Goal: Information Seeking & Learning: Learn about a topic

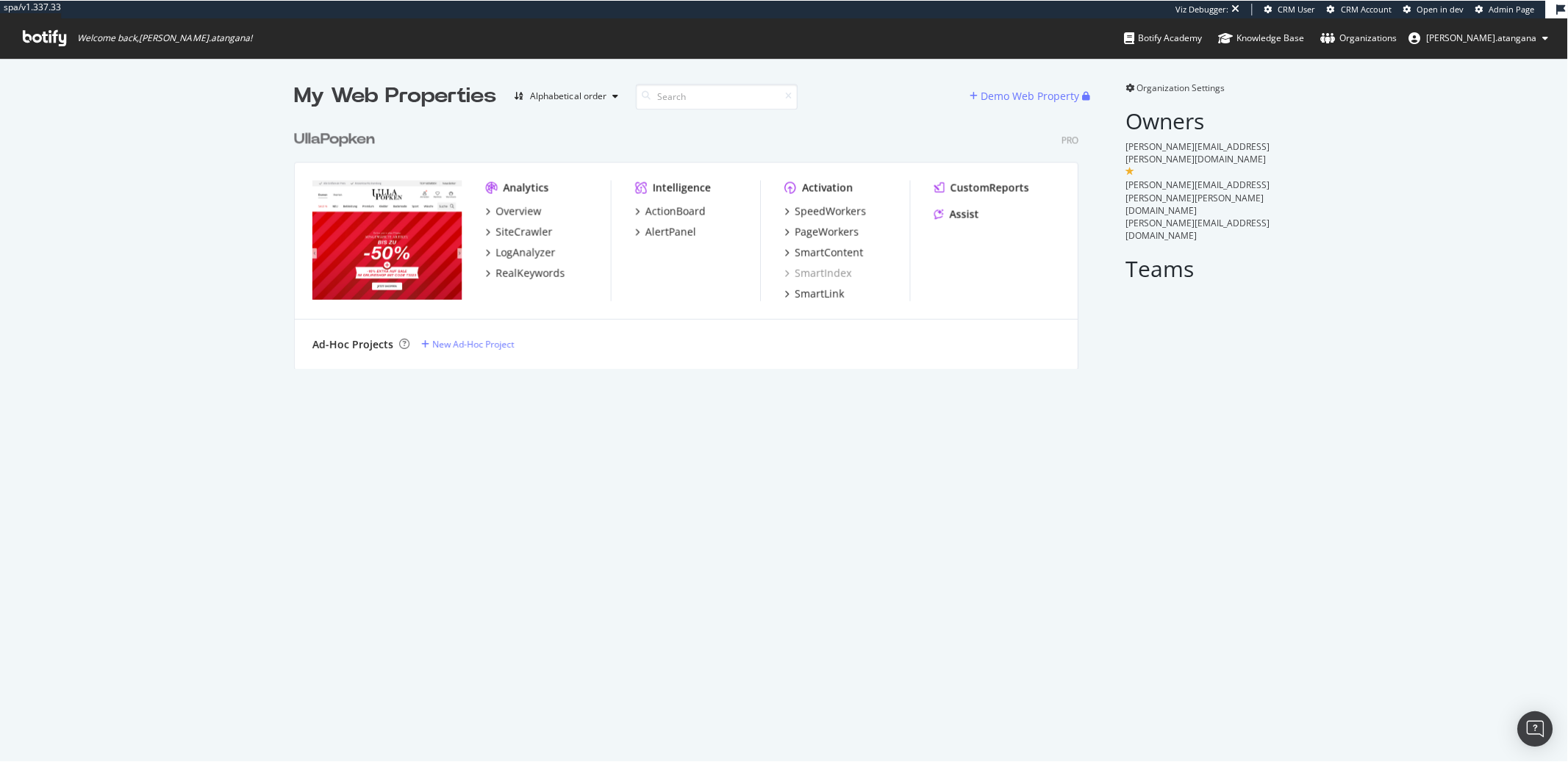
scroll to position [751, 1544]
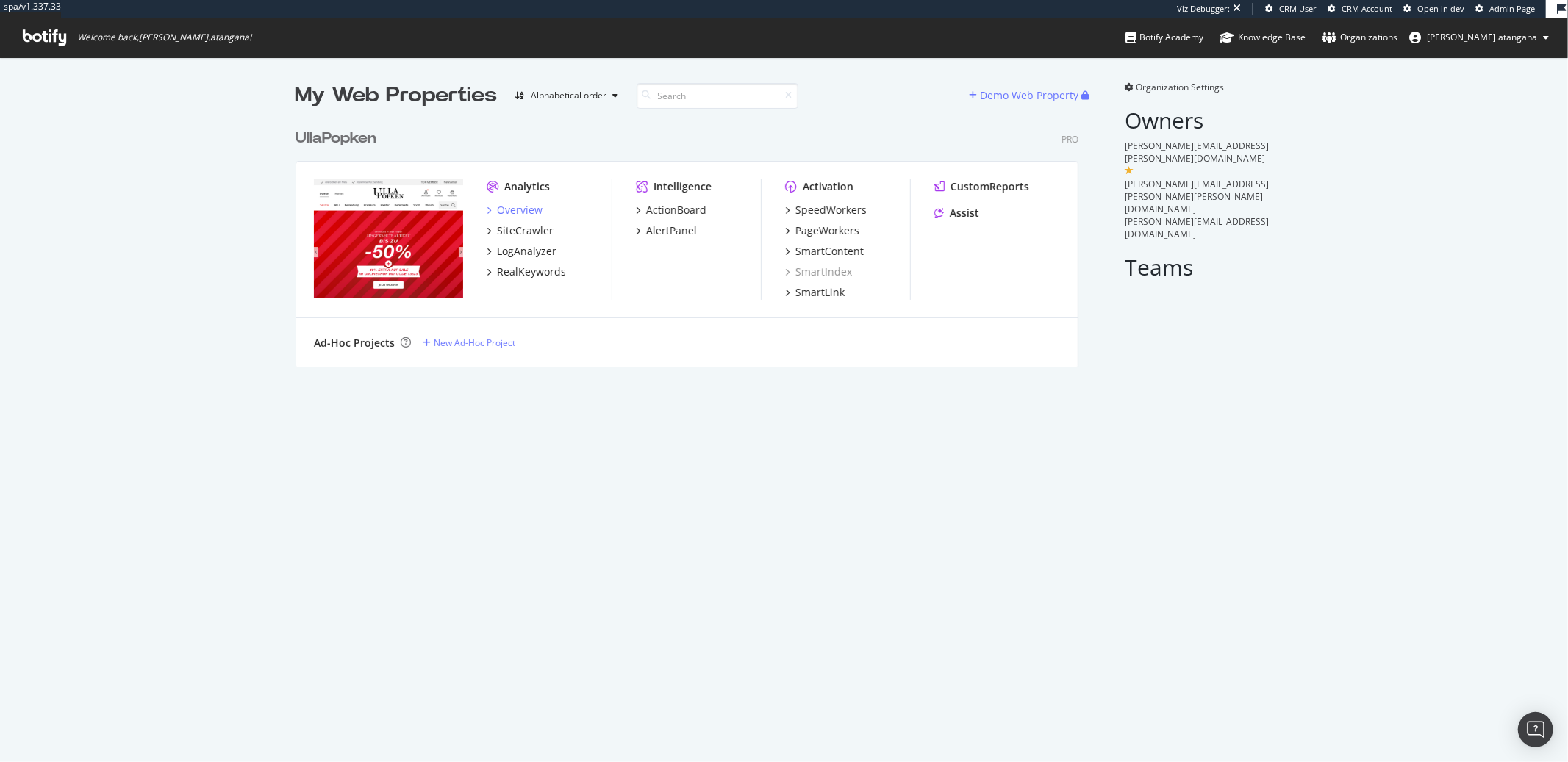
click at [526, 214] on div "Overview" at bounding box center [520, 210] width 45 height 14
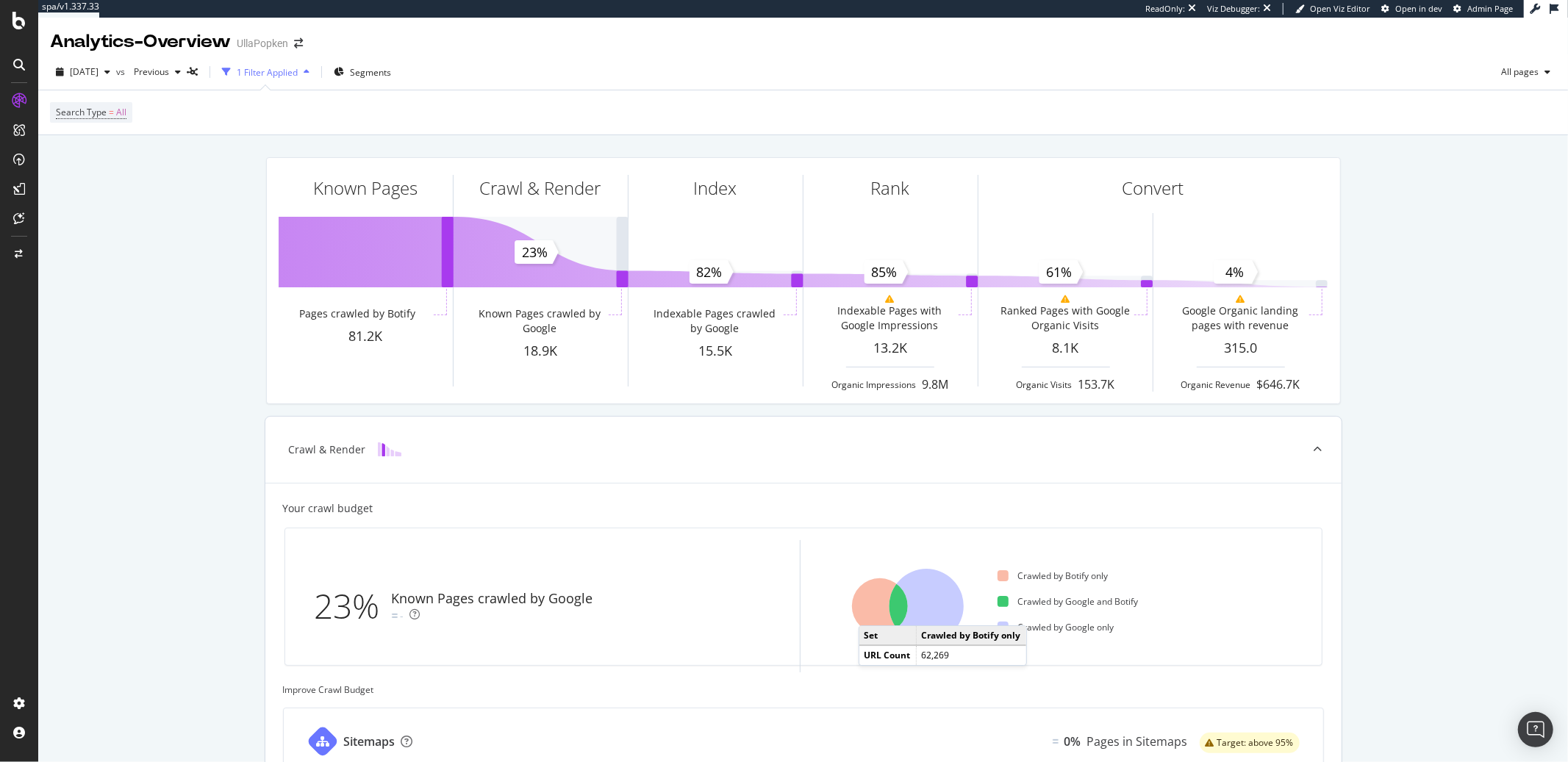
click at [868, 613] on icon at bounding box center [880, 607] width 56 height 56
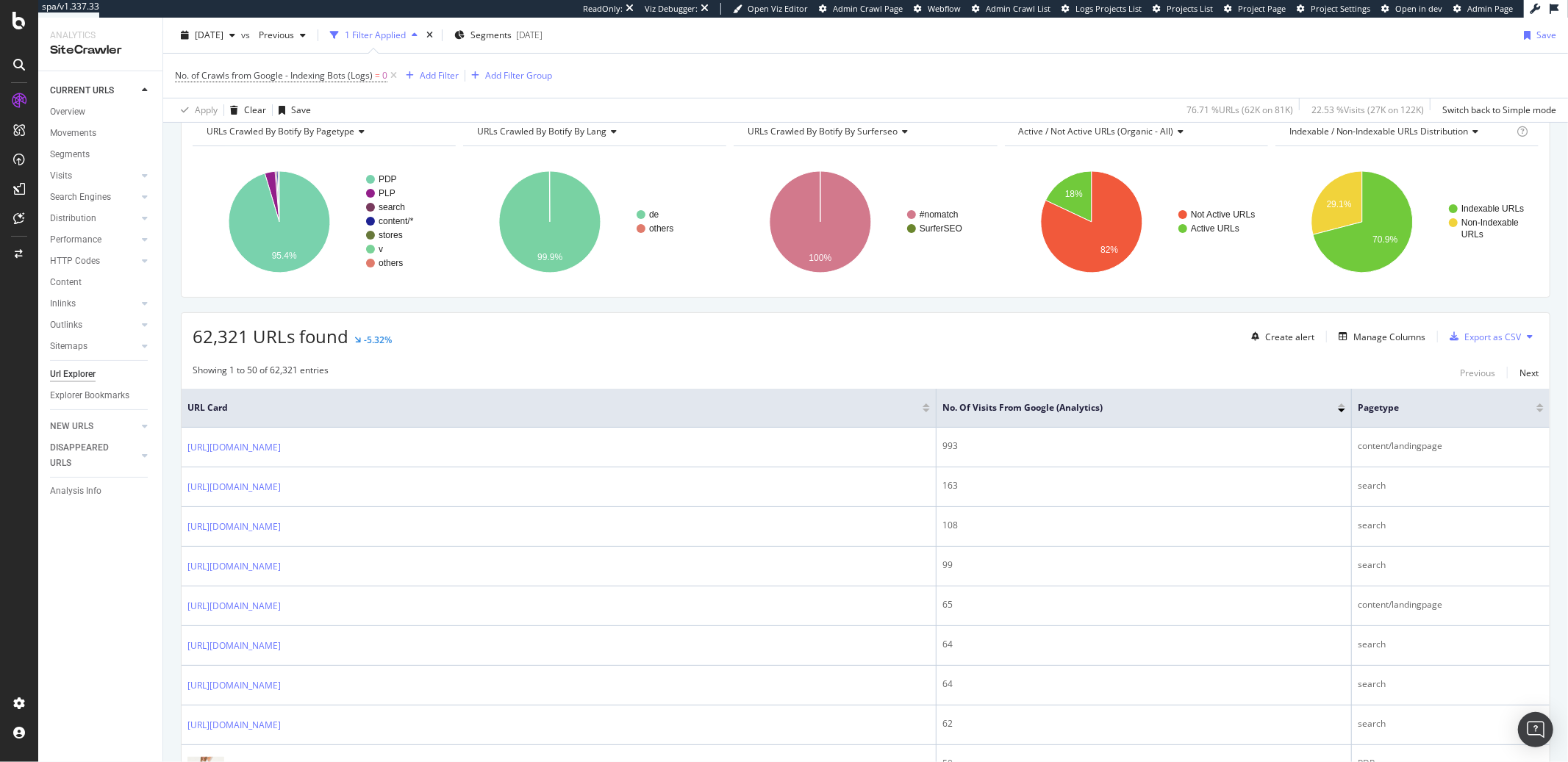
scroll to position [103, 0]
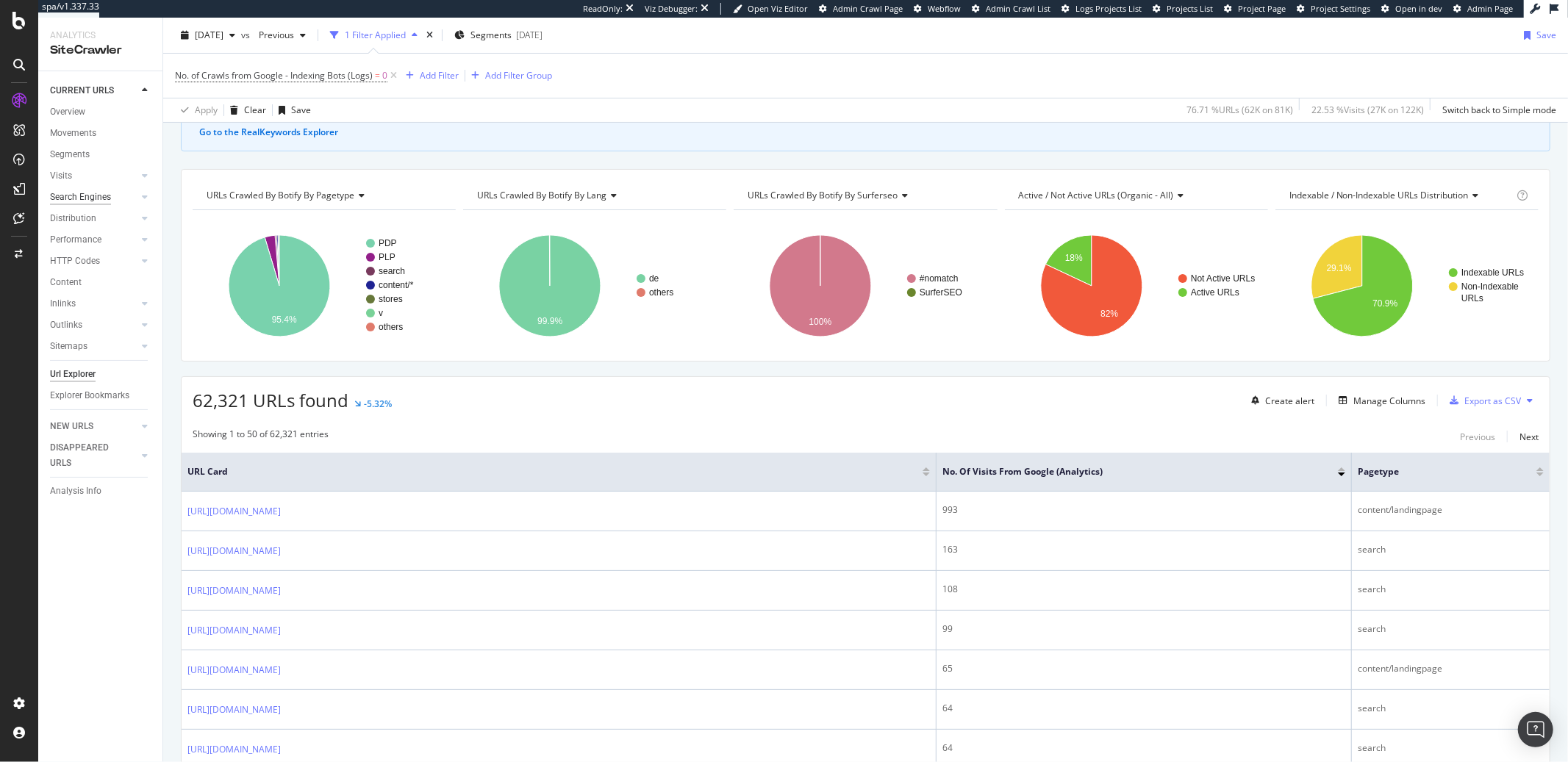
click at [86, 195] on div "Search Engines" at bounding box center [80, 197] width 61 height 15
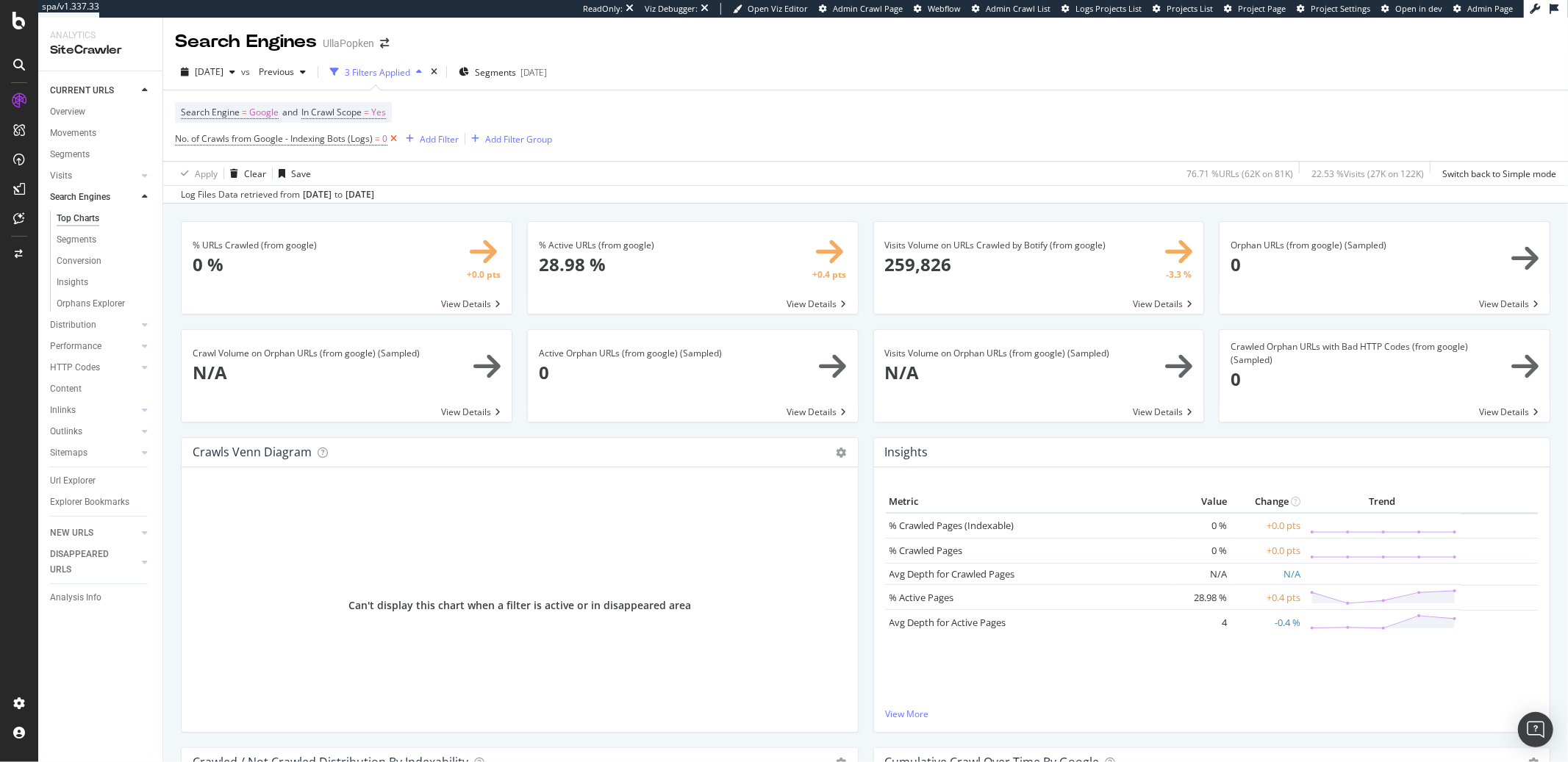
click at [392, 142] on icon at bounding box center [393, 138] width 13 height 14
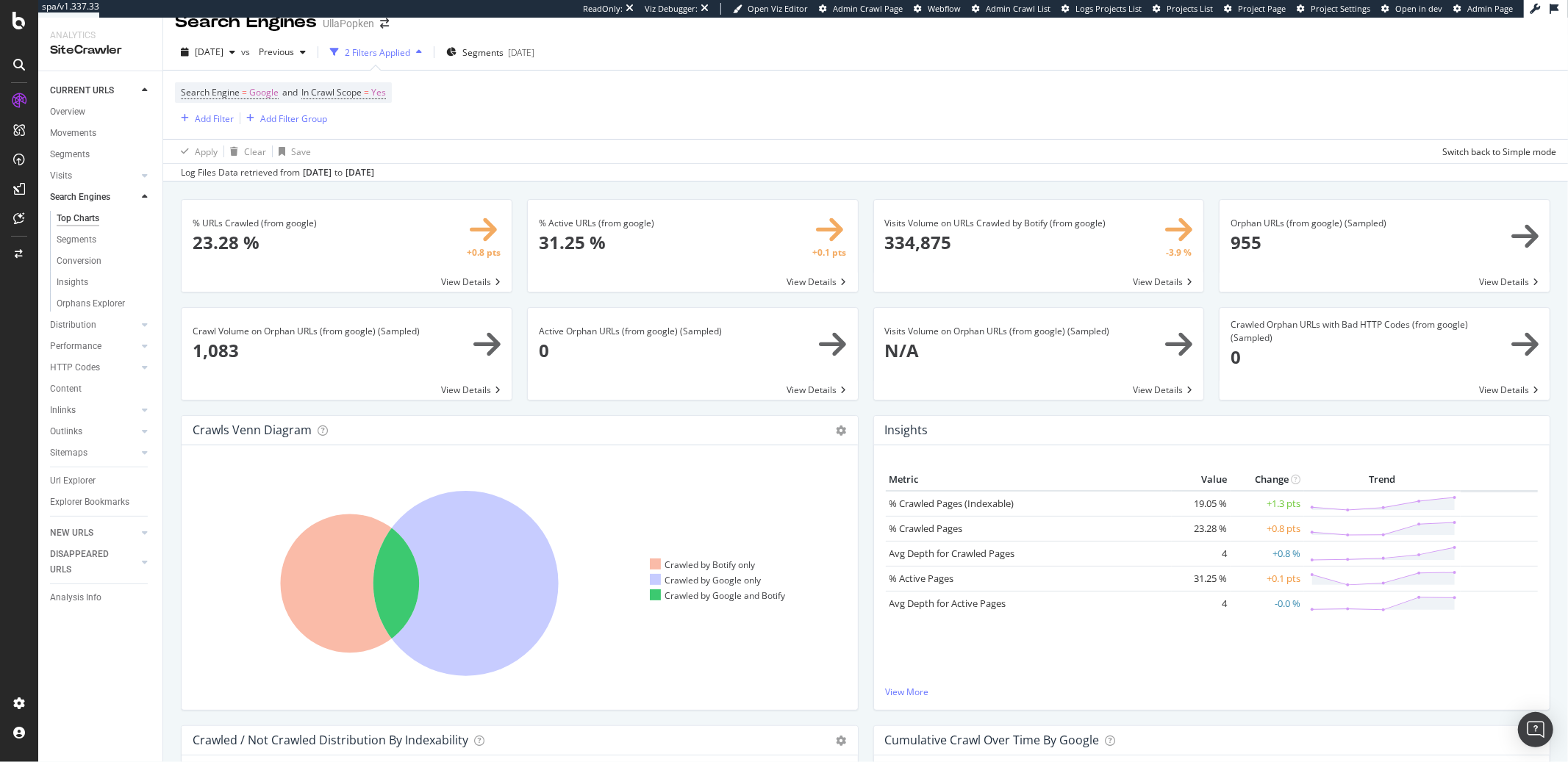
scroll to position [2, 0]
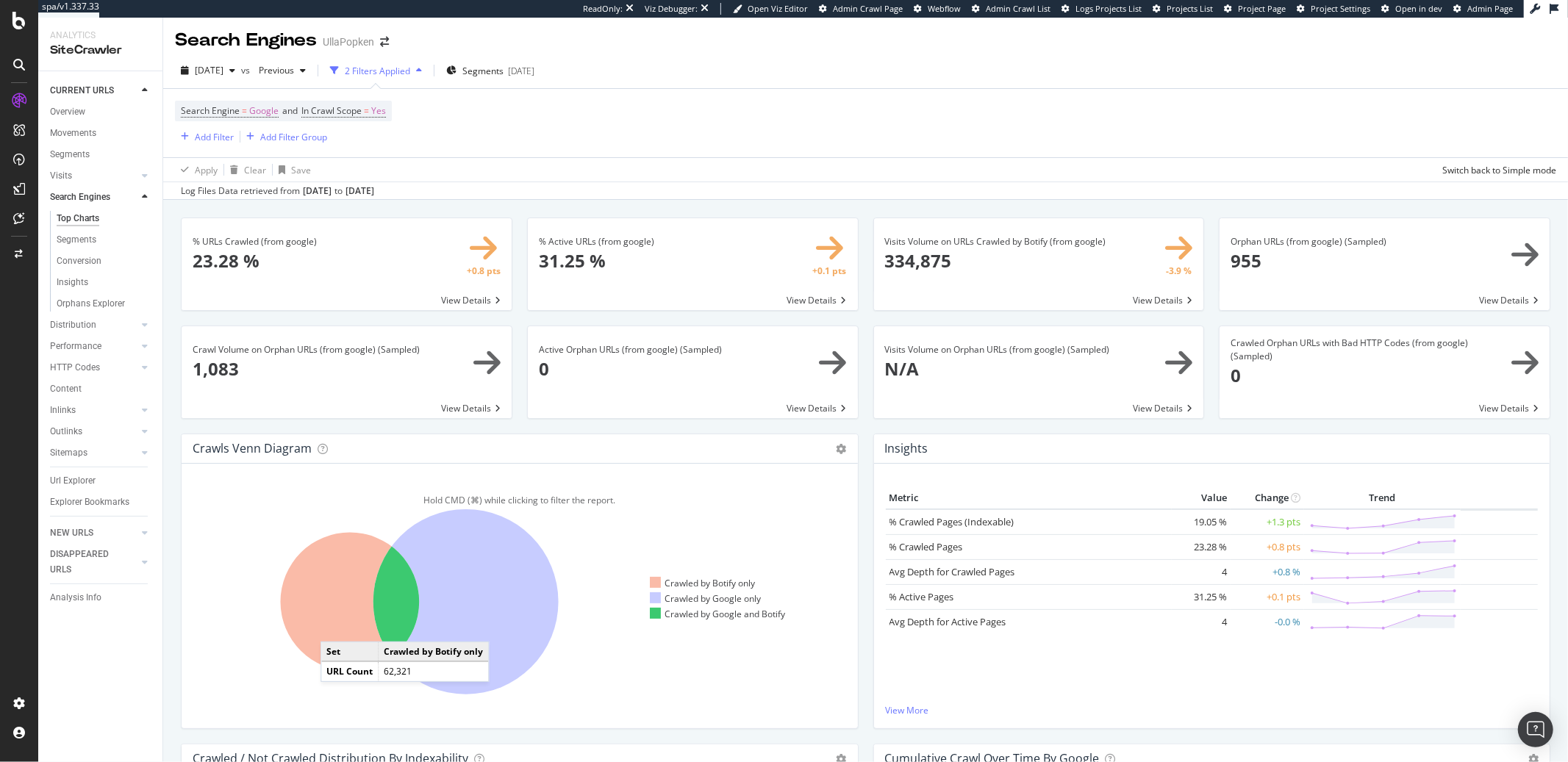
click at [335, 628] on icon at bounding box center [350, 602] width 139 height 139
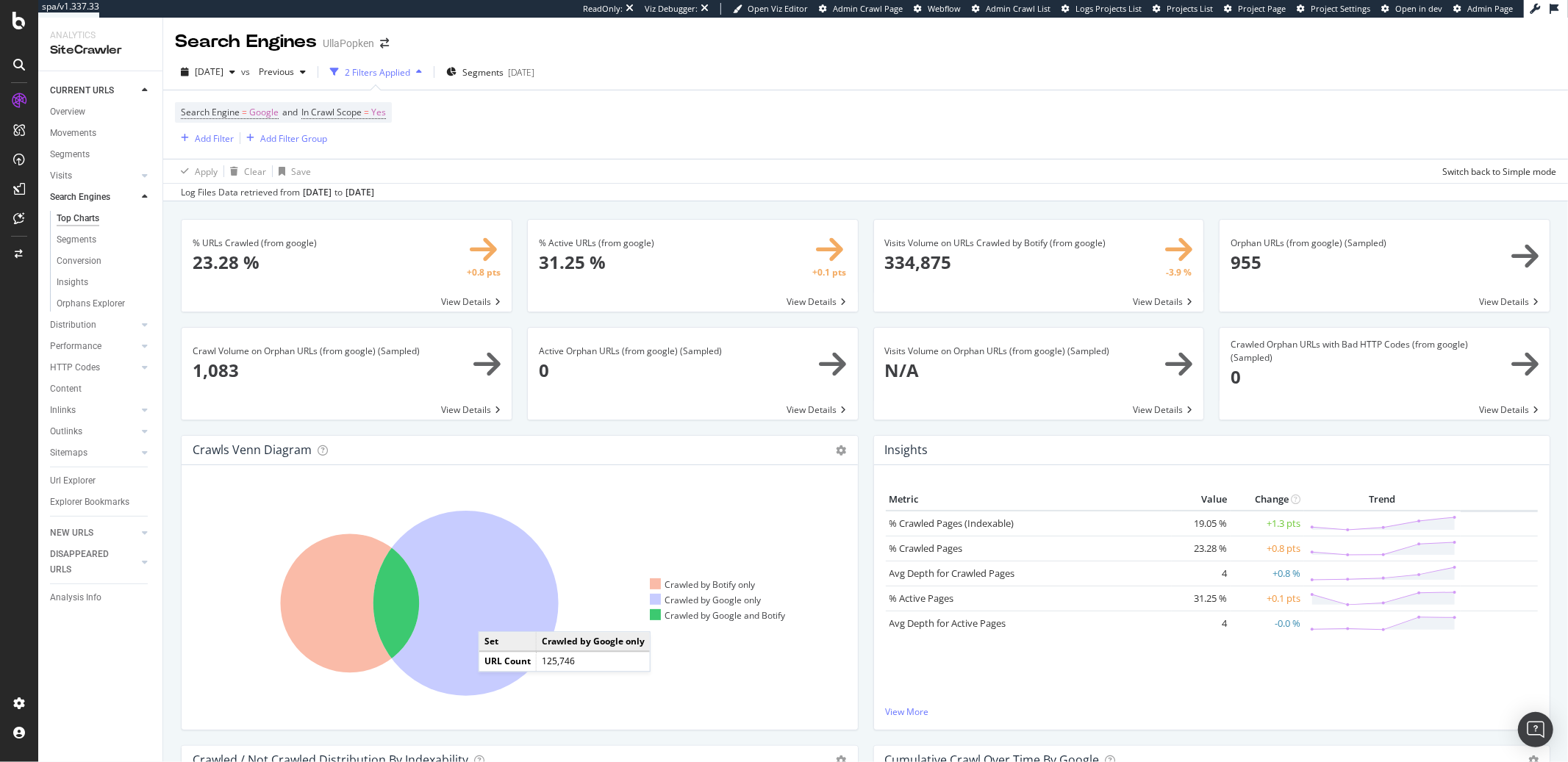
click at [493, 618] on icon at bounding box center [466, 603] width 185 height 185
click at [78, 300] on div "Orphans Explorer" at bounding box center [91, 304] width 69 height 15
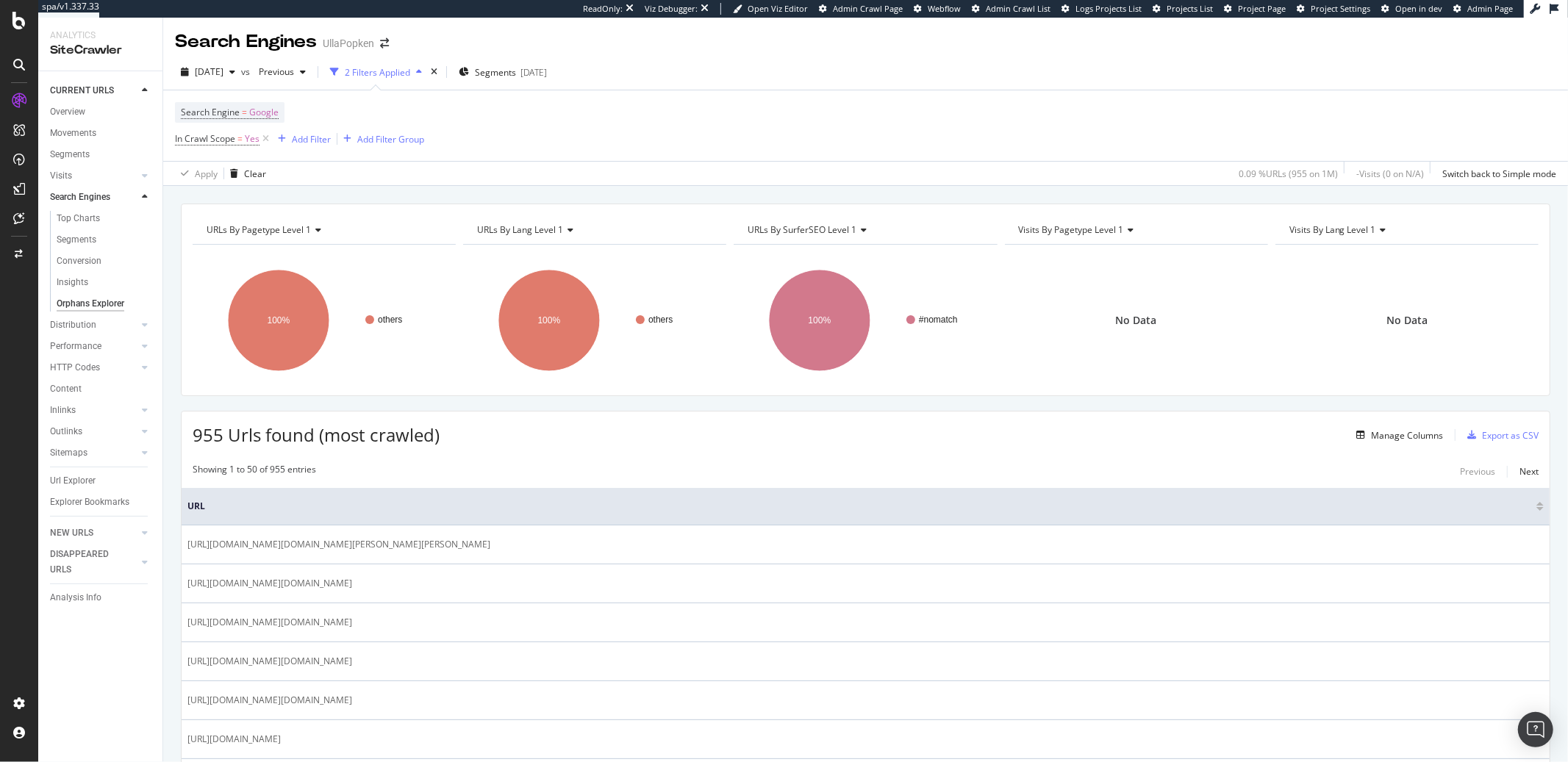
click at [1126, 232] on div "Visits by pagetype Level 1" at bounding box center [1135, 229] width 239 height 23
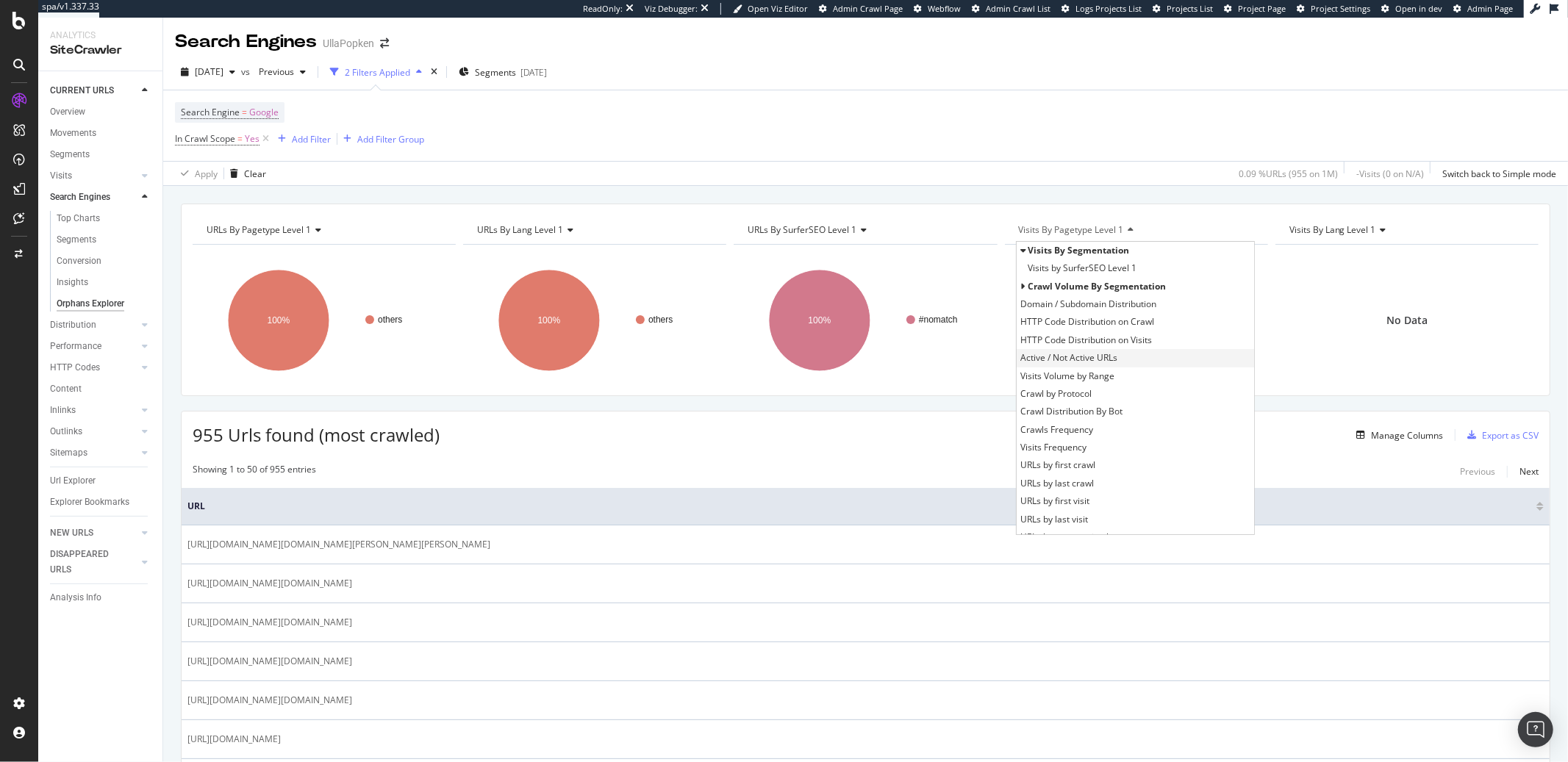
click at [1056, 362] on span "Active / Not Active URLs" at bounding box center [1068, 358] width 97 height 14
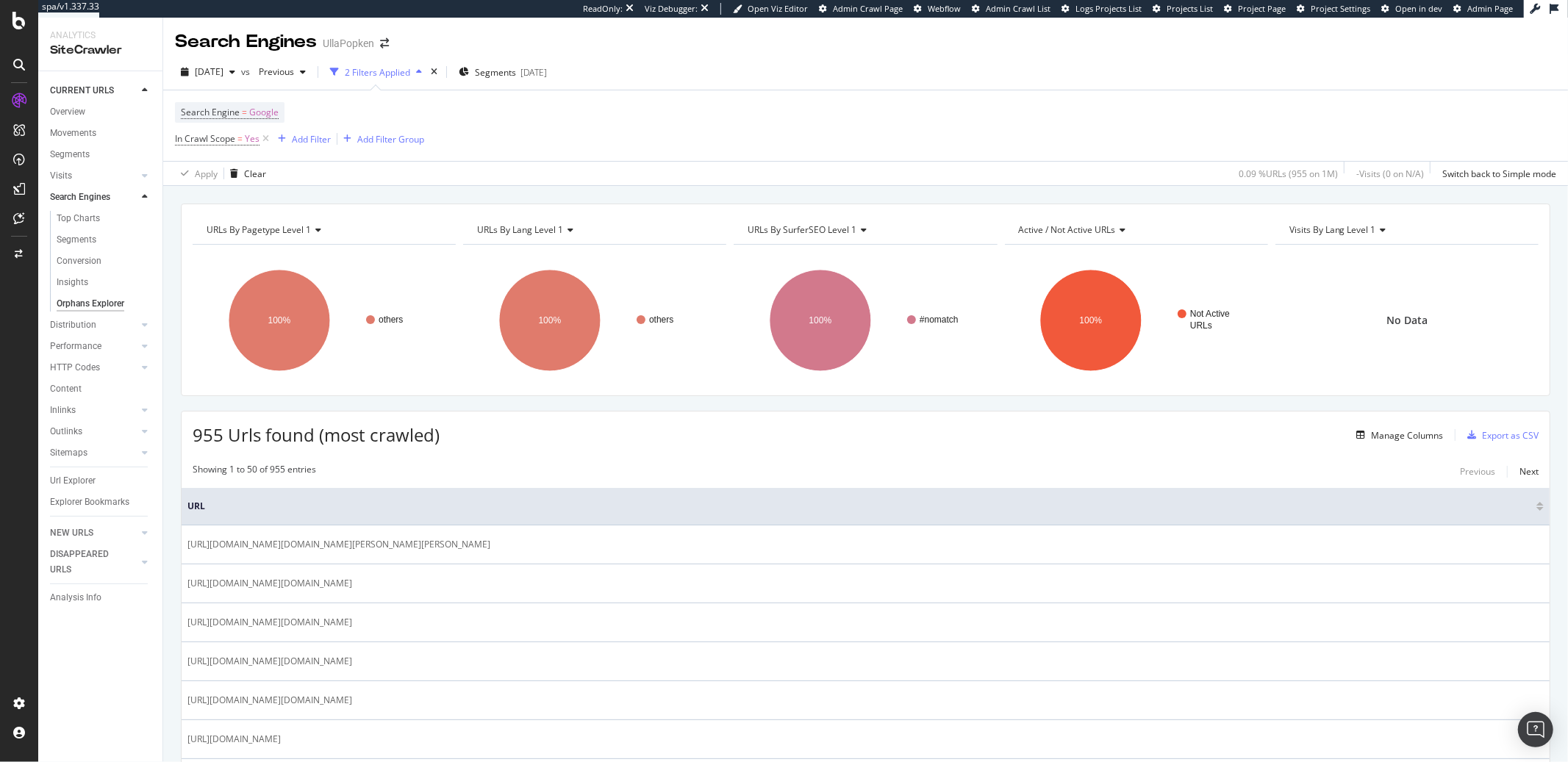
click at [1342, 236] on span "Visits by lang Level 1" at bounding box center [1333, 229] width 87 height 13
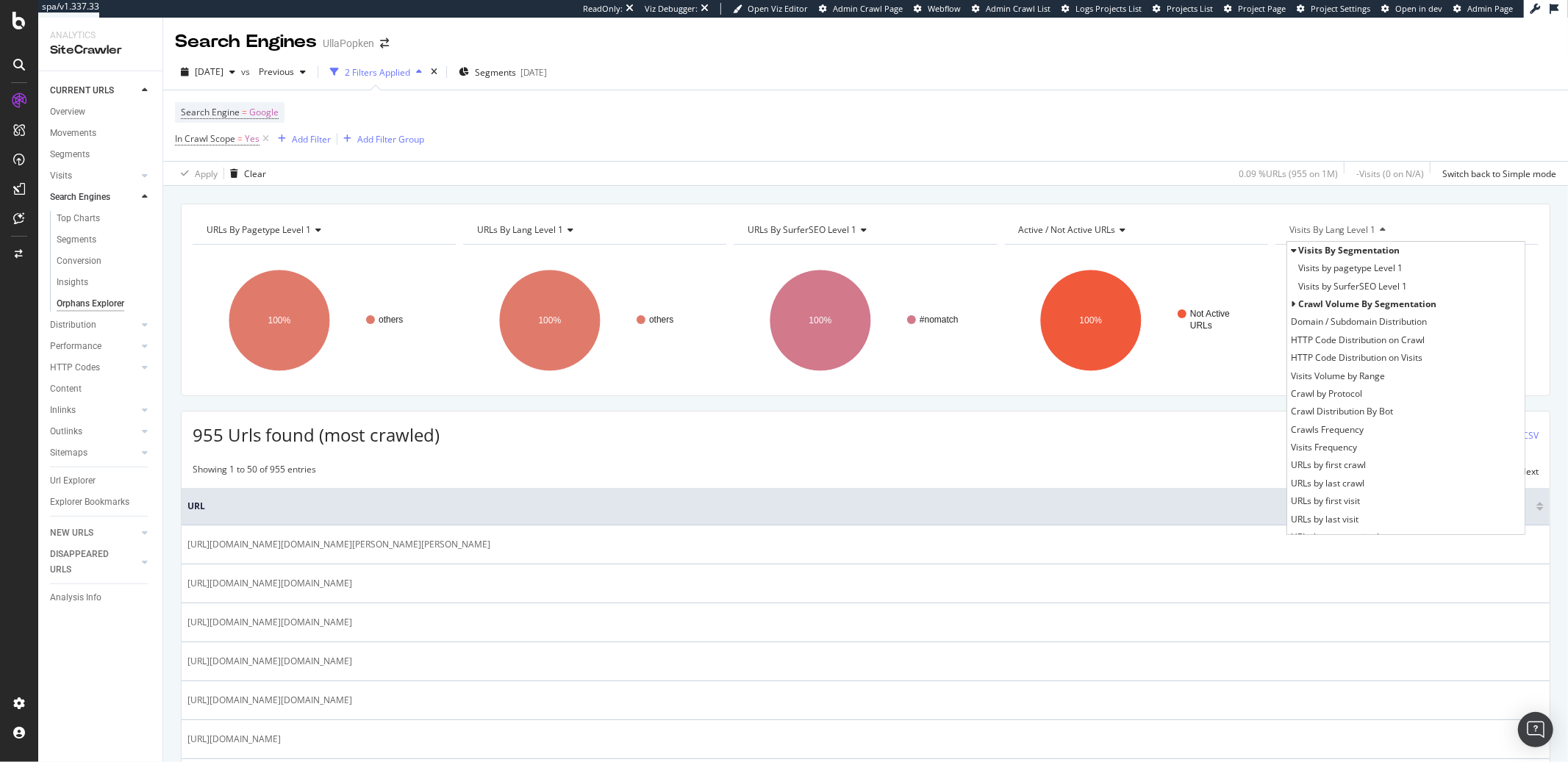
click at [1342, 236] on span "Visits by lang Level 1" at bounding box center [1333, 229] width 87 height 13
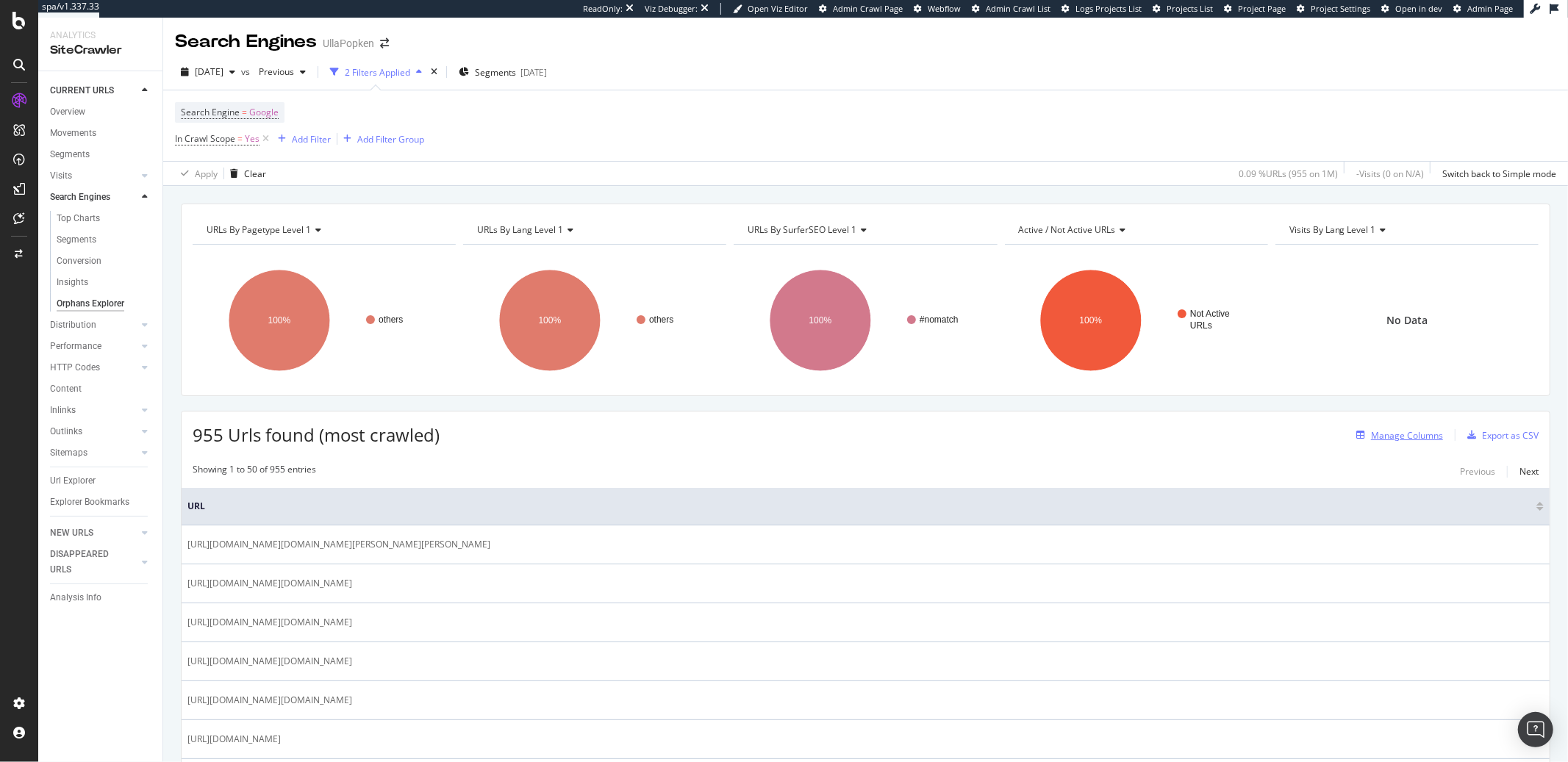
click at [1374, 434] on div "Manage Columns" at bounding box center [1407, 435] width 72 height 13
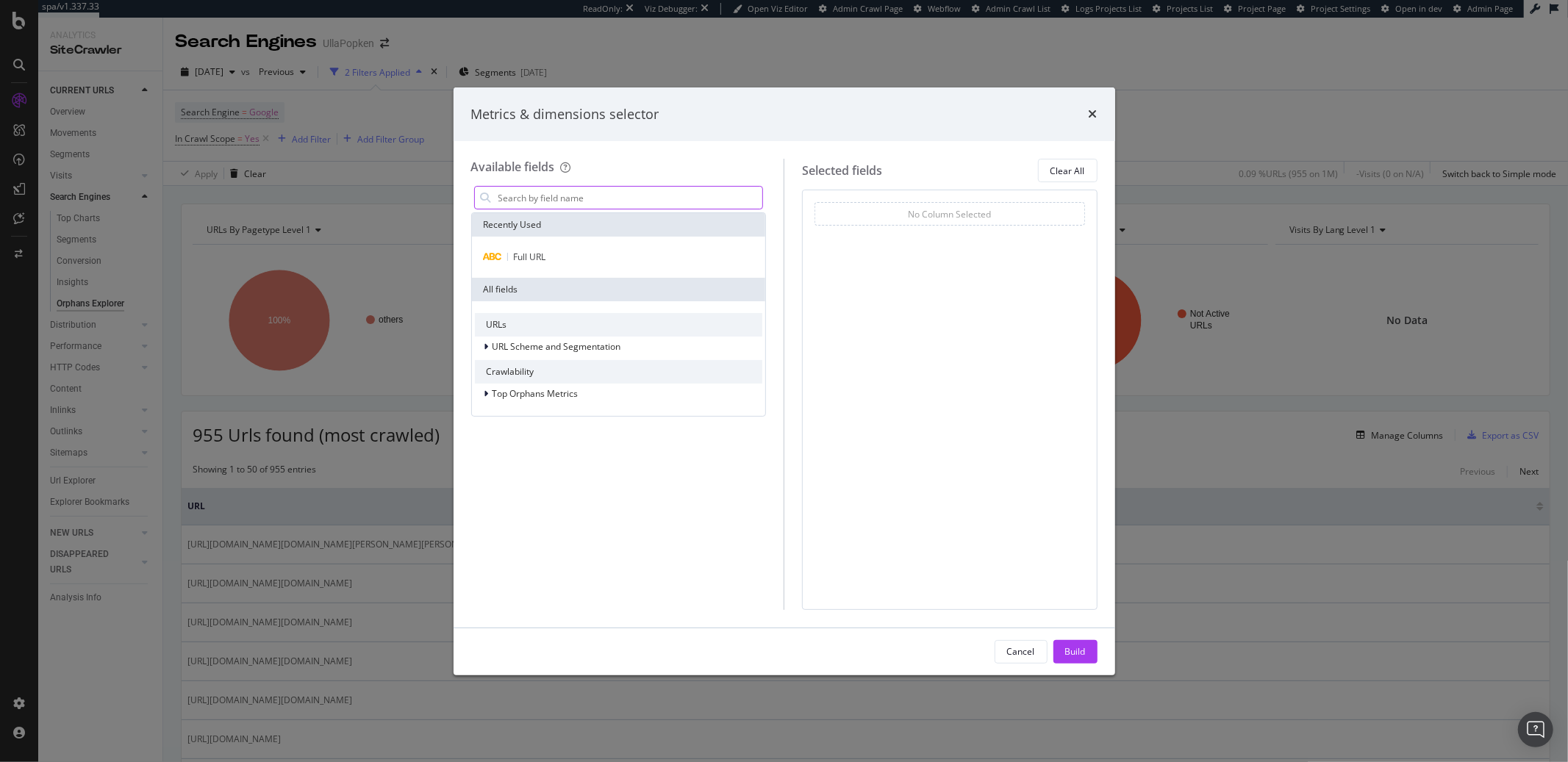
click at [497, 199] on input "modal" at bounding box center [630, 197] width 266 height 22
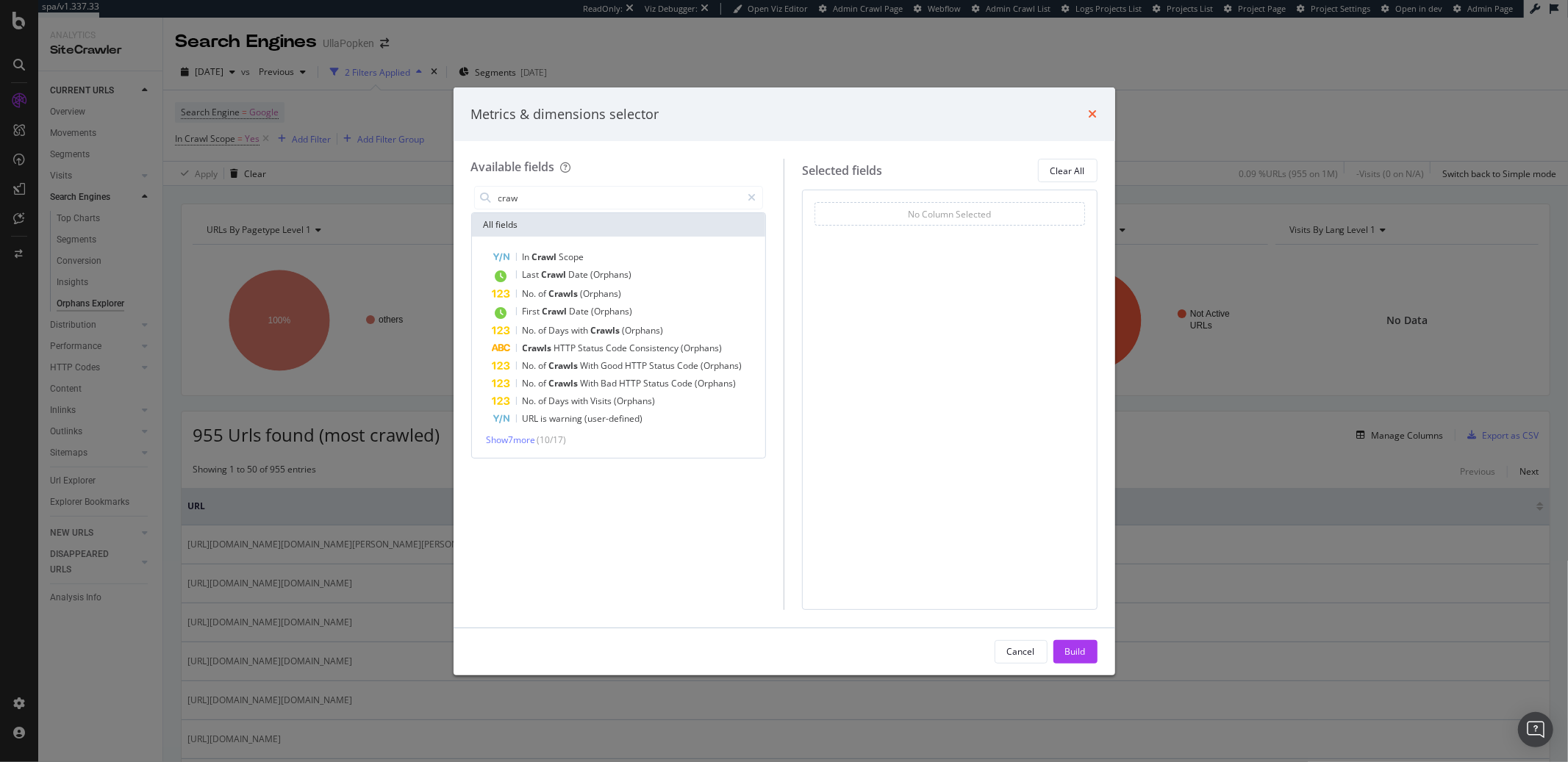
type input "craw"
click at [1091, 115] on icon "times" at bounding box center [1093, 114] width 9 height 12
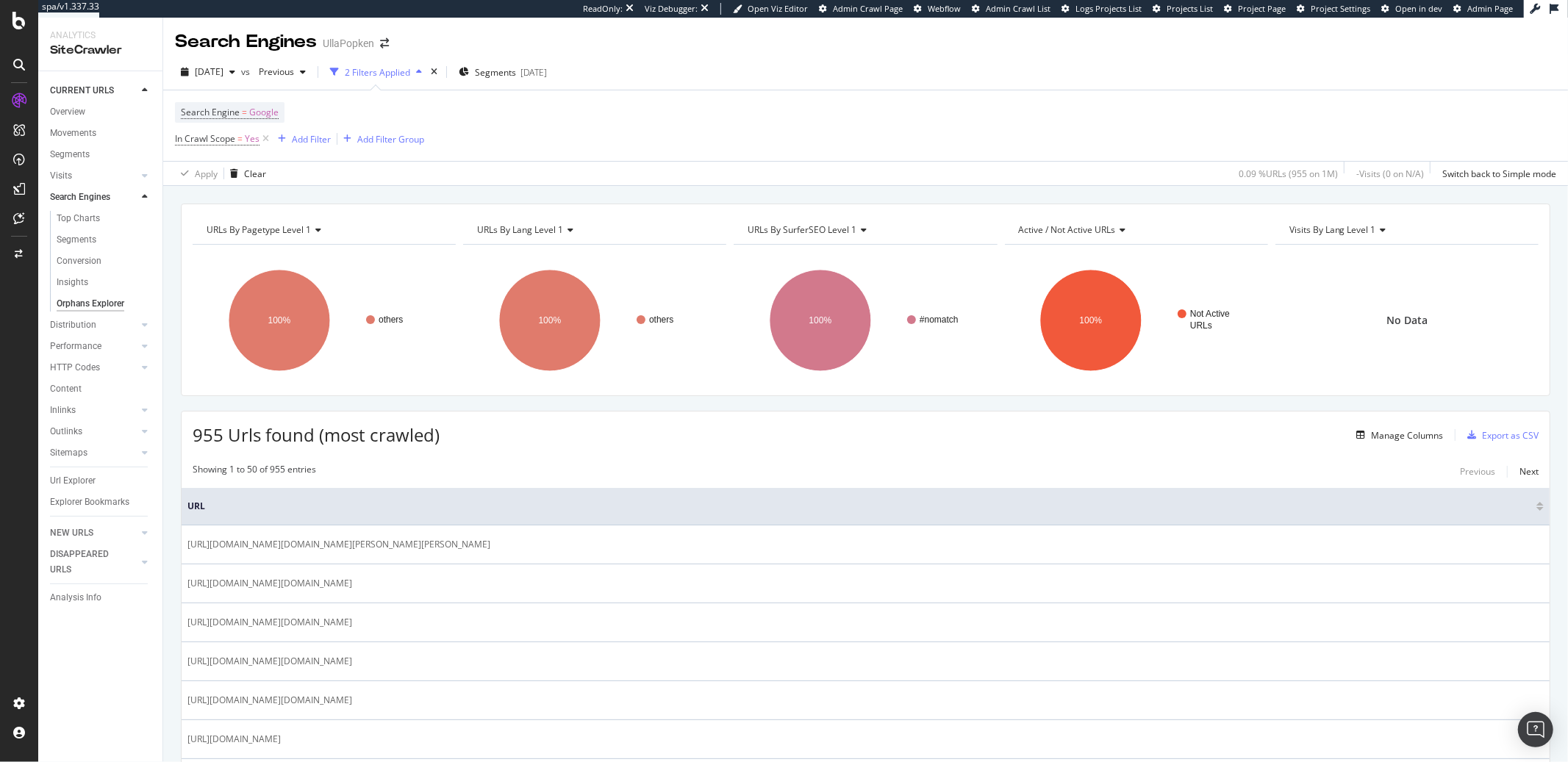
click at [1376, 231] on icon at bounding box center [1382, 230] width 11 height 9
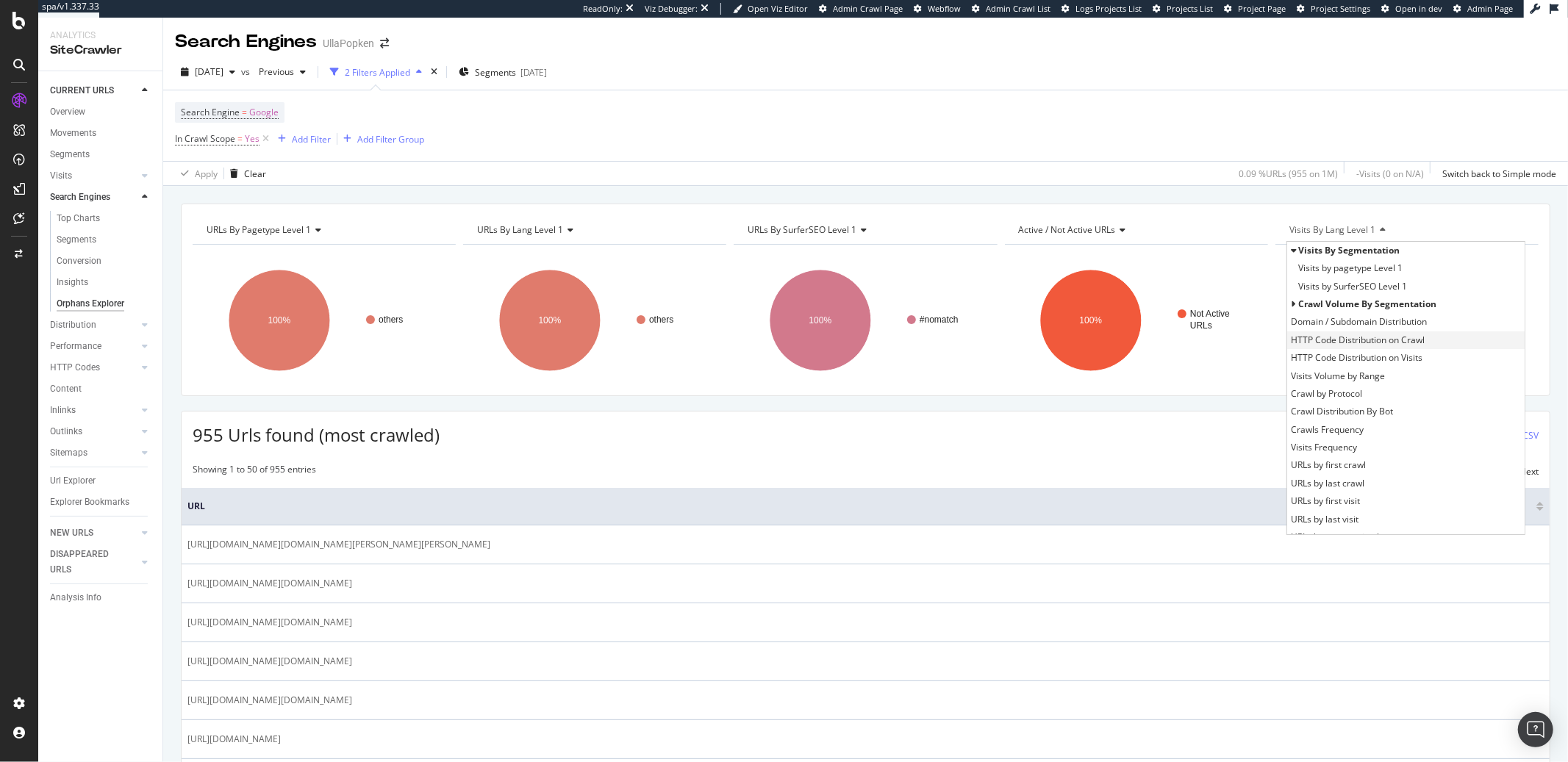
scroll to position [12, 0]
click at [1310, 420] on span "Crawls Frequency" at bounding box center [1327, 418] width 72 height 14
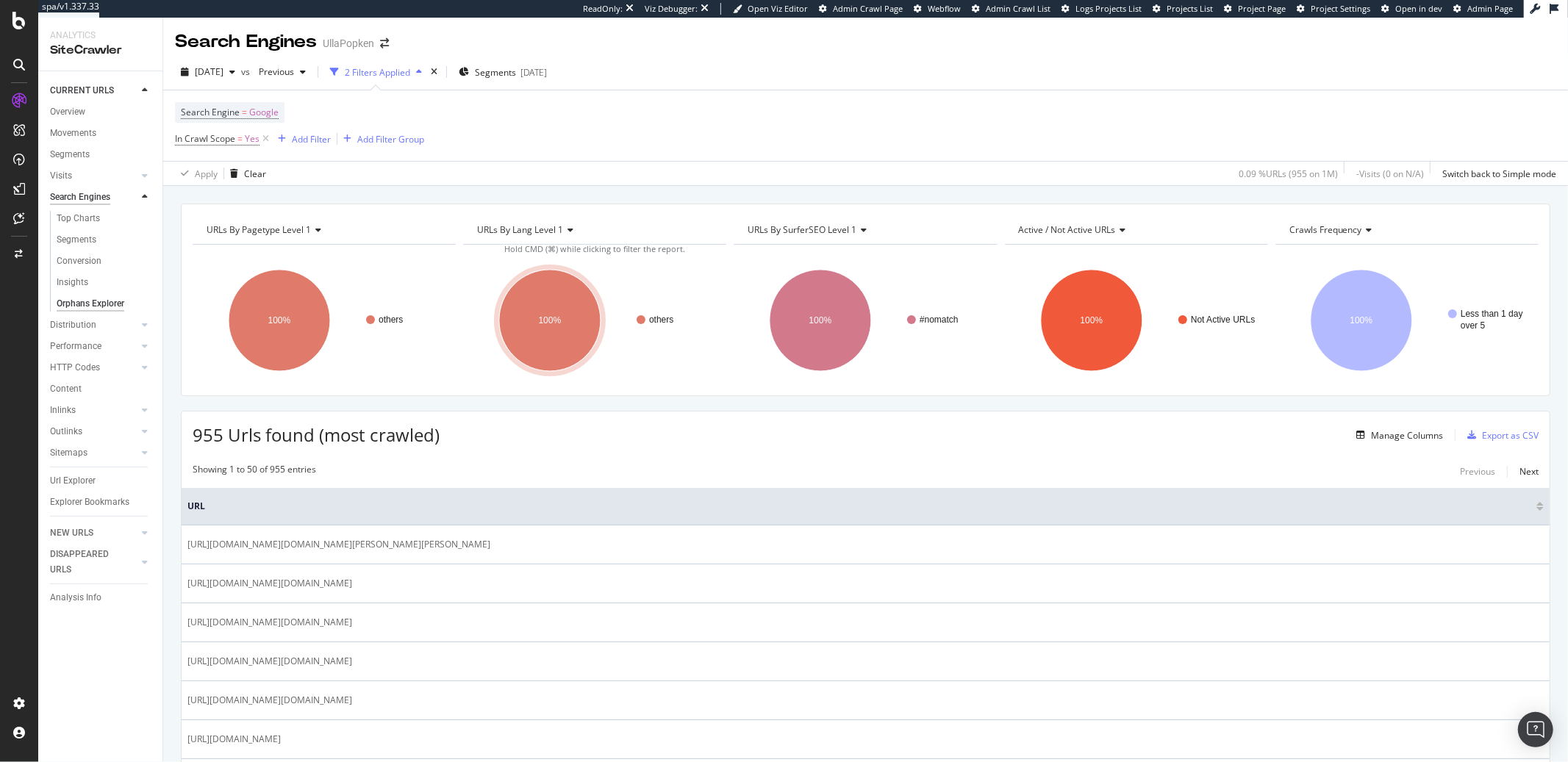
click at [74, 198] on div "Search Engines" at bounding box center [80, 197] width 60 height 15
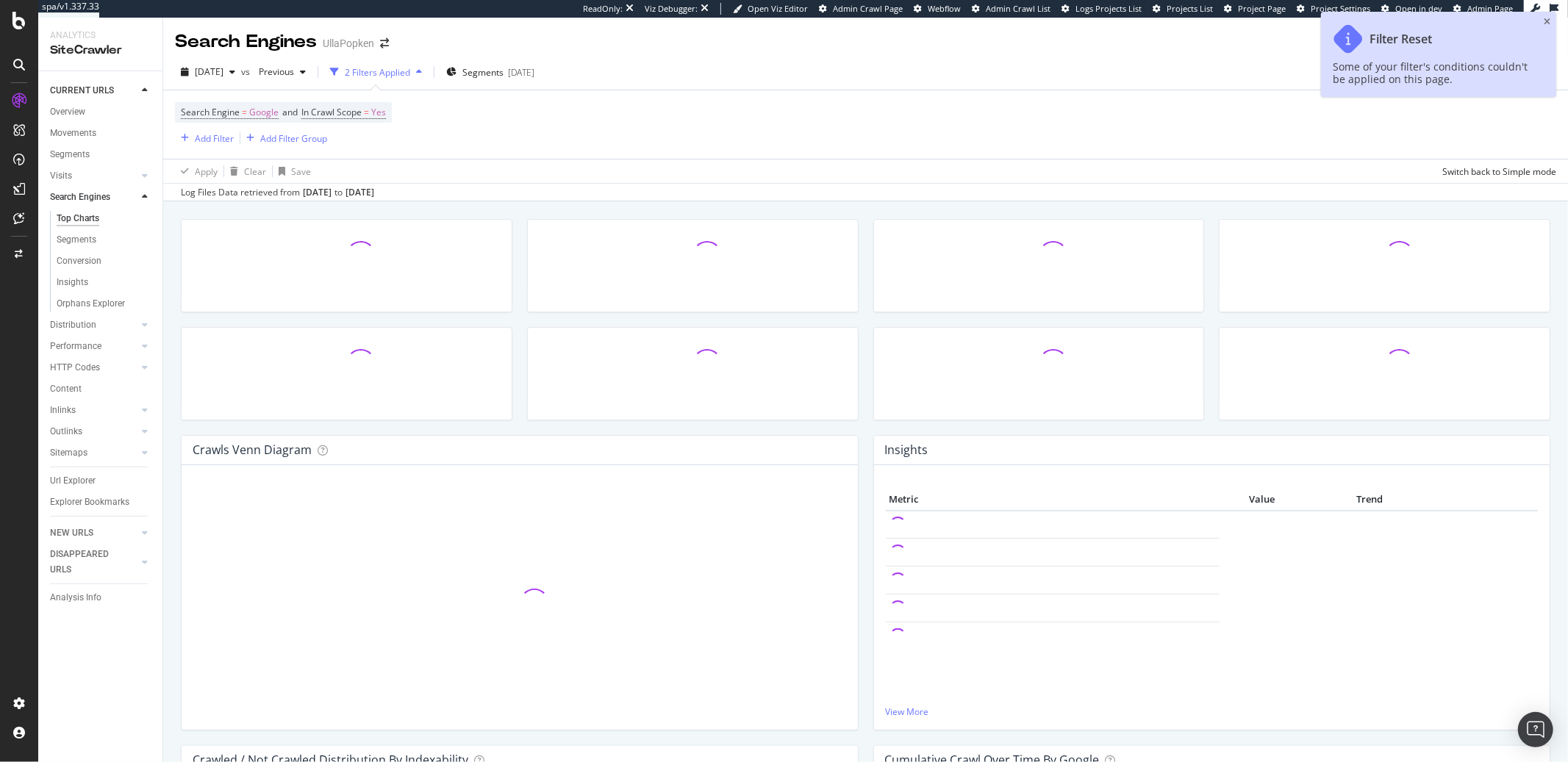
click at [76, 216] on div "Top Charts" at bounding box center [78, 219] width 43 height 15
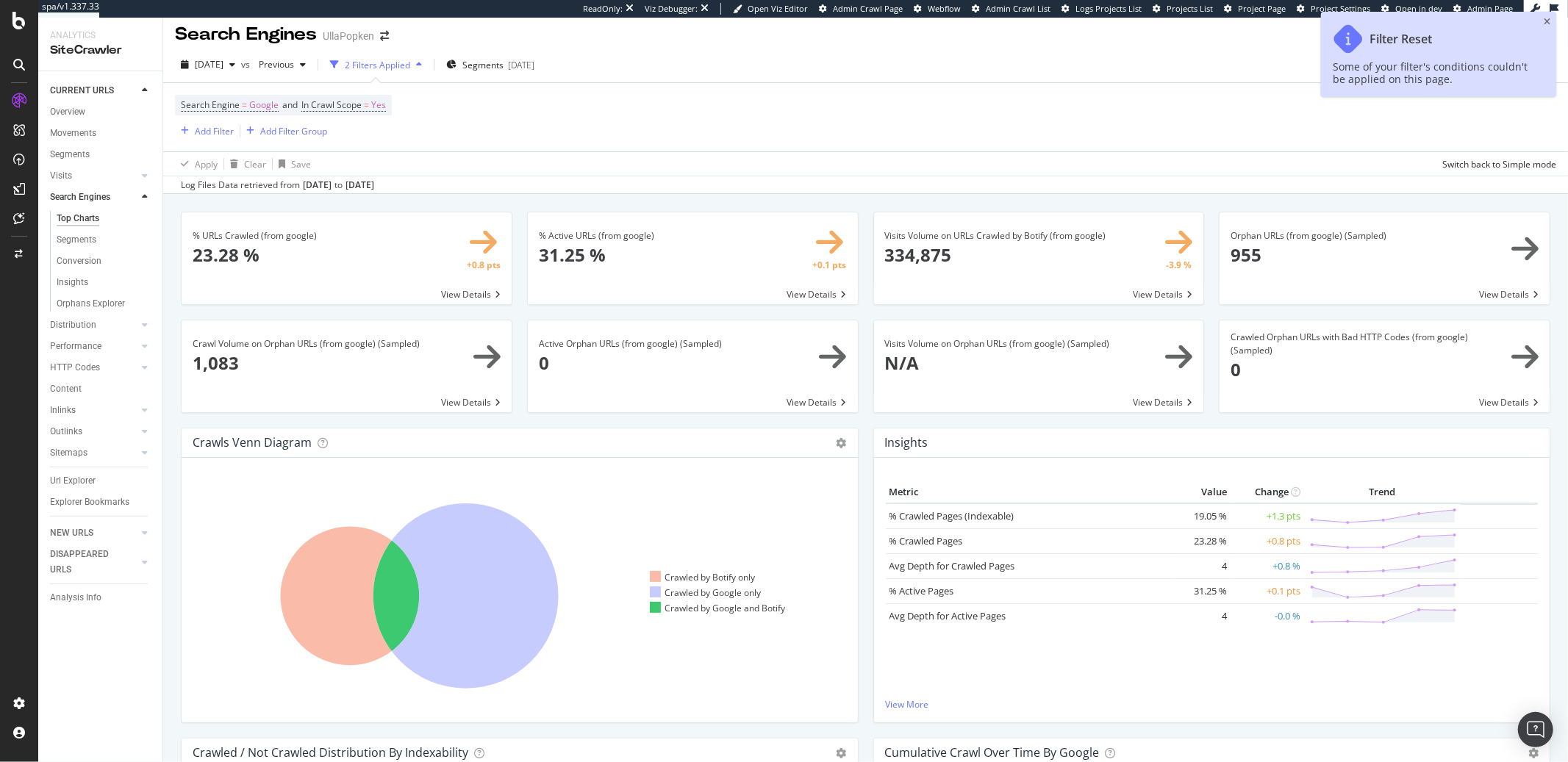
scroll to position [14, 0]
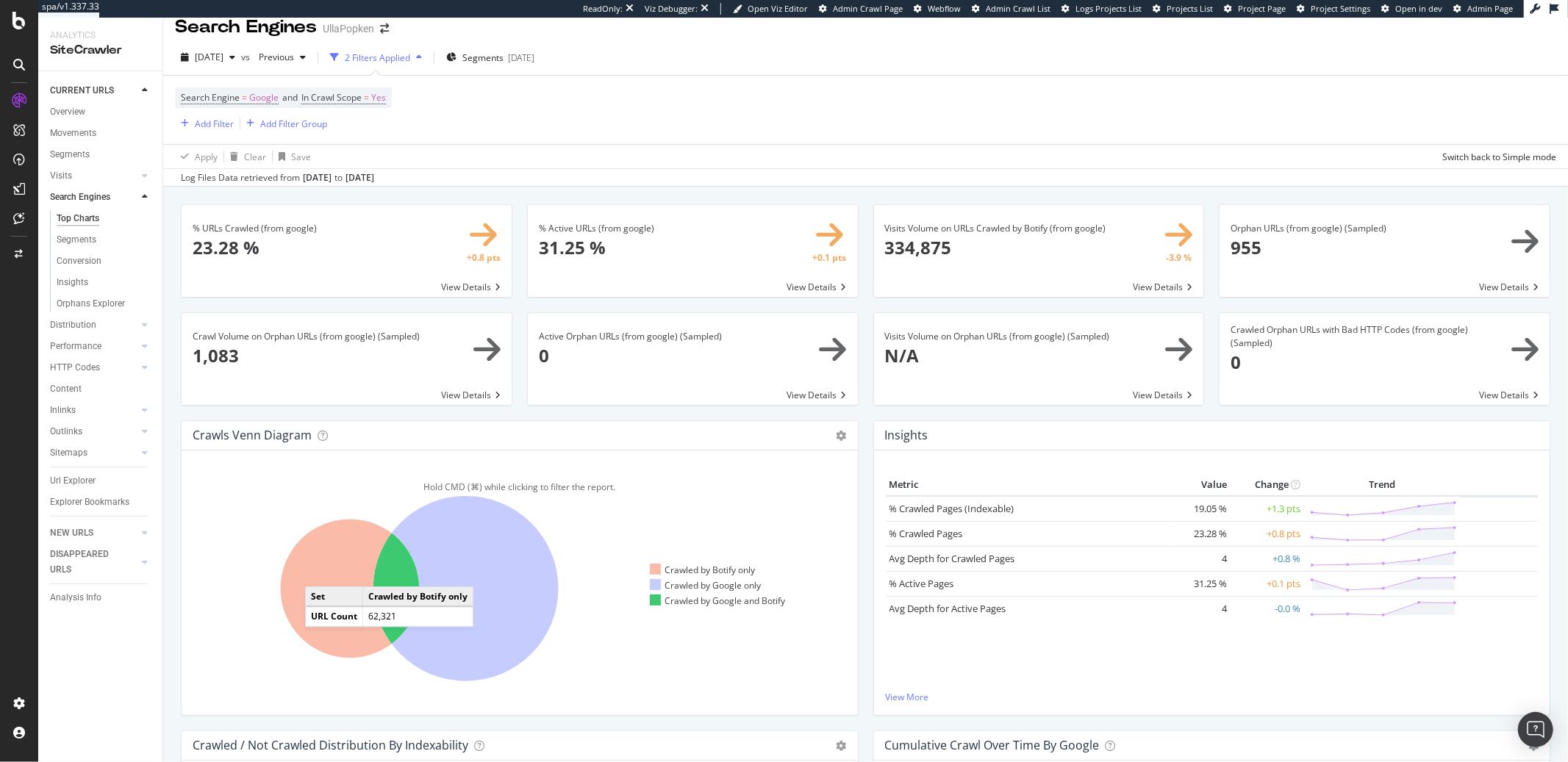
click at [320, 573] on icon at bounding box center [350, 589] width 139 height 139
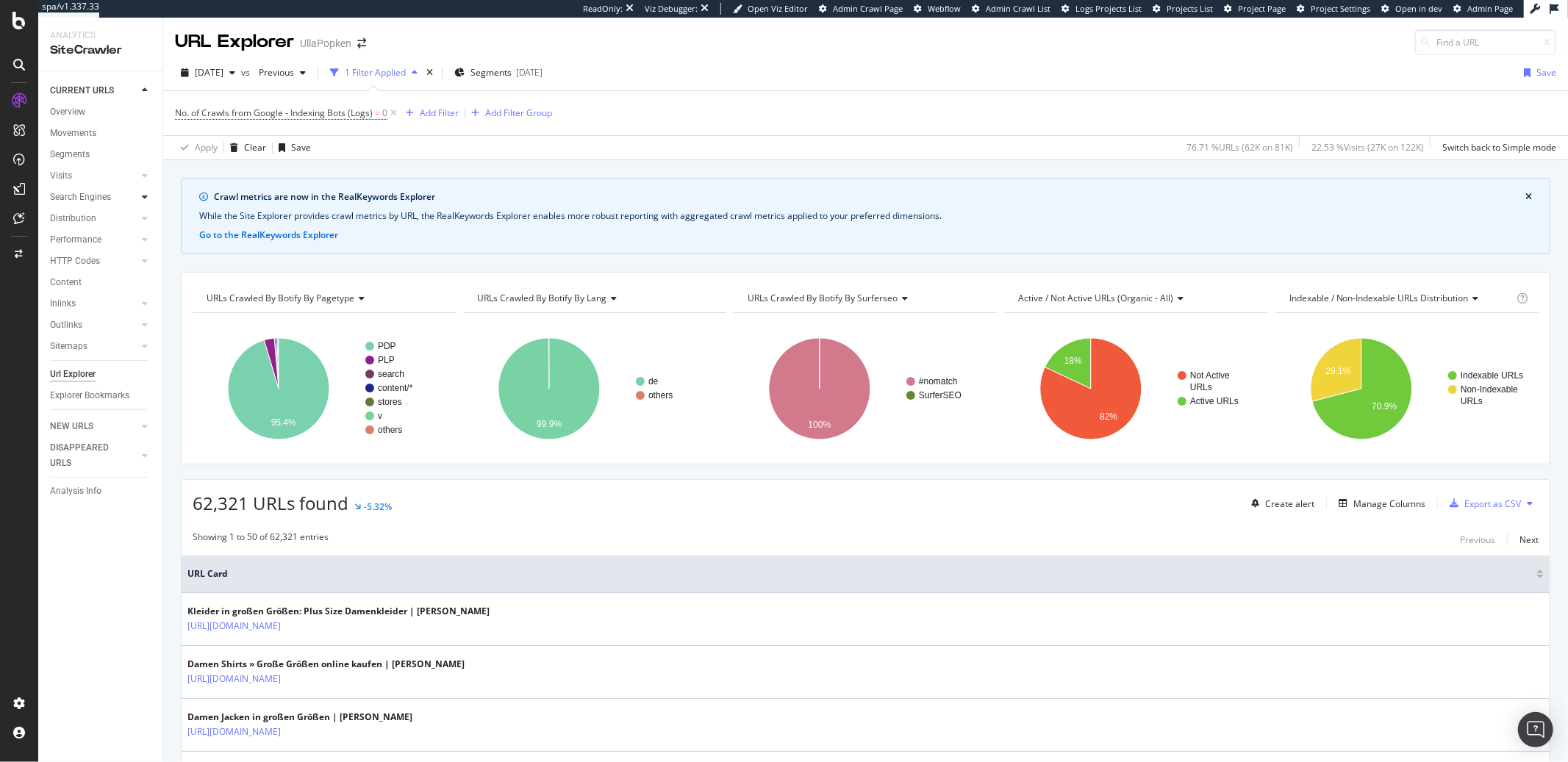
click at [145, 197] on icon at bounding box center [145, 197] width 6 height 9
click at [75, 220] on div "Top Charts" at bounding box center [78, 219] width 43 height 15
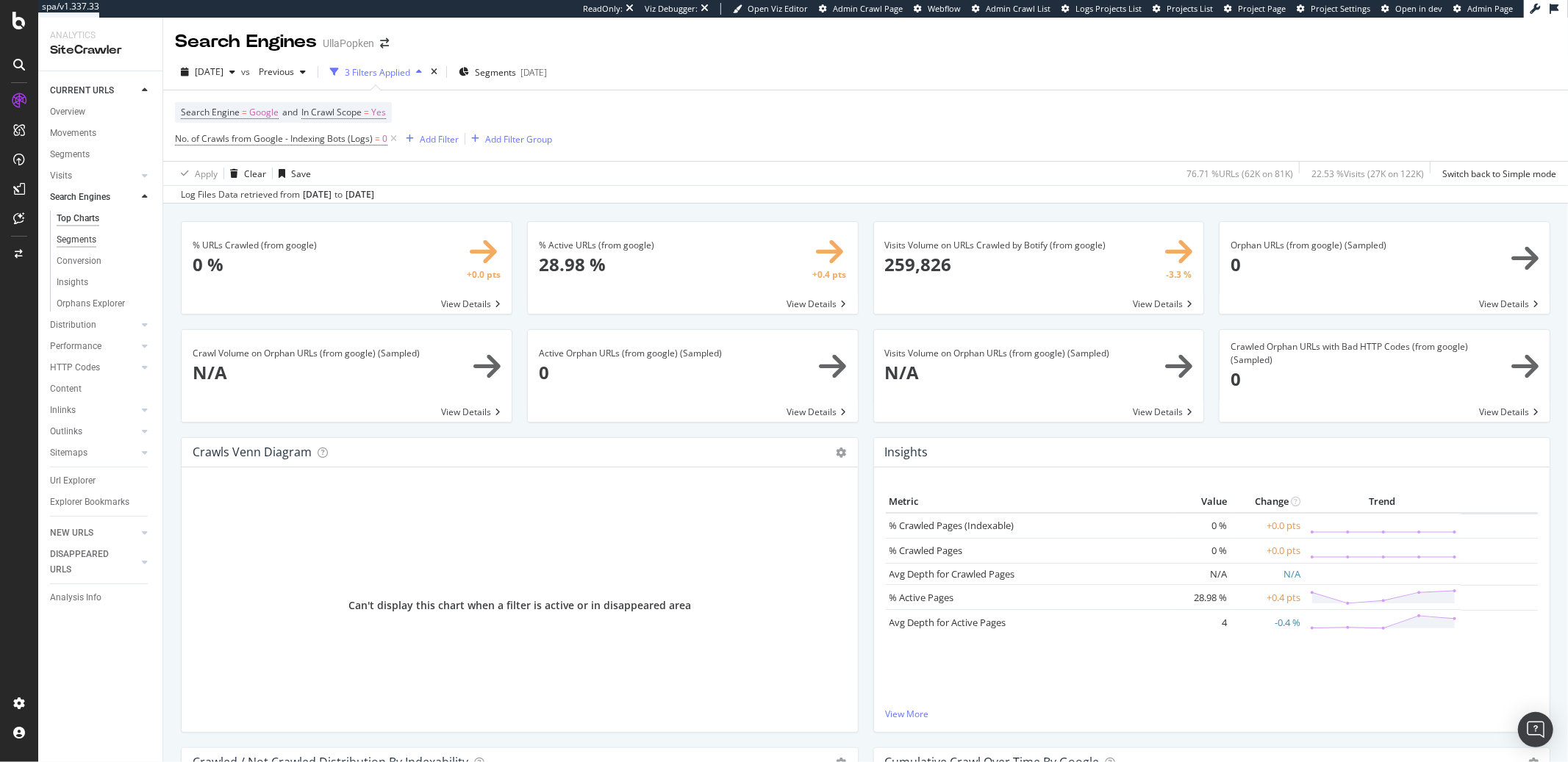
click at [69, 242] on div "Segments" at bounding box center [76, 240] width 40 height 15
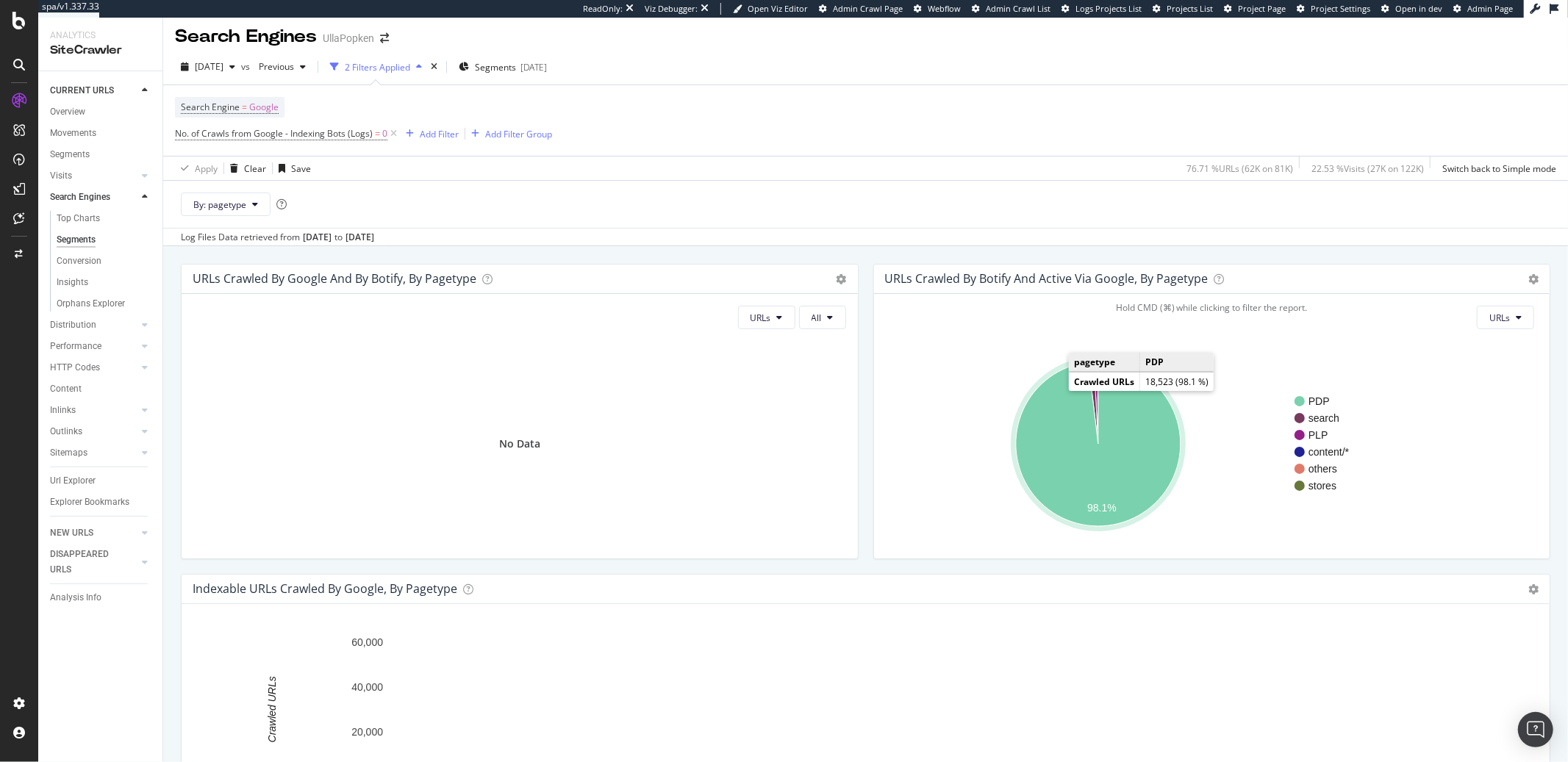
scroll to position [6, 0]
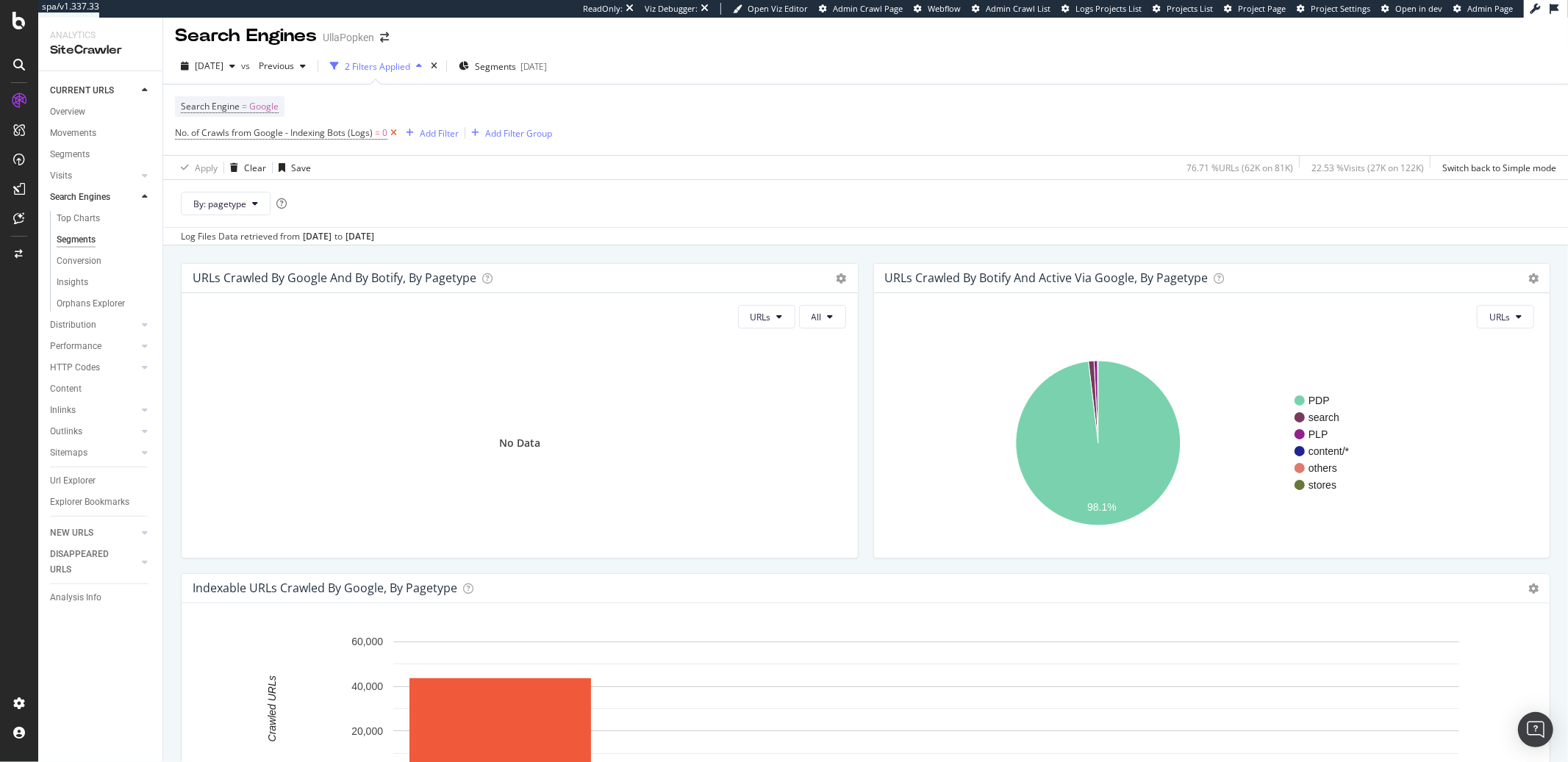
click at [393, 134] on icon at bounding box center [393, 133] width 13 height 14
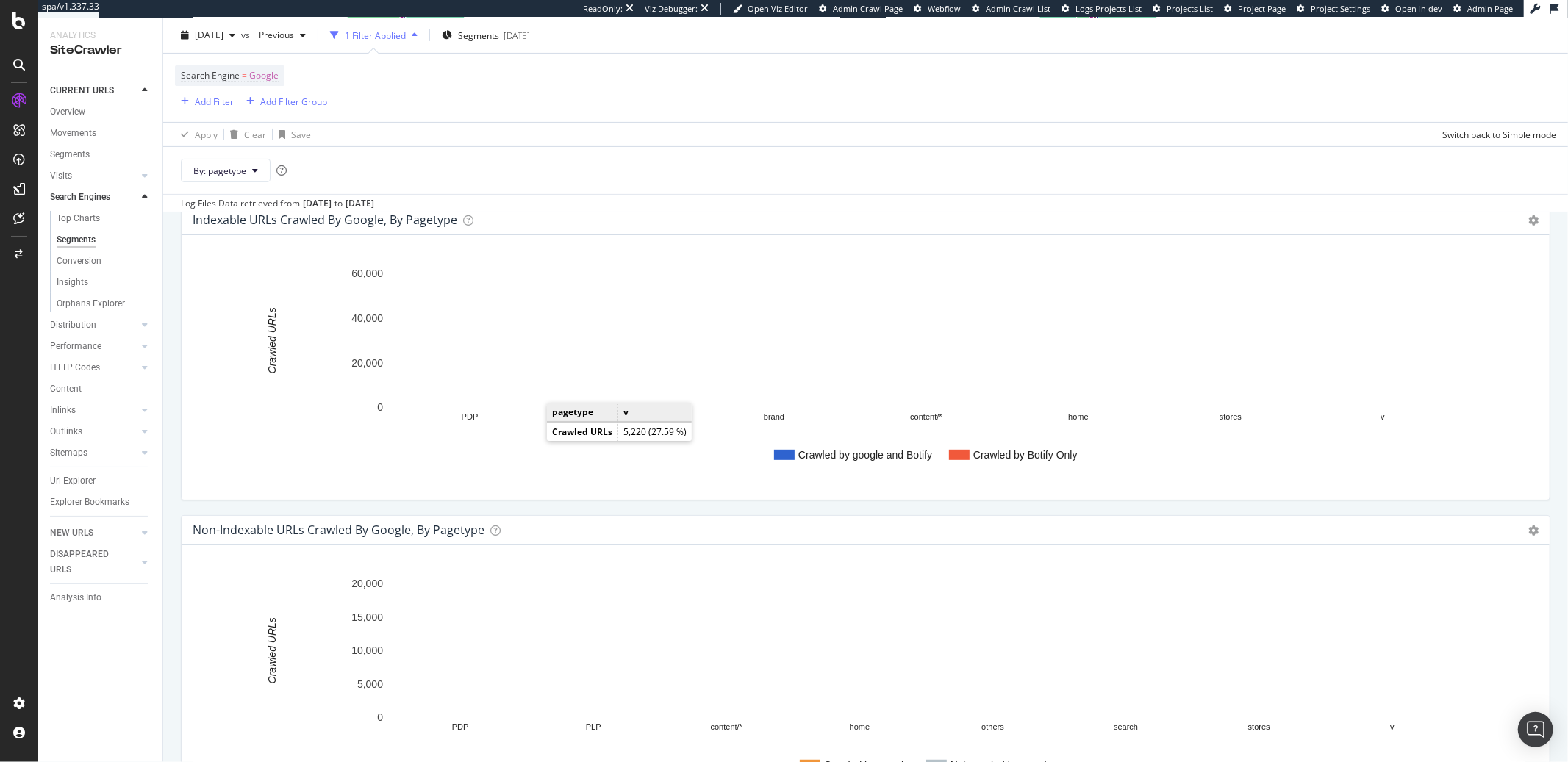
scroll to position [66, 0]
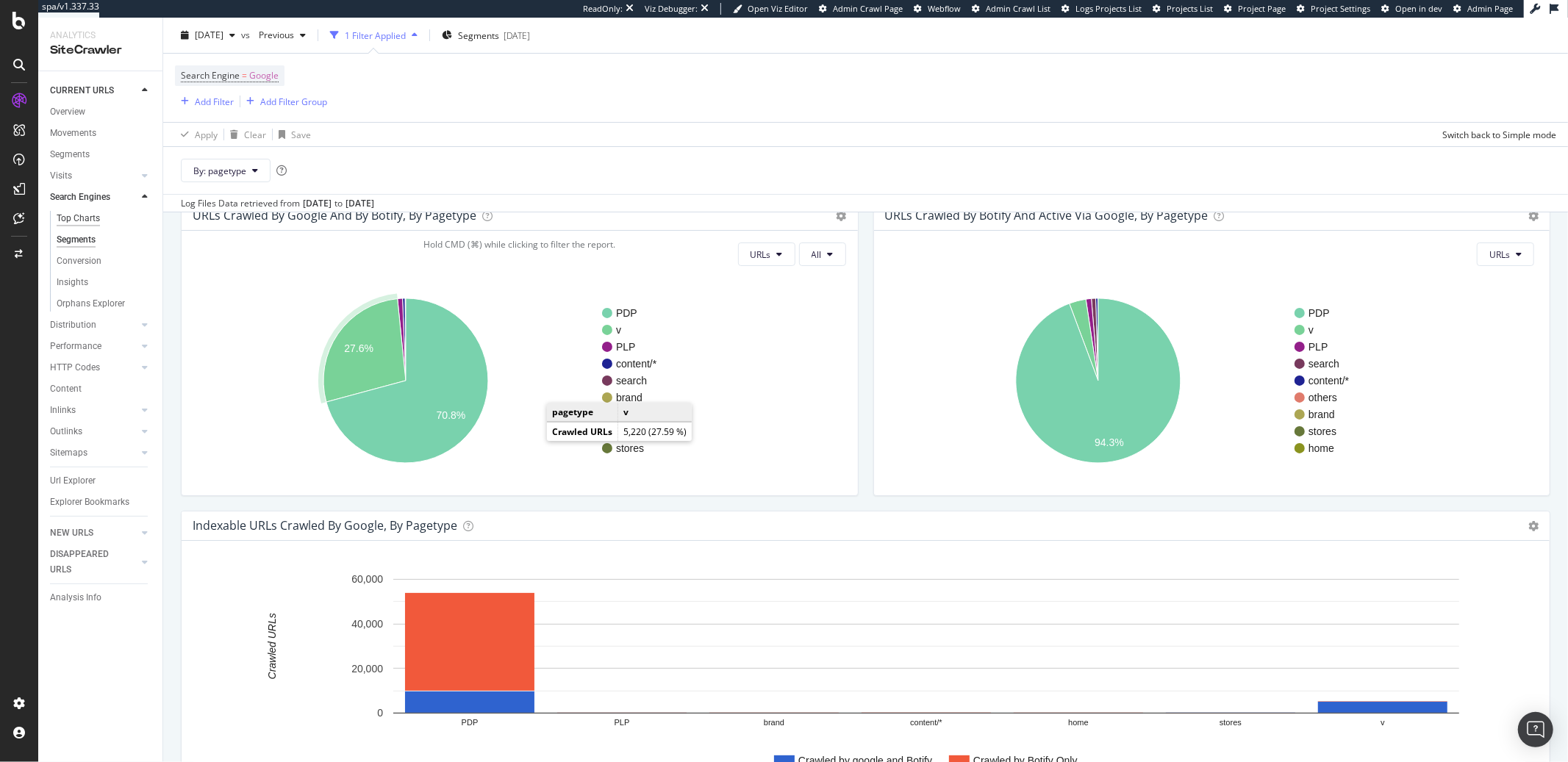
click at [86, 223] on div "Top Charts" at bounding box center [78, 219] width 43 height 15
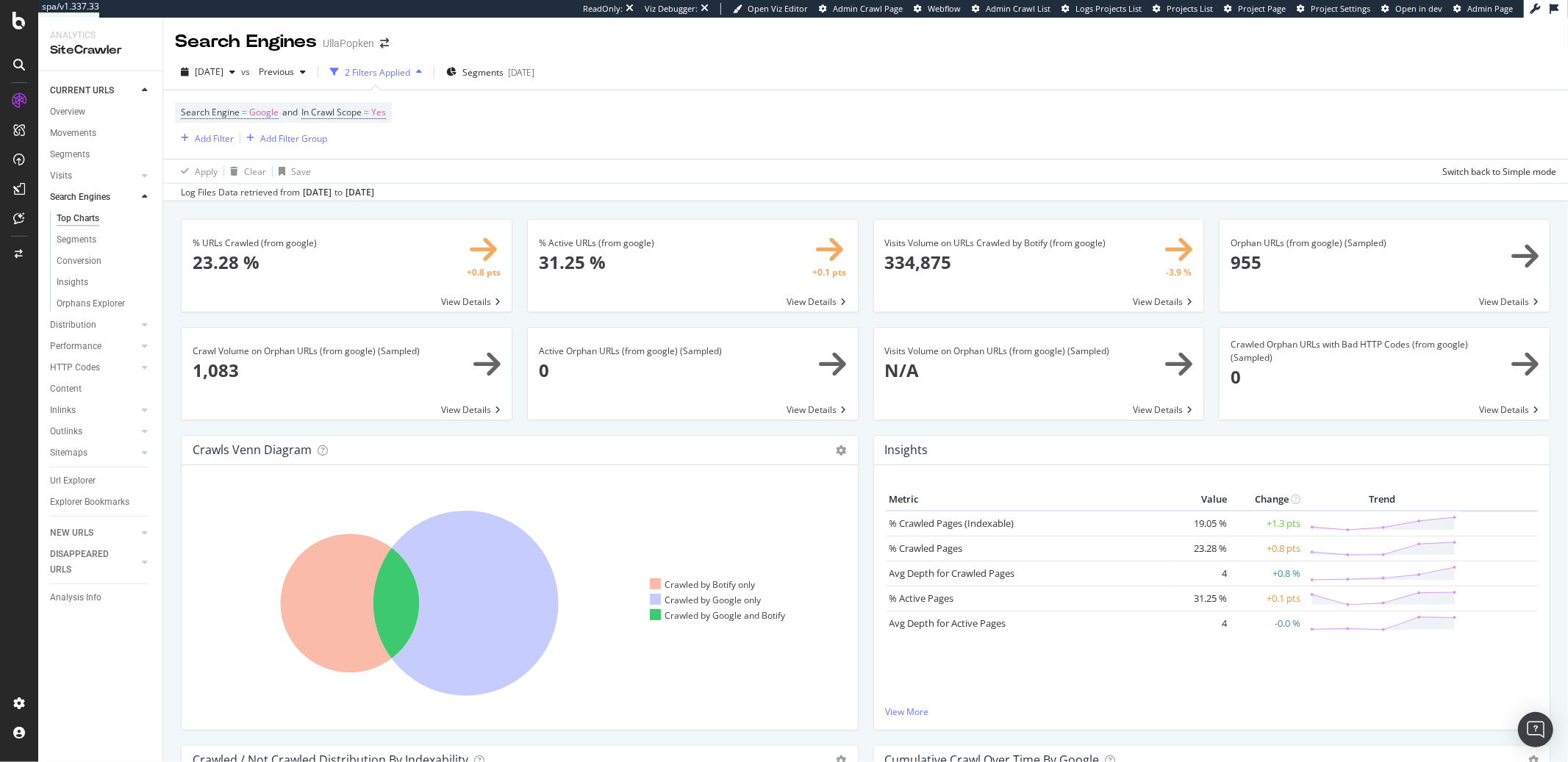
click at [1281, 242] on span at bounding box center [1384, 266] width 330 height 92
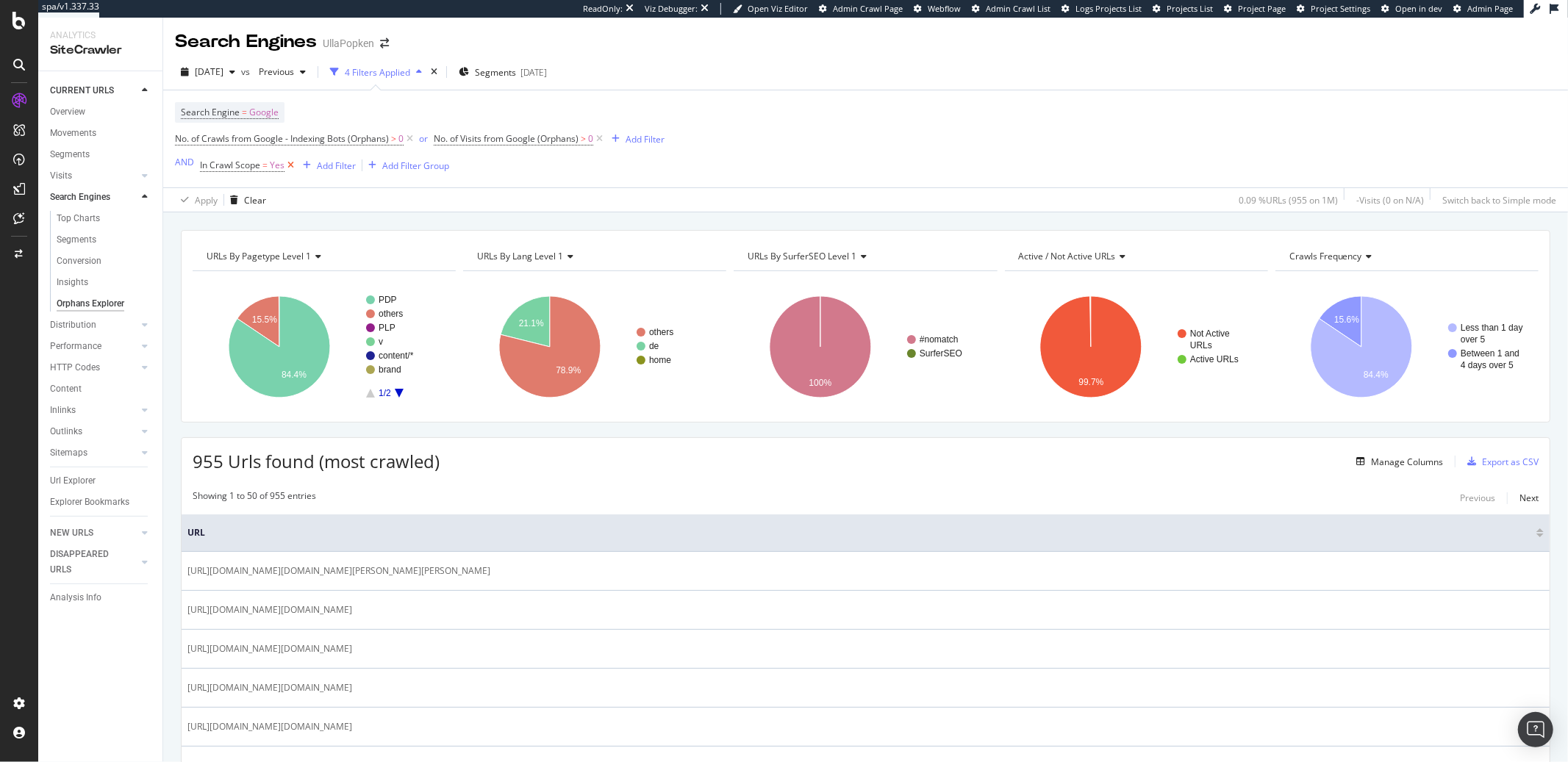
click at [290, 164] on icon at bounding box center [291, 164] width 13 height 14
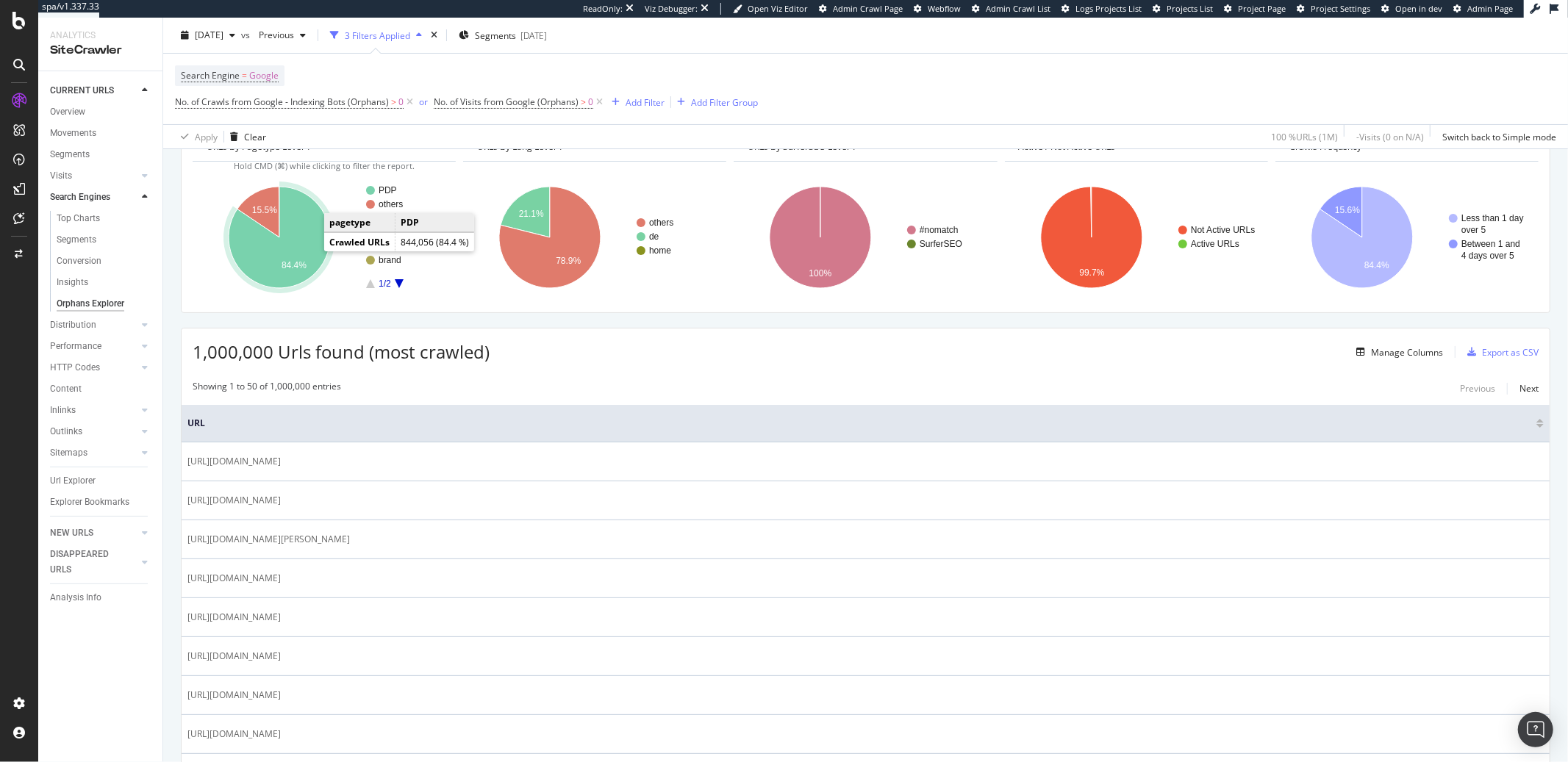
scroll to position [82, 0]
click at [223, 32] on span "[DATE]" at bounding box center [209, 35] width 29 height 13
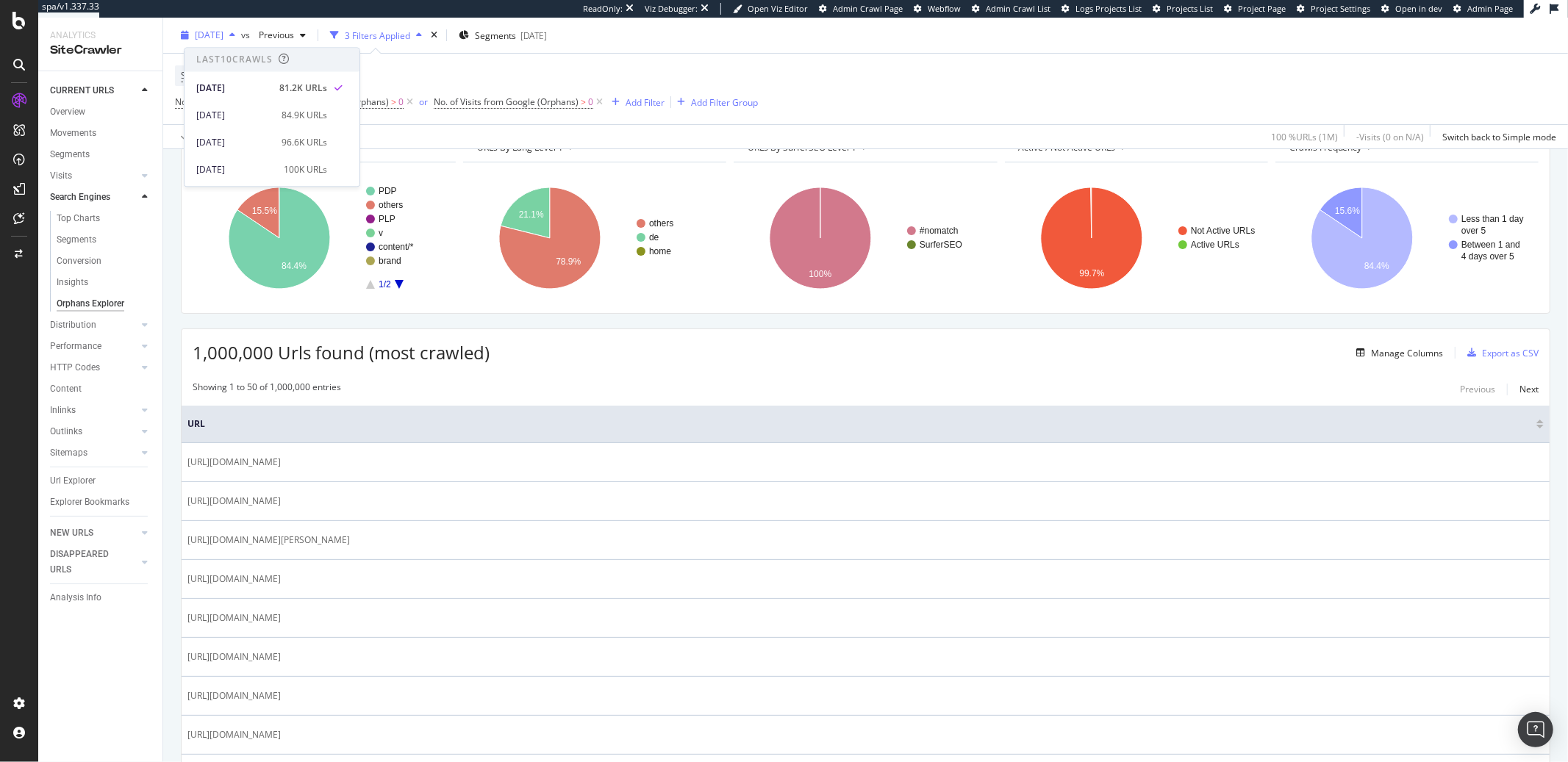
click at [223, 32] on span "[DATE]" at bounding box center [209, 35] width 29 height 13
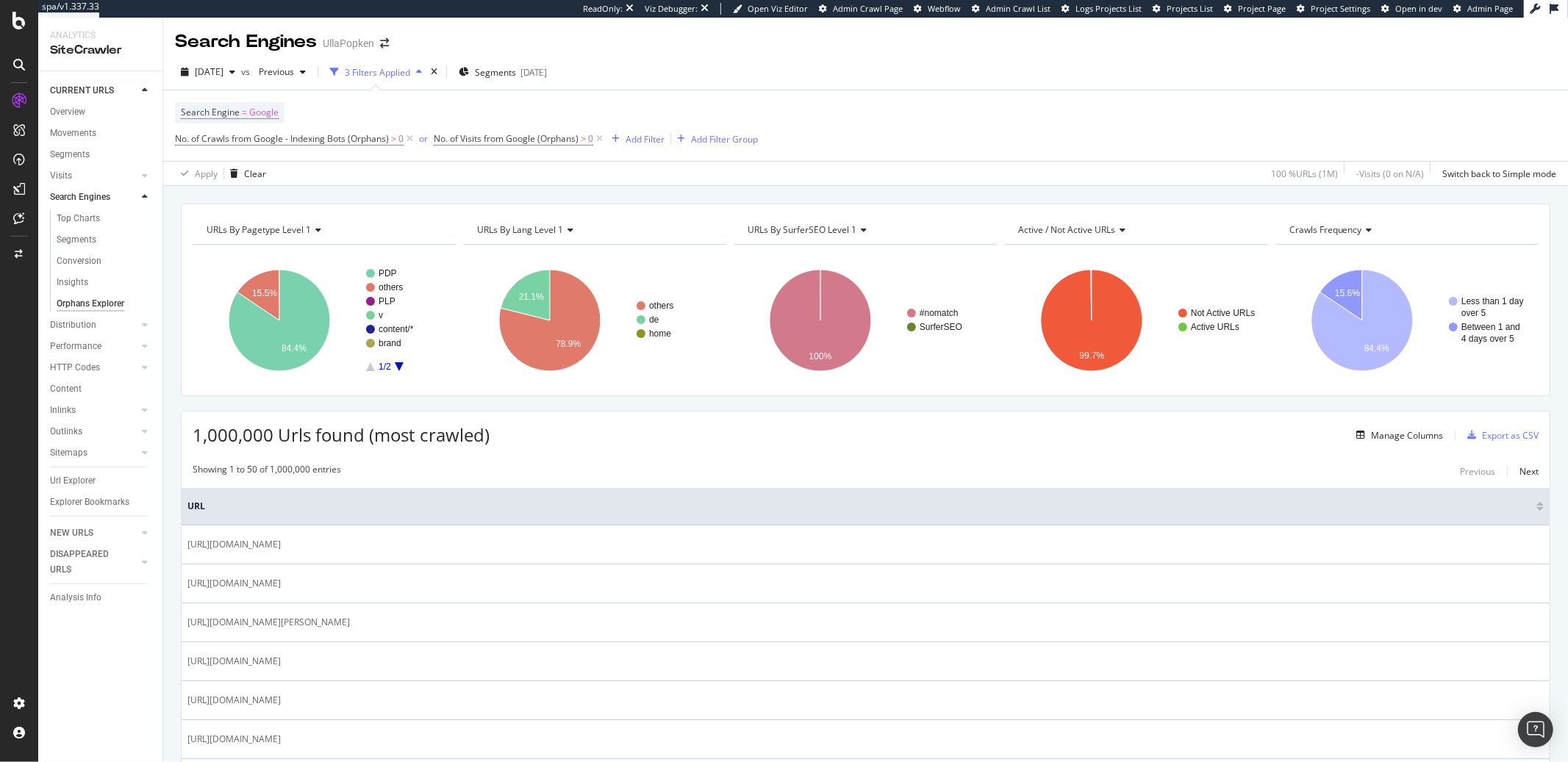
click at [315, 232] on icon at bounding box center [316, 230] width 11 height 9
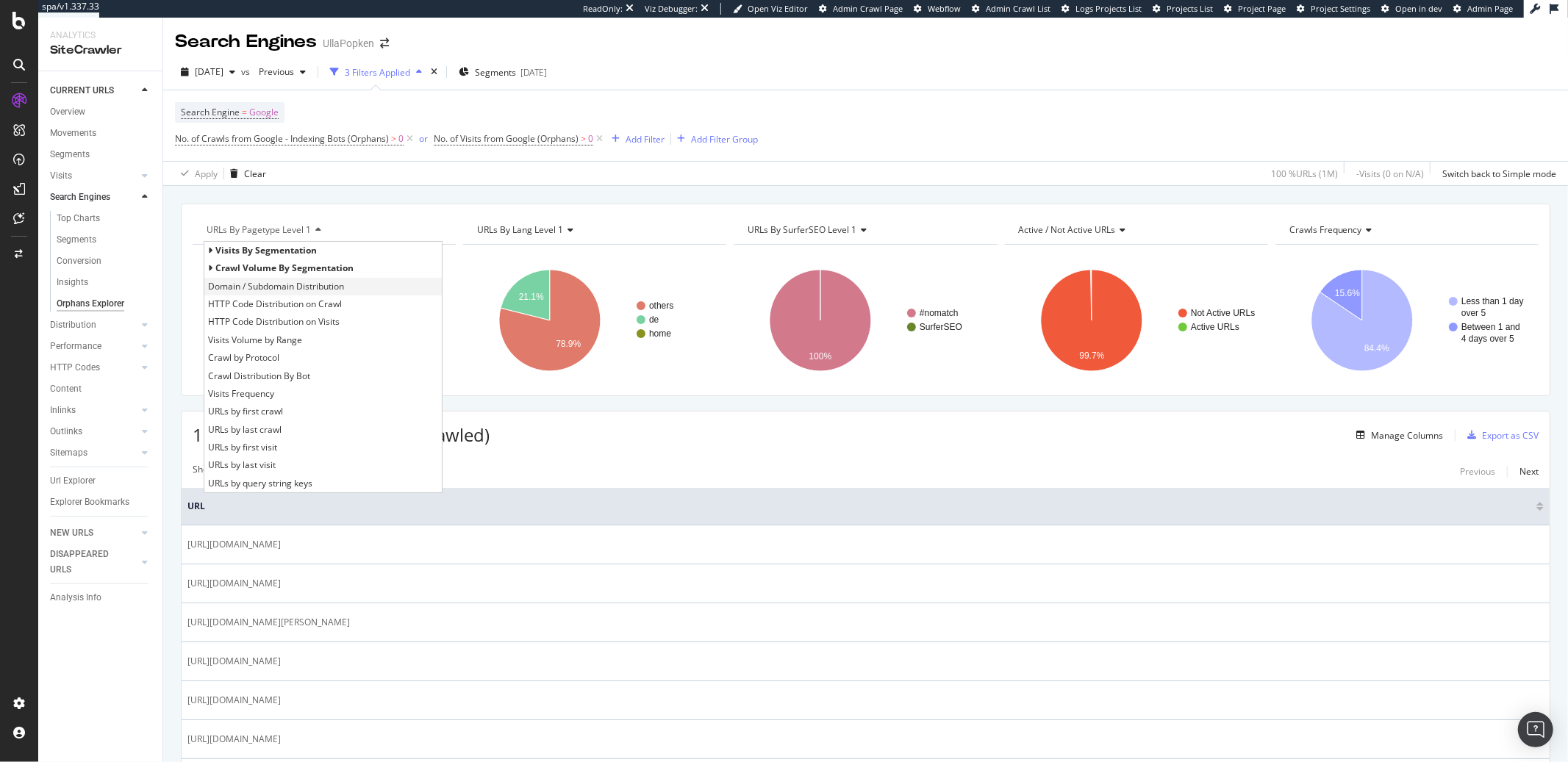
click at [307, 286] on span "Domain / Subdomain Distribution" at bounding box center [276, 286] width 136 height 14
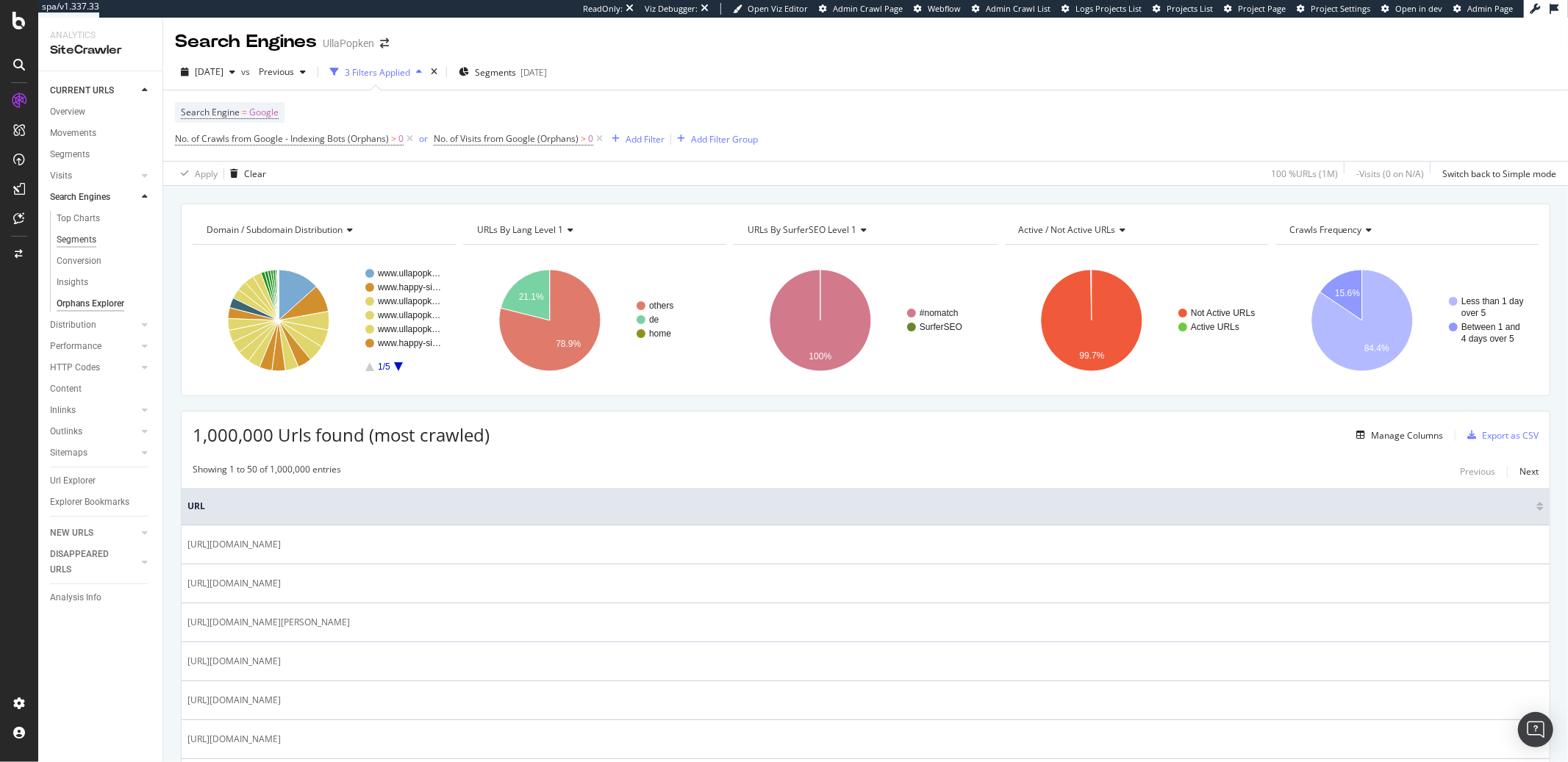
click at [80, 240] on div "Segments" at bounding box center [76, 240] width 40 height 15
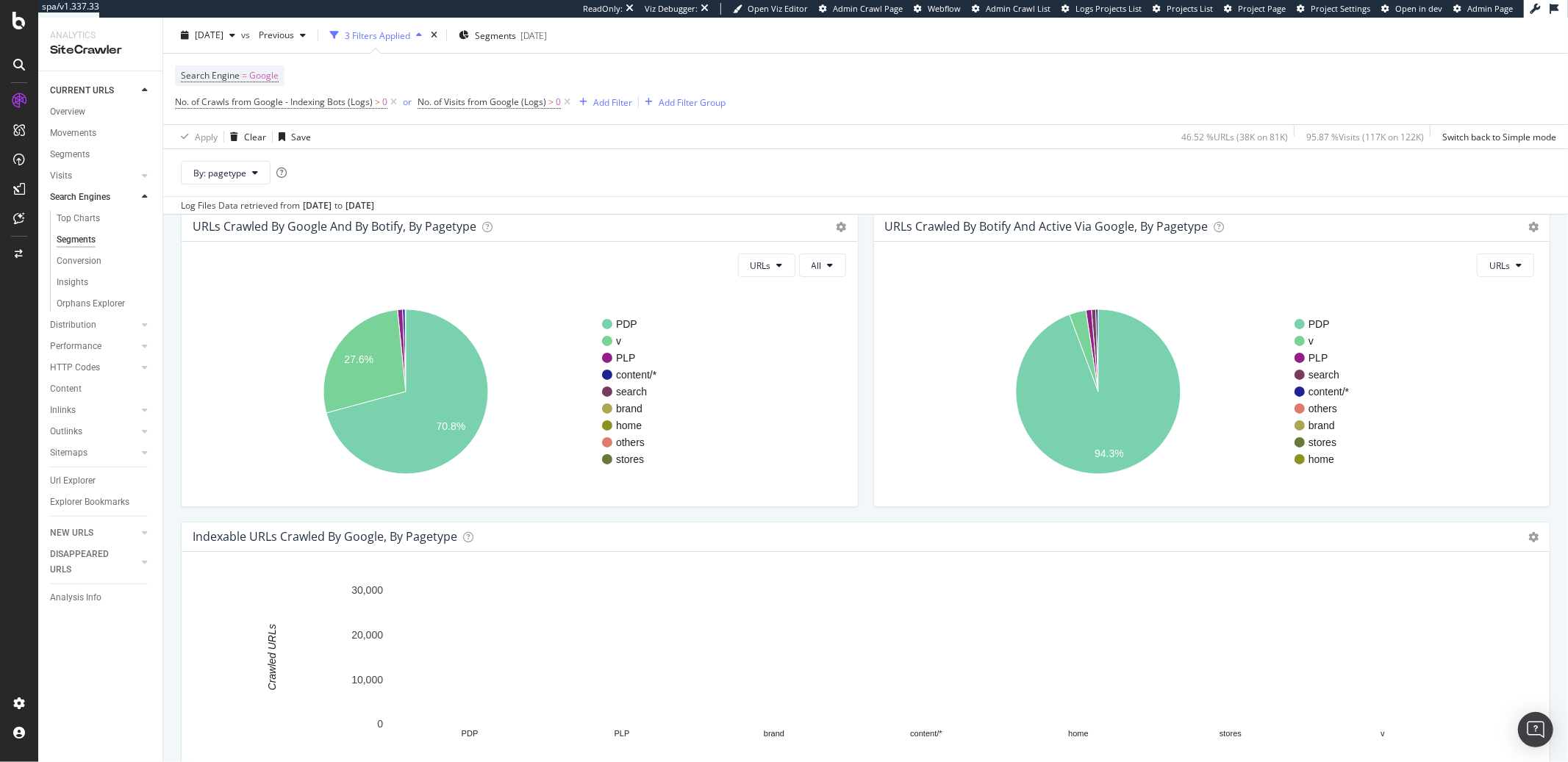
scroll to position [38, 0]
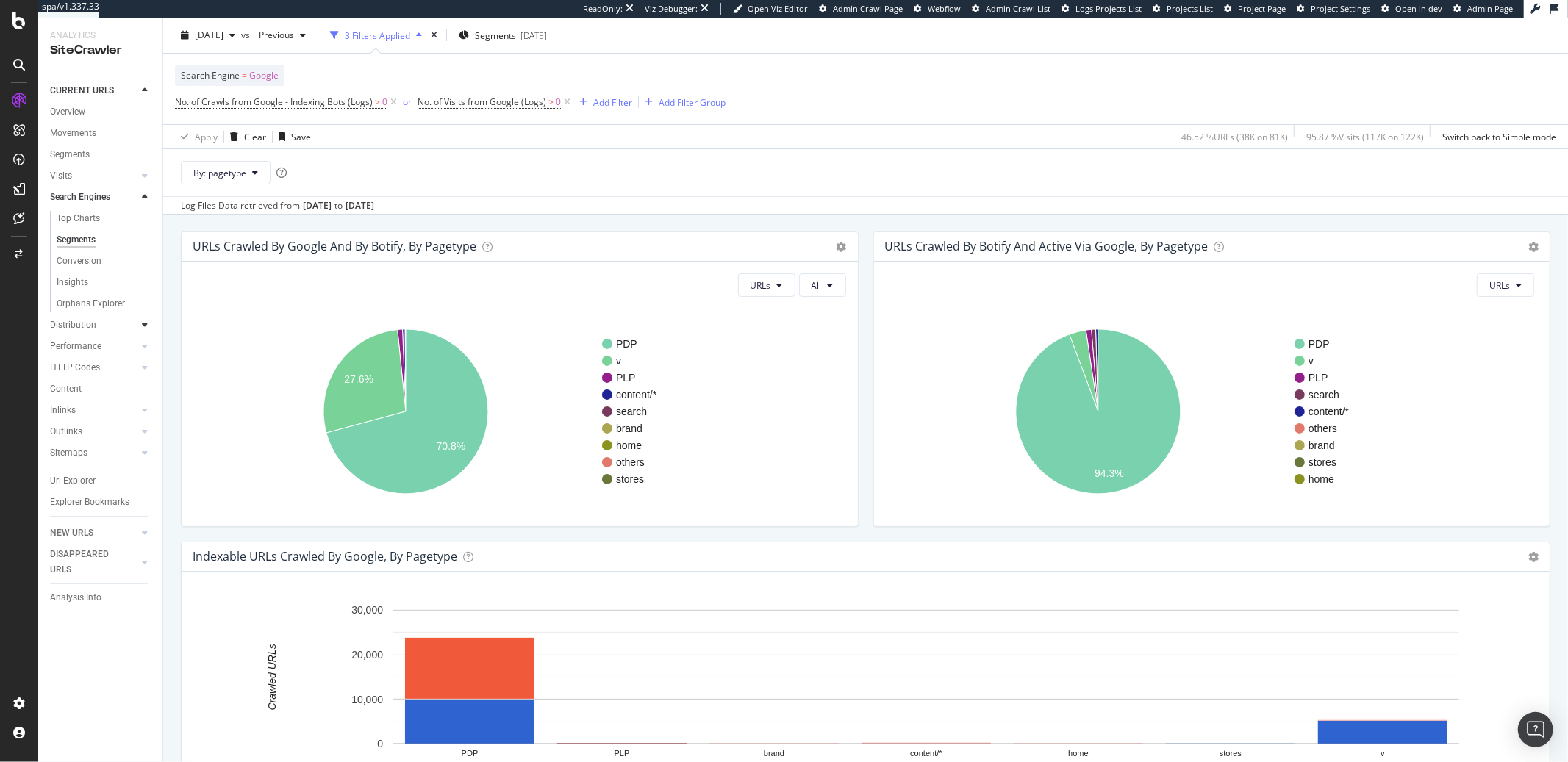
click at [146, 327] on icon at bounding box center [145, 325] width 6 height 9
click at [71, 262] on div "Segments" at bounding box center [76, 261] width 40 height 15
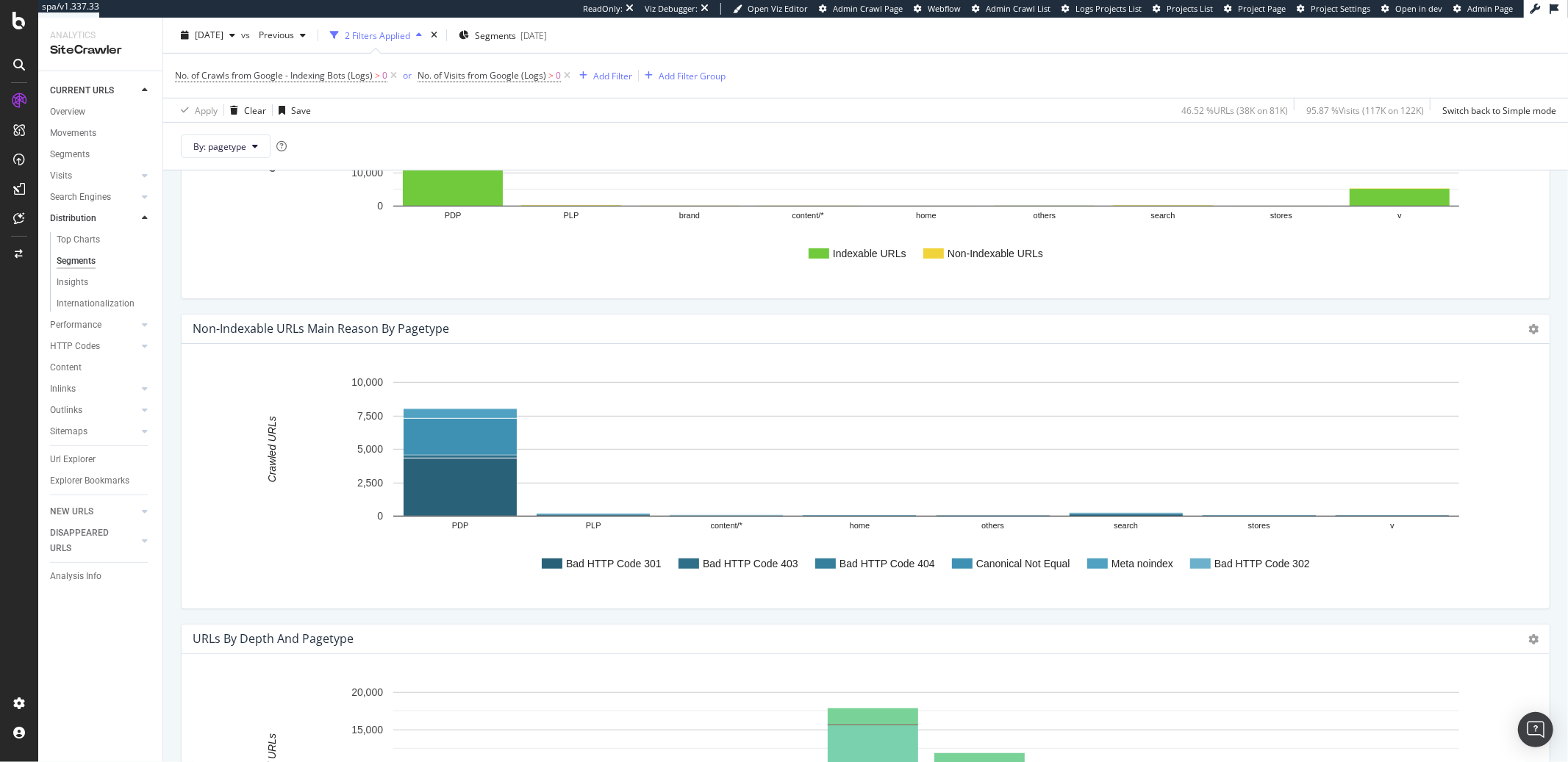
scroll to position [214, 0]
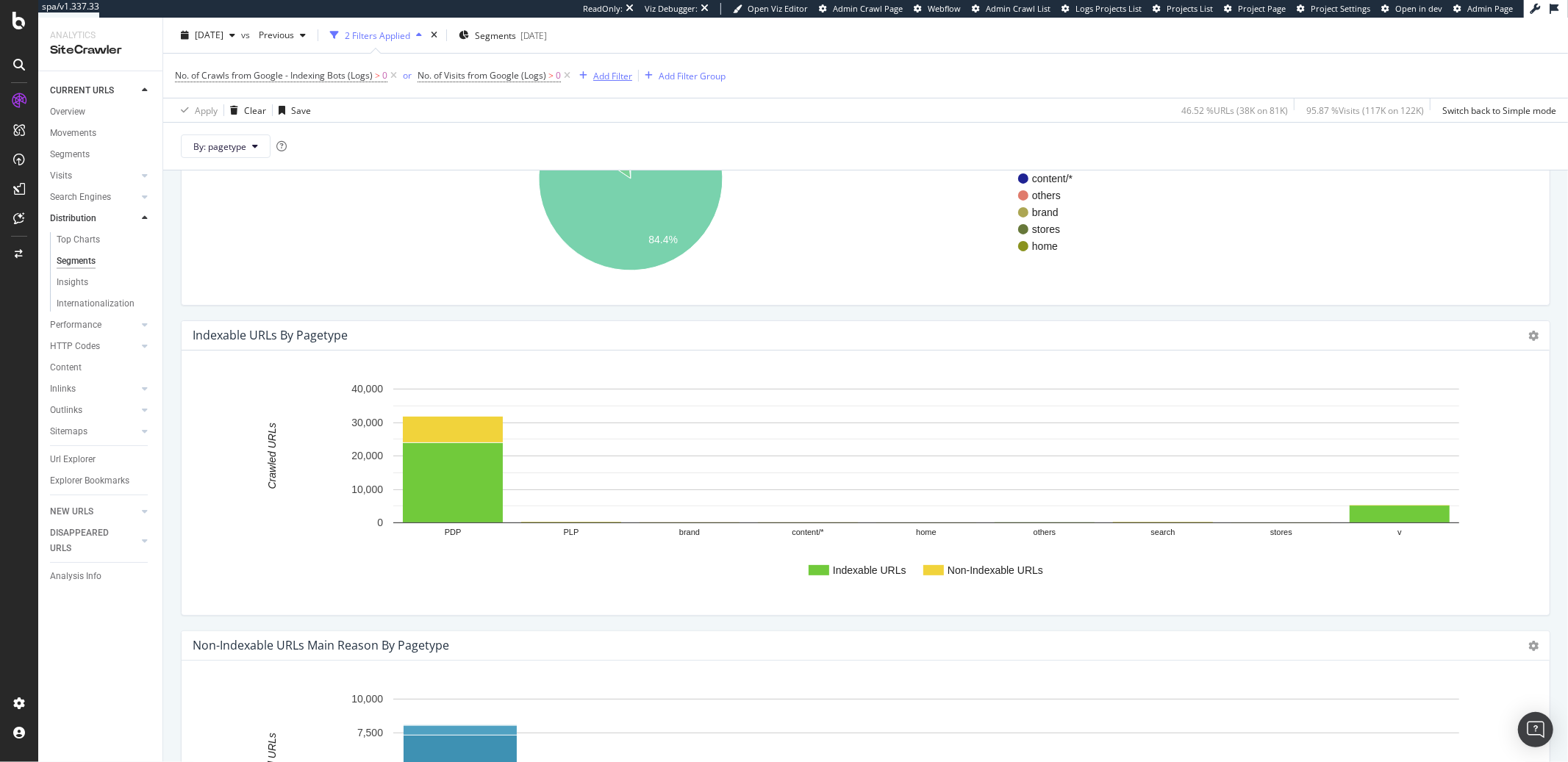
click at [598, 78] on div "Add Filter" at bounding box center [613, 75] width 39 height 13
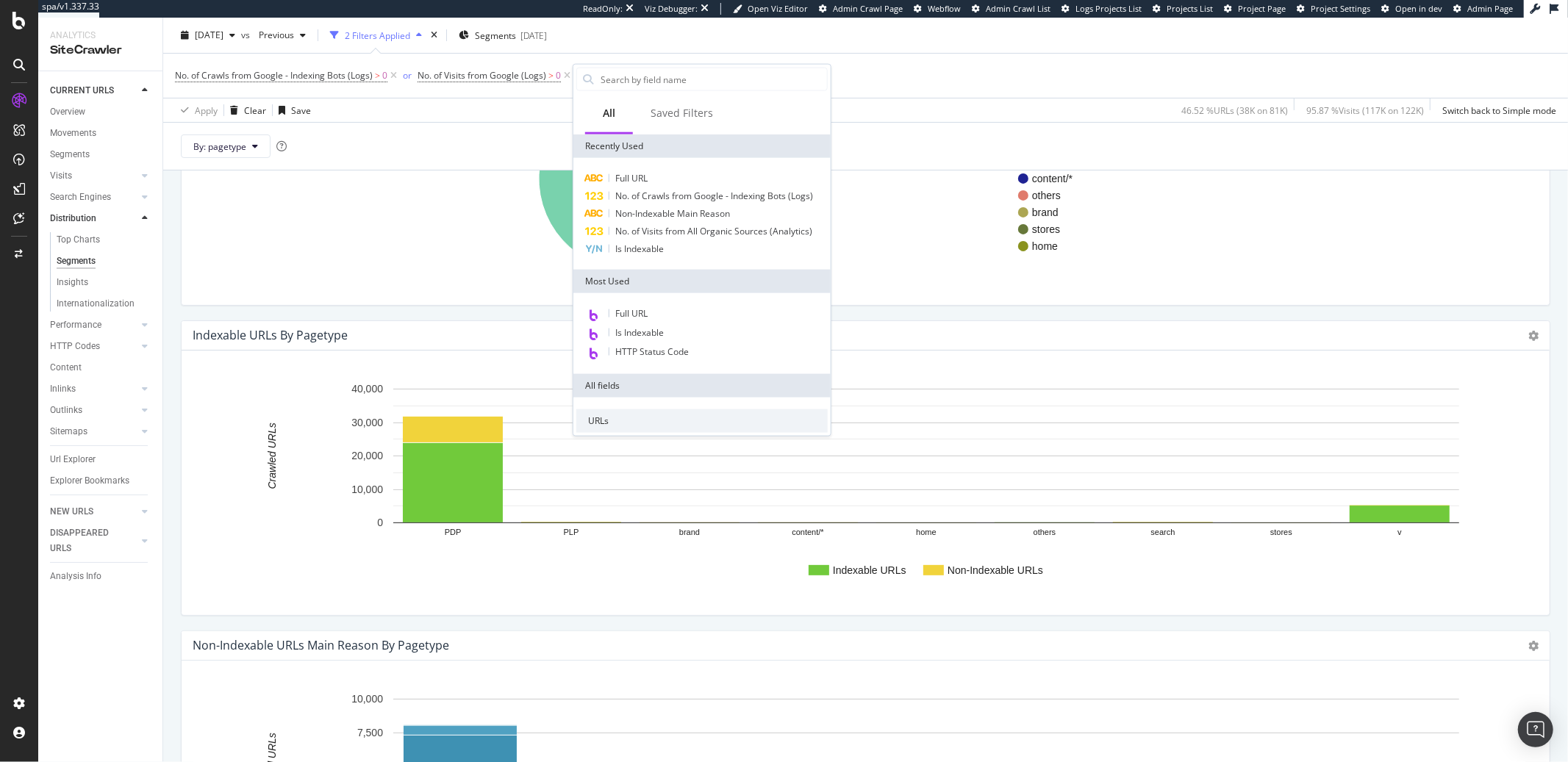
click at [813, 66] on div at bounding box center [702, 79] width 257 height 29
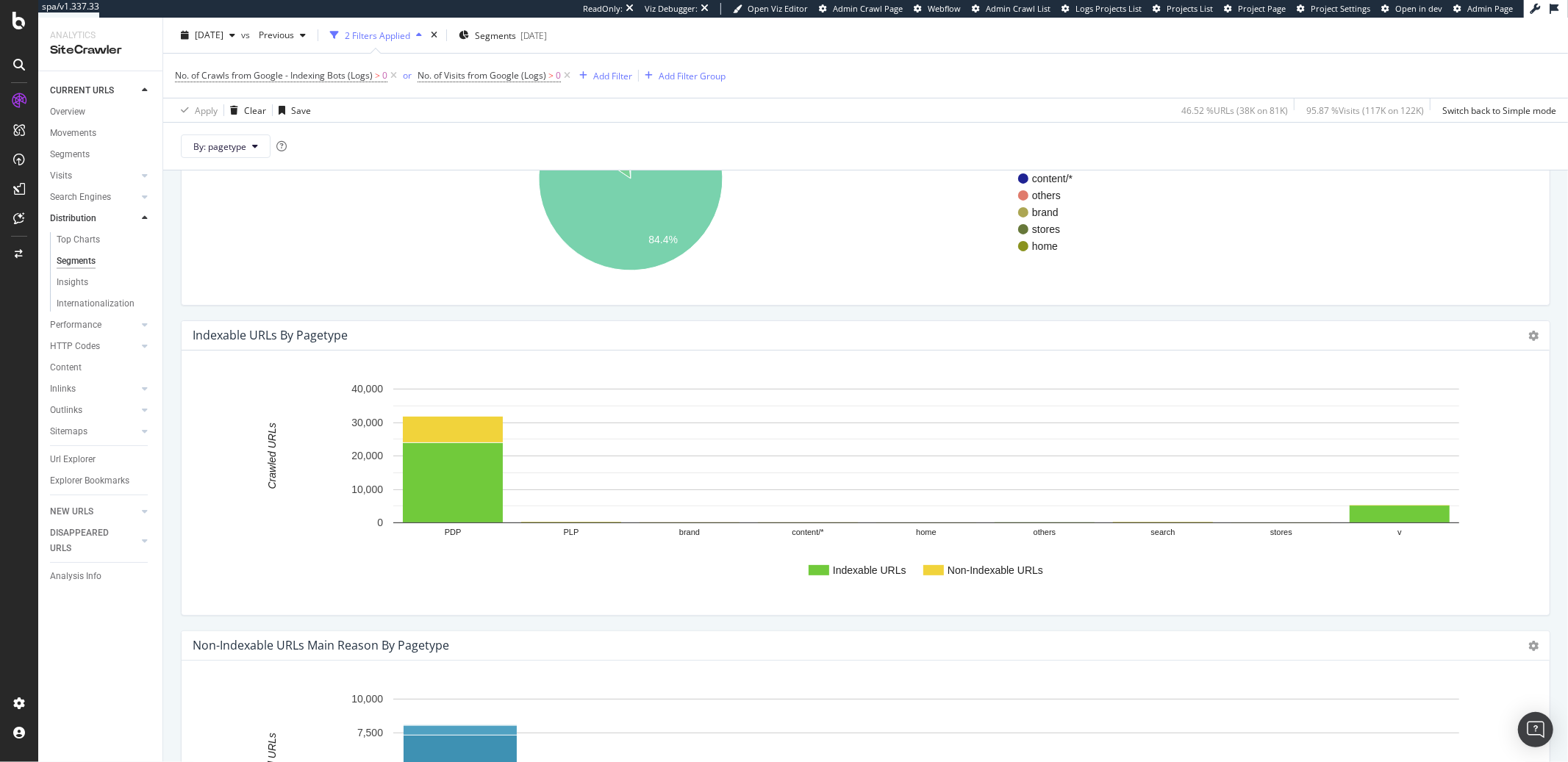
click at [856, 60] on div "No. of Crawls from Google - Indexing Bots (Logs) > 0 or No. of Visits from Goog…" at bounding box center [865, 75] width 1382 height 44
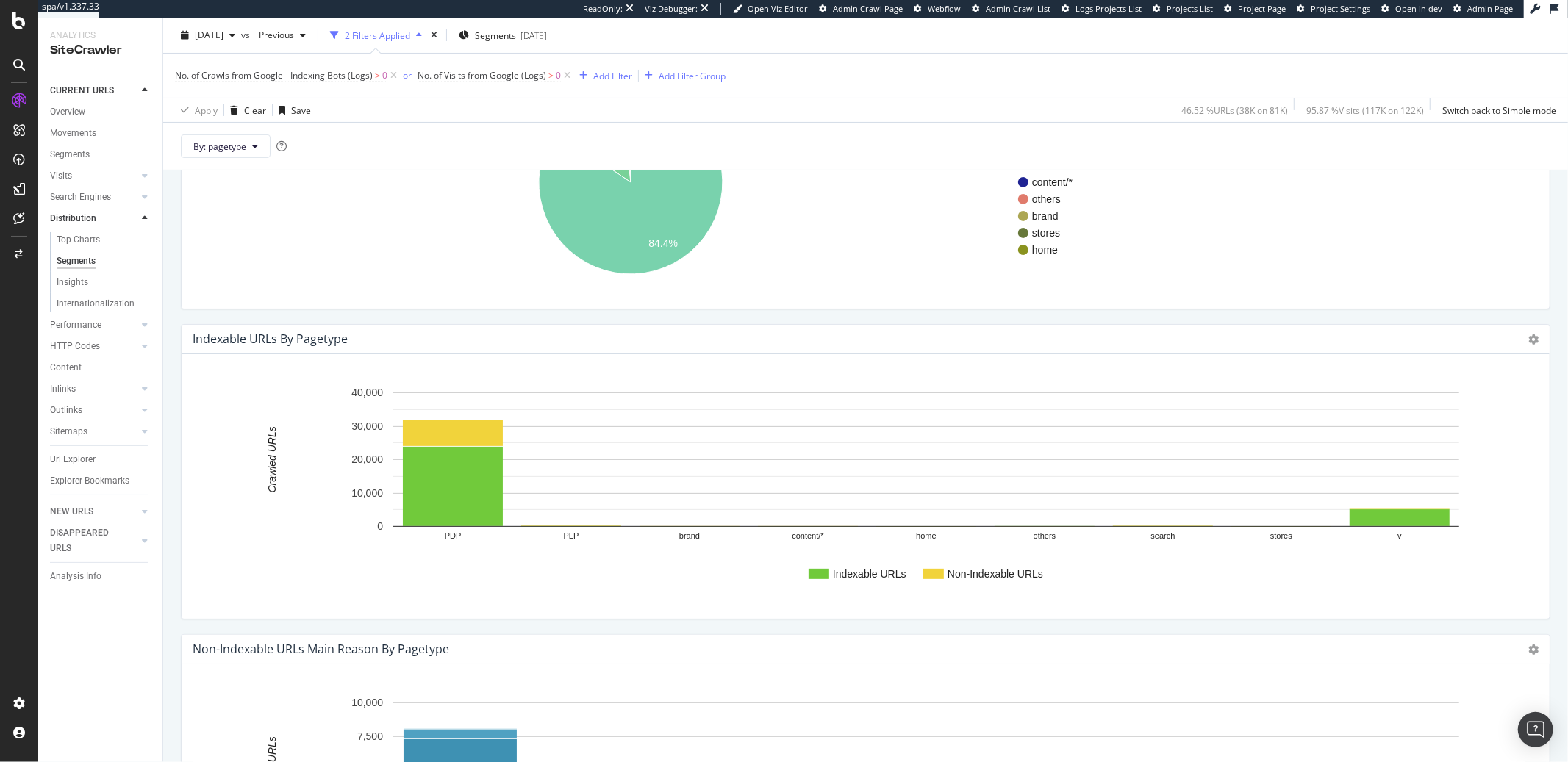
scroll to position [201, 0]
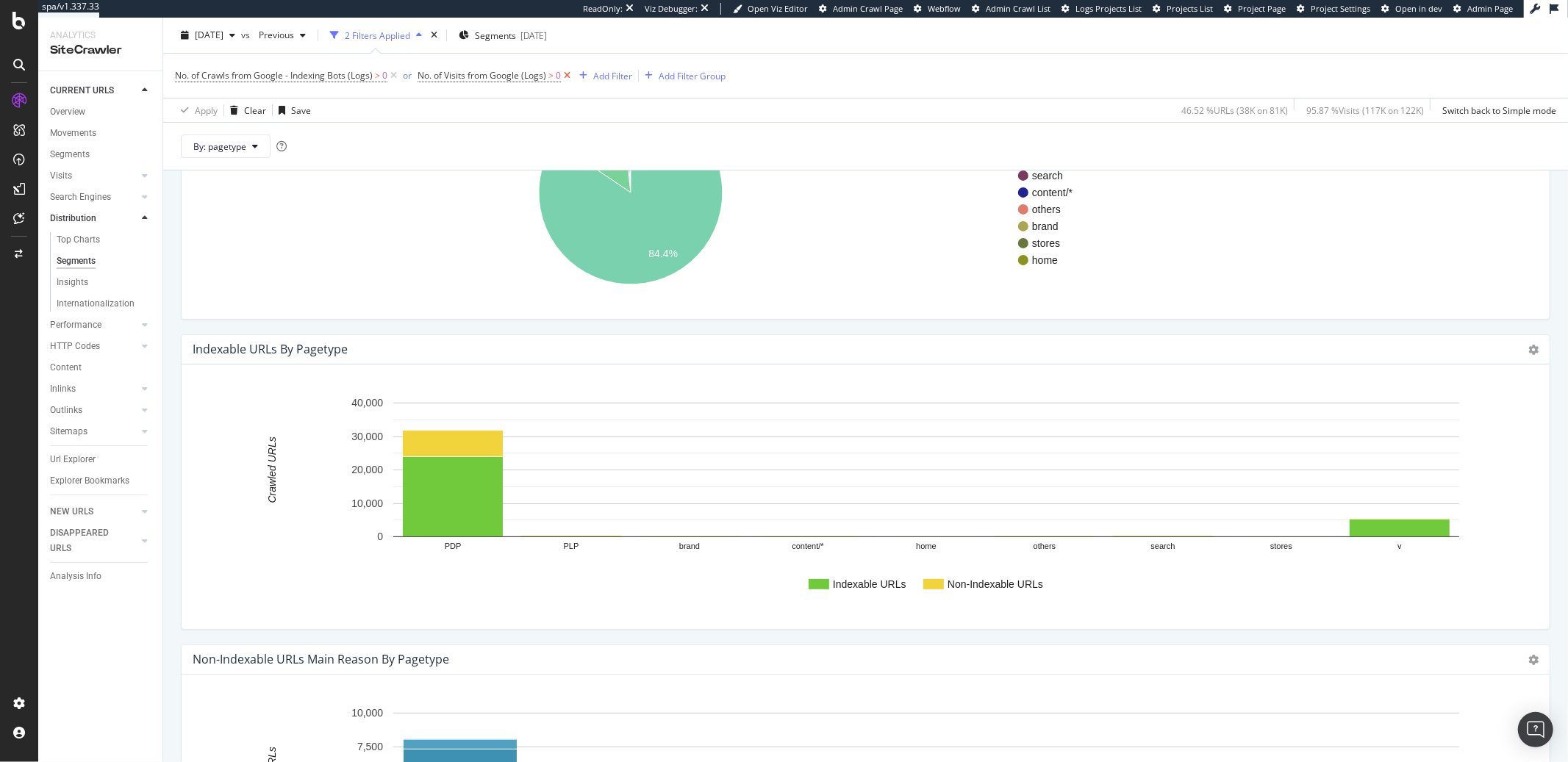
click at [564, 78] on icon at bounding box center [567, 75] width 13 height 14
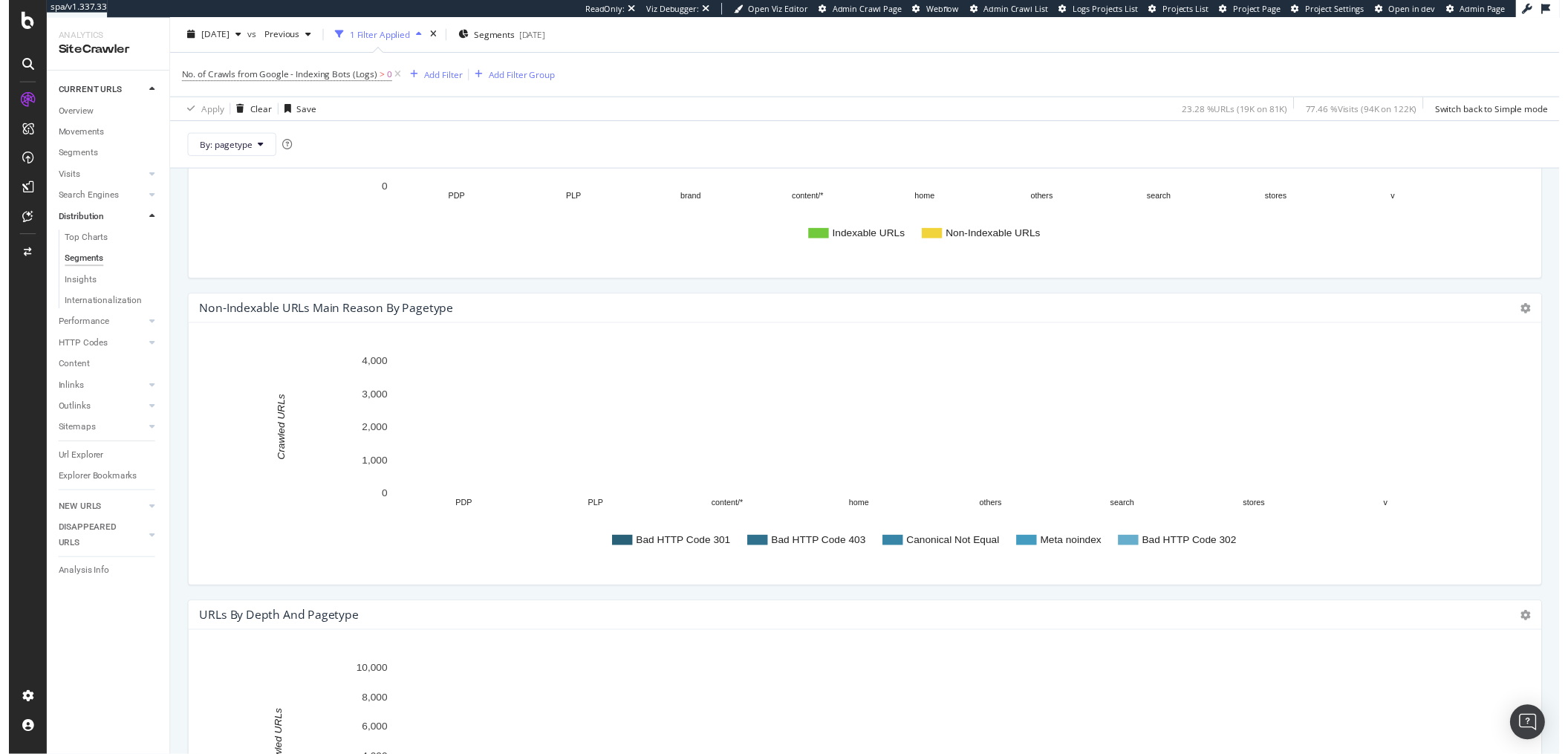
scroll to position [763, 0]
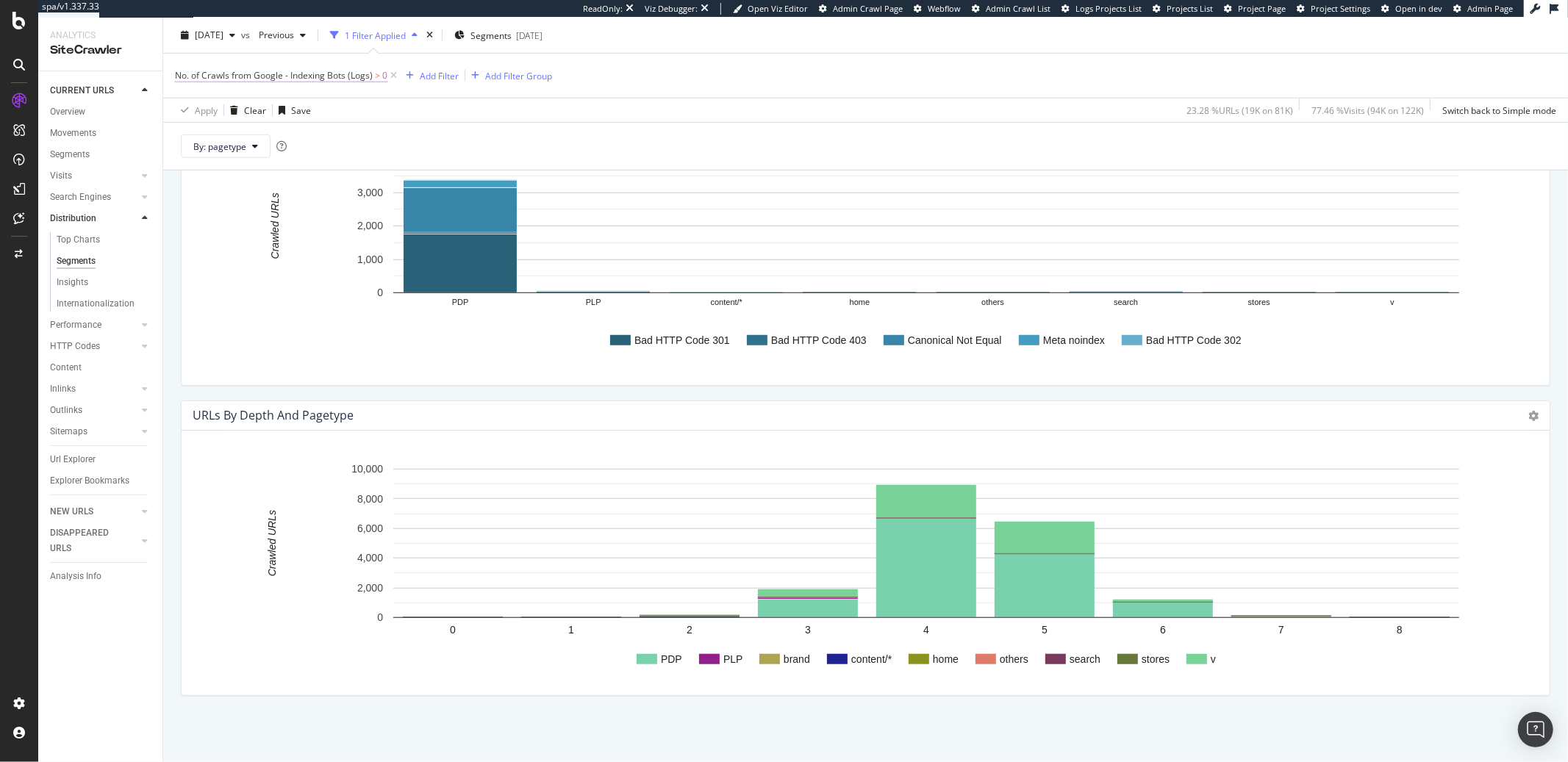
click at [301, 80] on span "No. of Crawls from Google - Indexing Bots (Logs)" at bounding box center [274, 75] width 198 height 13
click at [309, 136] on icon at bounding box center [309, 134] width 11 height 9
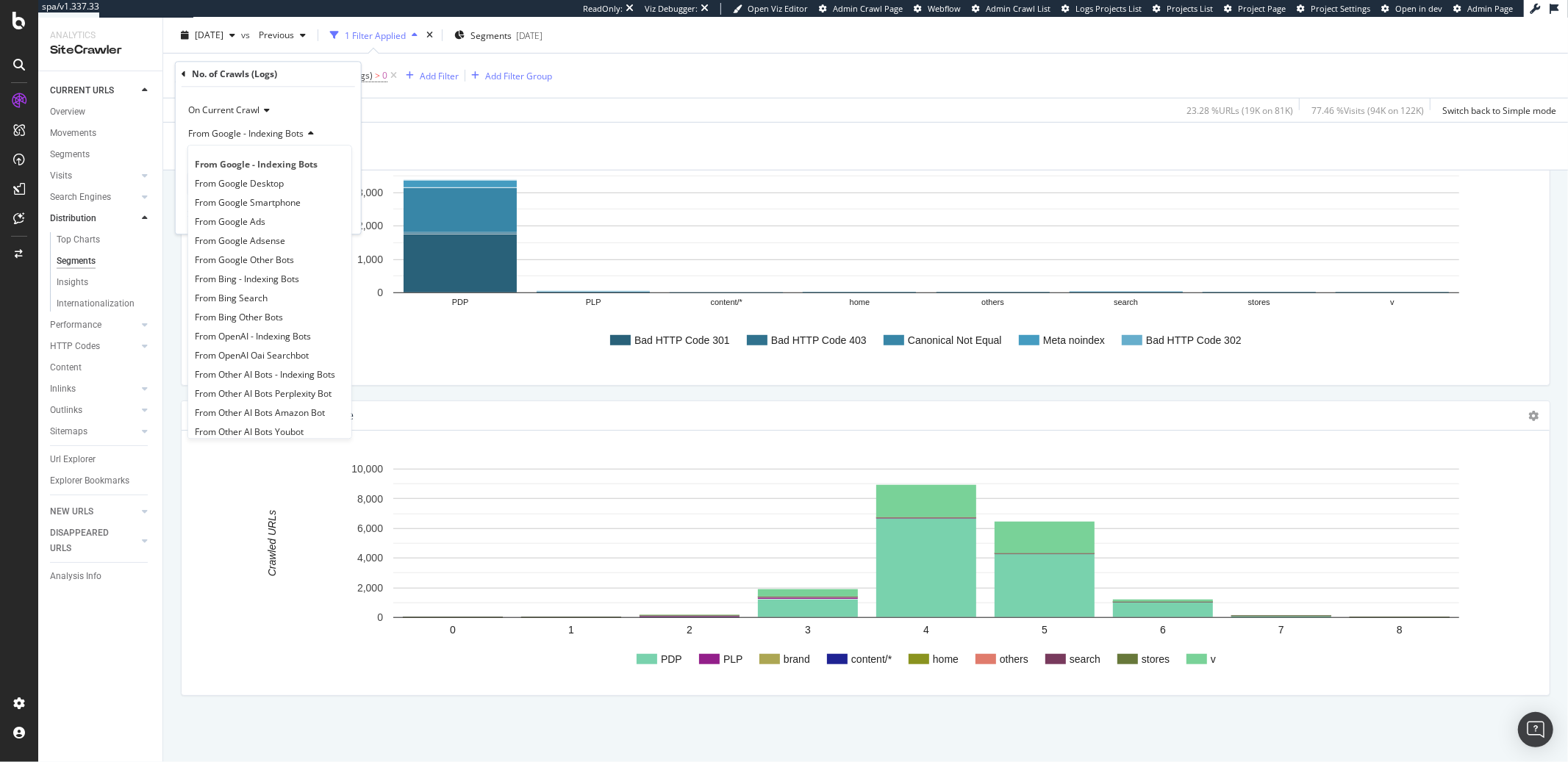
click at [309, 136] on icon at bounding box center [309, 134] width 11 height 9
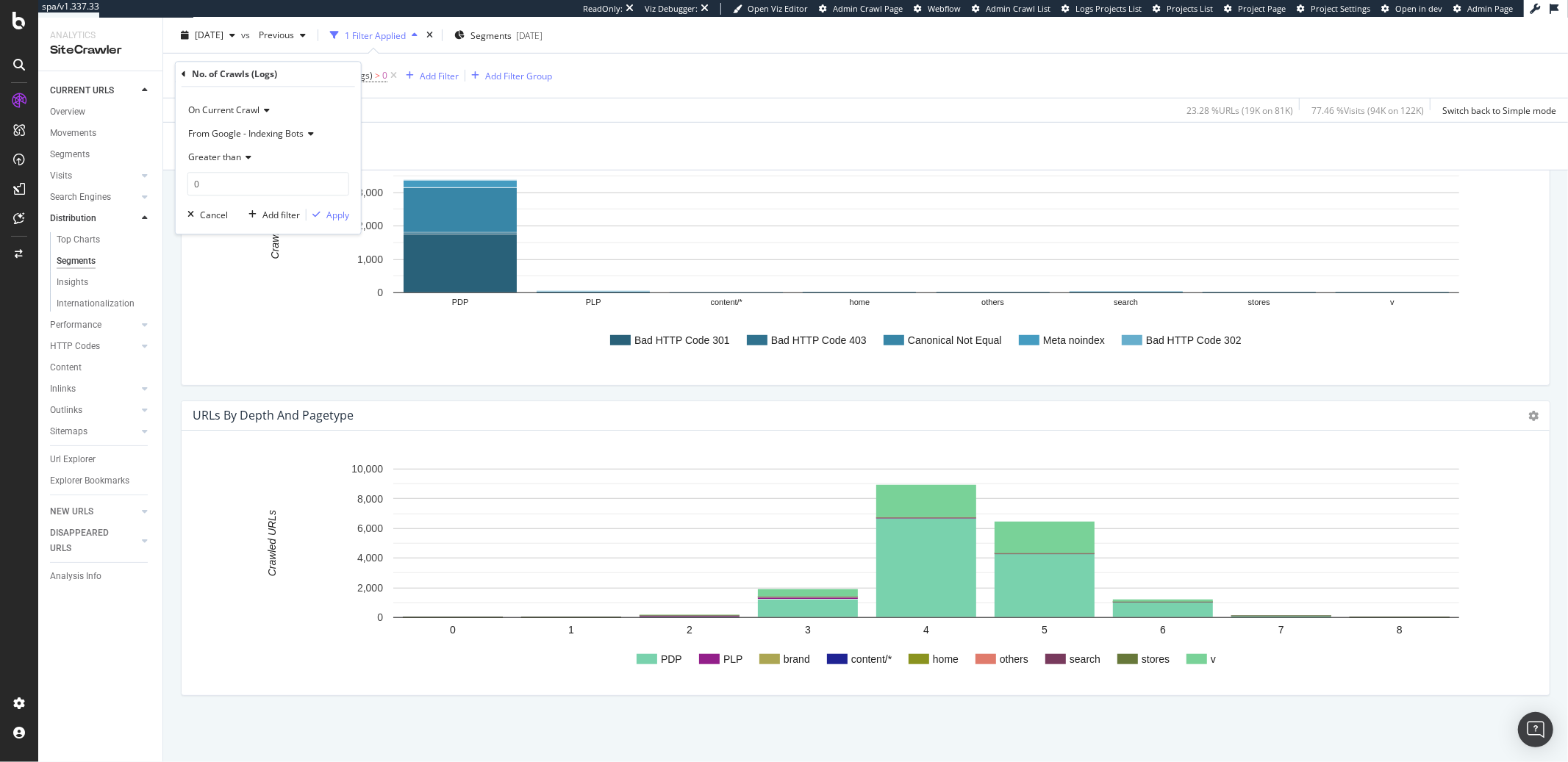
click at [251, 157] on div "Greater than" at bounding box center [268, 157] width 161 height 23
click at [218, 188] on span "Equal to" at bounding box center [211, 188] width 33 height 13
click at [241, 184] on input "0" at bounding box center [268, 183] width 161 height 23
click at [349, 222] on div "On Current Crawl From Google - Indexing Bots Equal to 0 Cancel Add filter Apply" at bounding box center [268, 160] width 185 height 147
click at [343, 217] on div "Apply" at bounding box center [338, 215] width 23 height 13
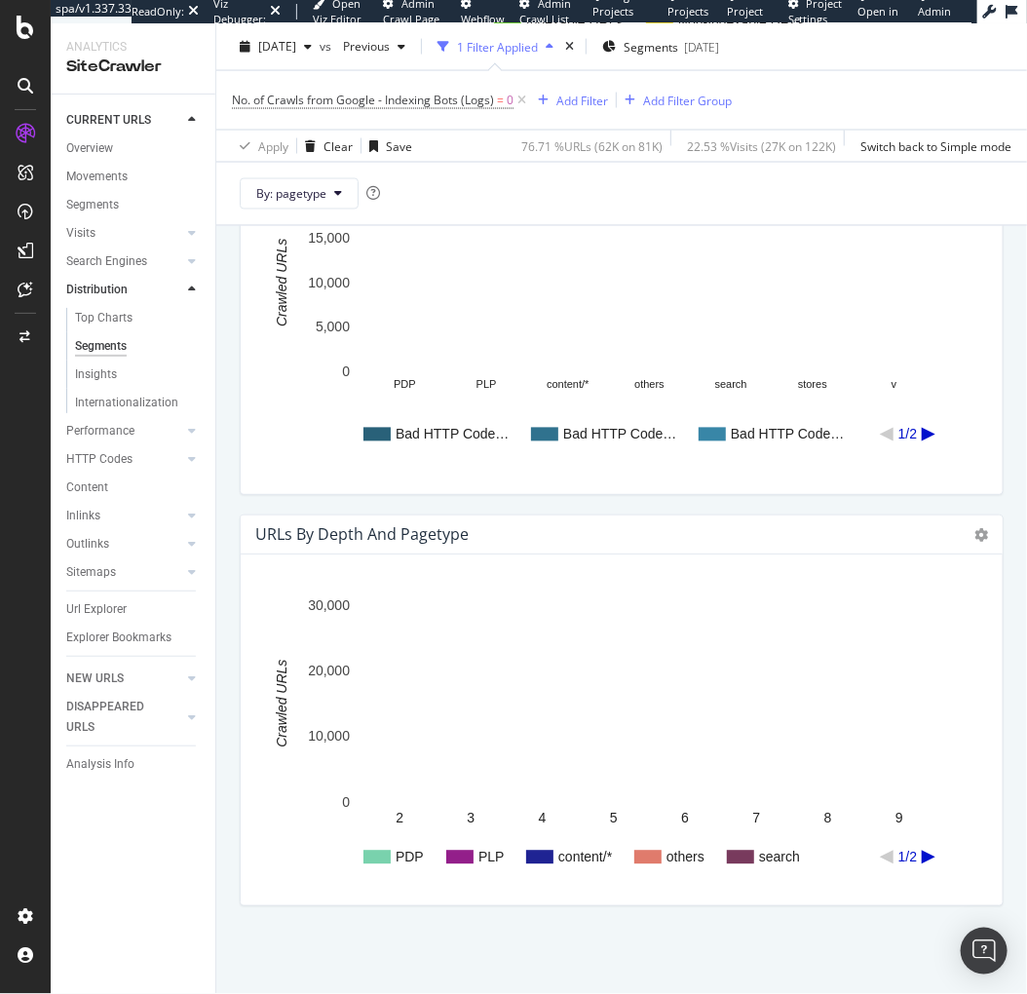
scroll to position [1015, 0]
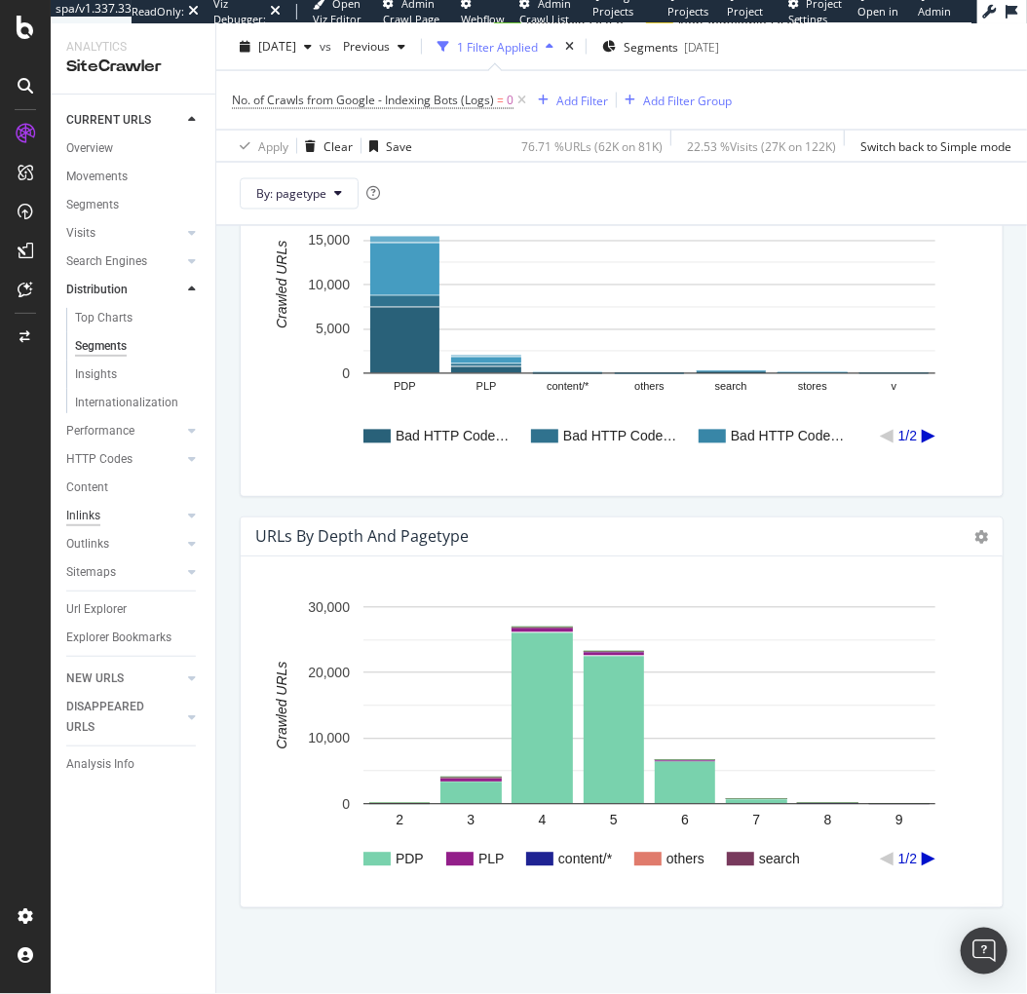
click at [94, 516] on div "Inlinks" at bounding box center [83, 516] width 34 height 20
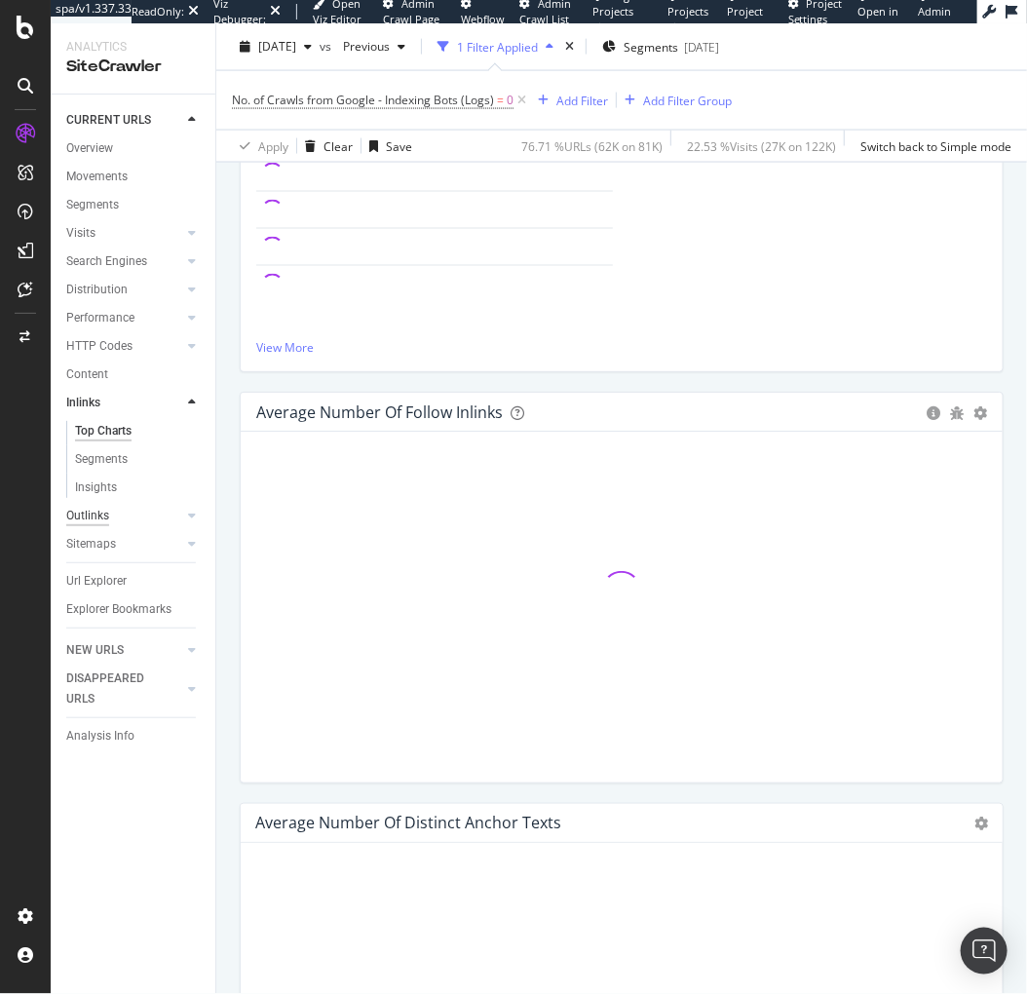
scroll to position [952, 0]
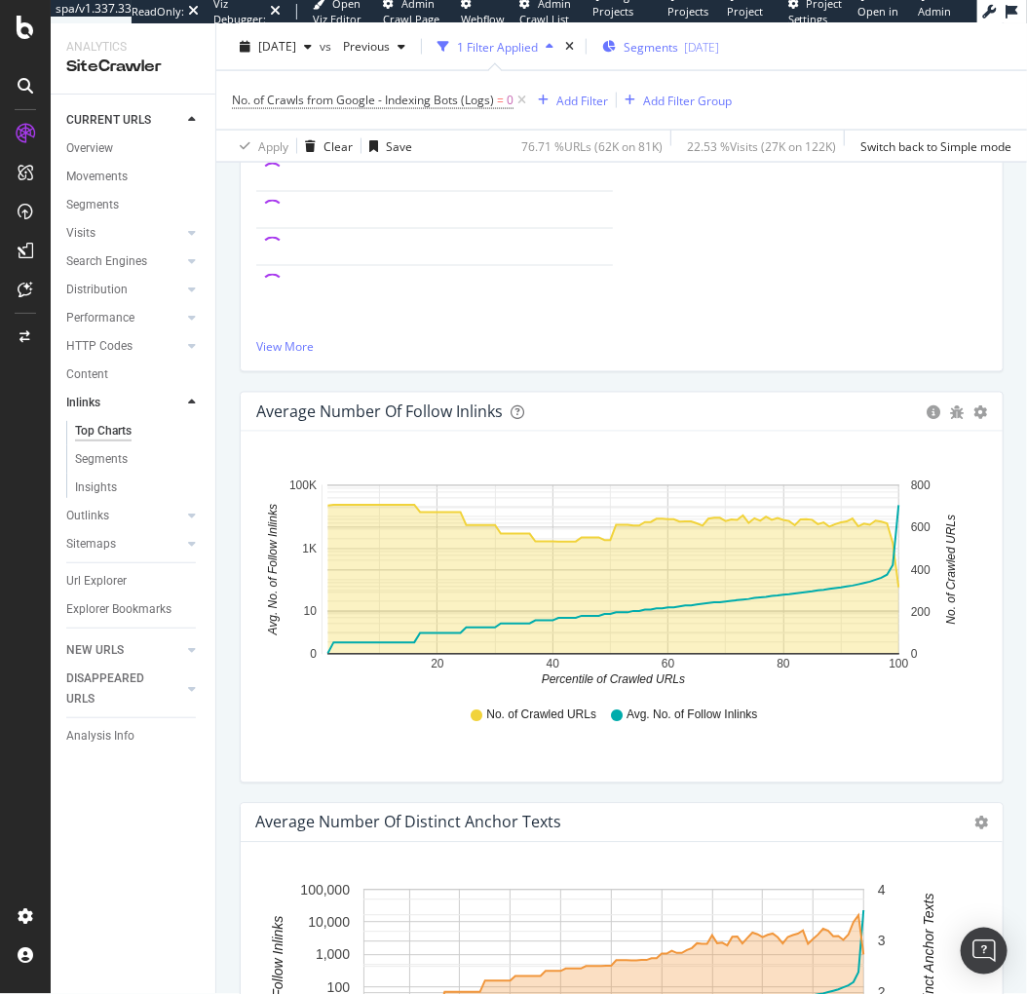
click at [678, 48] on span "Segments" at bounding box center [650, 46] width 55 height 17
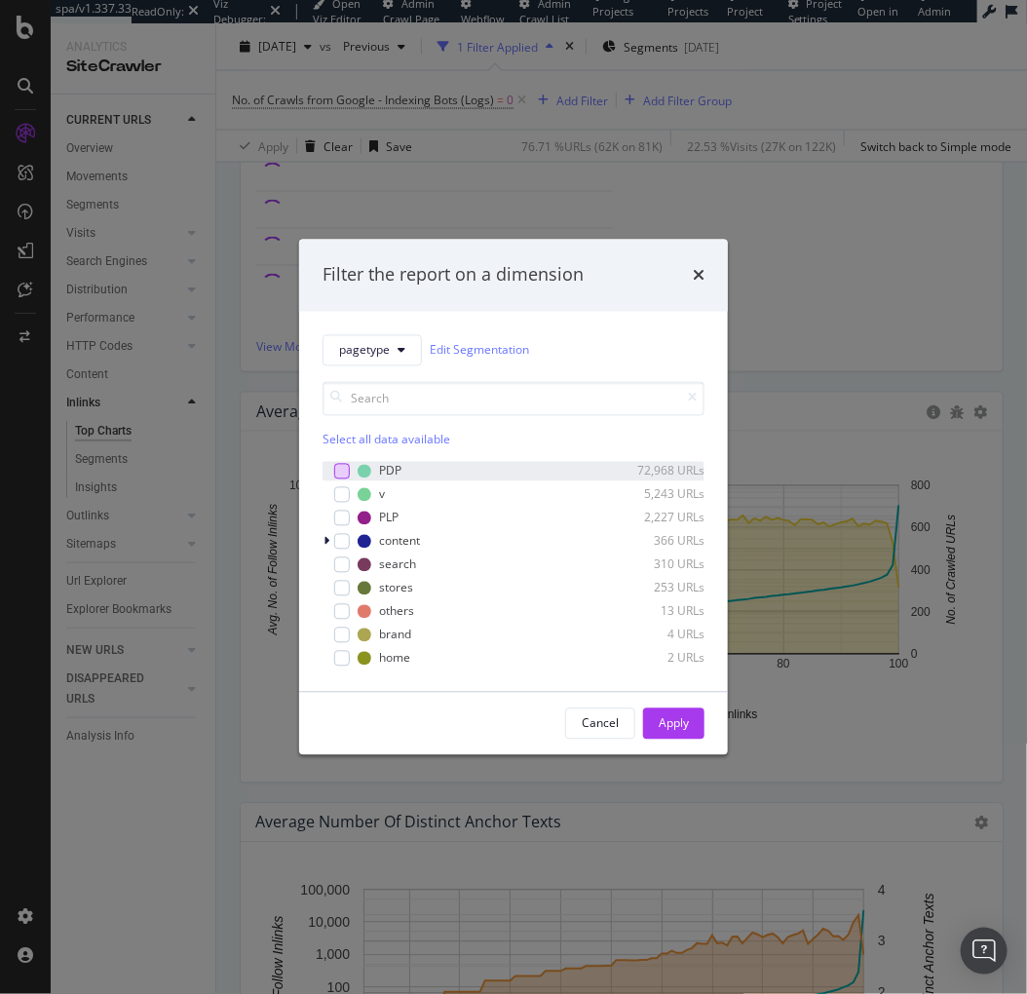
click at [338, 473] on div "modal" at bounding box center [342, 471] width 16 height 16
click at [668, 725] on div "Apply" at bounding box center [674, 723] width 30 height 17
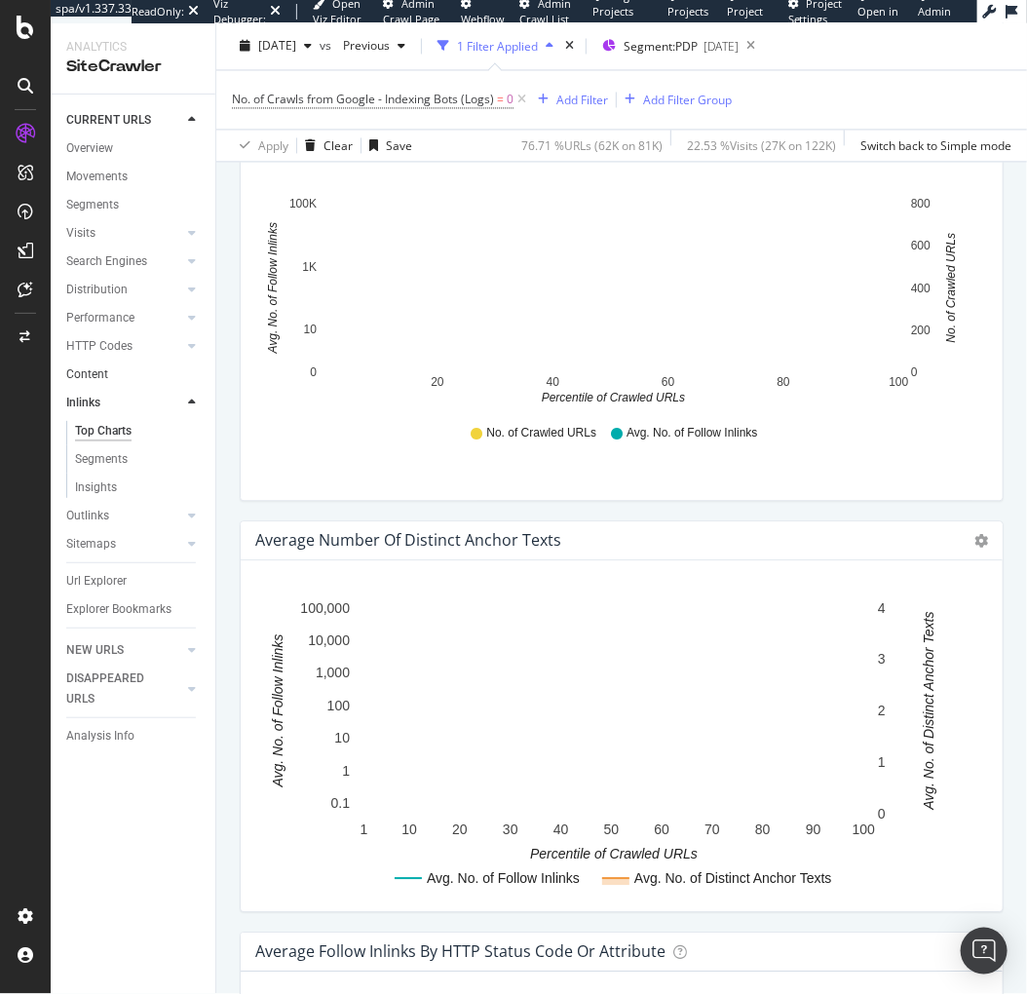
scroll to position [1174, 0]
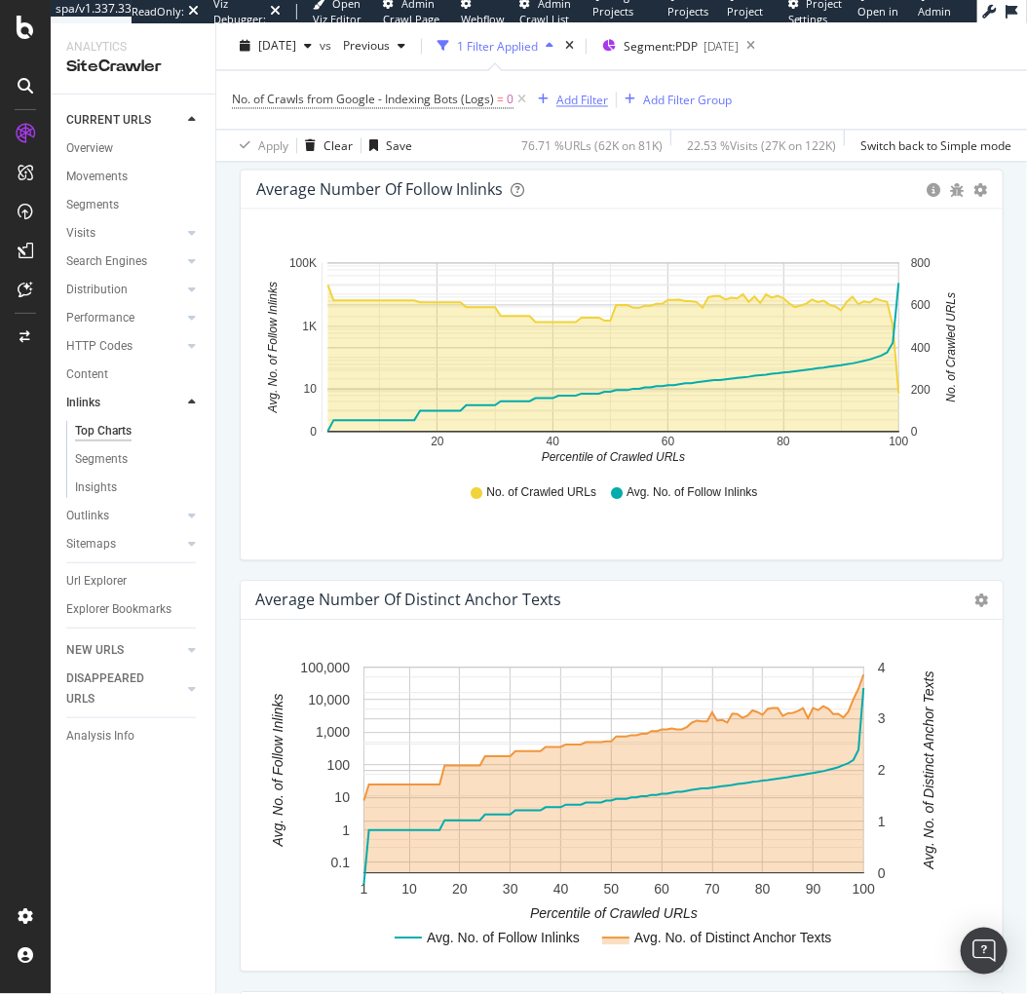
click at [572, 104] on div "Add Filter" at bounding box center [582, 100] width 52 height 17
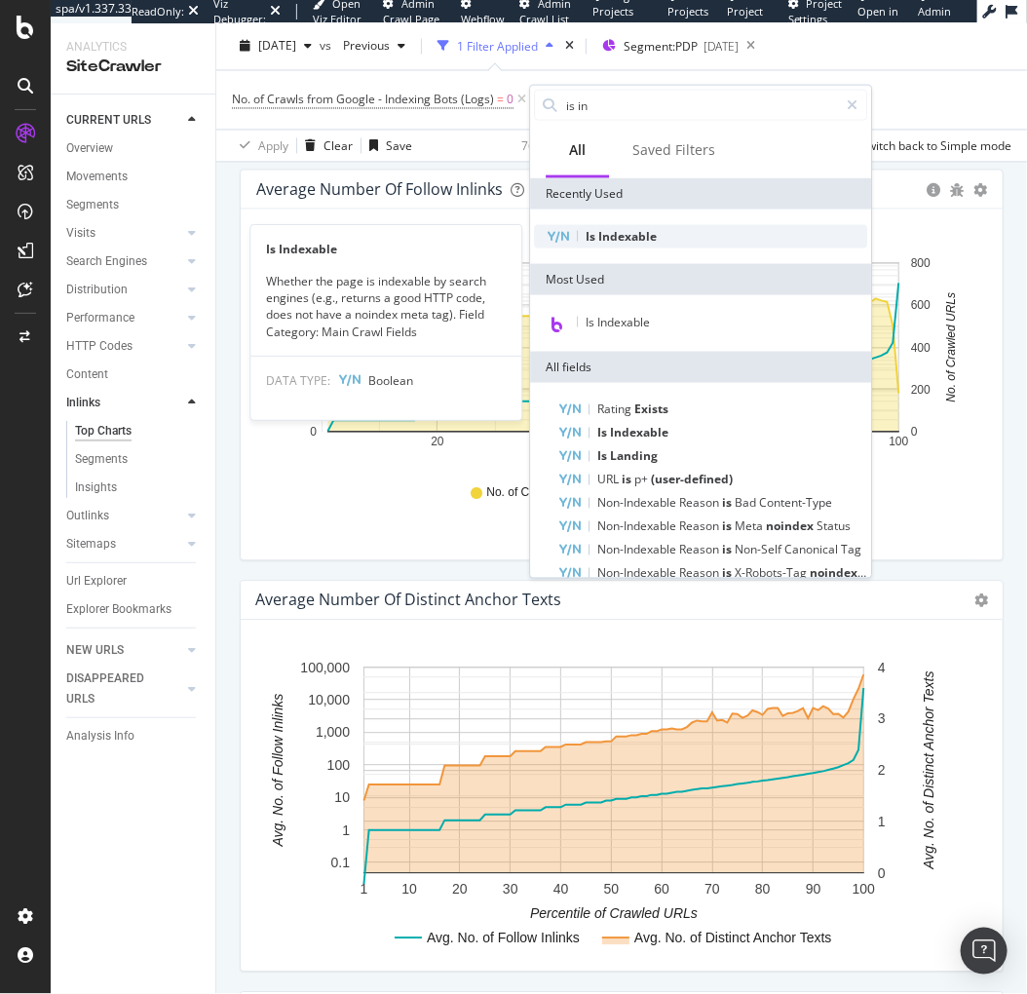
type input "is in"
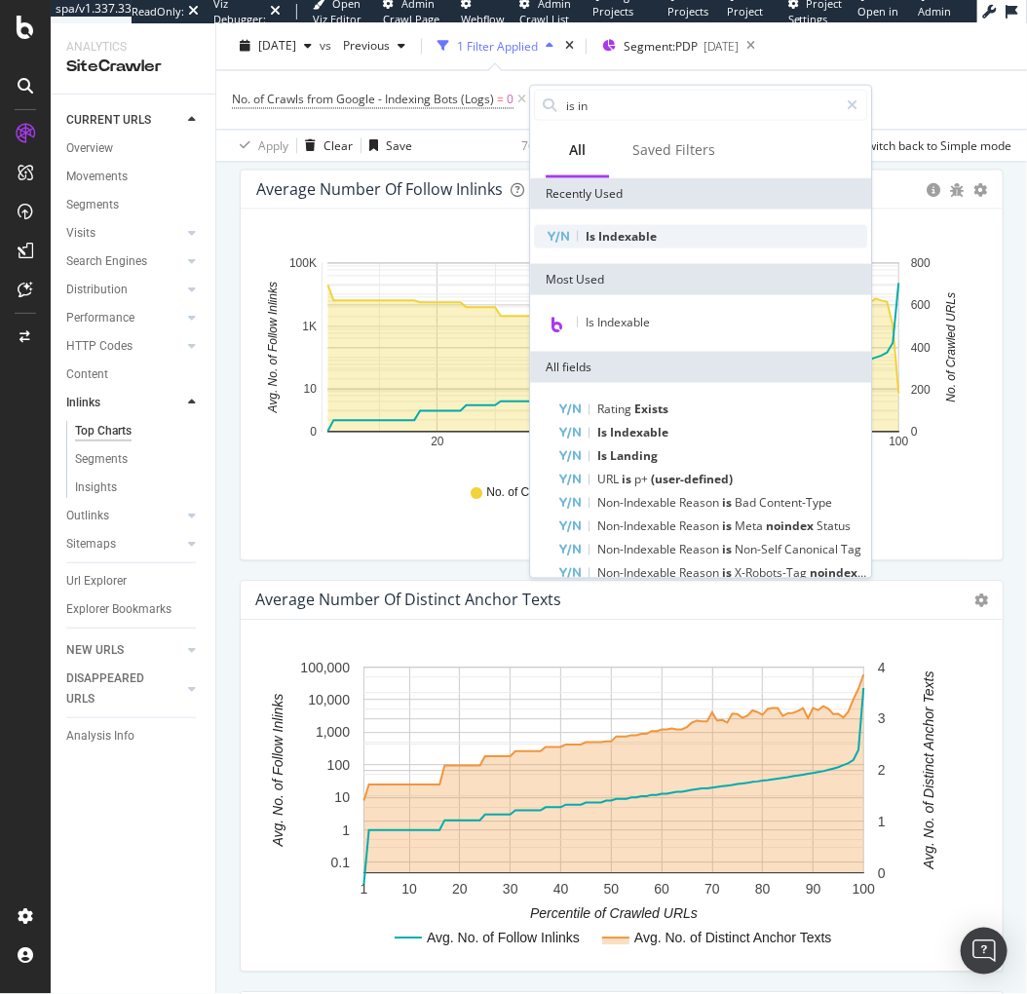
click at [650, 239] on span "Indexable" at bounding box center [627, 236] width 58 height 17
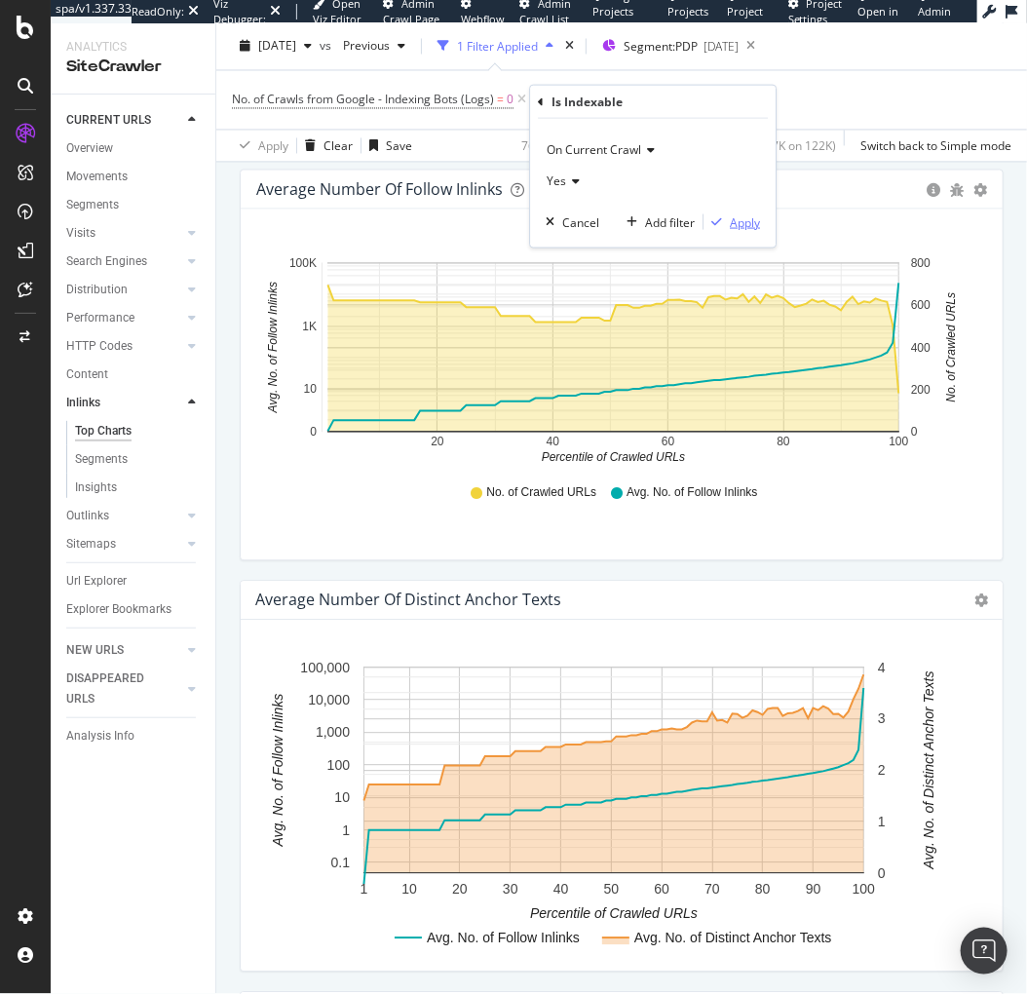
click at [736, 218] on div "Apply" at bounding box center [745, 221] width 30 height 17
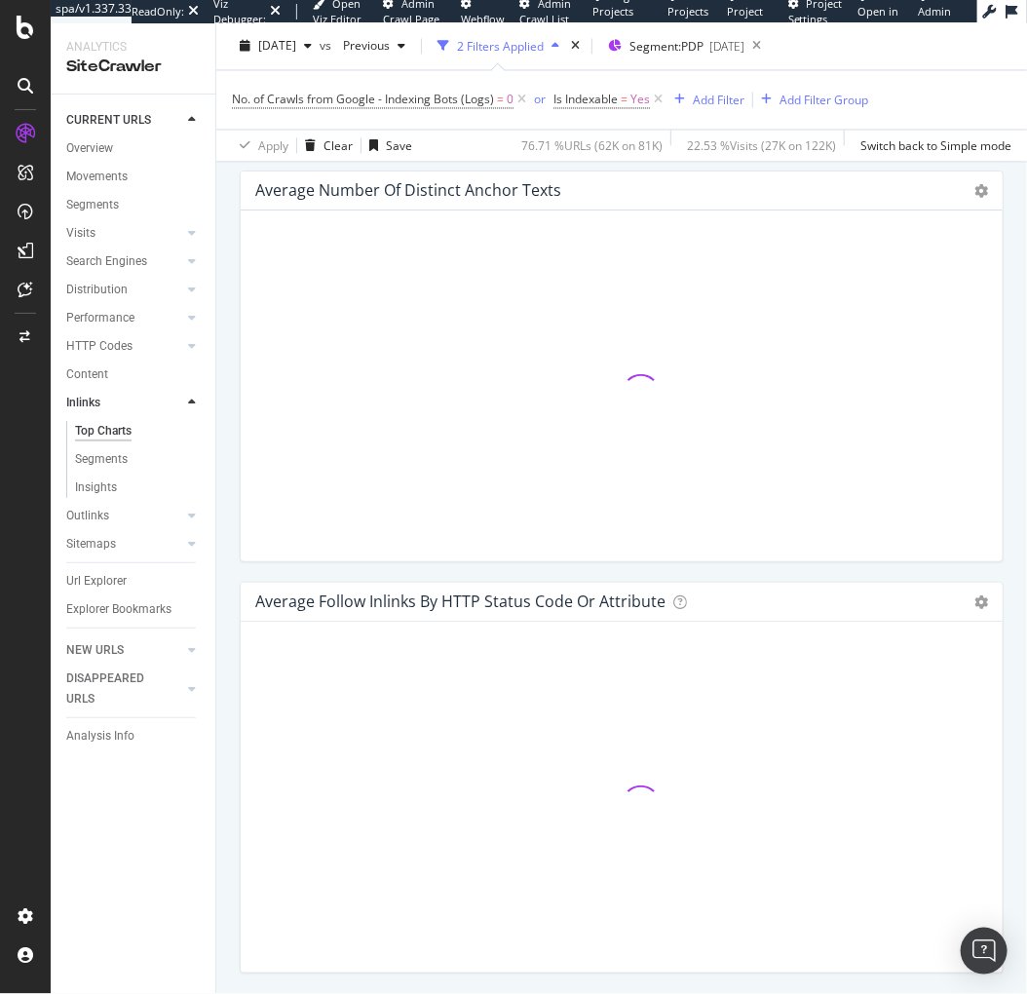
scroll to position [1174, 0]
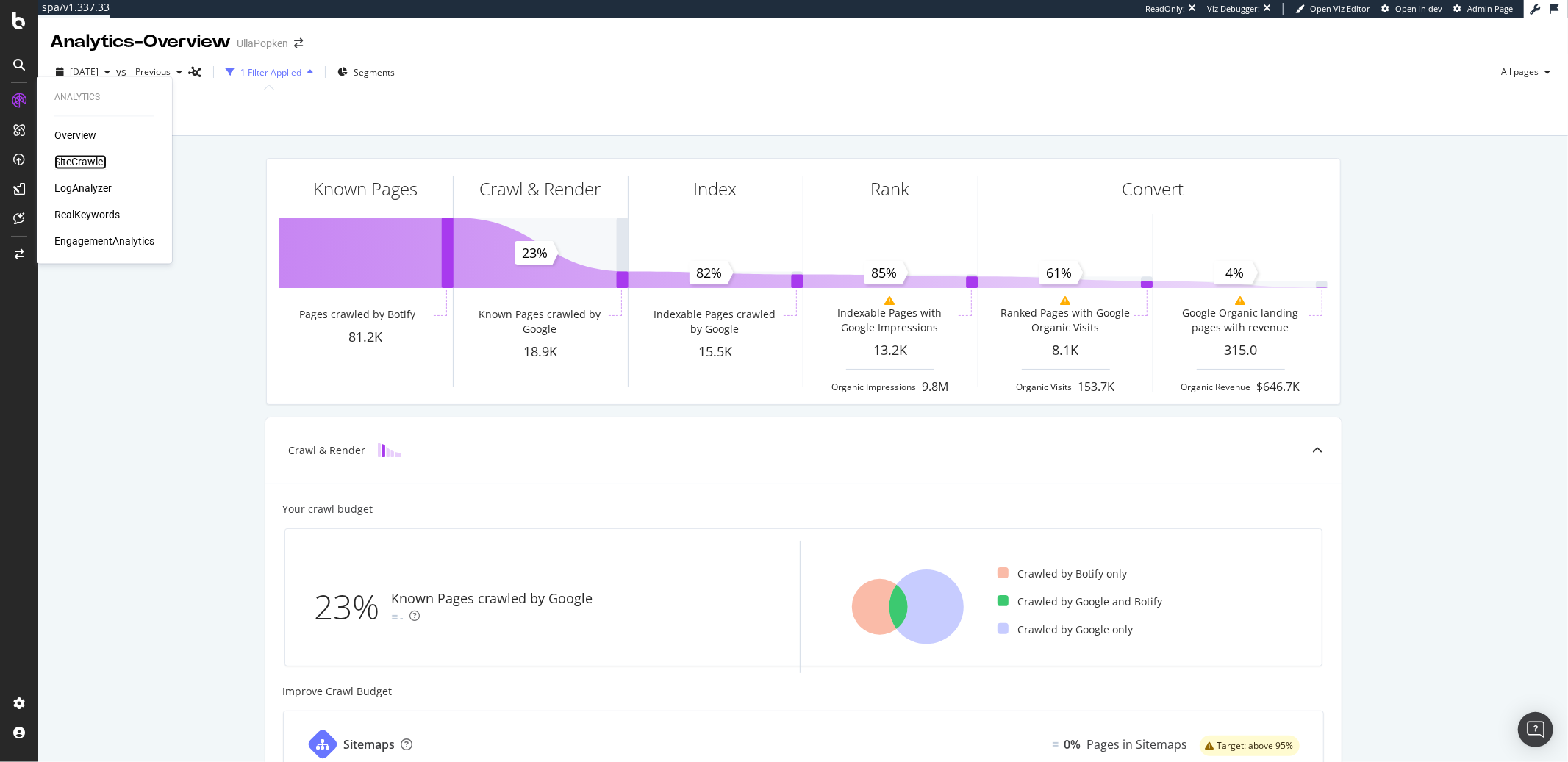
click at [78, 158] on div "SiteCrawler" at bounding box center [80, 162] width 52 height 14
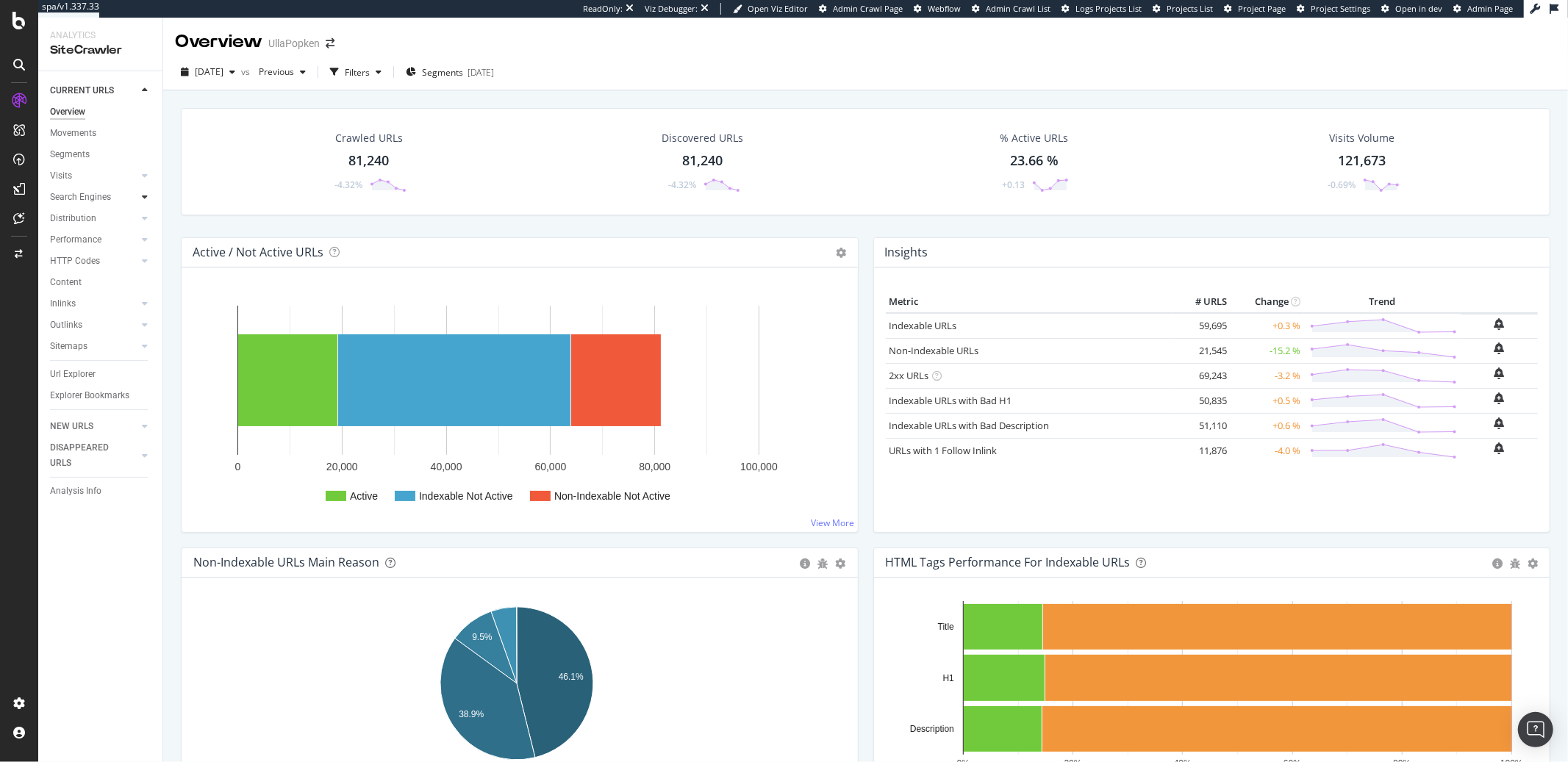
click at [145, 196] on icon at bounding box center [145, 197] width 6 height 9
click at [87, 238] on div "Segments" at bounding box center [76, 240] width 40 height 15
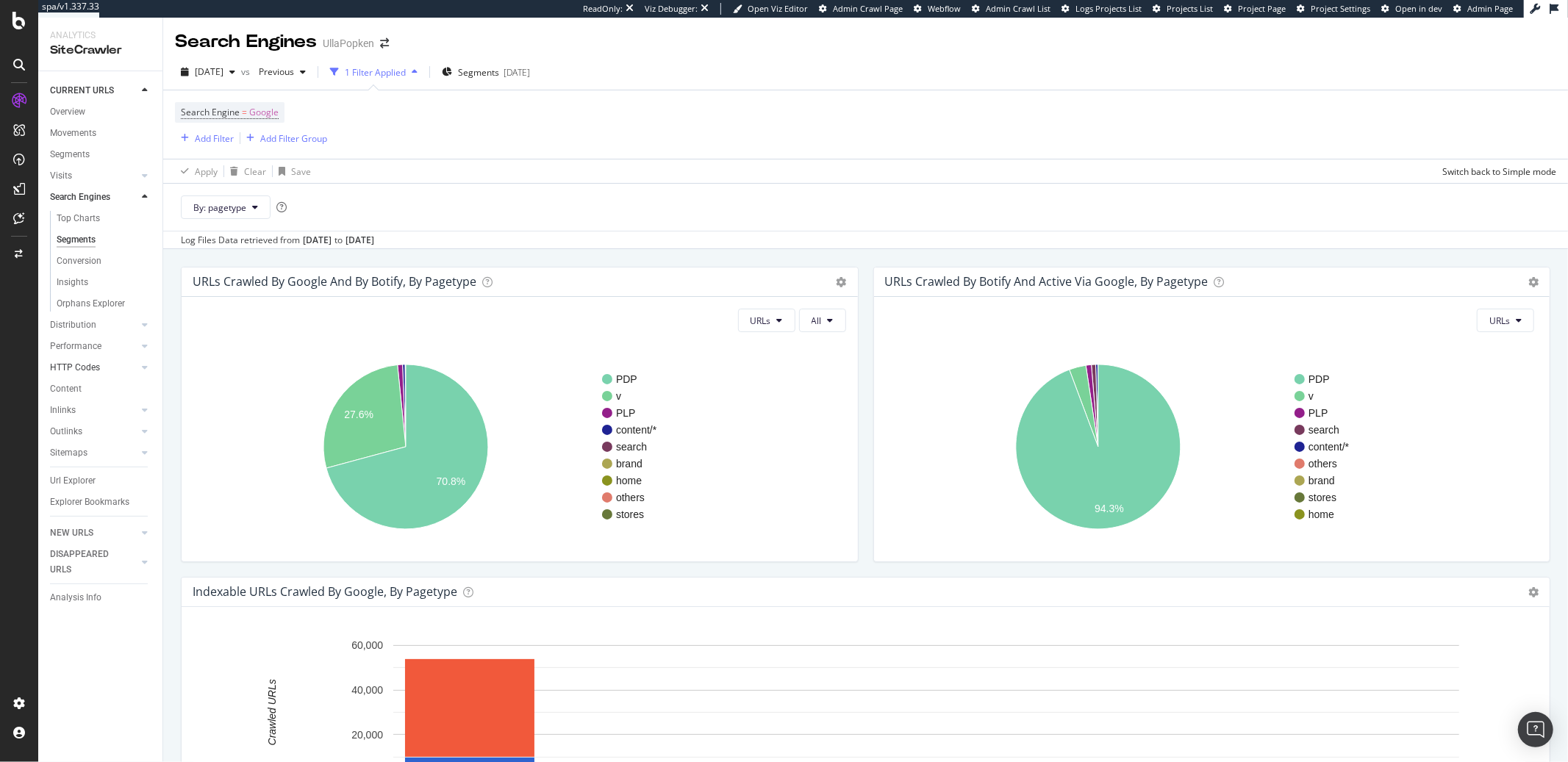
click at [114, 361] on link "HTTP Codes" at bounding box center [94, 367] width 88 height 15
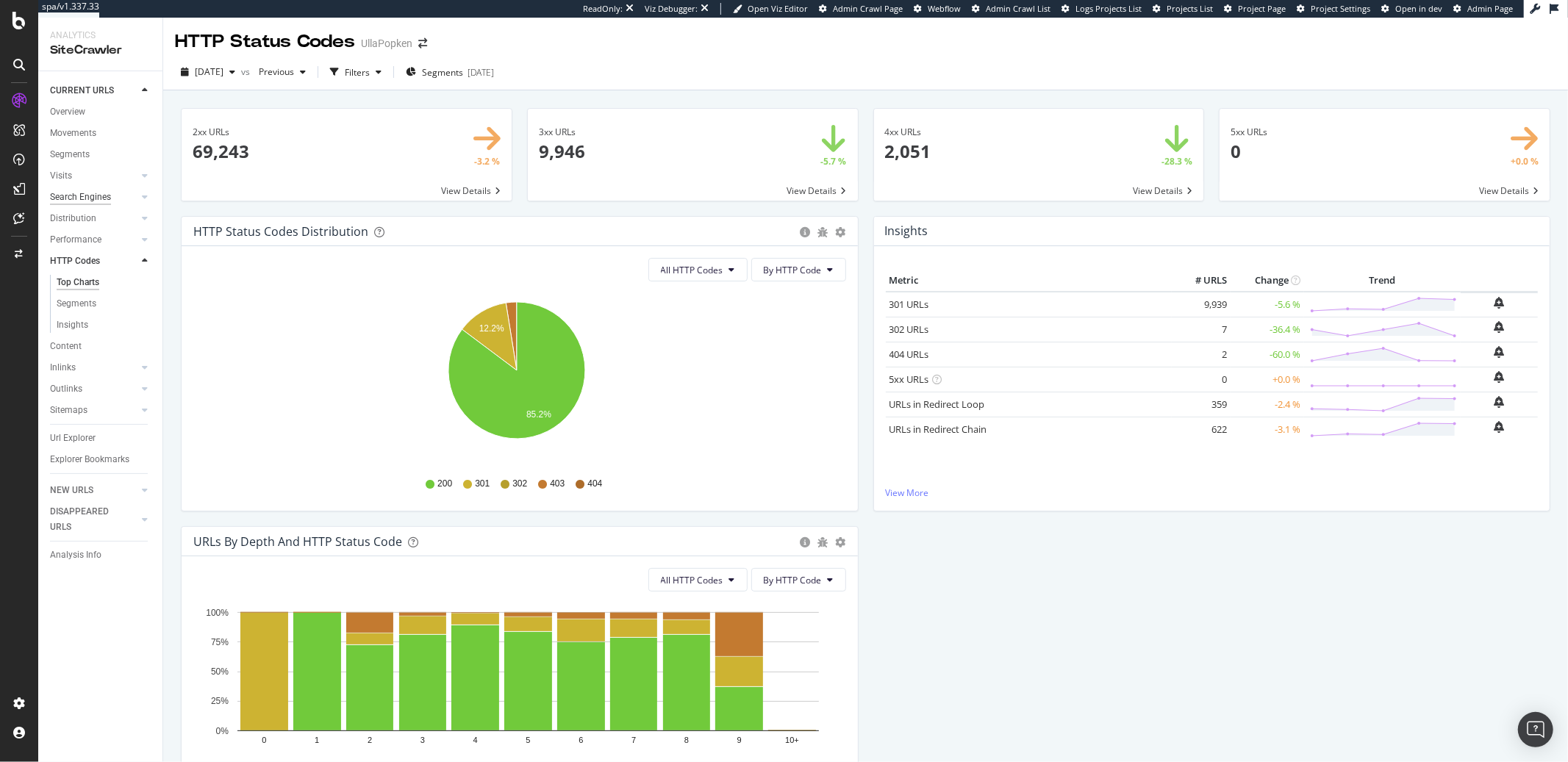
click at [94, 192] on div "Search Engines" at bounding box center [80, 197] width 61 height 15
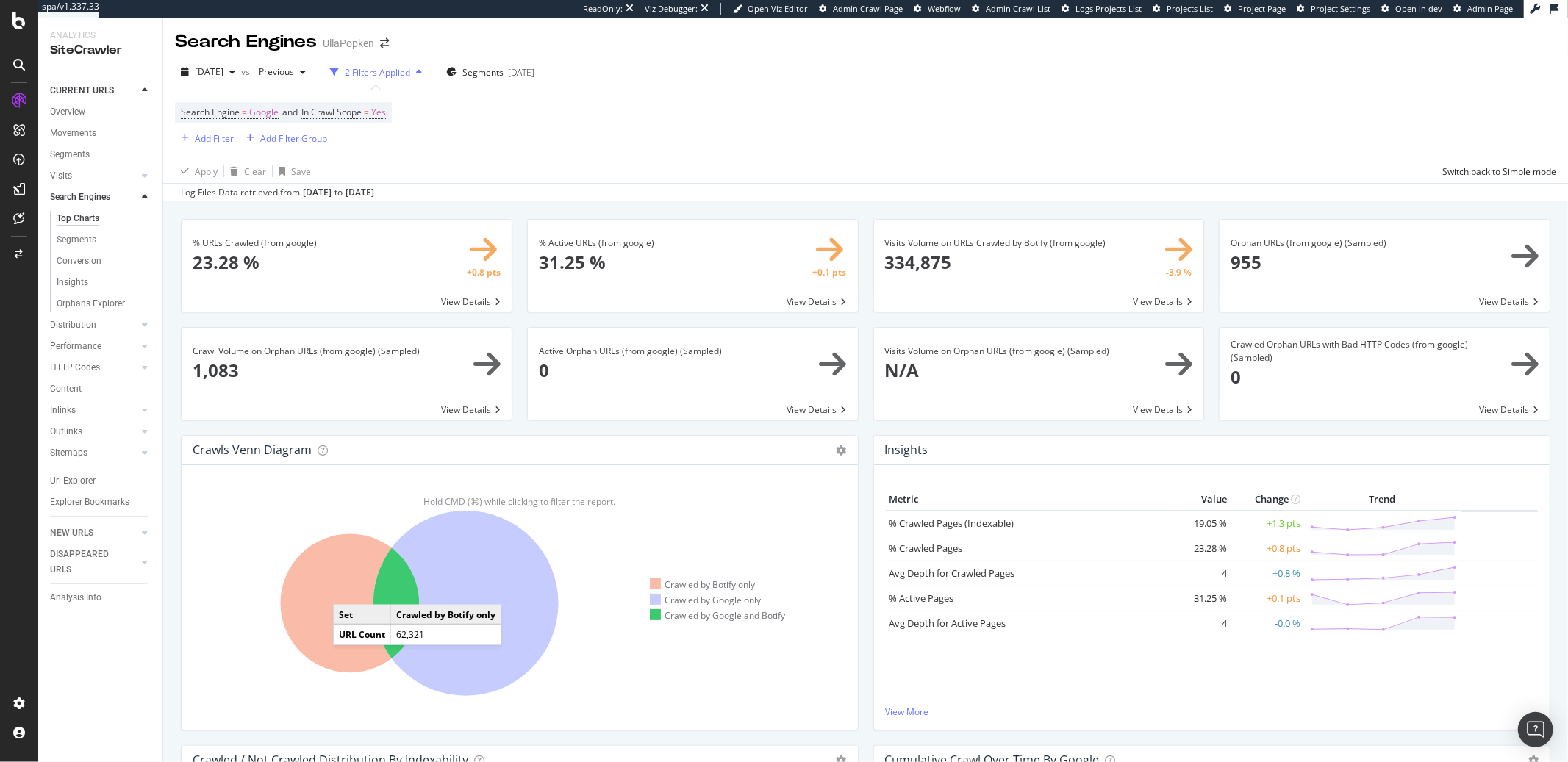
click at [348, 591] on icon at bounding box center [350, 604] width 139 height 139
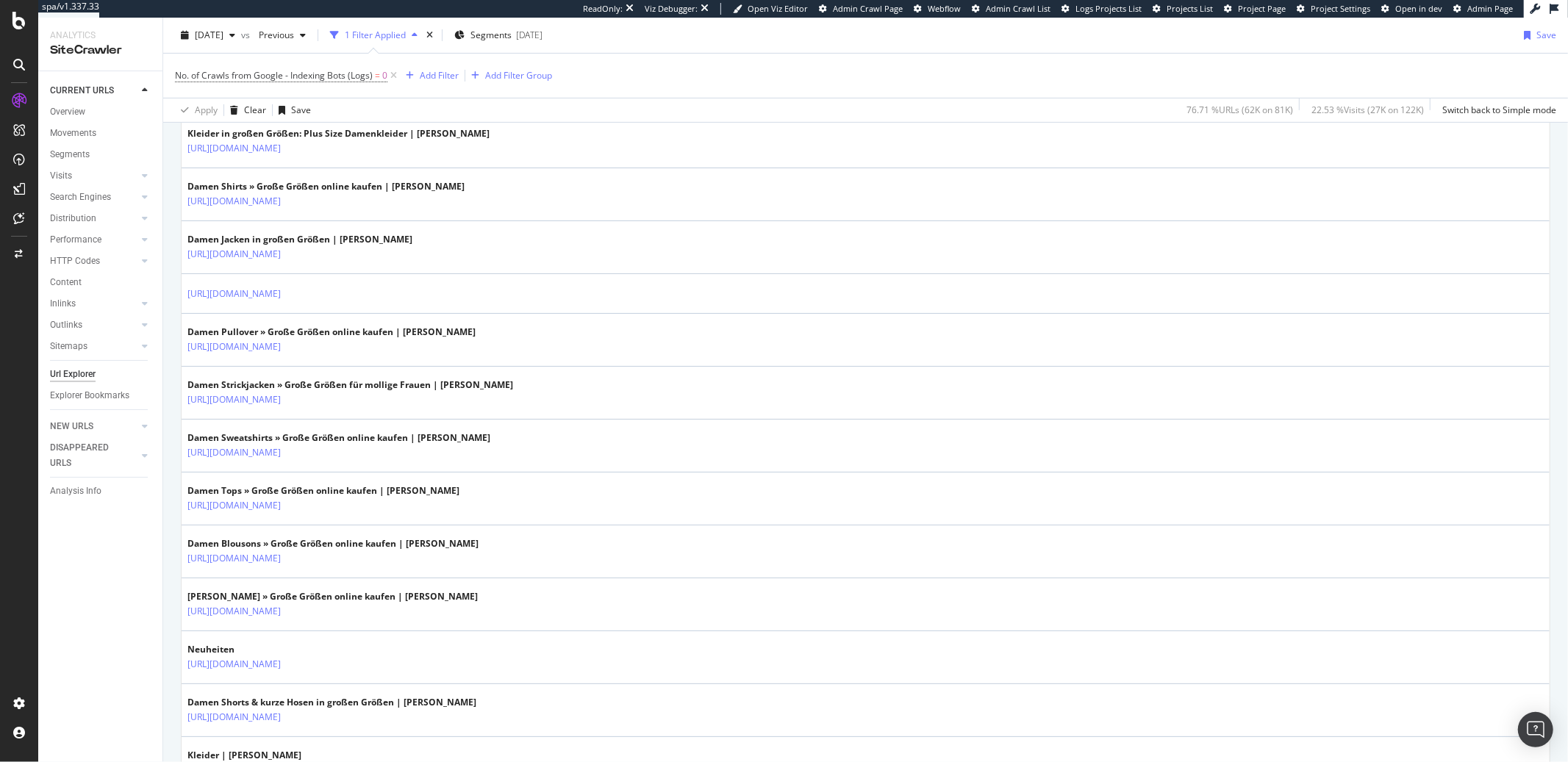
scroll to position [380, 0]
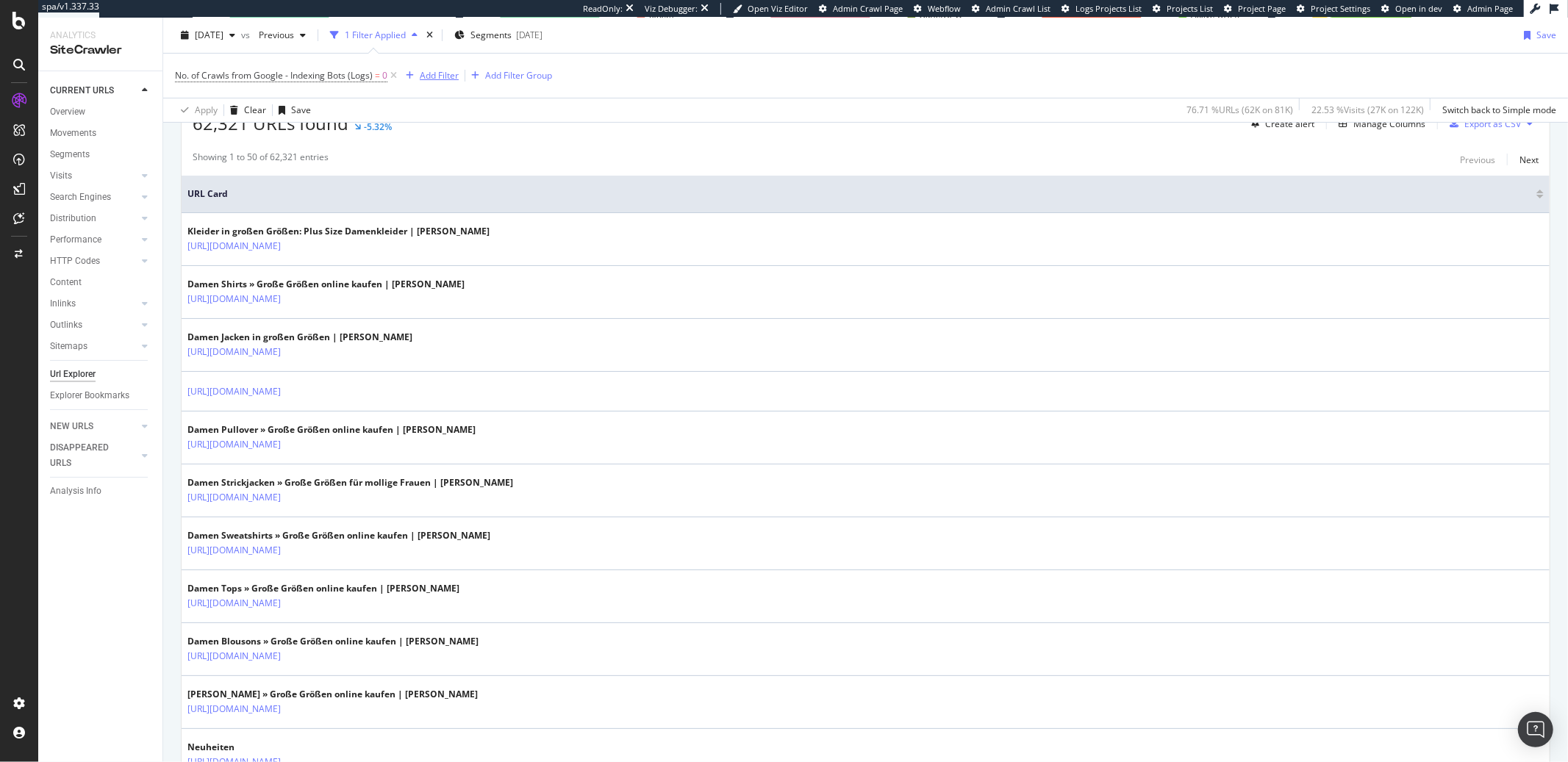
click at [437, 79] on div "Add Filter" at bounding box center [439, 75] width 39 height 13
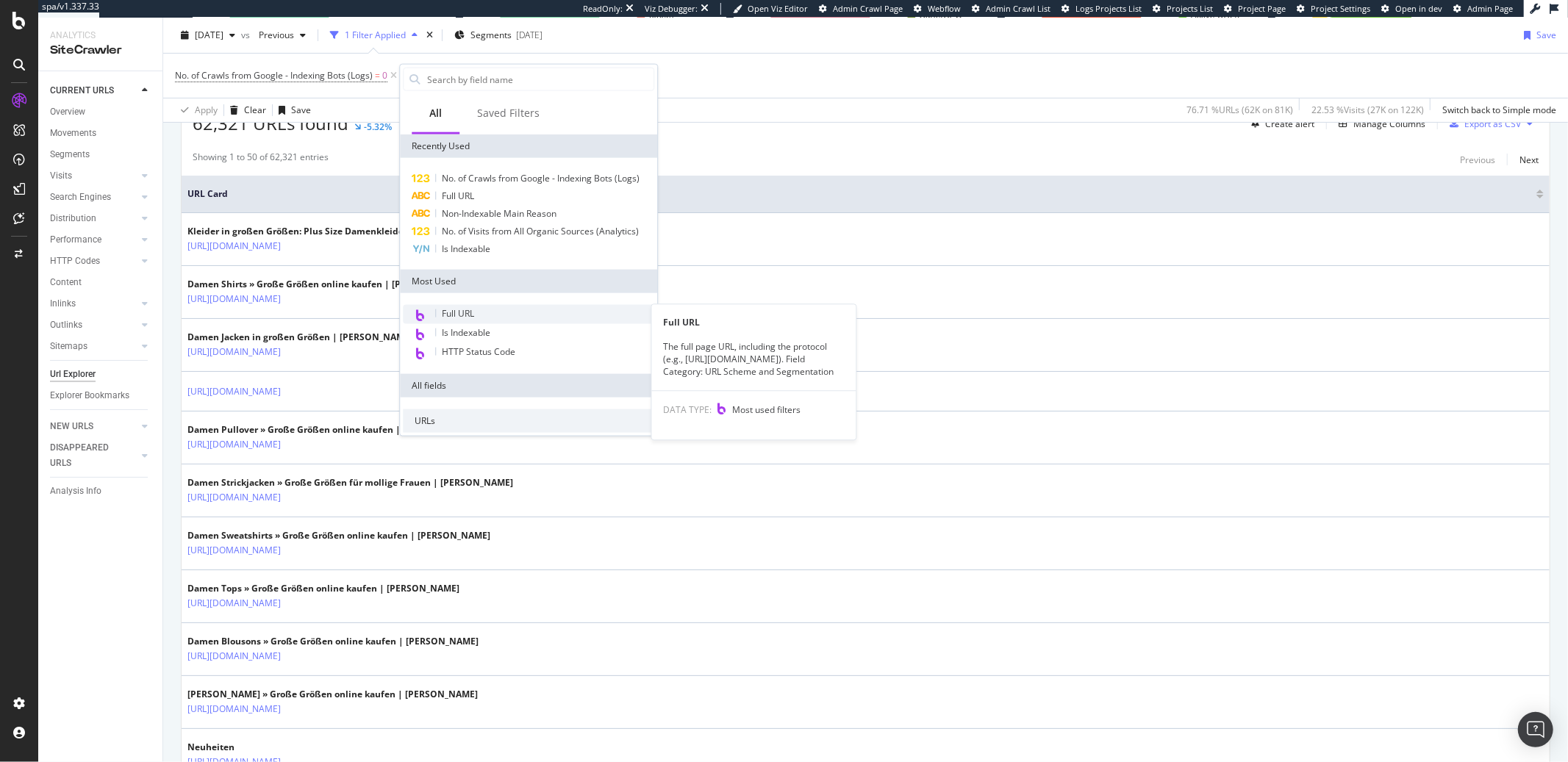
click at [466, 314] on span "Full URL" at bounding box center [457, 313] width 32 height 13
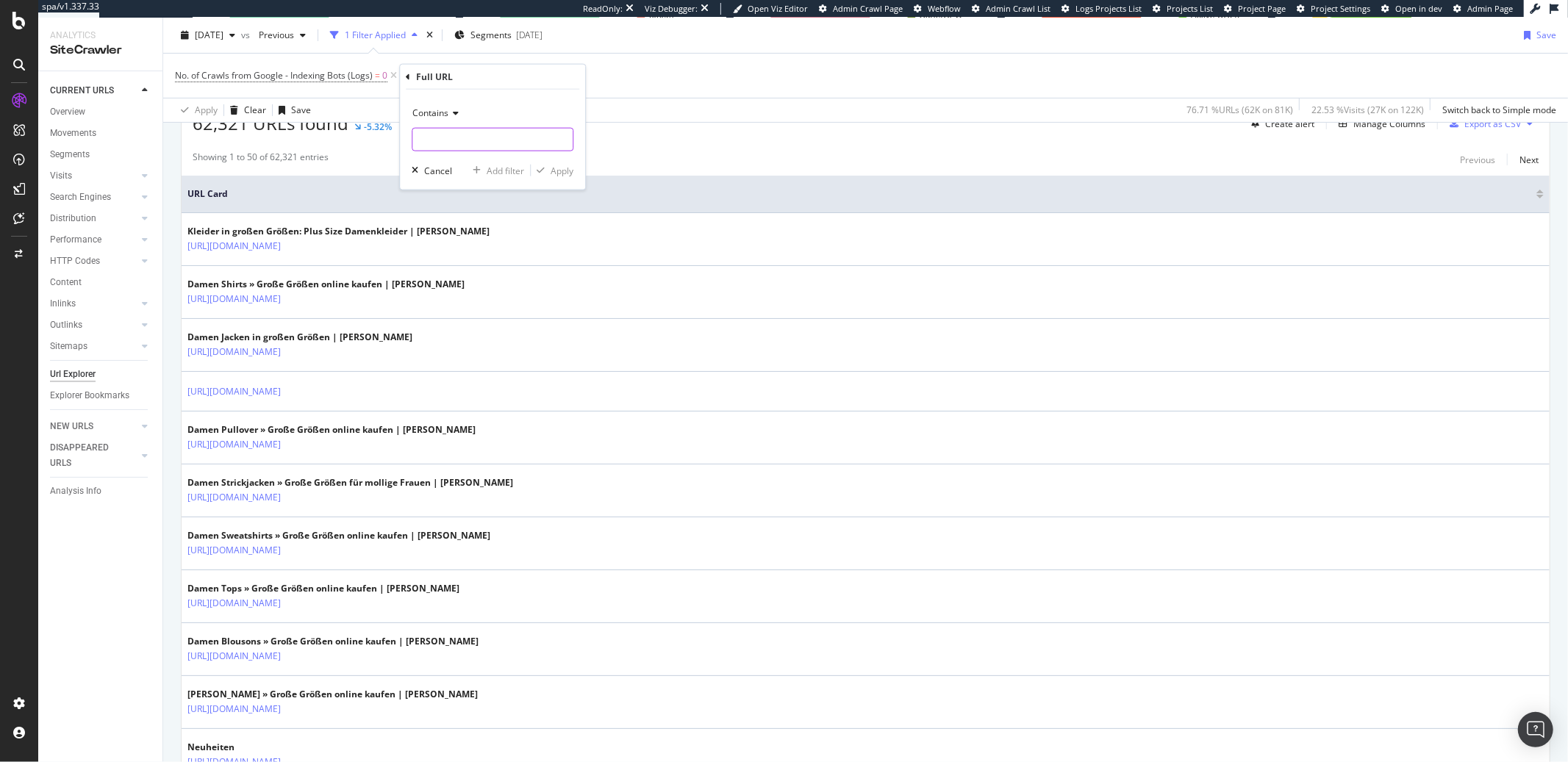
click at [473, 132] on input "text" at bounding box center [493, 140] width 160 height 23
click at [457, 117] on icon at bounding box center [453, 113] width 11 height 9
click at [453, 278] on span "Doesn't contain" at bounding box center [450, 277] width 64 height 13
click at [453, 147] on input "text" at bounding box center [493, 140] width 160 height 23
type input "?"
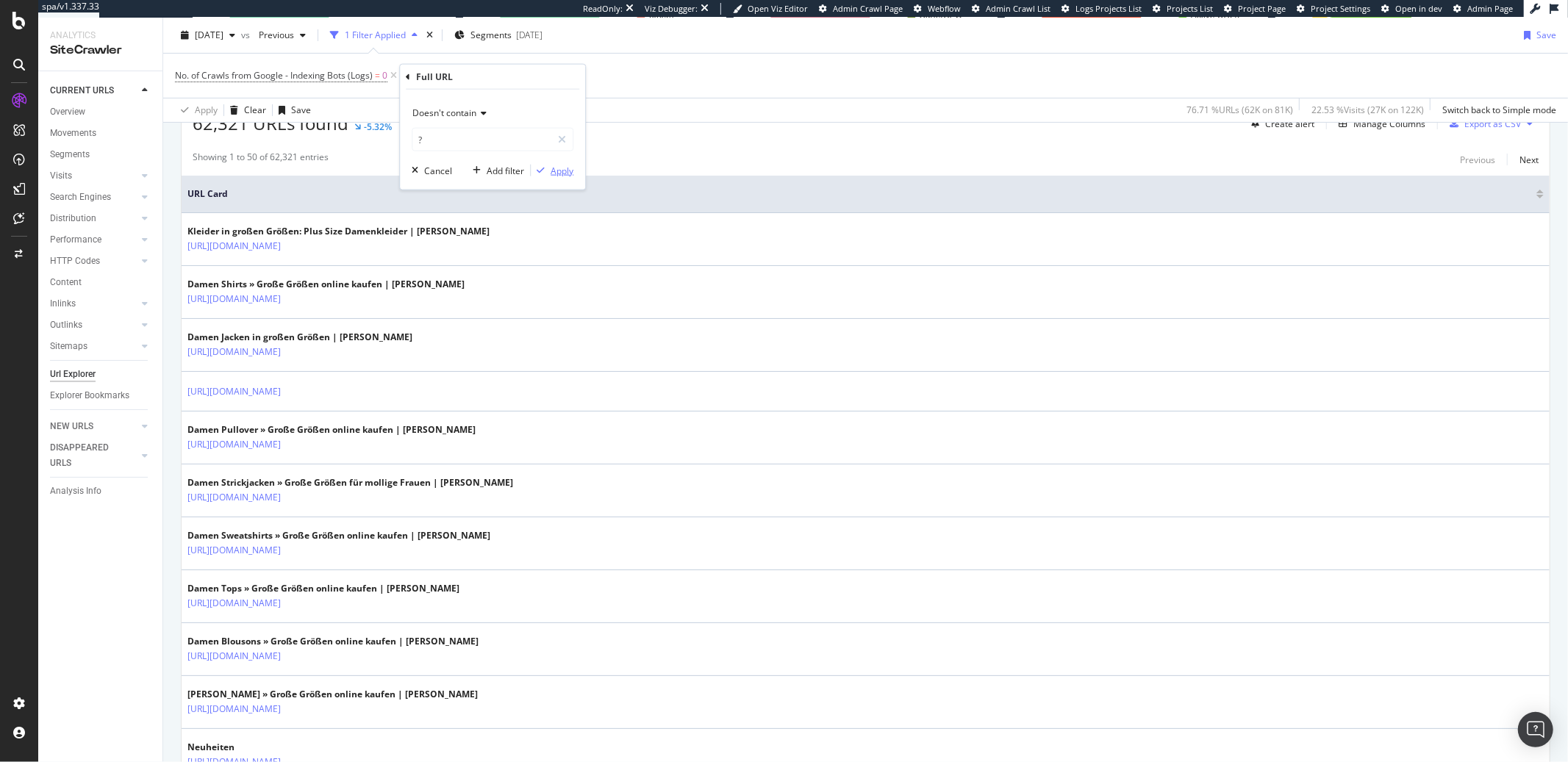
click at [546, 166] on div "button" at bounding box center [540, 171] width 20 height 9
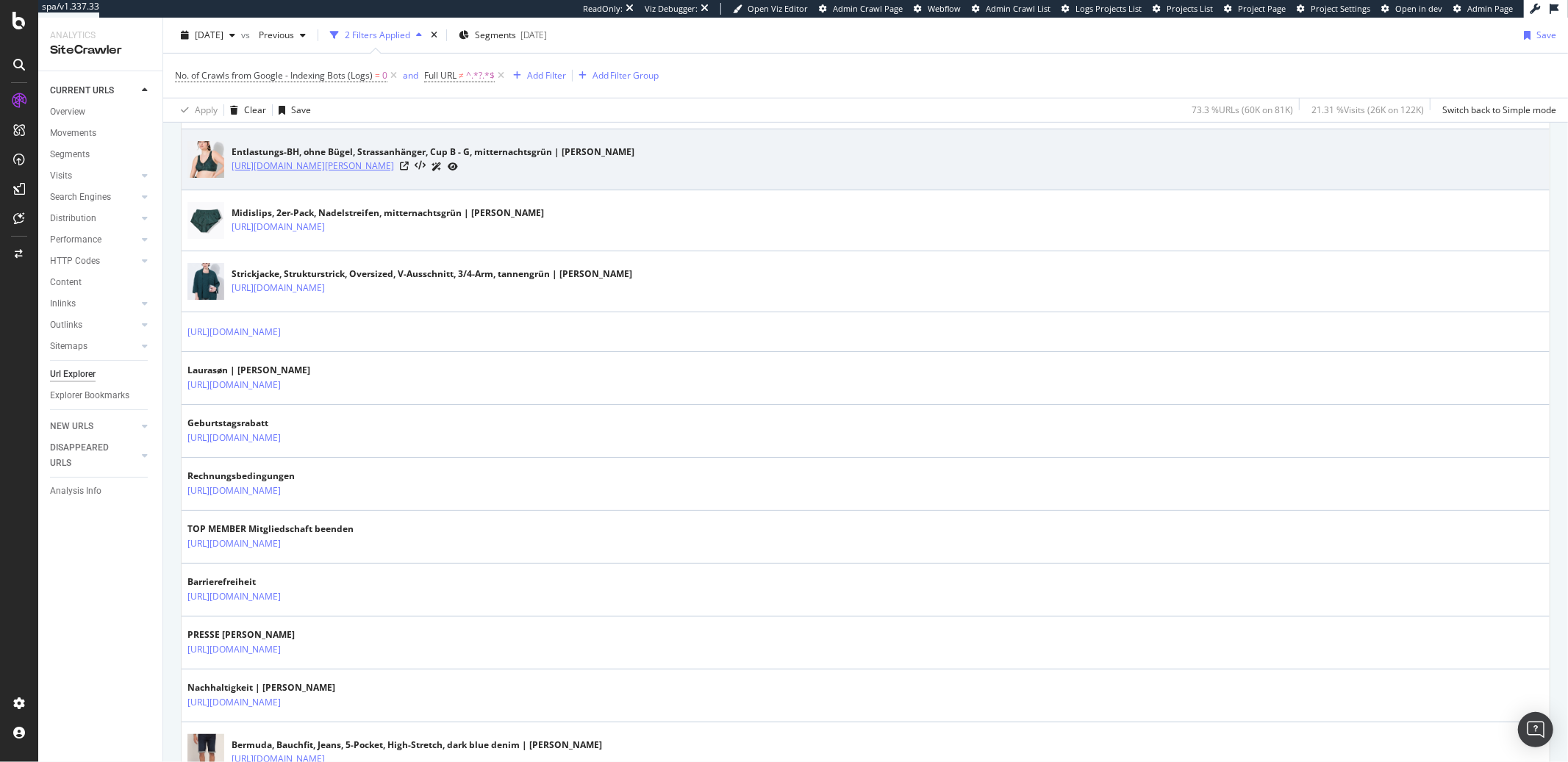
scroll to position [1032, 0]
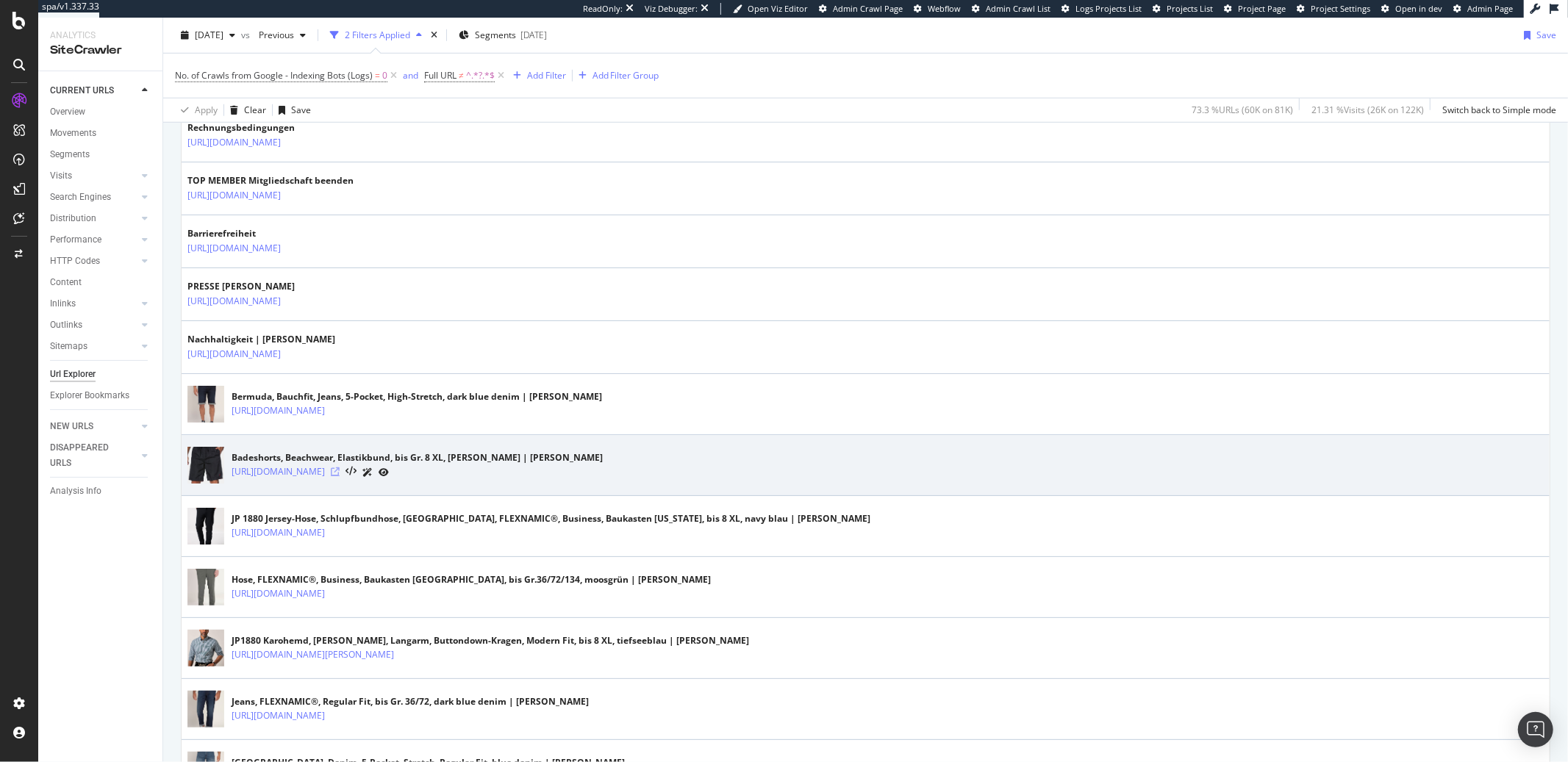
click at [340, 473] on icon at bounding box center [335, 472] width 9 height 9
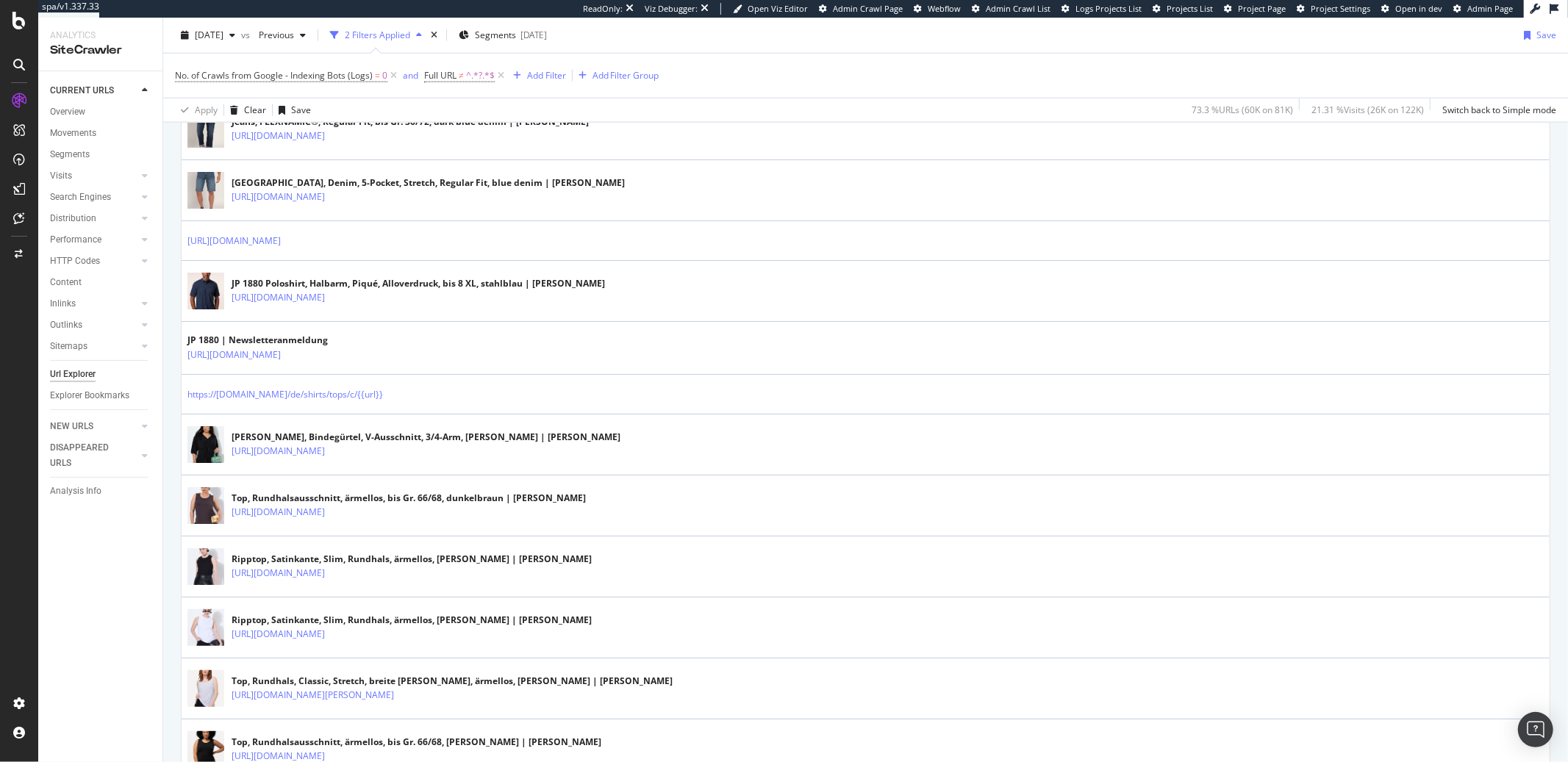
scroll to position [1648, 0]
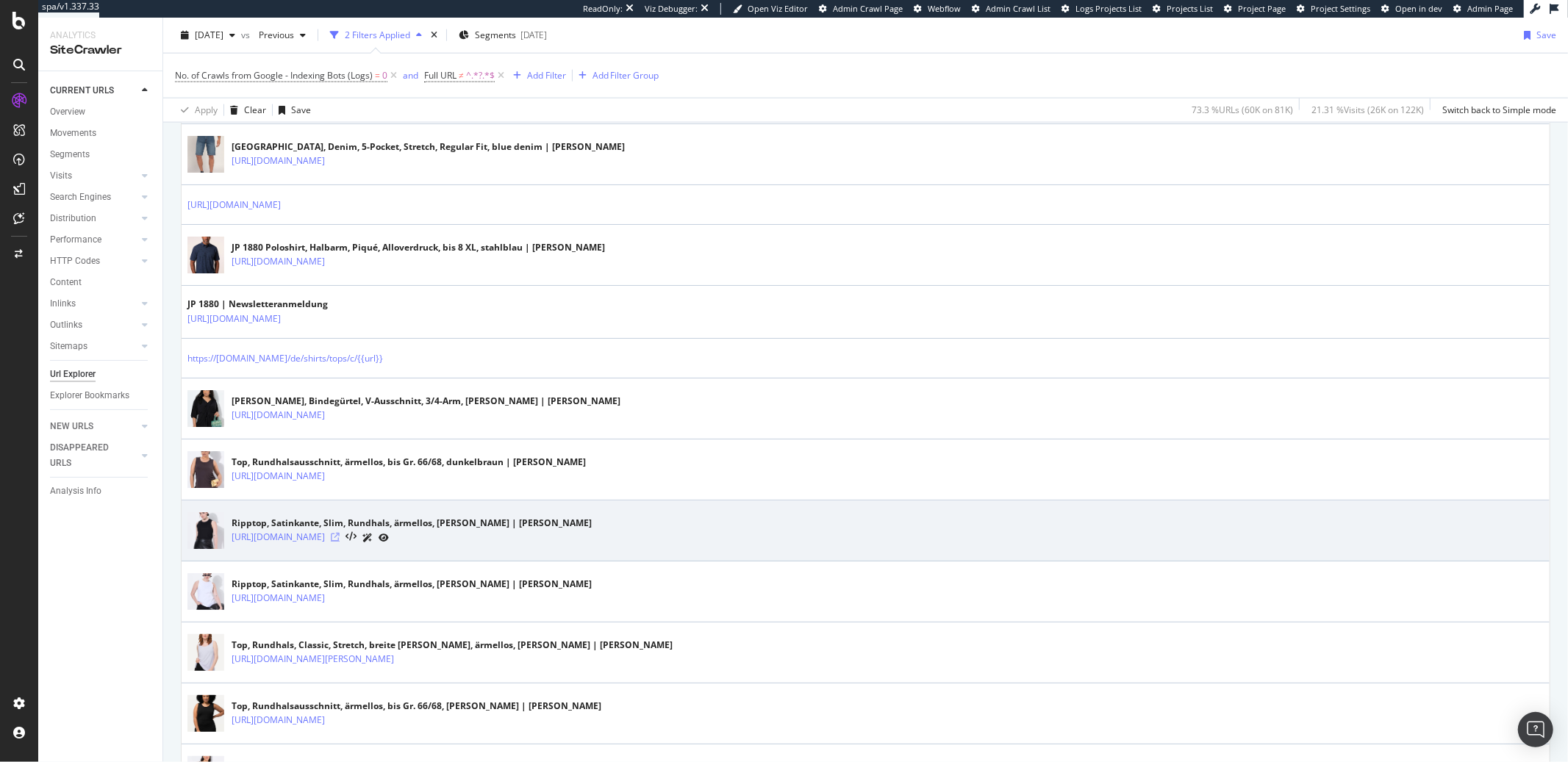
click at [340, 542] on icon at bounding box center [335, 537] width 9 height 9
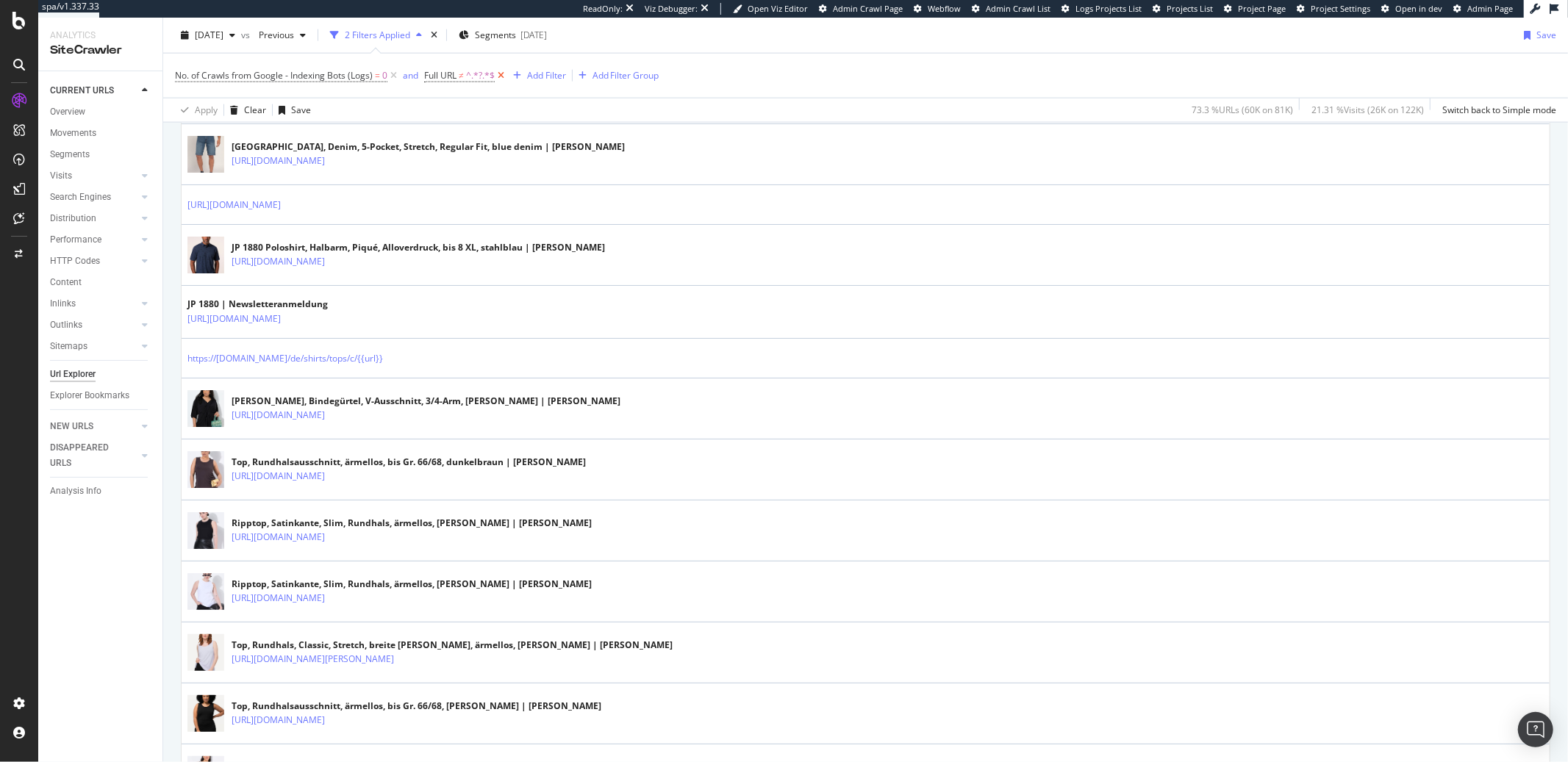
click at [503, 76] on icon at bounding box center [501, 75] width 13 height 14
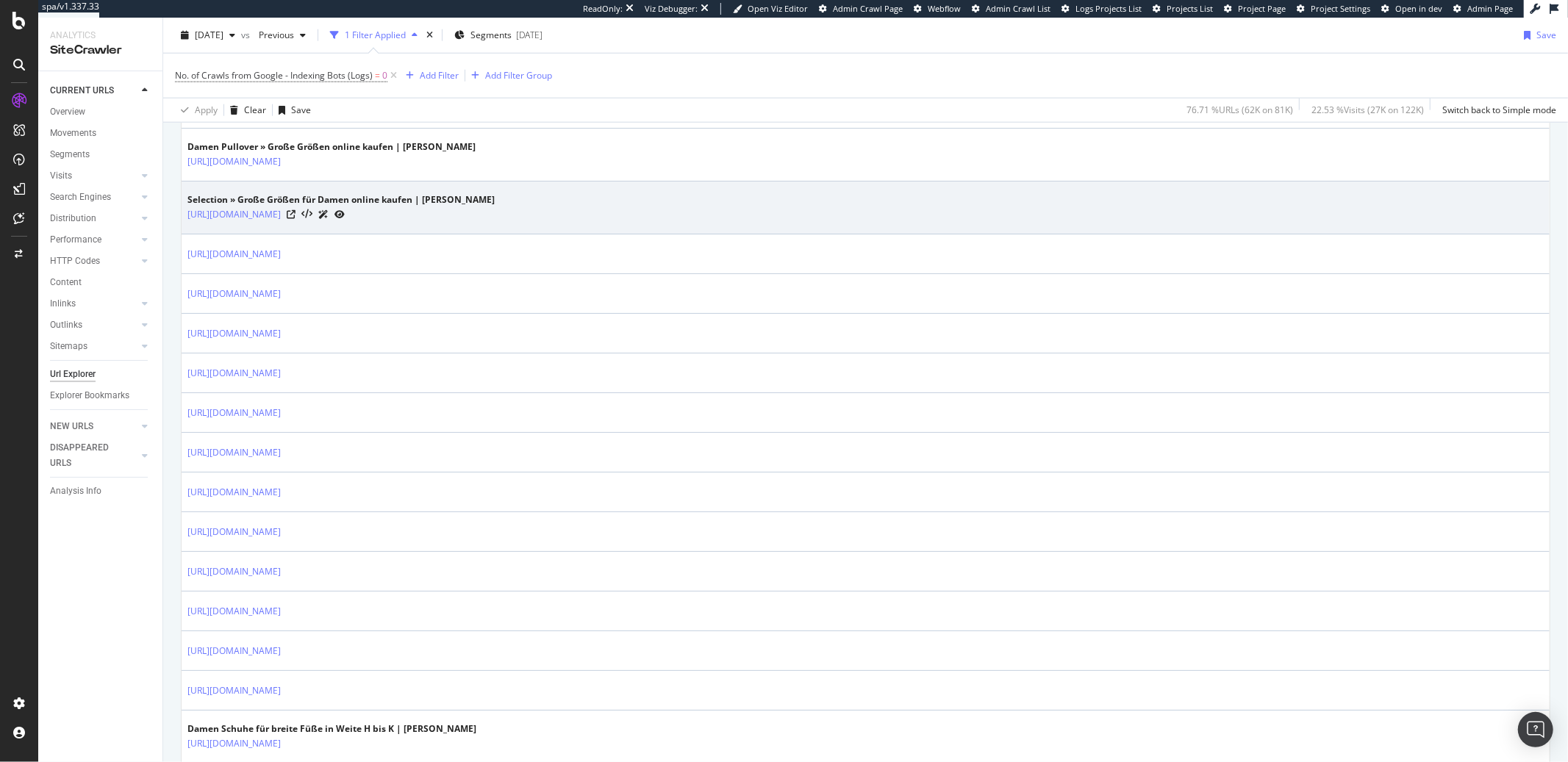
scroll to position [1433, 0]
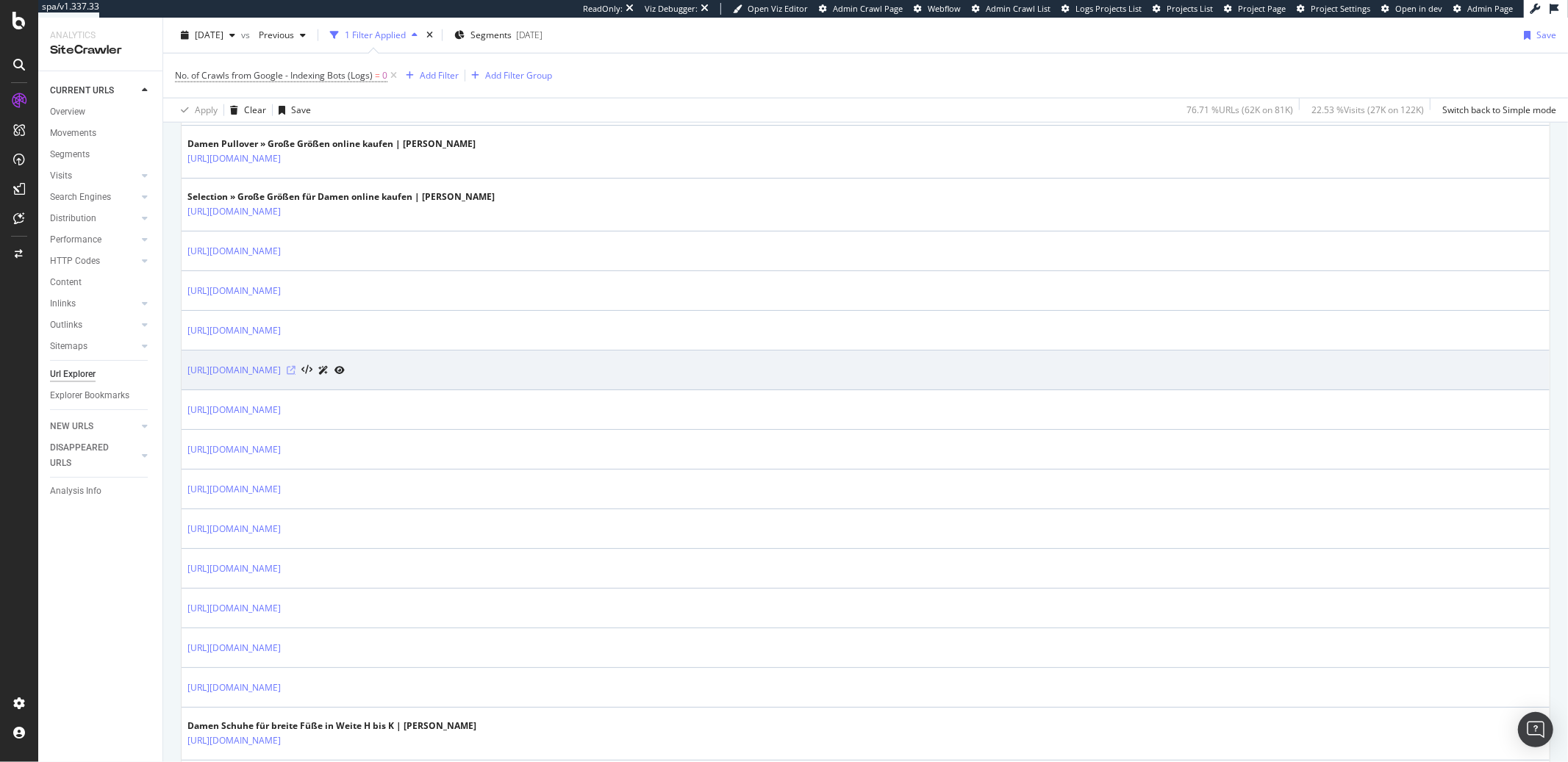
click at [296, 373] on icon at bounding box center [291, 370] width 9 height 9
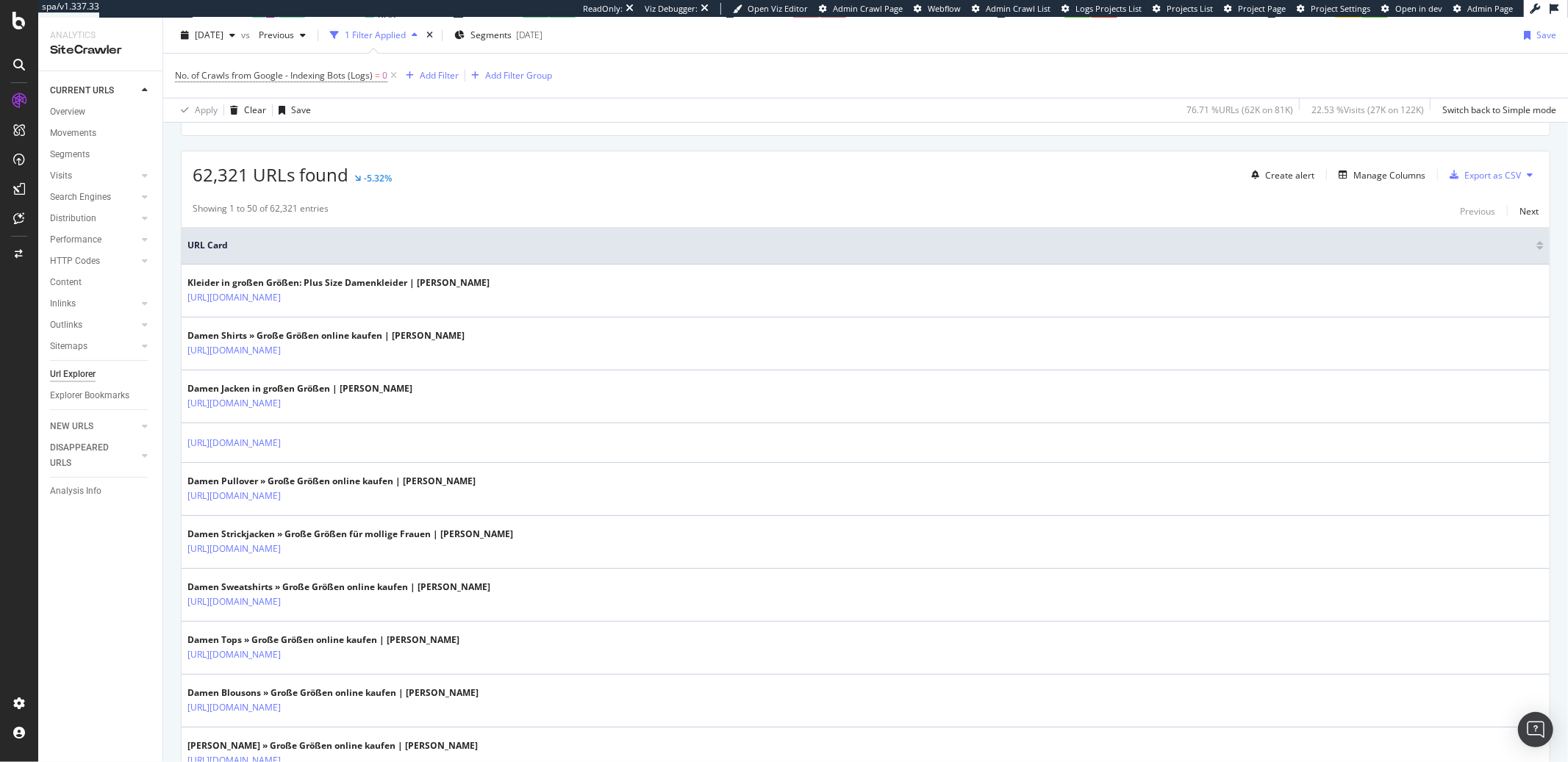
scroll to position [0, 0]
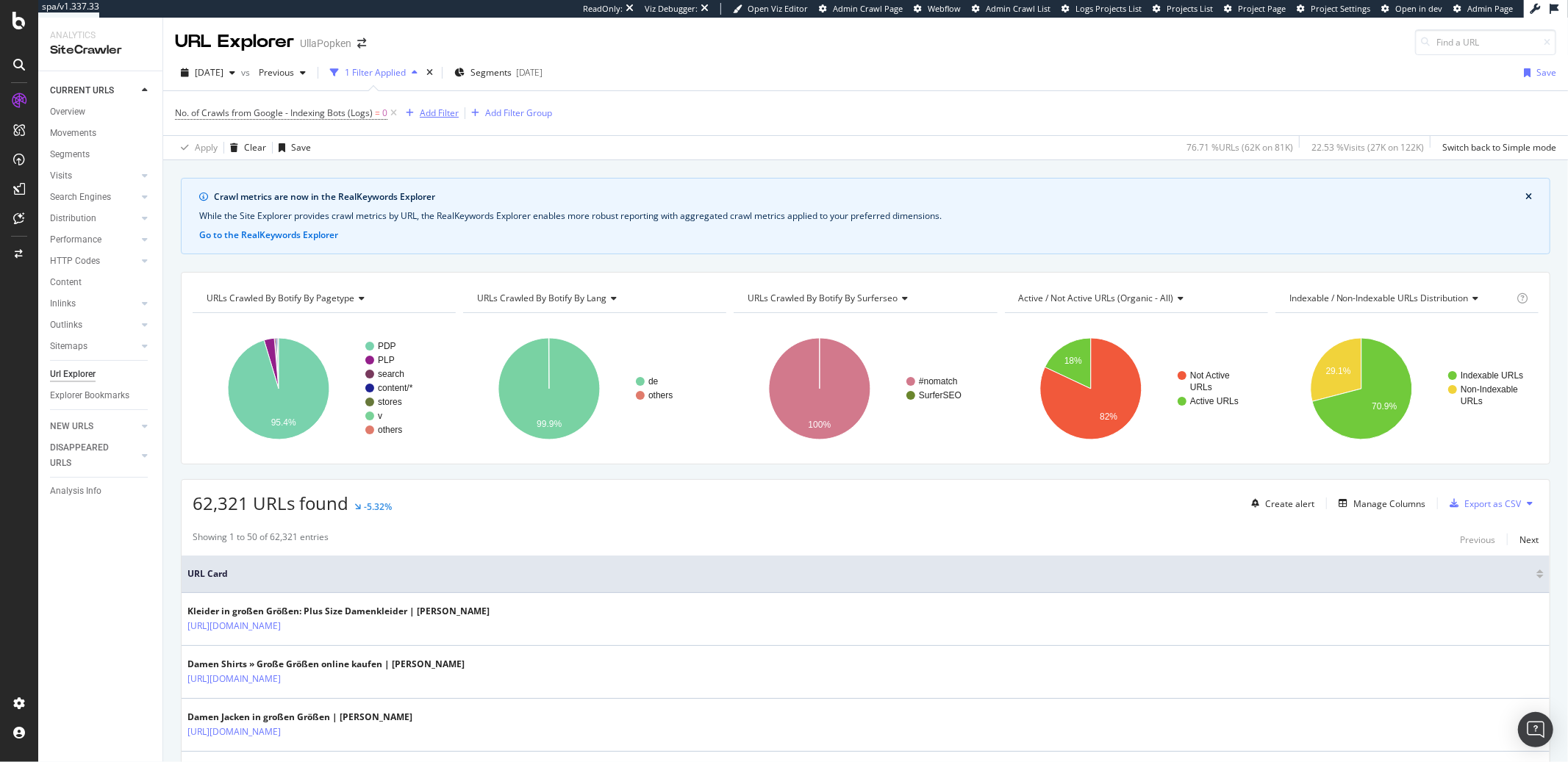
click at [452, 115] on div "Add Filter" at bounding box center [439, 112] width 39 height 13
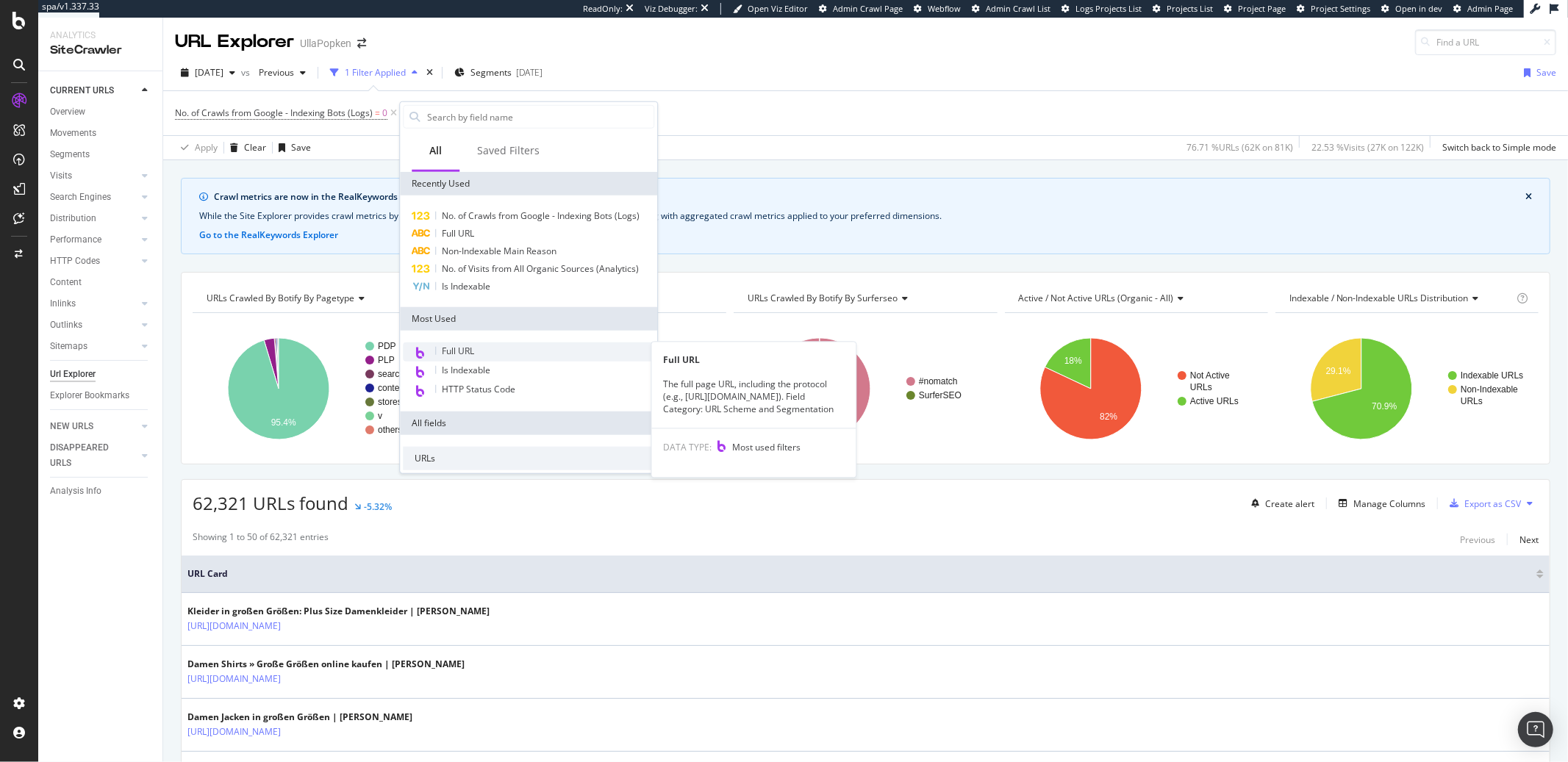
click at [464, 347] on span "Full URL" at bounding box center [457, 351] width 32 height 13
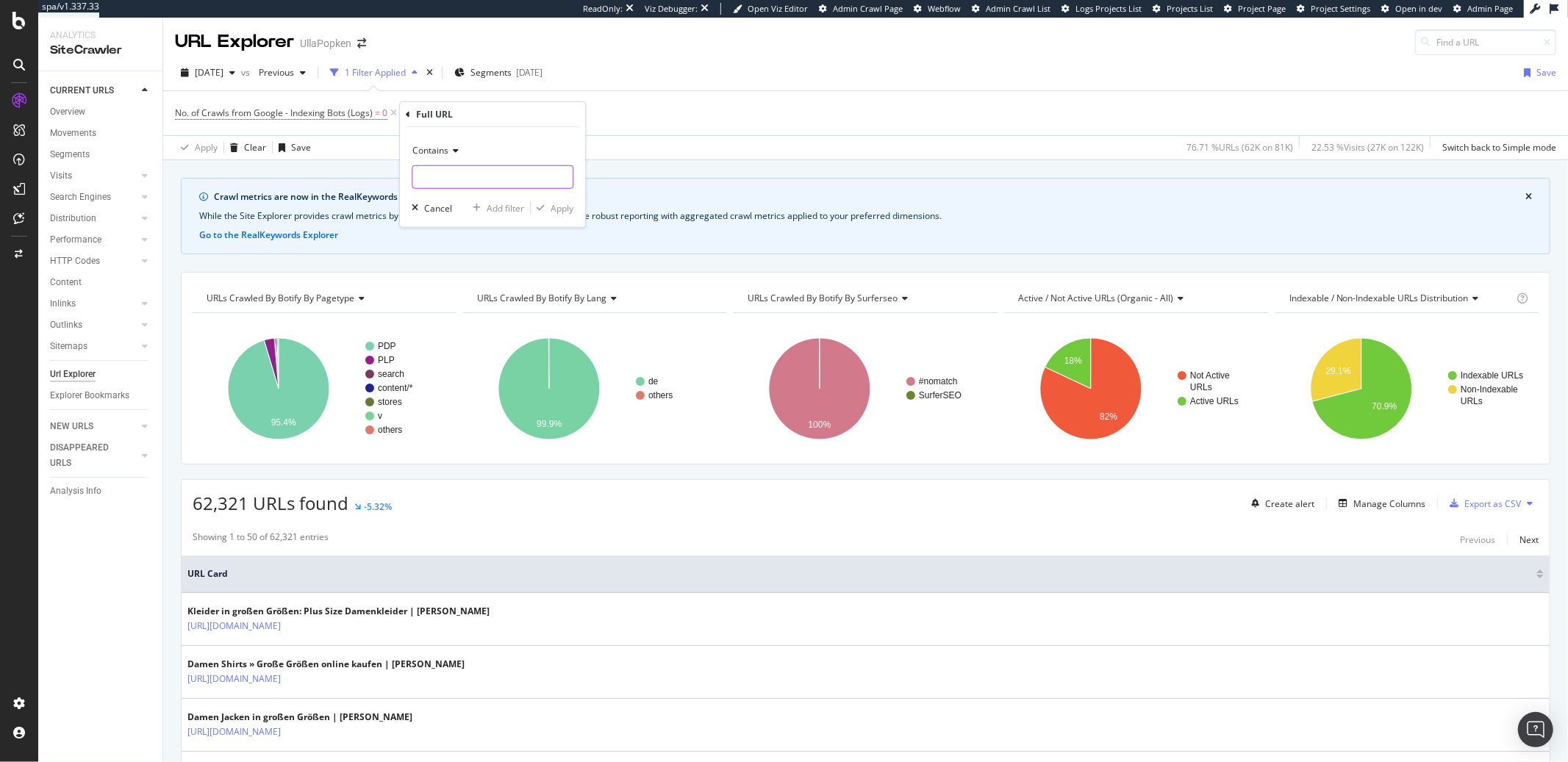
click at [458, 170] on input "text" at bounding box center [493, 177] width 160 height 23
type input "?"
click at [457, 149] on icon at bounding box center [453, 151] width 11 height 9
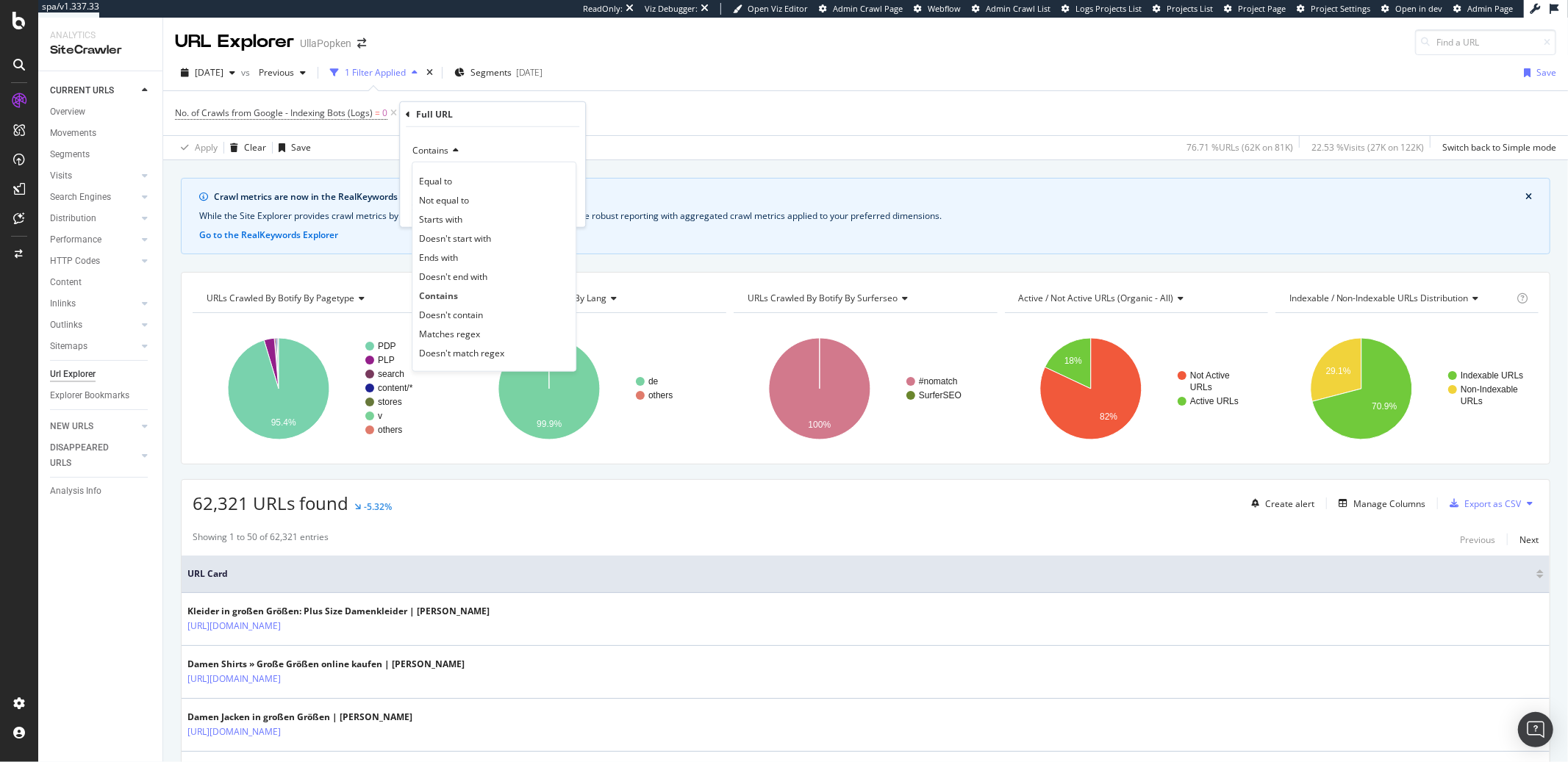
click at [457, 149] on icon at bounding box center [453, 151] width 11 height 9
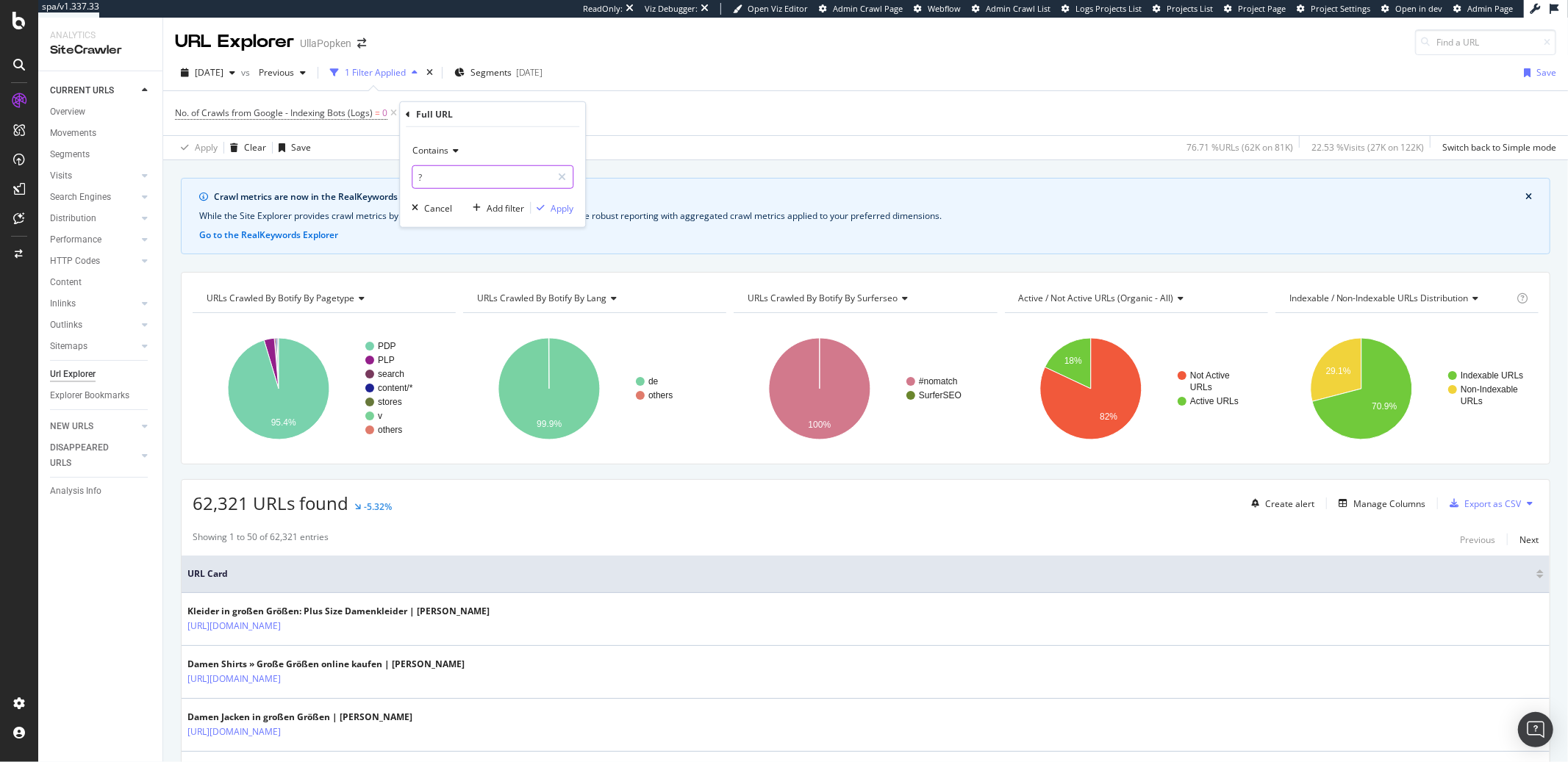
click at [456, 171] on input "?" at bounding box center [482, 177] width 139 height 23
click at [567, 207] on div "Apply" at bounding box center [562, 207] width 23 height 13
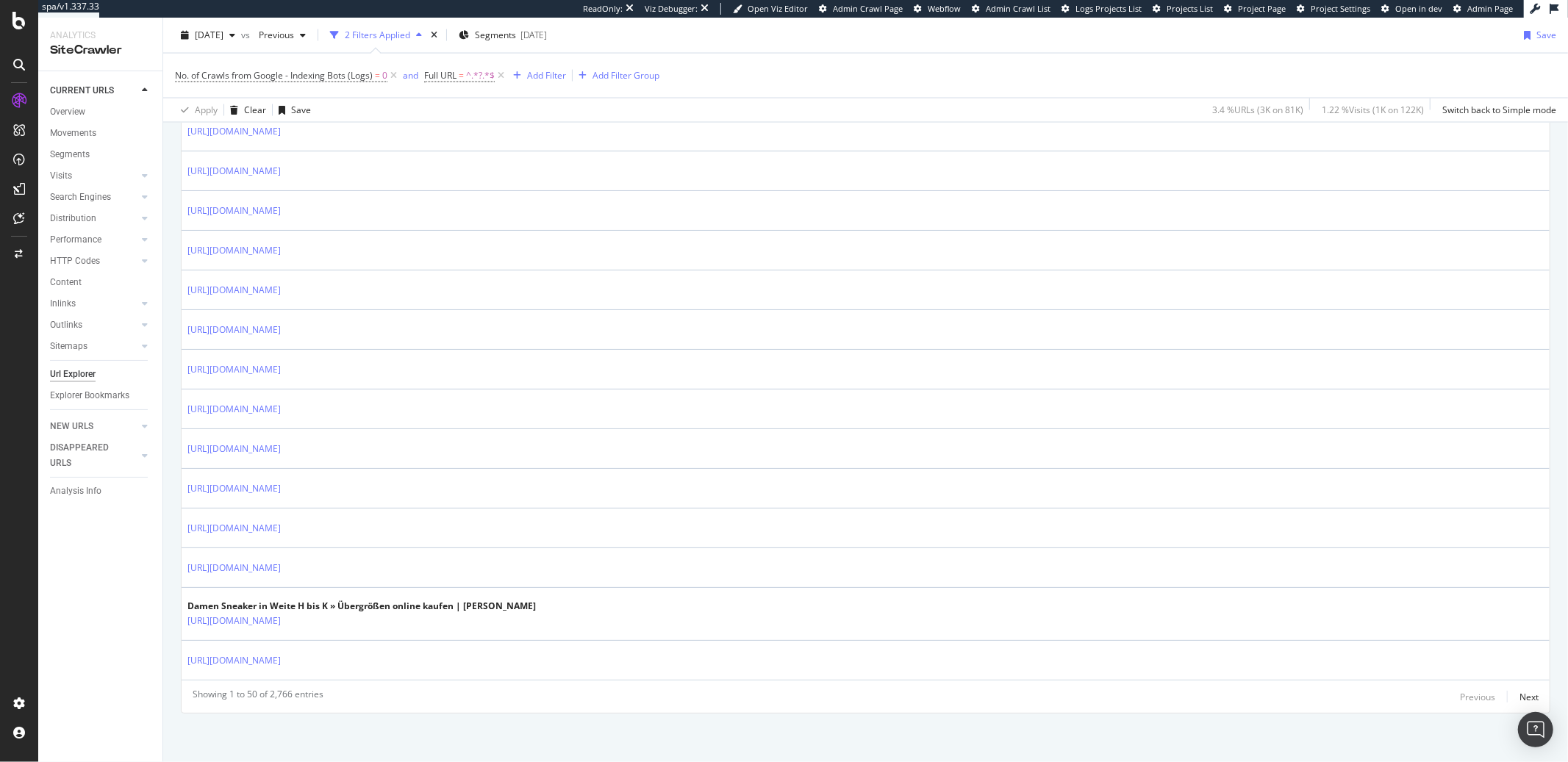
scroll to position [2143, 0]
click at [478, 81] on span "^.*?.*$" at bounding box center [481, 75] width 29 height 20
click at [458, 103] on span "Contains" at bounding box center [456, 109] width 36 height 13
click at [470, 271] on span "Doesn't contain" at bounding box center [475, 275] width 64 height 13
click at [570, 171] on div "button" at bounding box center [565, 167] width 20 height 9
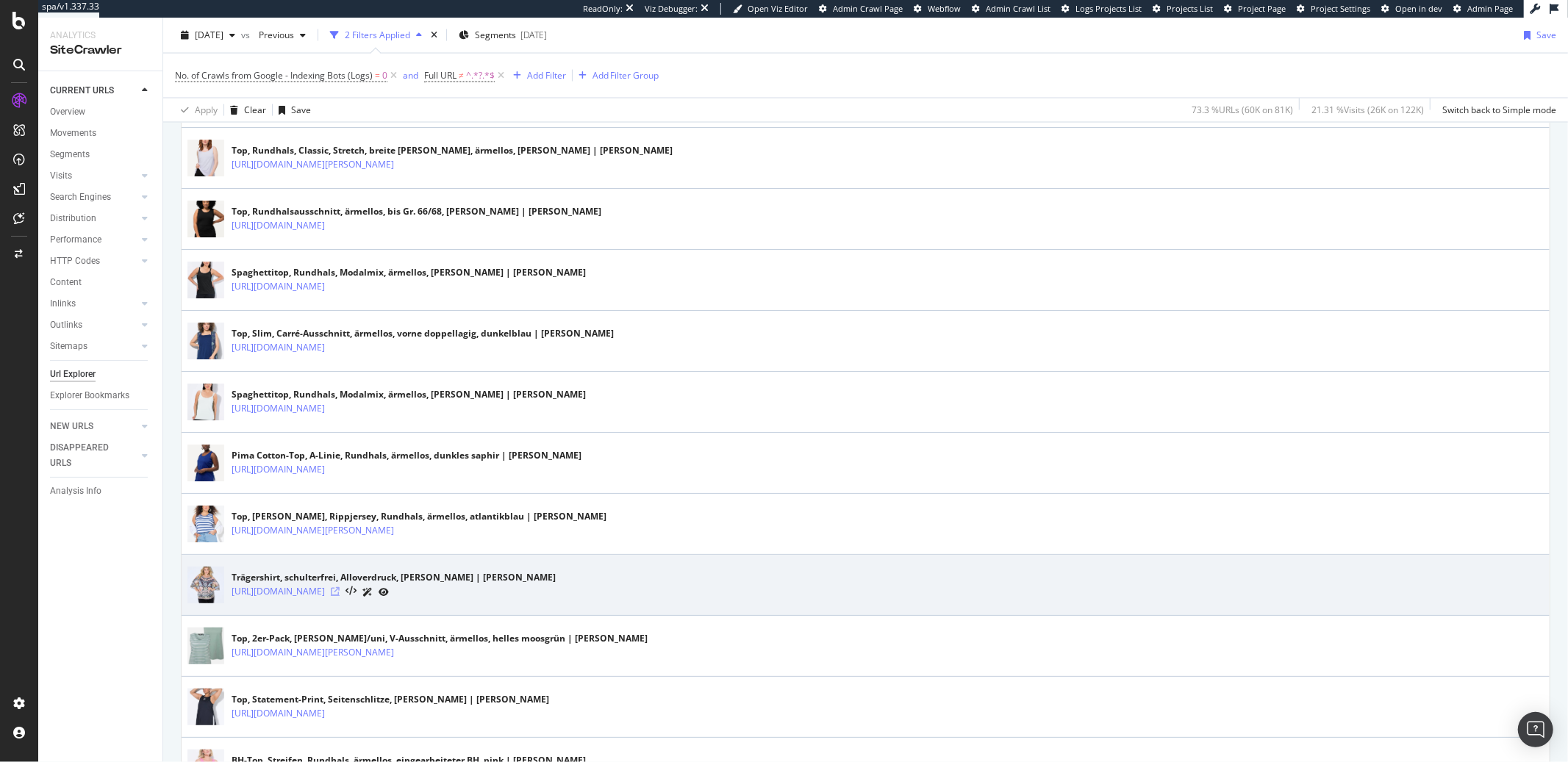
click at [340, 596] on icon at bounding box center [335, 591] width 9 height 9
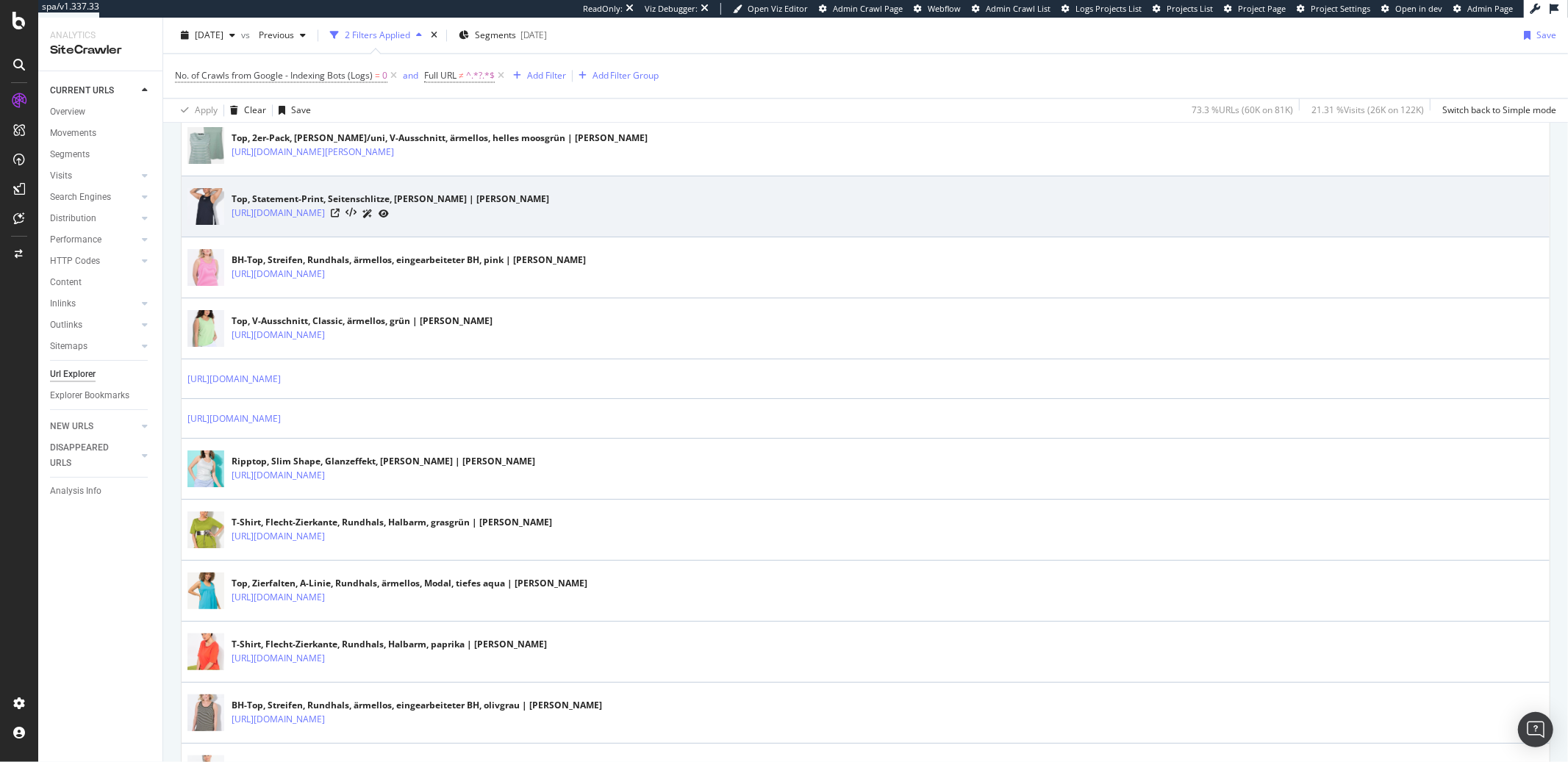
scroll to position [2775, 0]
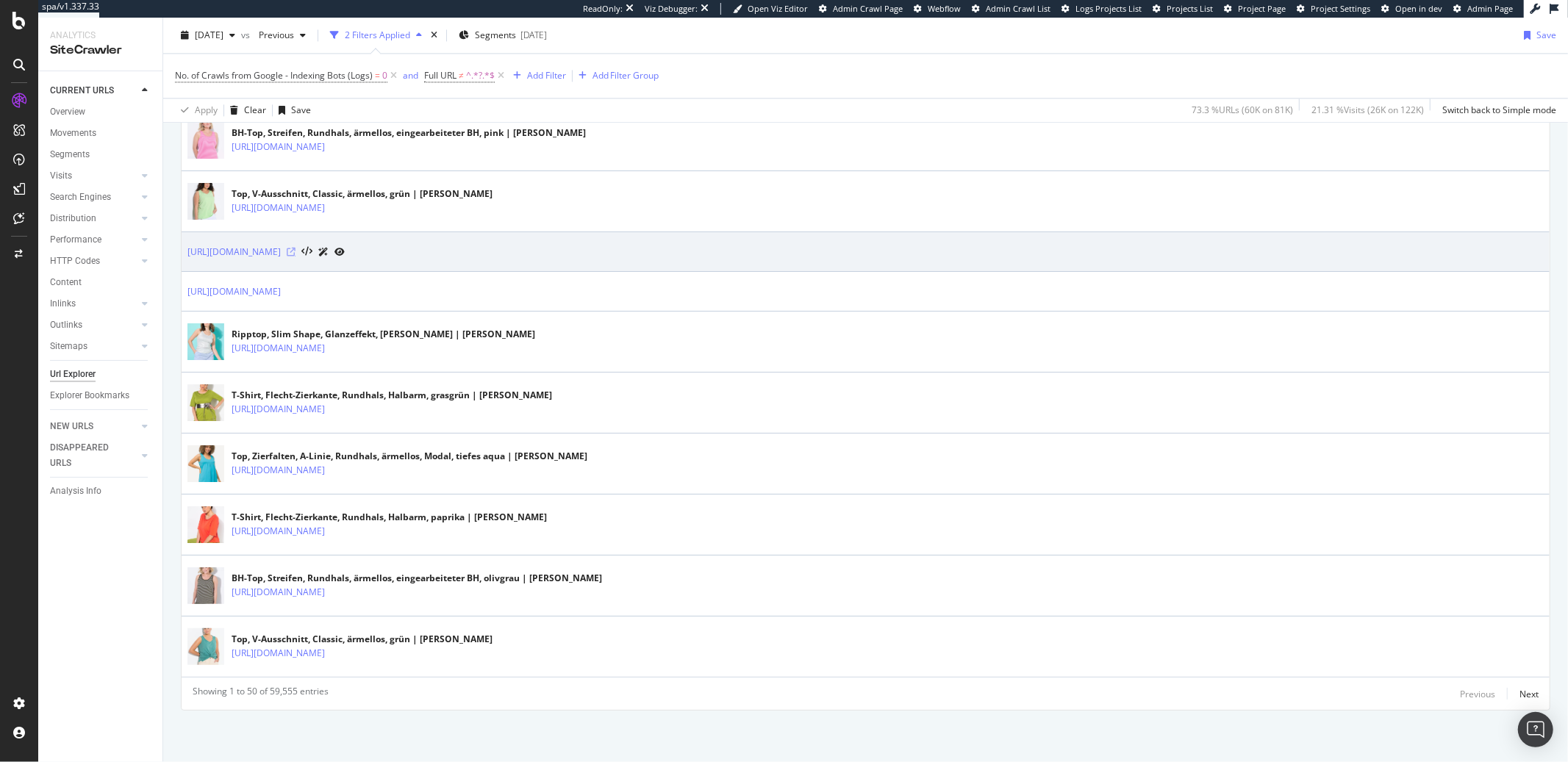
click at [296, 251] on icon at bounding box center [291, 252] width 9 height 9
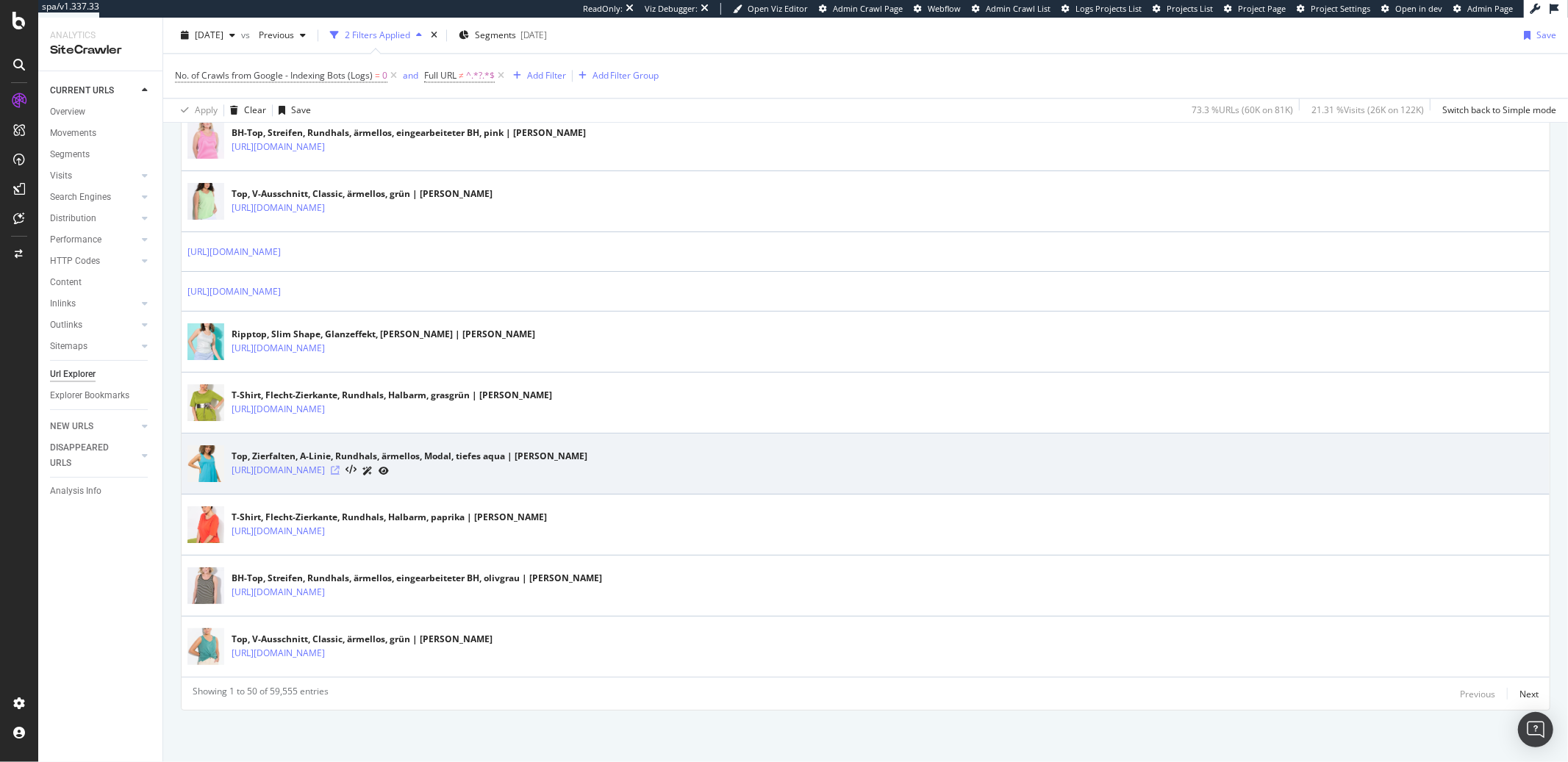
click at [340, 470] on icon at bounding box center [335, 471] width 9 height 9
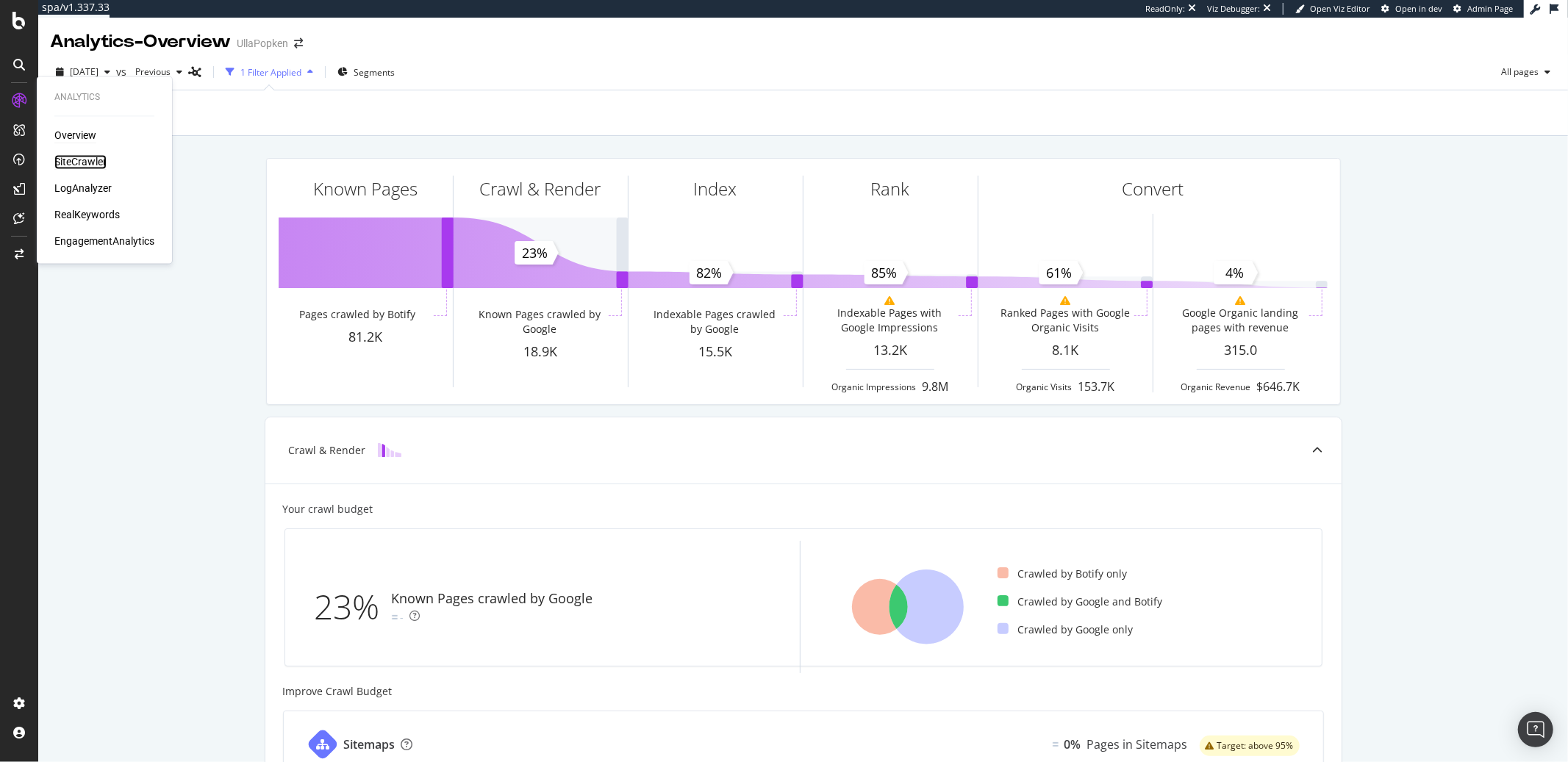
click at [78, 164] on div "SiteCrawler" at bounding box center [80, 162] width 52 height 14
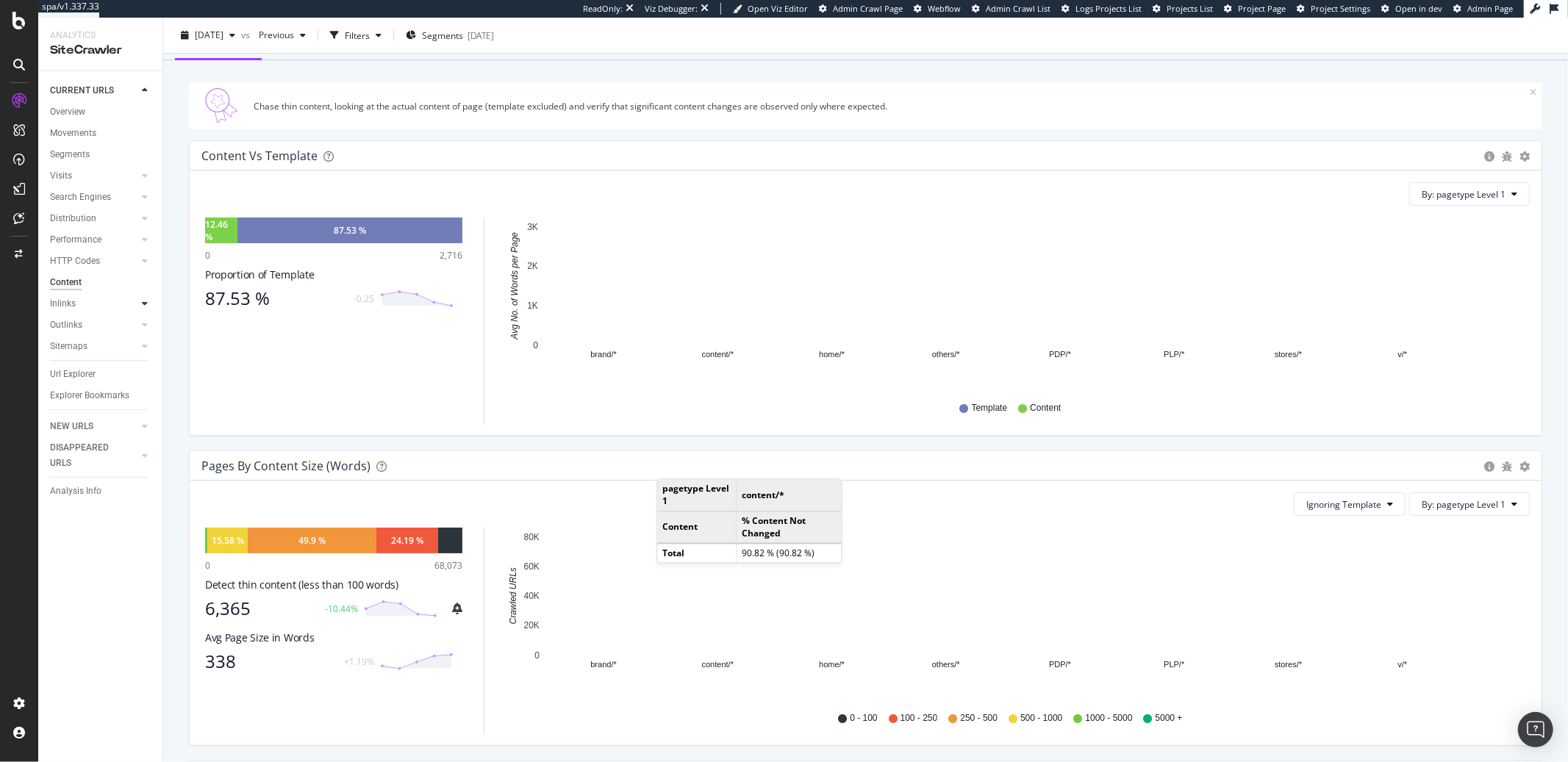
scroll to position [94, 0]
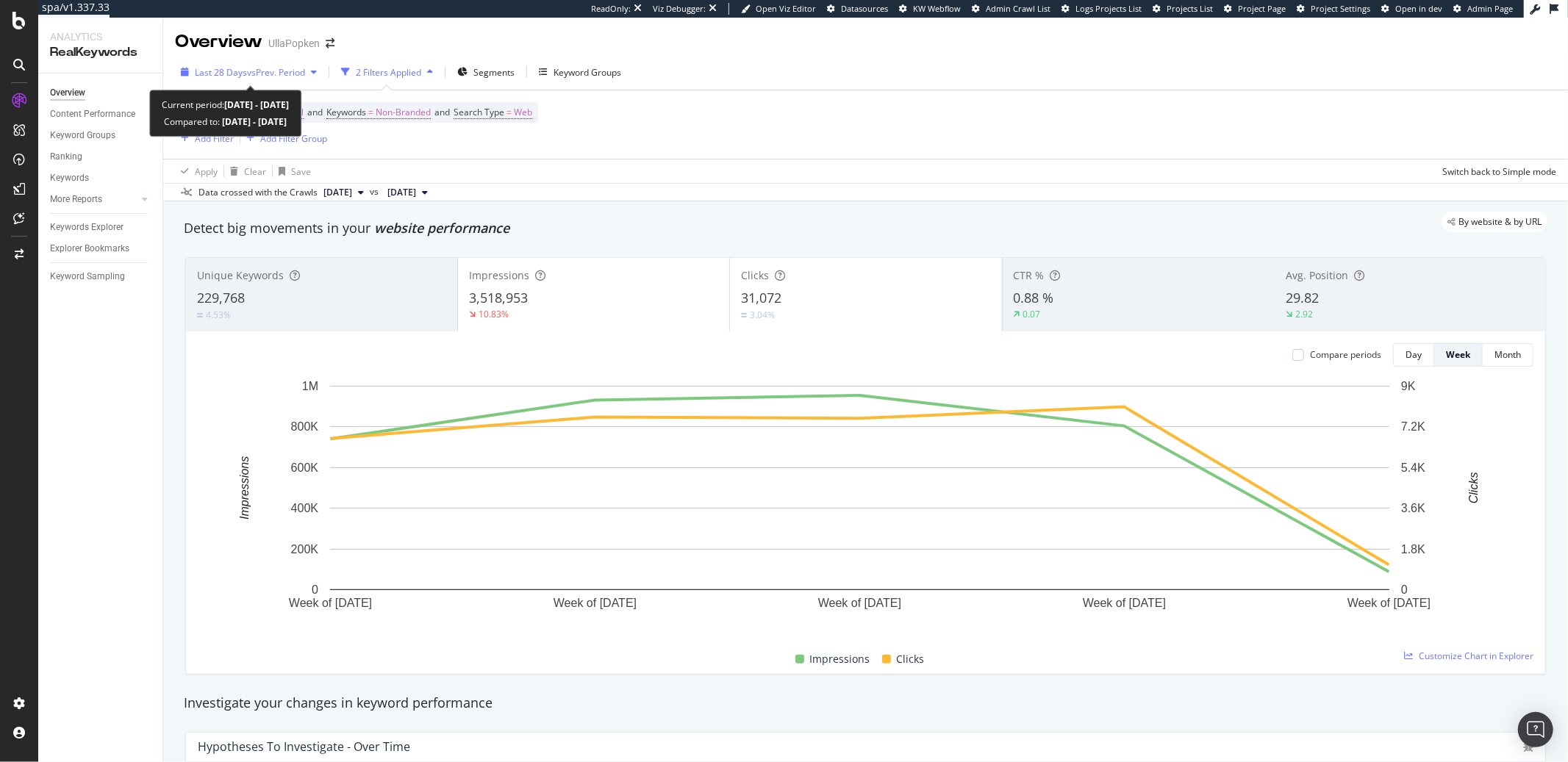
click at [286, 76] on span "vs Prev. Period" at bounding box center [275, 72] width 58 height 13
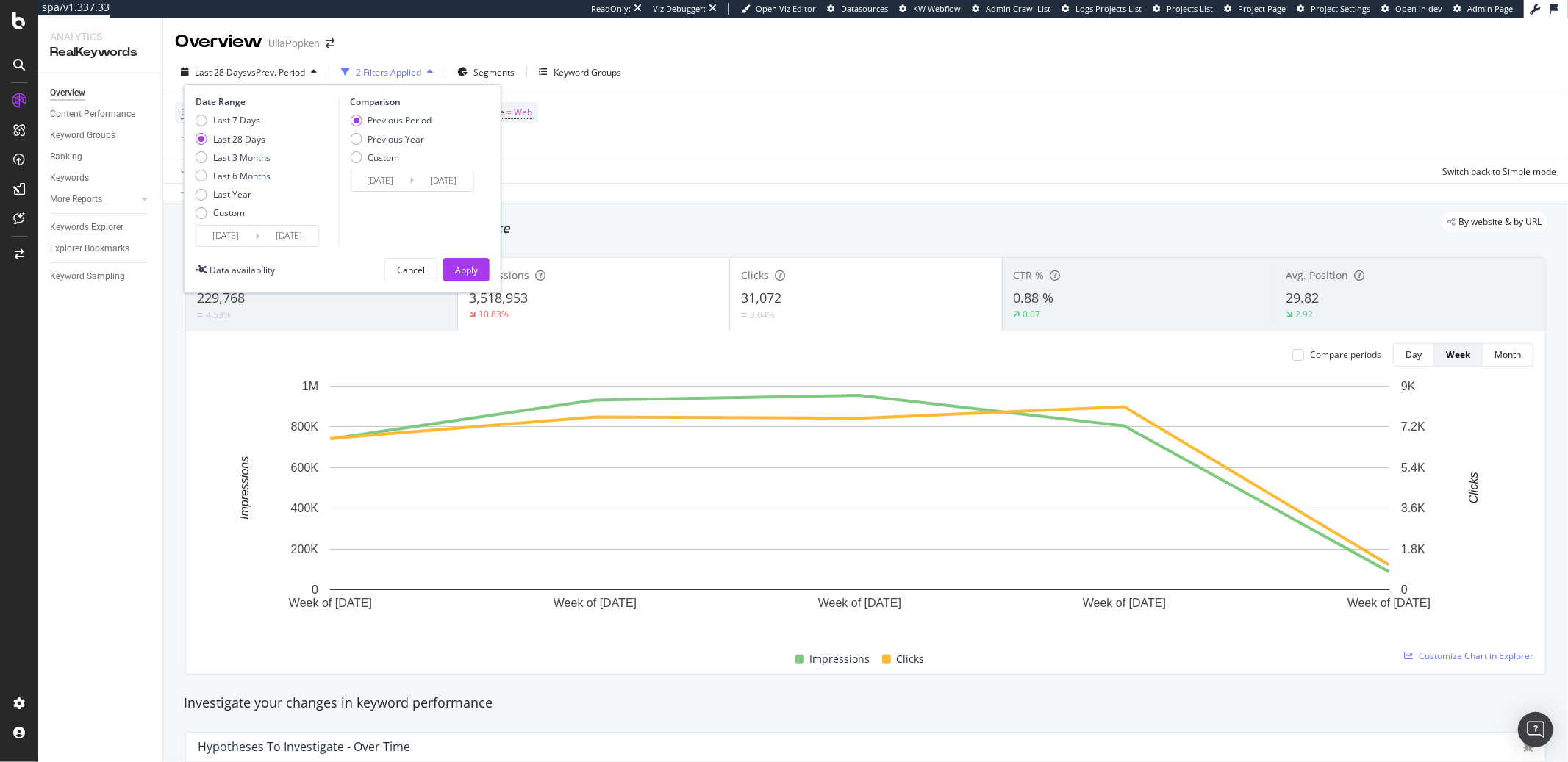
click at [286, 76] on span "vs Prev. Period" at bounding box center [275, 72] width 58 height 13
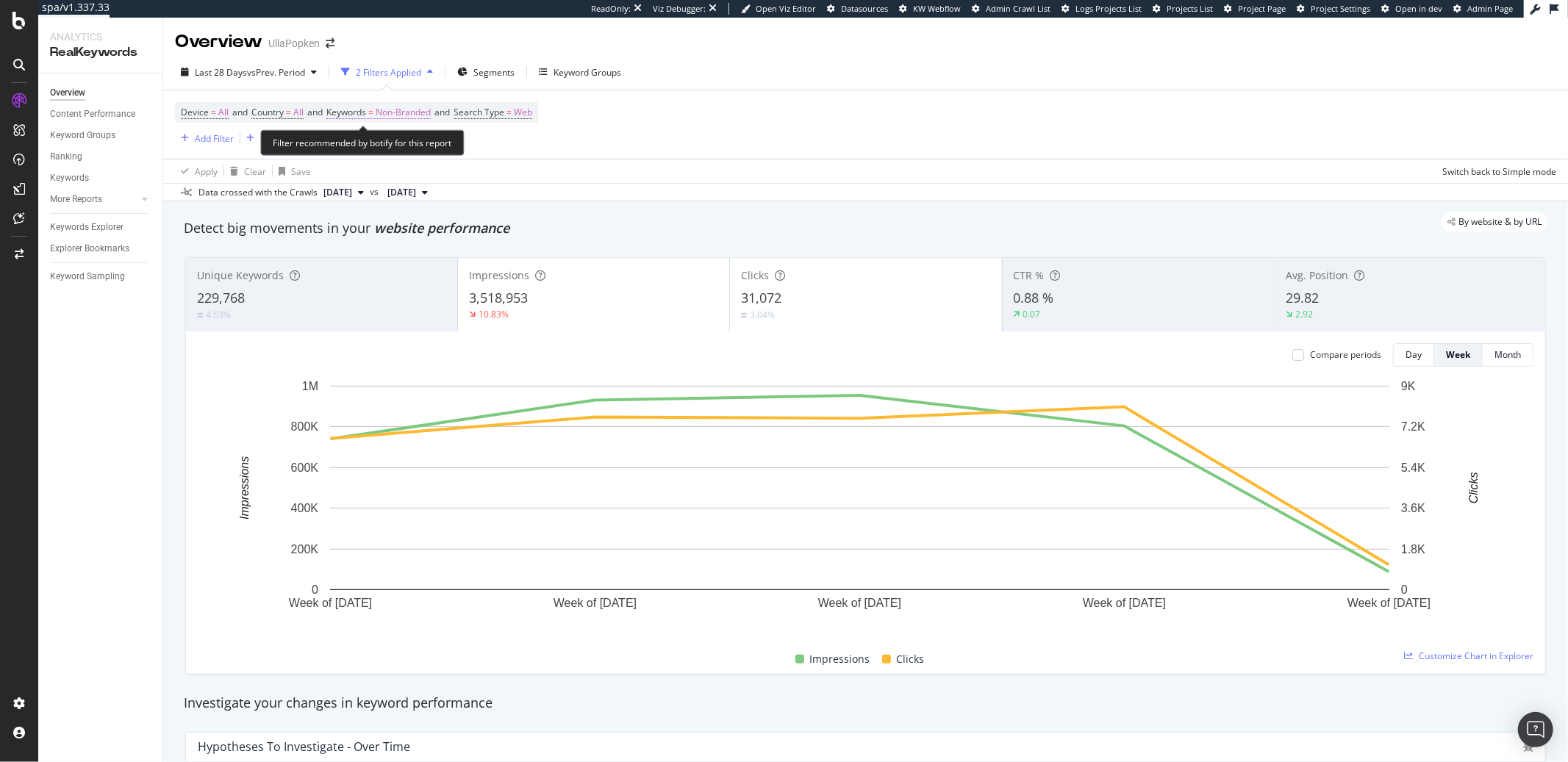
click at [412, 118] on span "Non-Branded" at bounding box center [403, 112] width 55 height 20
click at [386, 155] on div "Non-Branded" at bounding box center [388, 146] width 78 height 22
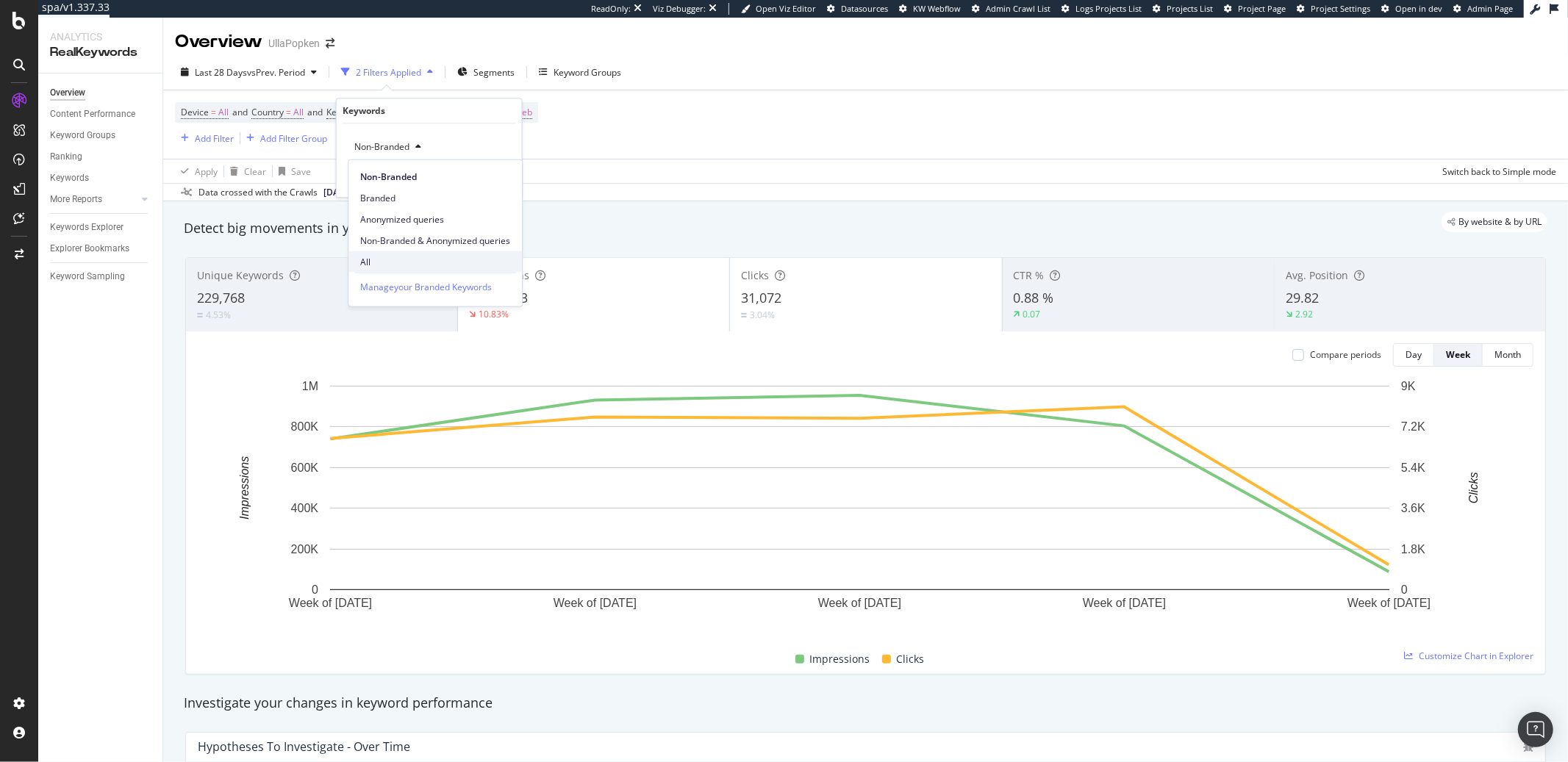
click at [385, 258] on span "All" at bounding box center [435, 262] width 150 height 14
click at [496, 179] on div "Apply" at bounding box center [499, 178] width 23 height 13
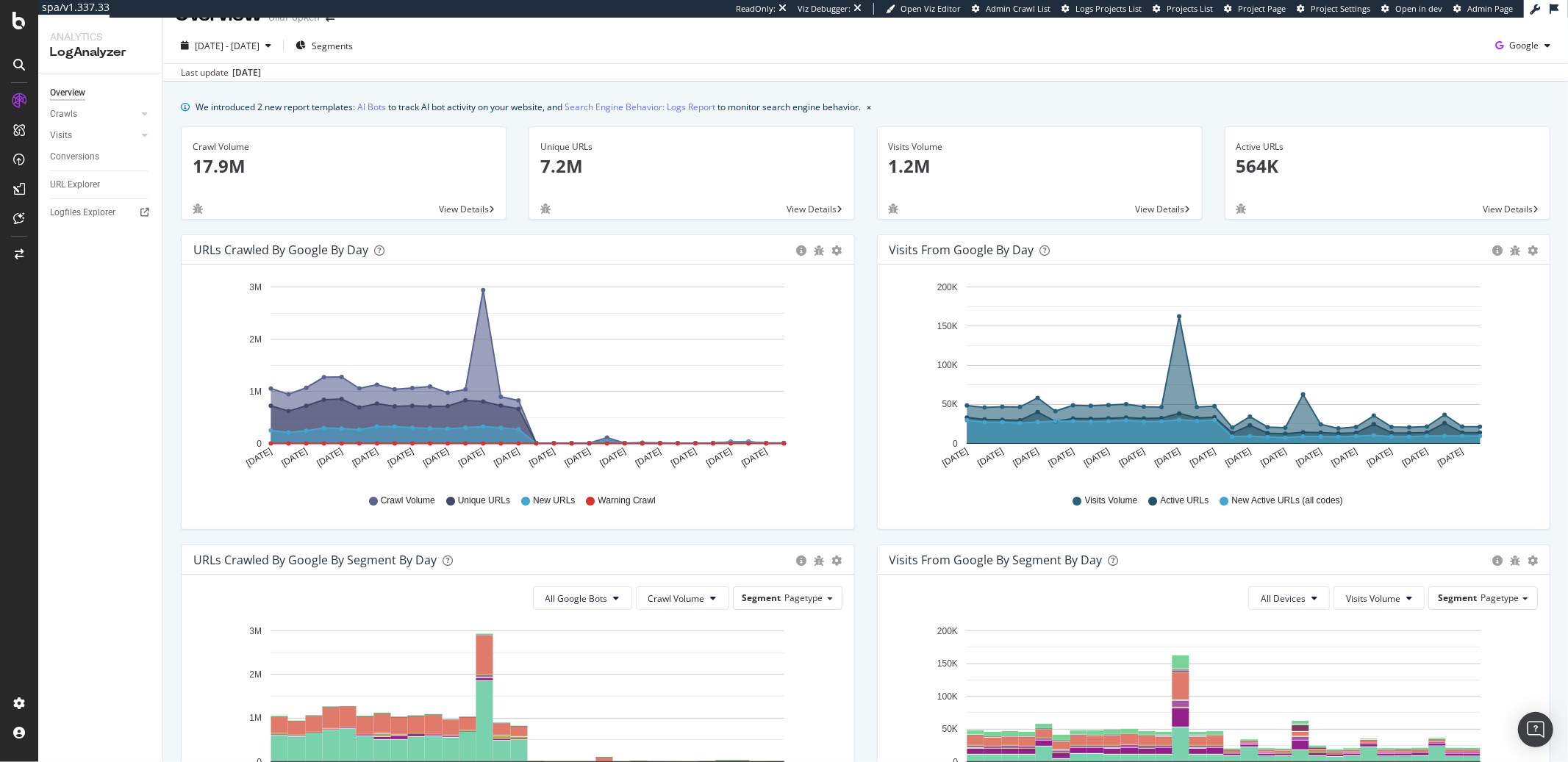
scroll to position [27, 0]
click at [260, 43] on span "2025 Aug. 19th - Sep. 17th" at bounding box center [227, 45] width 65 height 13
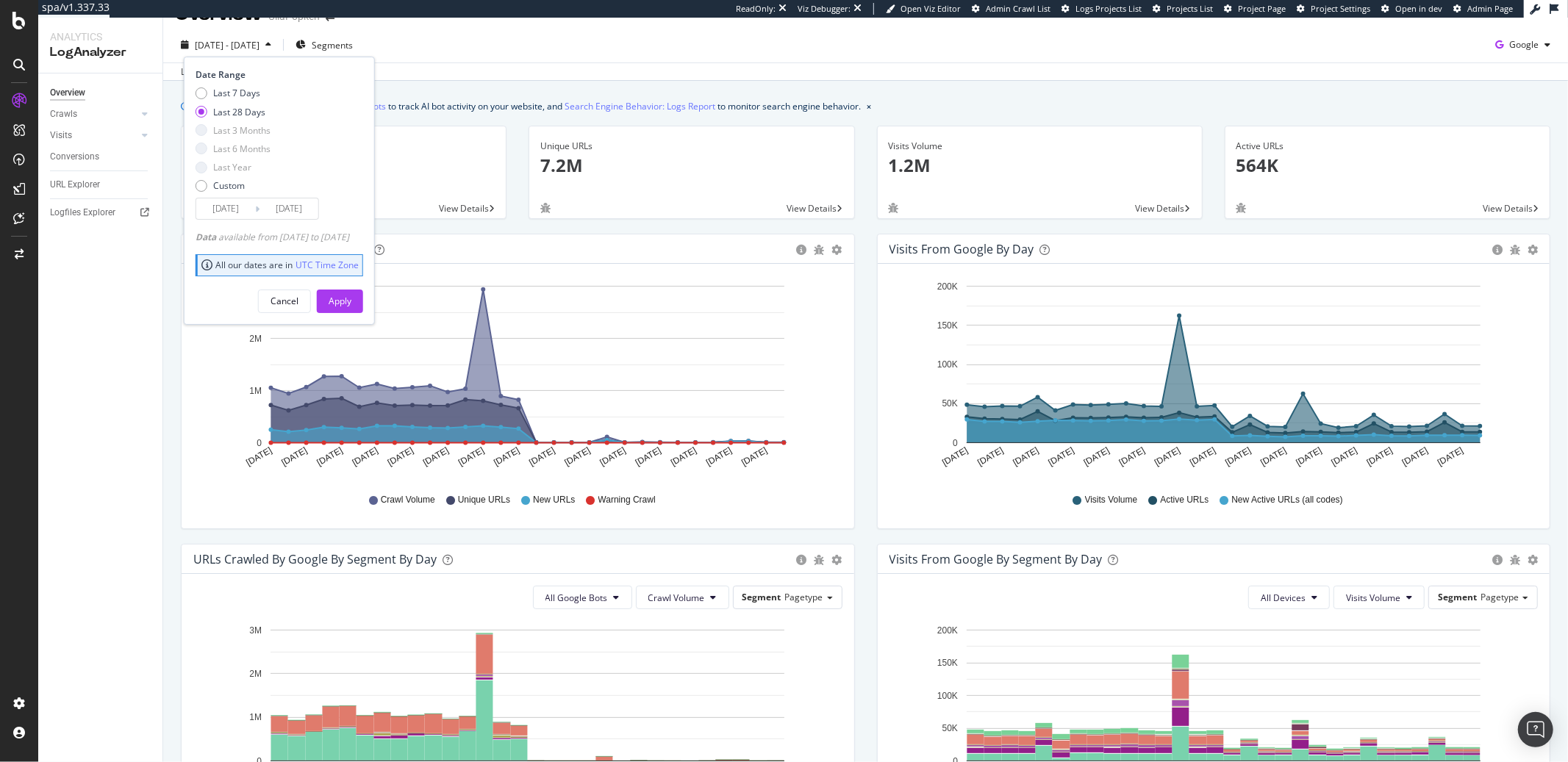
click at [185, 386] on div "Hold CMD (⌘) while clicking to filter the report. Aug 19 2025 Aug 21 2025 Aug 2…" at bounding box center [518, 396] width 672 height 265
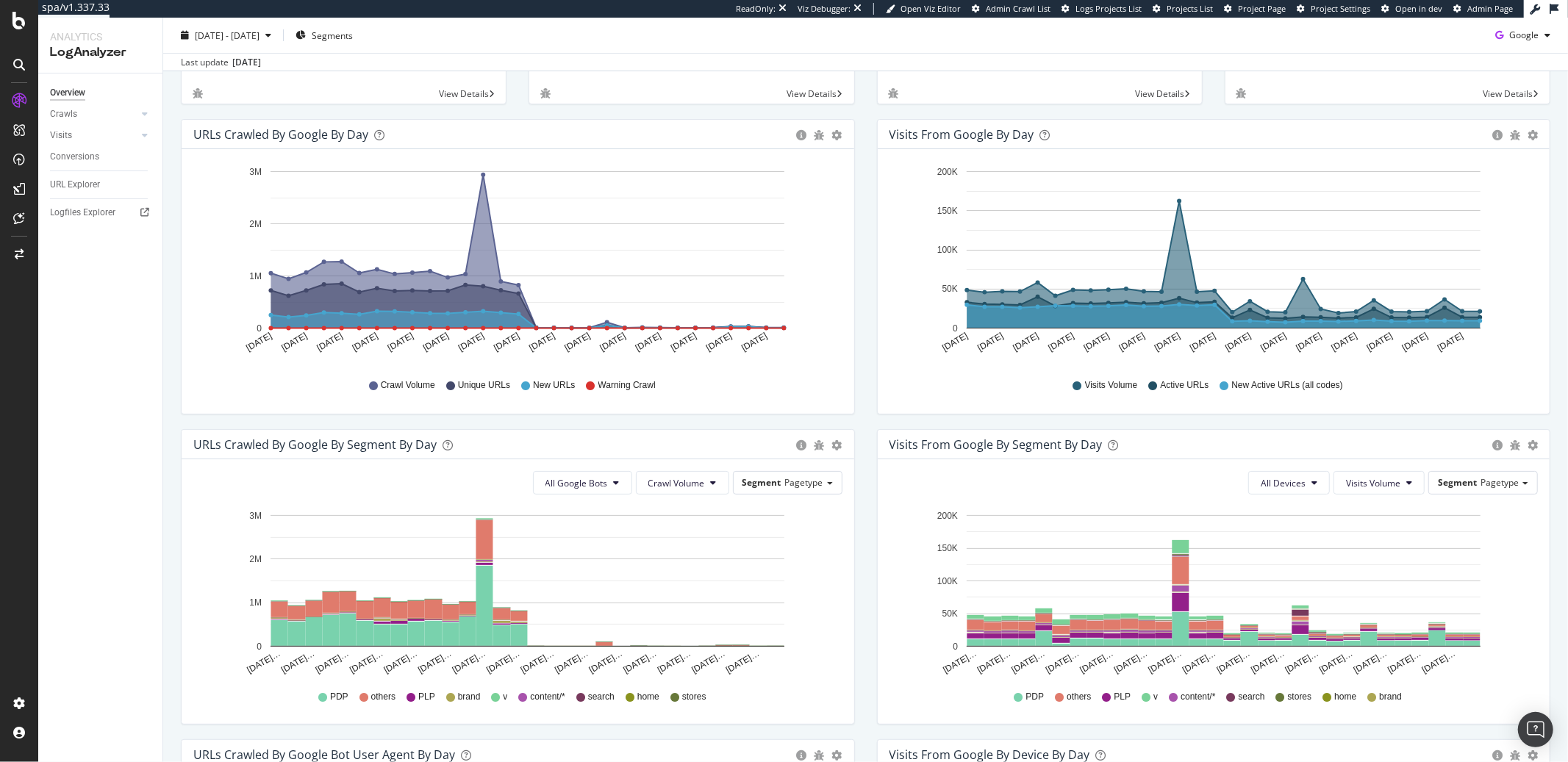
scroll to position [316, 0]
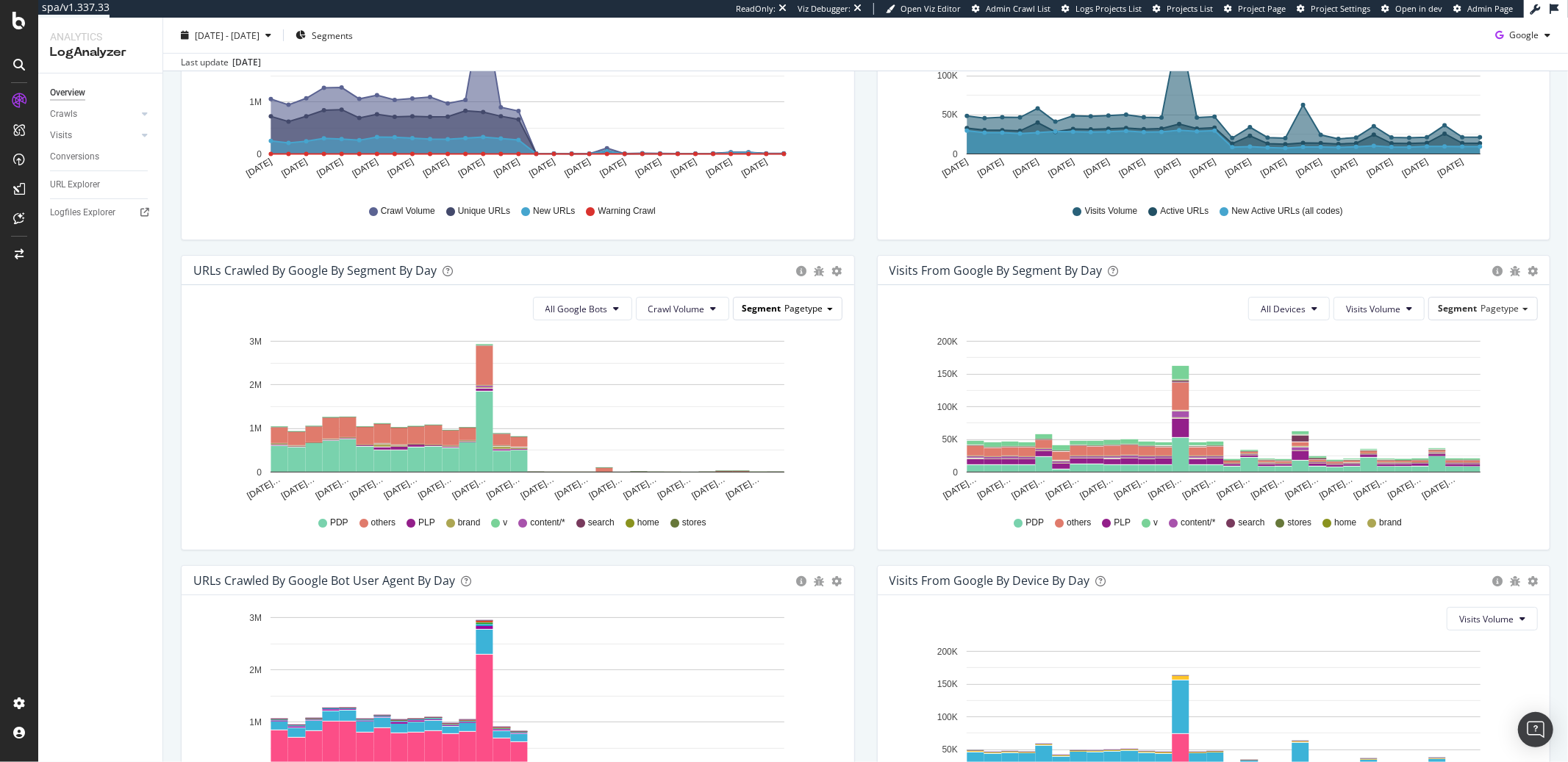
click at [789, 312] on span "Pagetype" at bounding box center [804, 308] width 38 height 13
click at [787, 416] on div "Advanced selector >" at bounding box center [776, 410] width 118 height 20
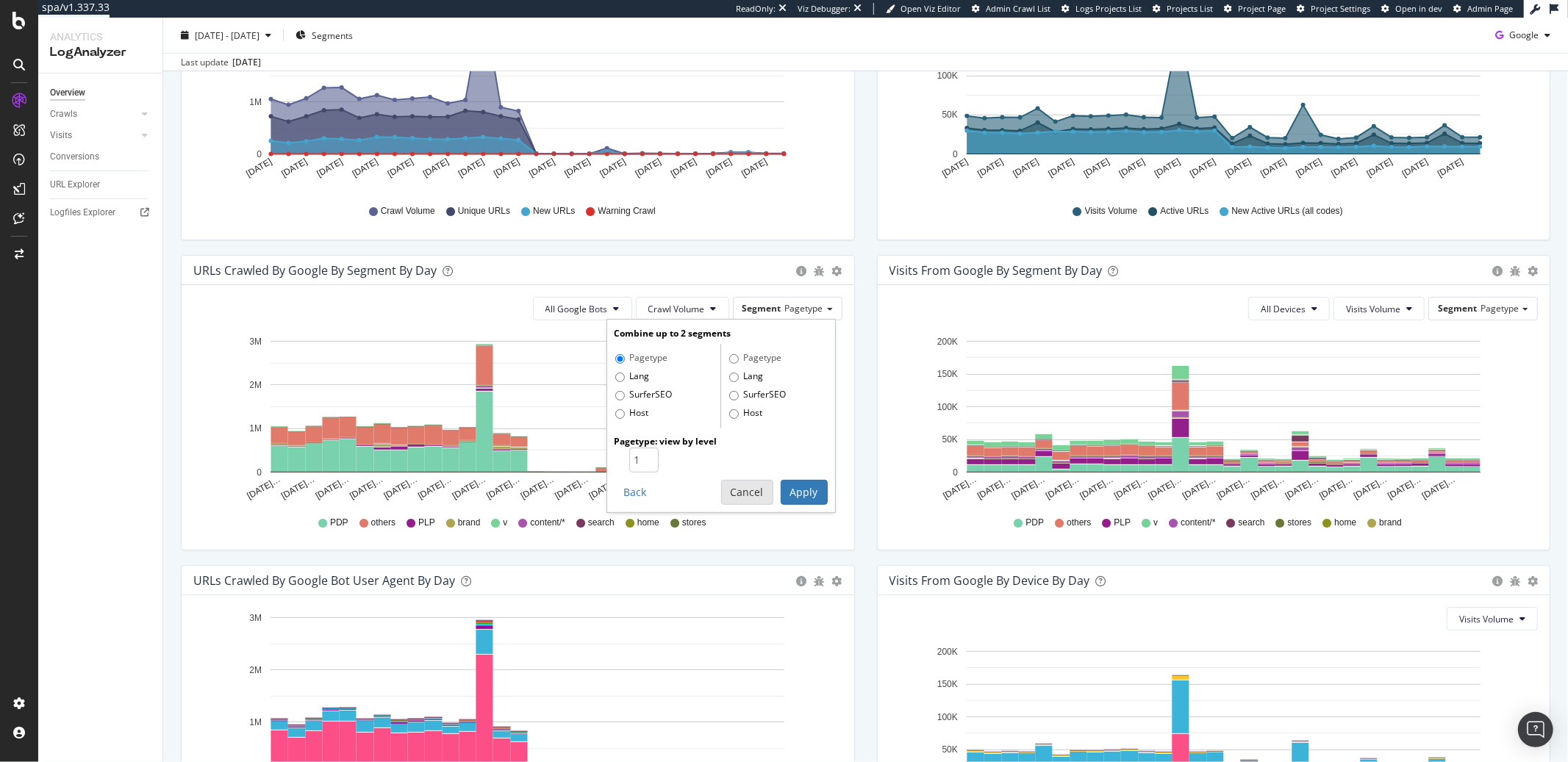
click at [745, 491] on button "Cancel" at bounding box center [747, 492] width 52 height 25
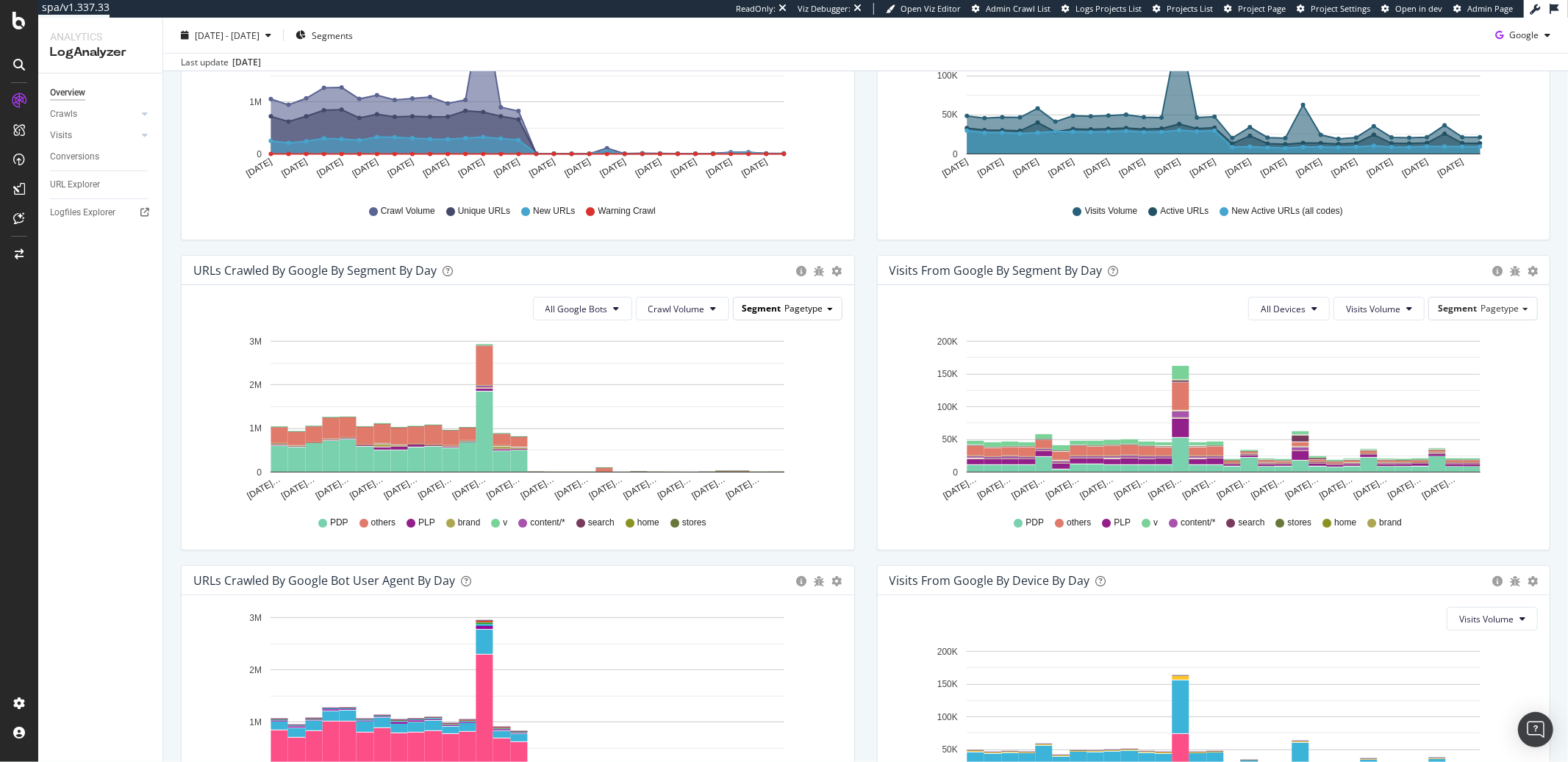
click at [806, 301] on div "Segment Pagetype" at bounding box center [787, 309] width 108 height 21
click at [751, 389] on div "Host" at bounding box center [776, 390] width 118 height 20
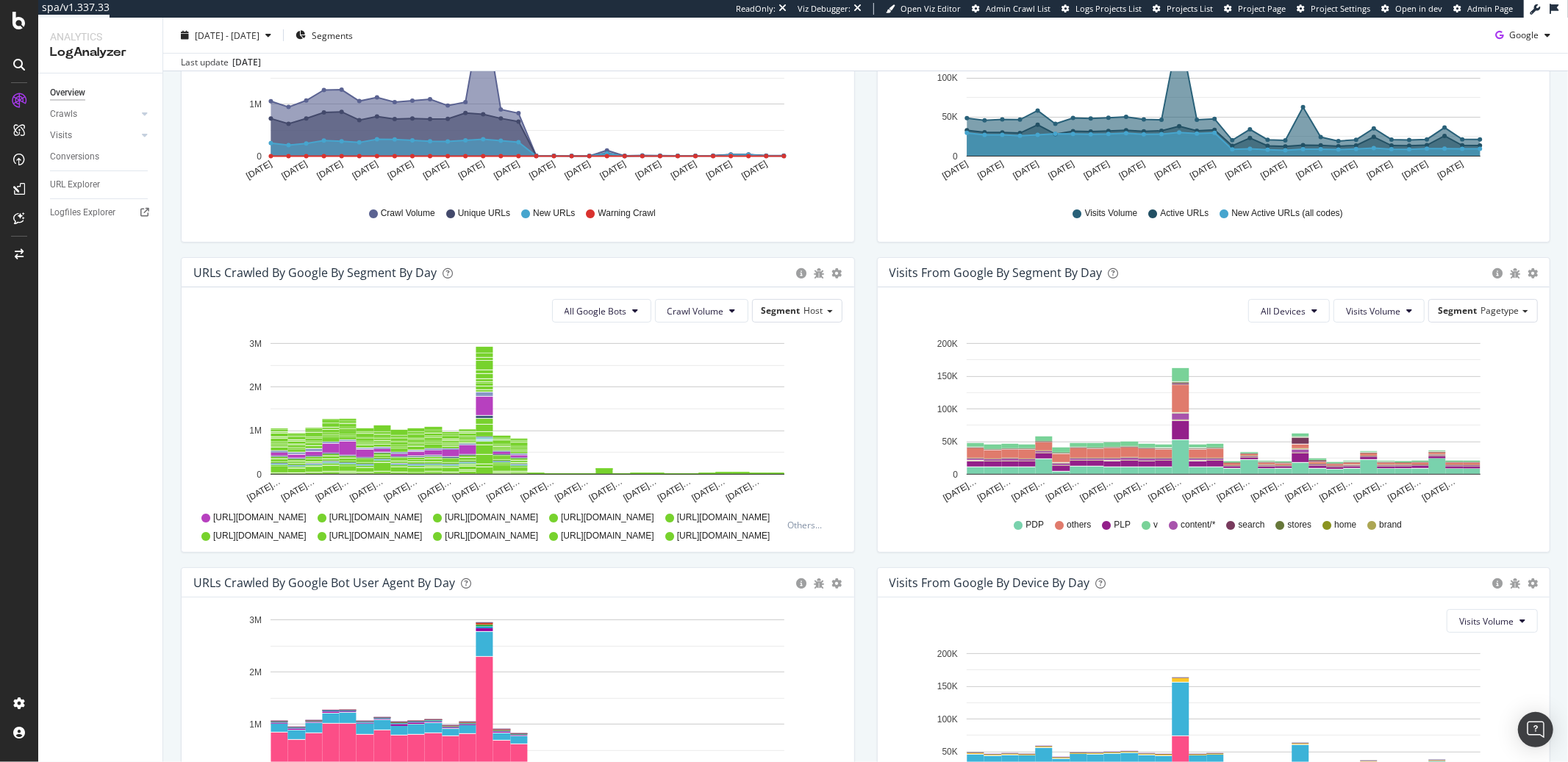
scroll to position [312, 0]
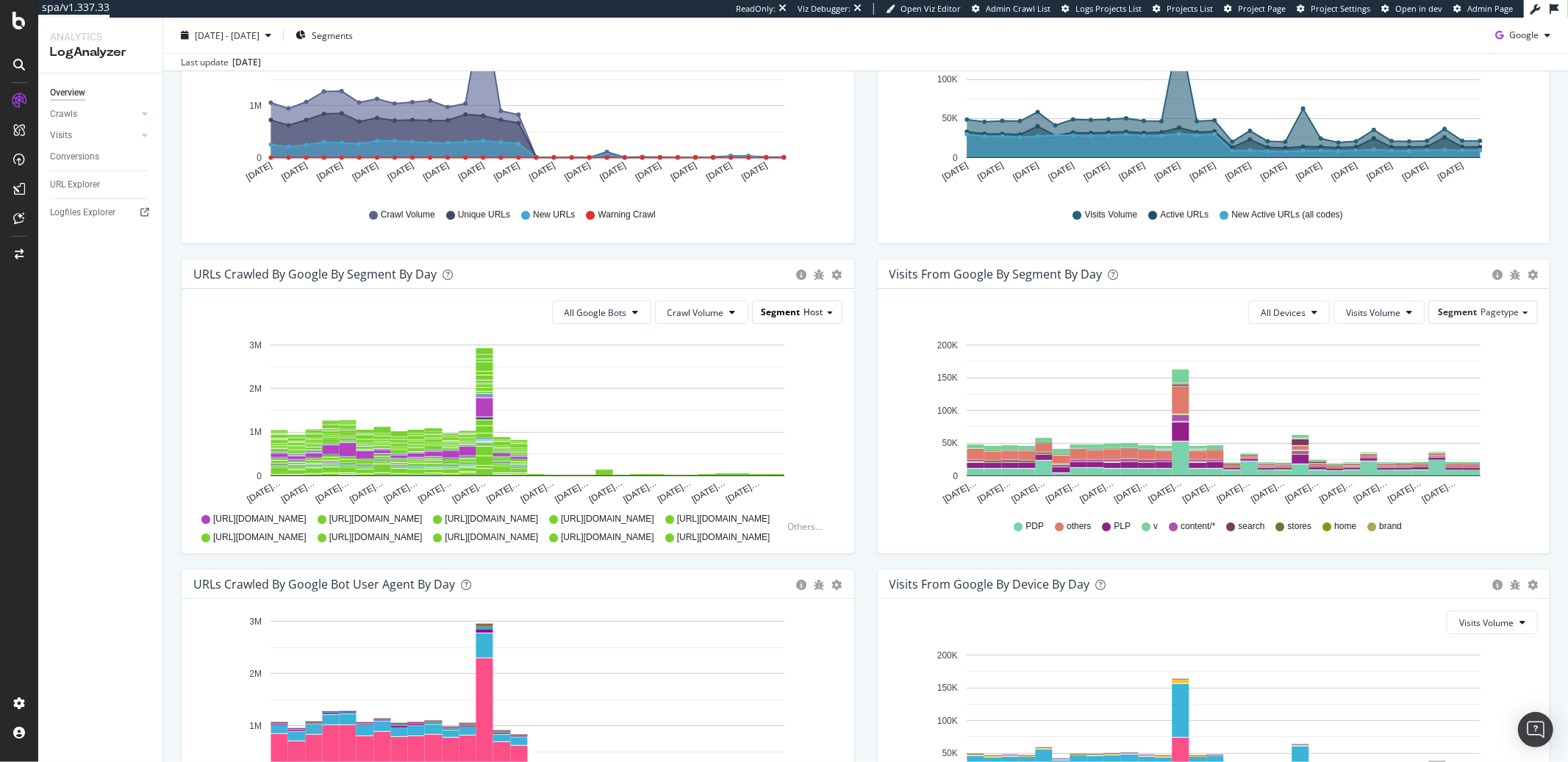
click at [804, 316] on span "Host" at bounding box center [813, 312] width 19 height 13
click at [98, 466] on div "Overview Crawls Daily Distribution Segments Distribution HTTP Codes Resources V…" at bounding box center [100, 417] width 125 height 689
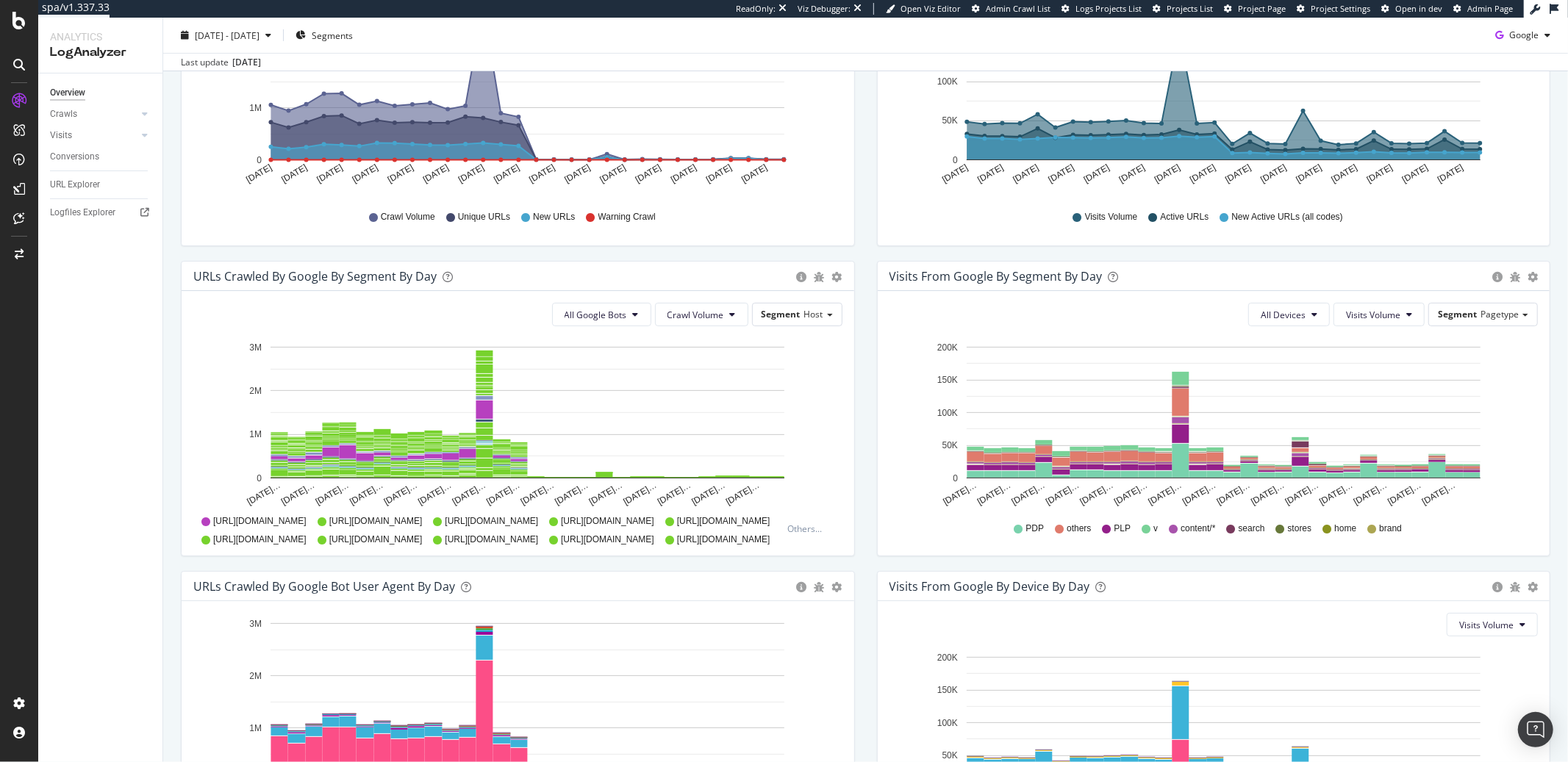
scroll to position [309, 0]
click at [228, 39] on span "2025 Aug. 19th - Sep. 17th" at bounding box center [227, 35] width 65 height 13
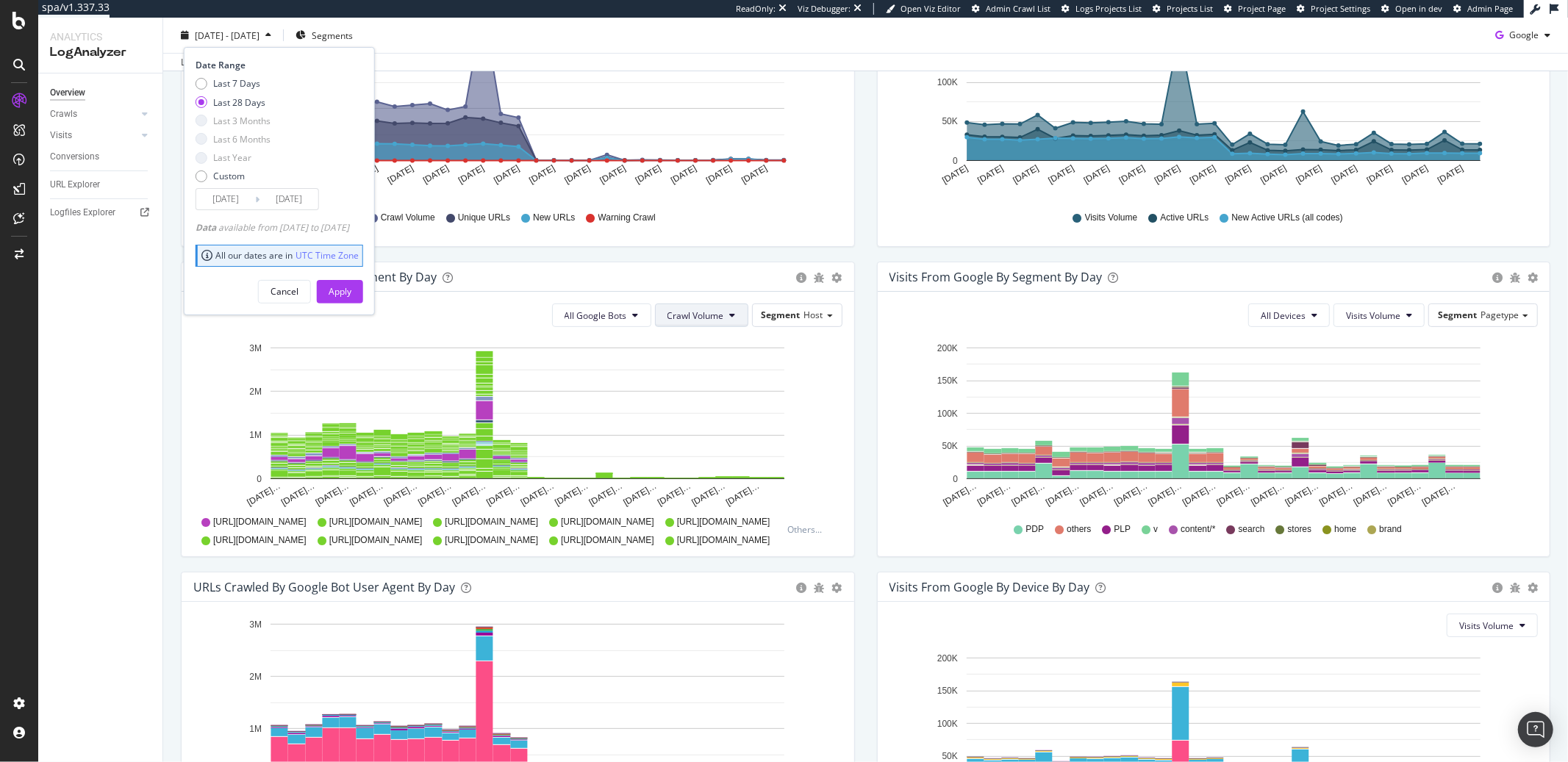
click at [718, 310] on span "Crawl Volume" at bounding box center [696, 315] width 57 height 13
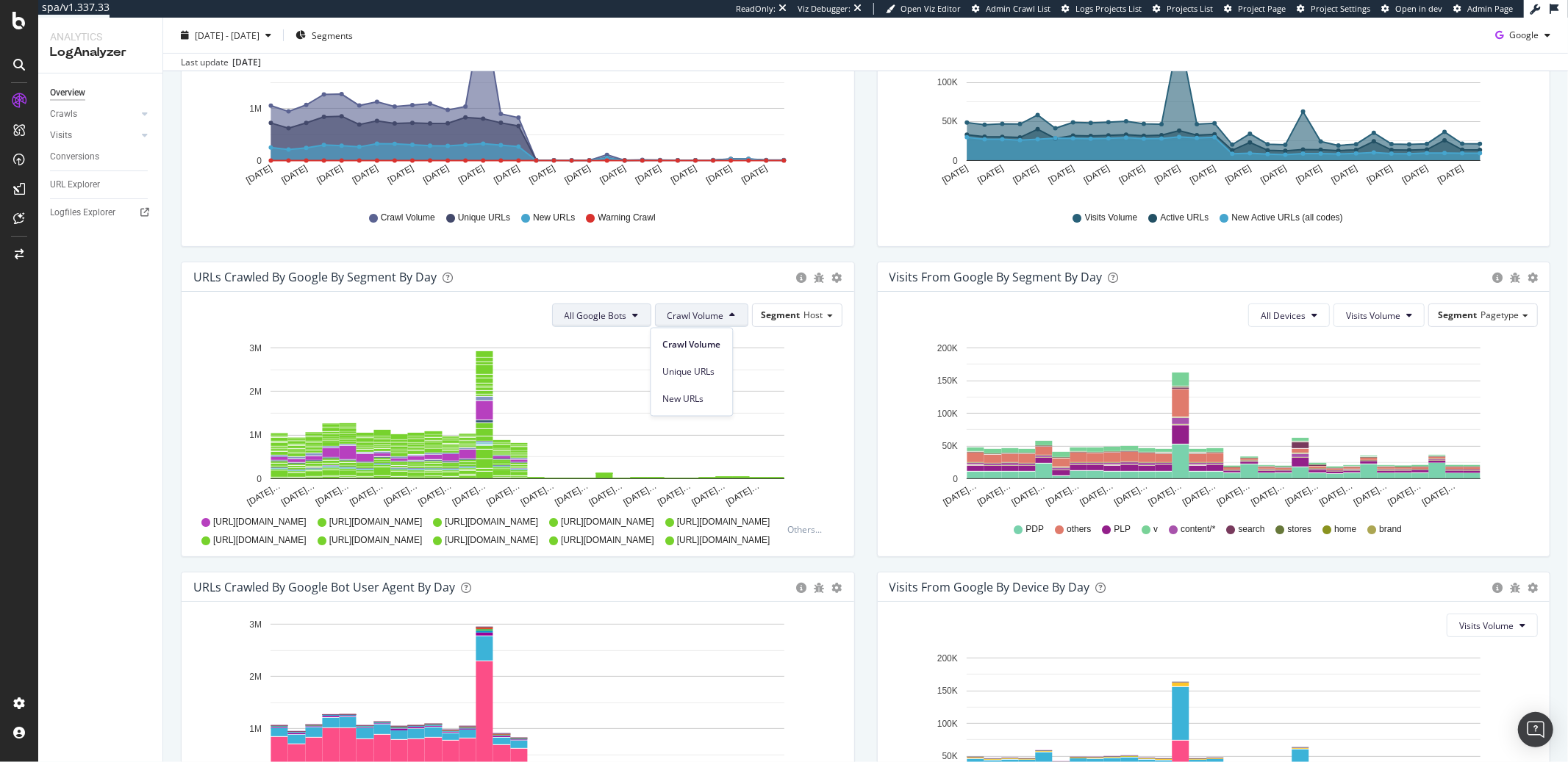
click at [616, 317] on span "All Google Bots" at bounding box center [595, 315] width 63 height 13
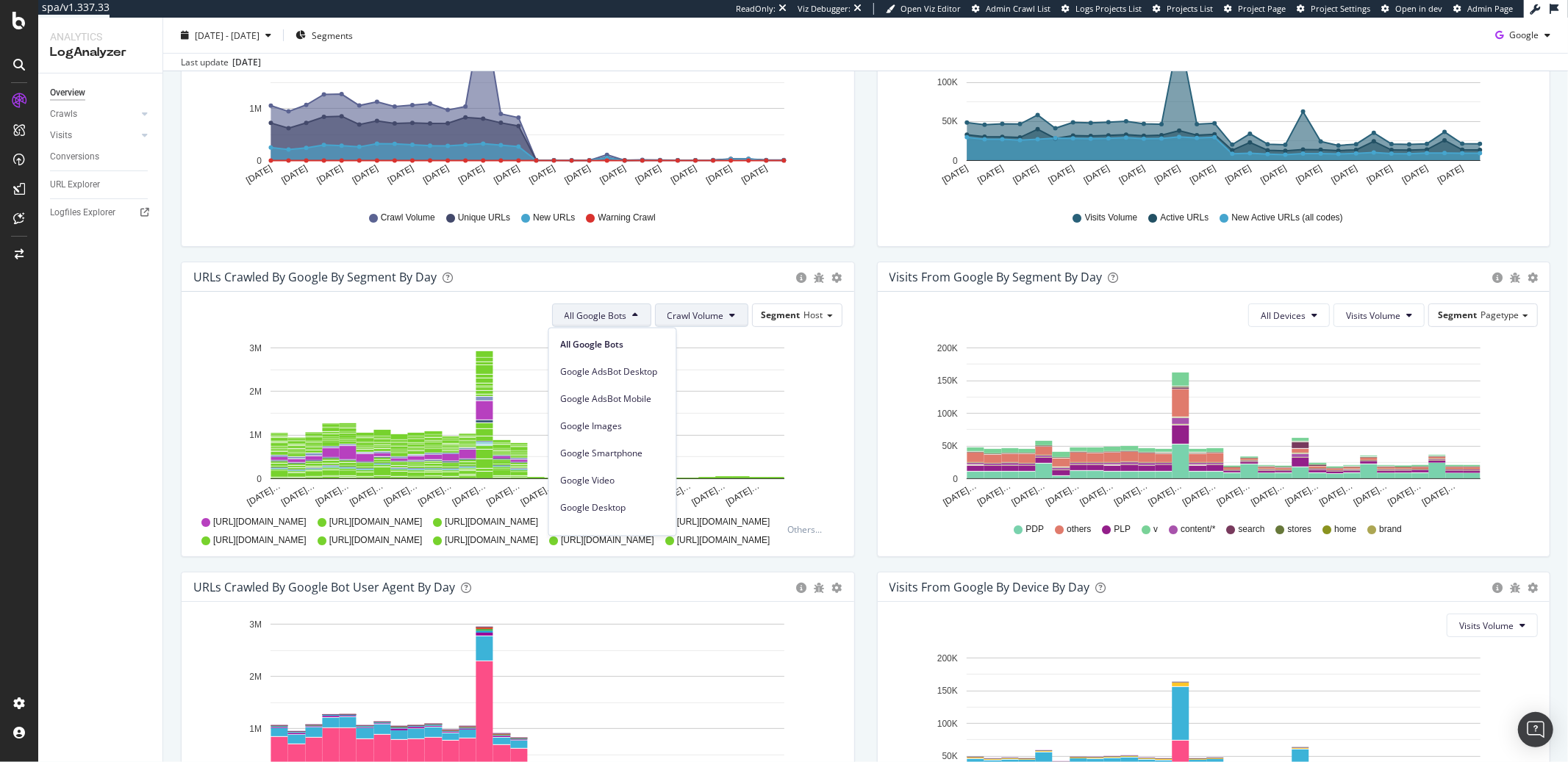
click at [686, 313] on span "Crawl Volume" at bounding box center [696, 315] width 57 height 13
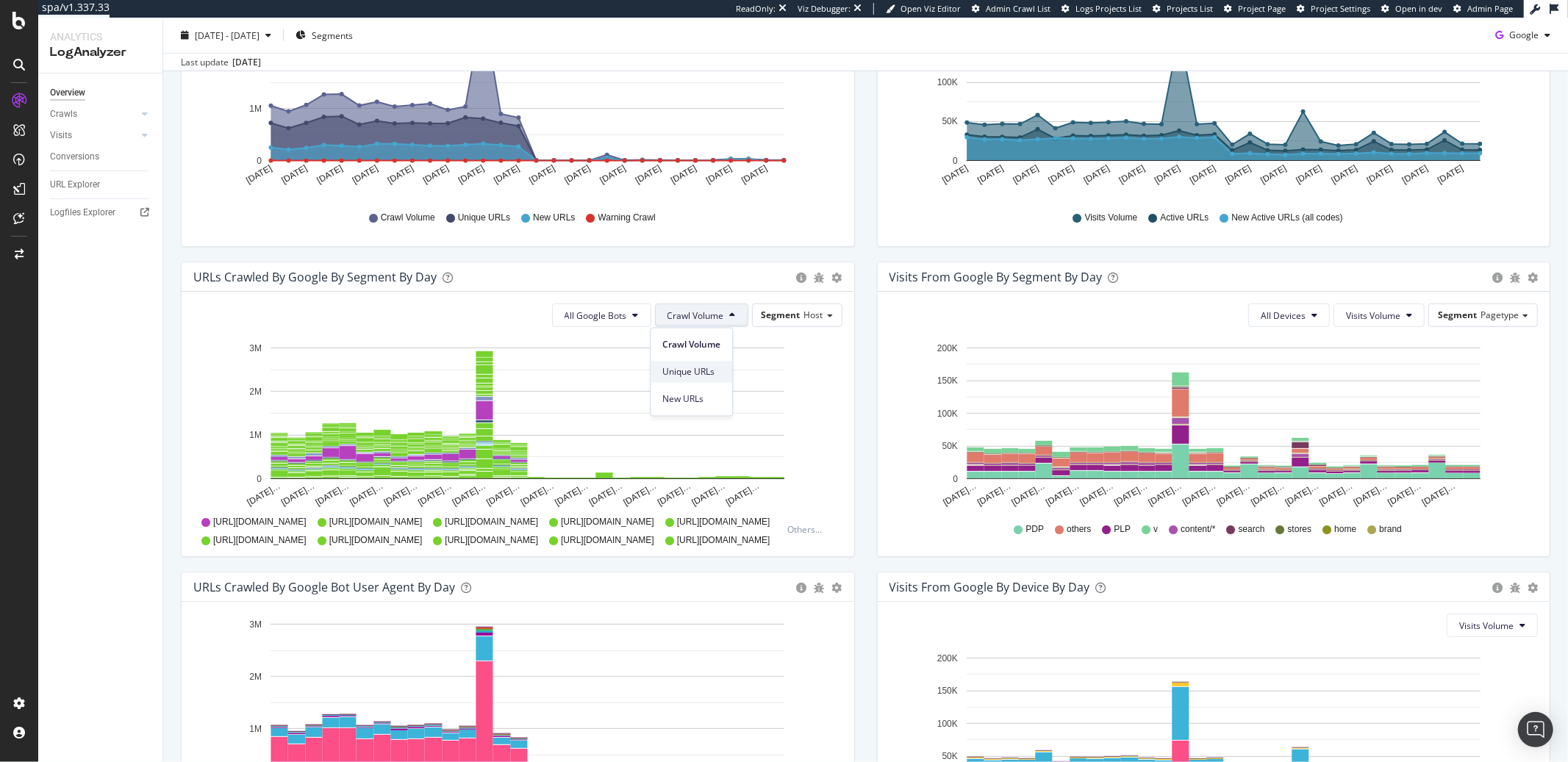
click at [705, 370] on span "Unique URLs" at bounding box center [691, 372] width 58 height 14
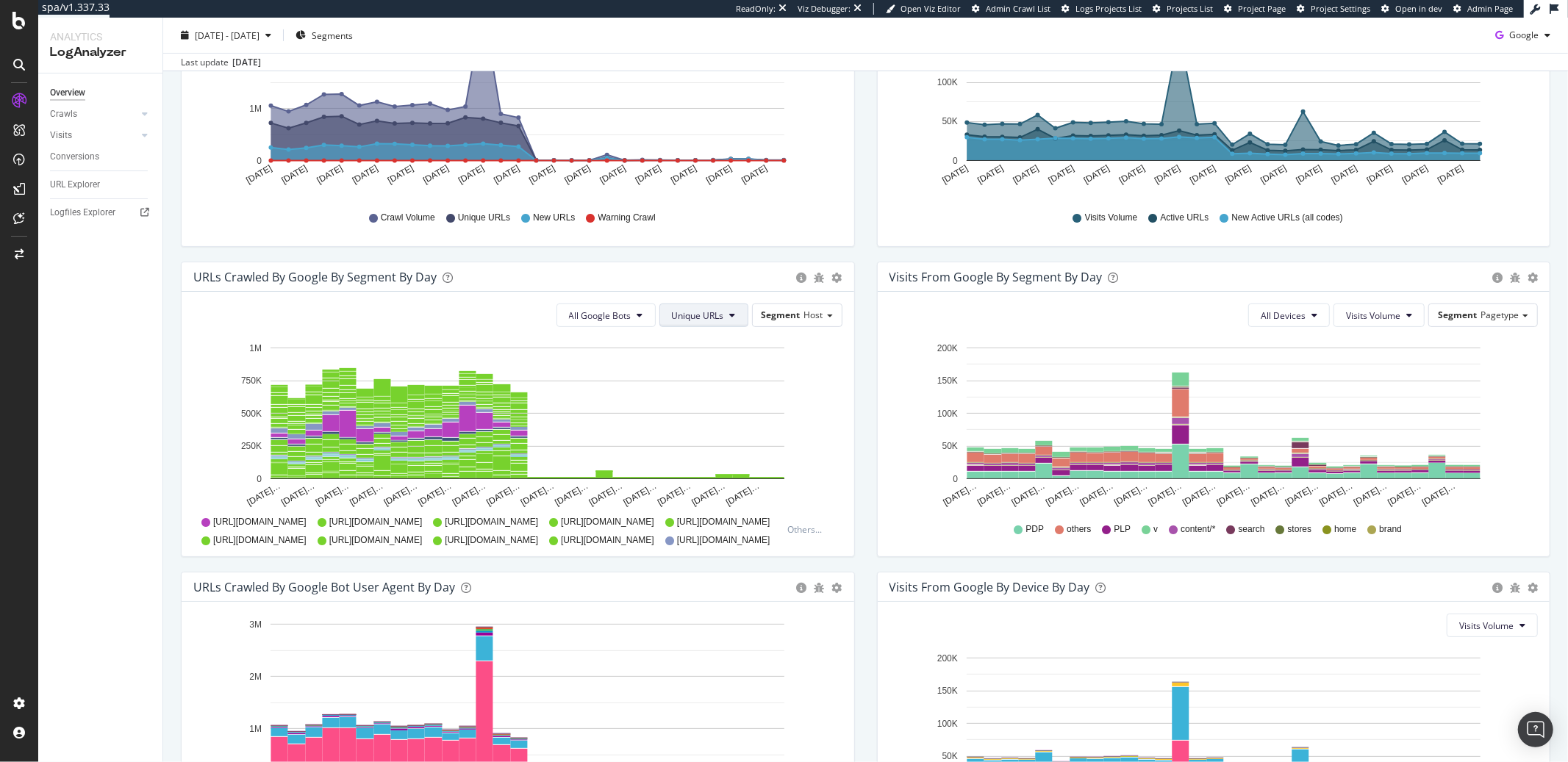
click at [724, 316] on button "Unique URLs" at bounding box center [704, 315] width 89 height 23
click at [171, 425] on div "URLs Crawled by Google By Segment By Day Timeline (by Value) Table All Google B…" at bounding box center [518, 416] width 696 height 310
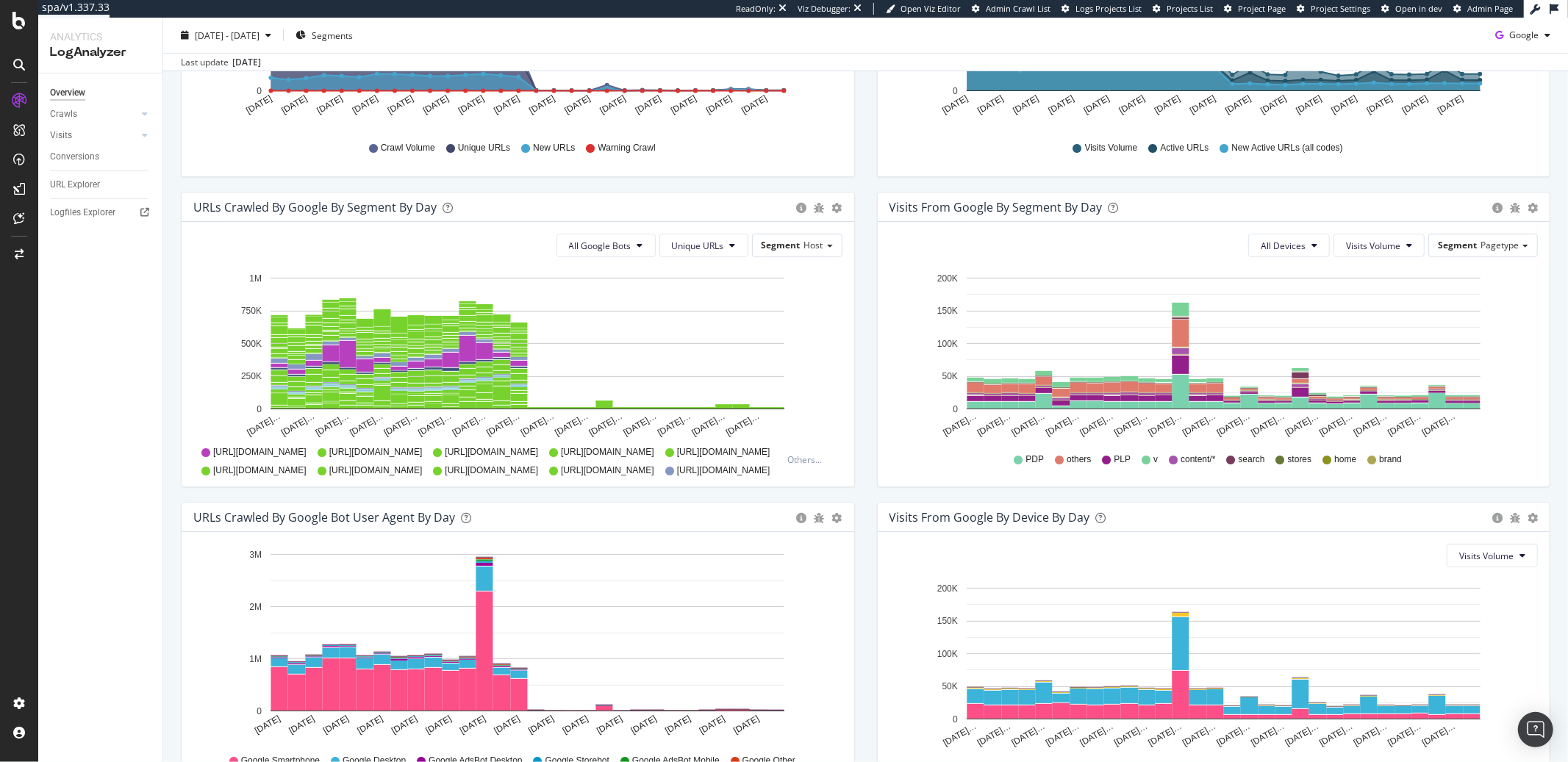
scroll to position [431, 0]
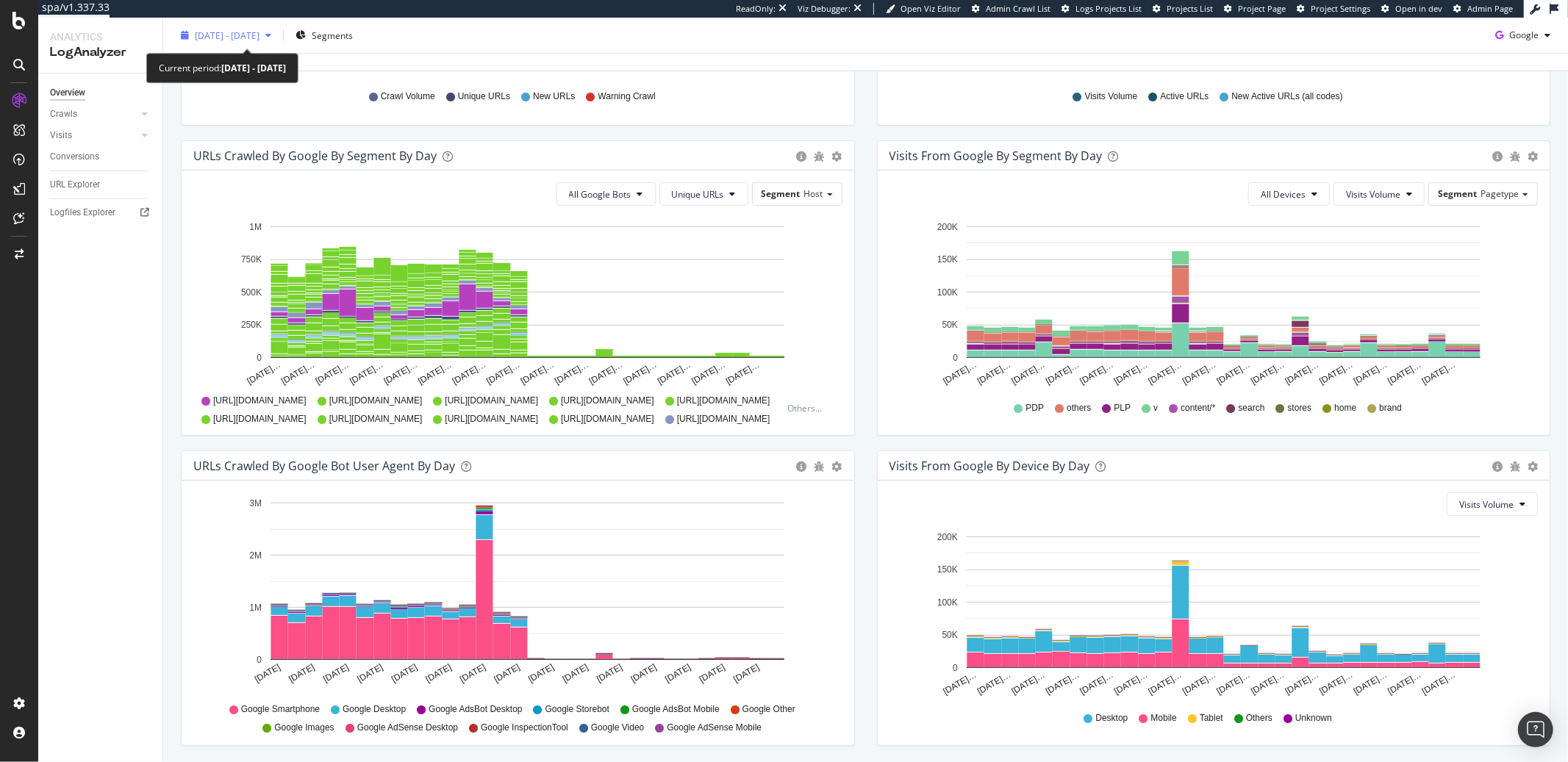
click at [277, 37] on div "button" at bounding box center [268, 35] width 17 height 9
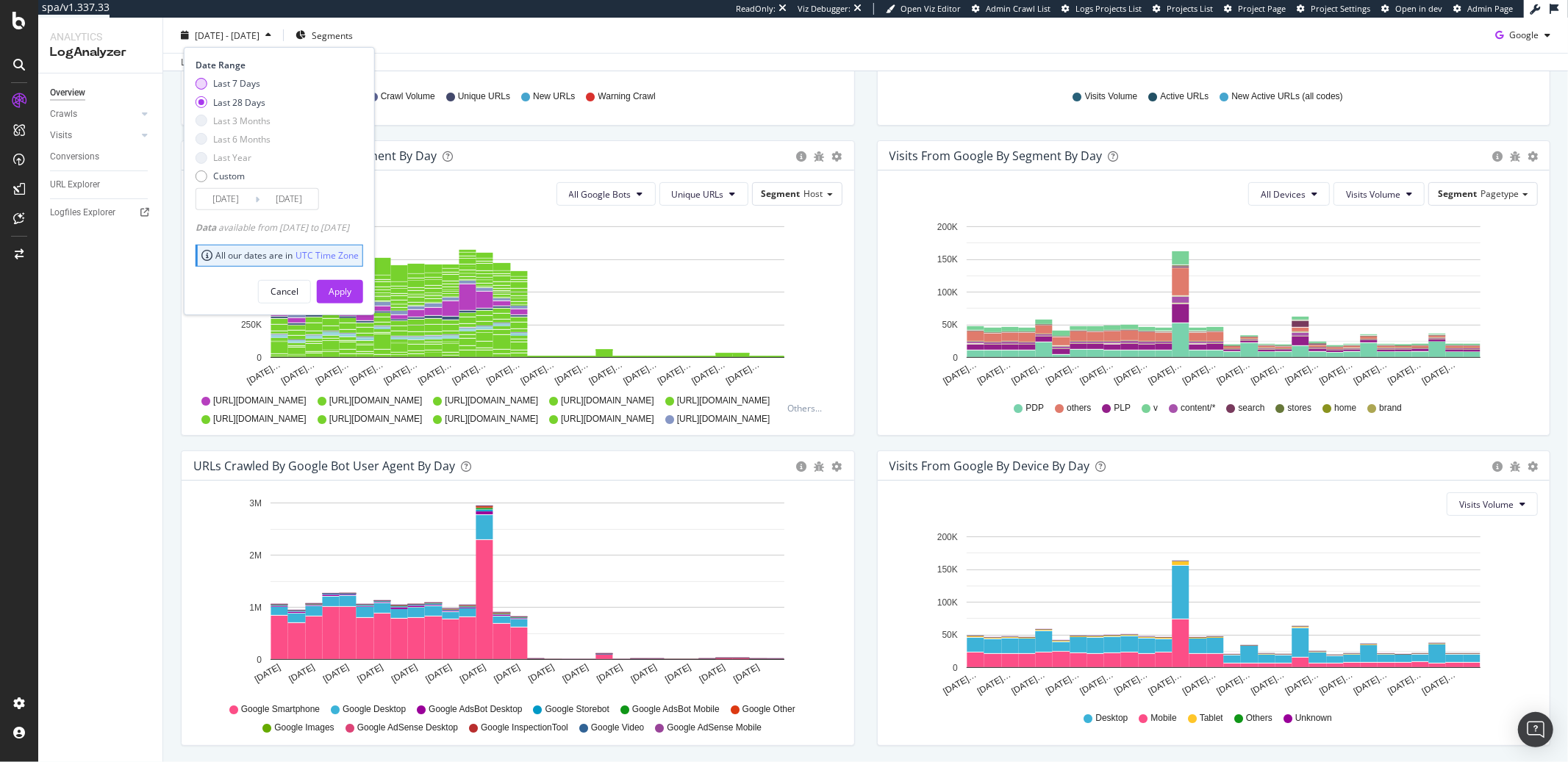
click at [224, 81] on div "Last 7 Days" at bounding box center [237, 83] width 47 height 13
type input "2025/09/11"
click at [352, 287] on div "Apply" at bounding box center [340, 291] width 23 height 13
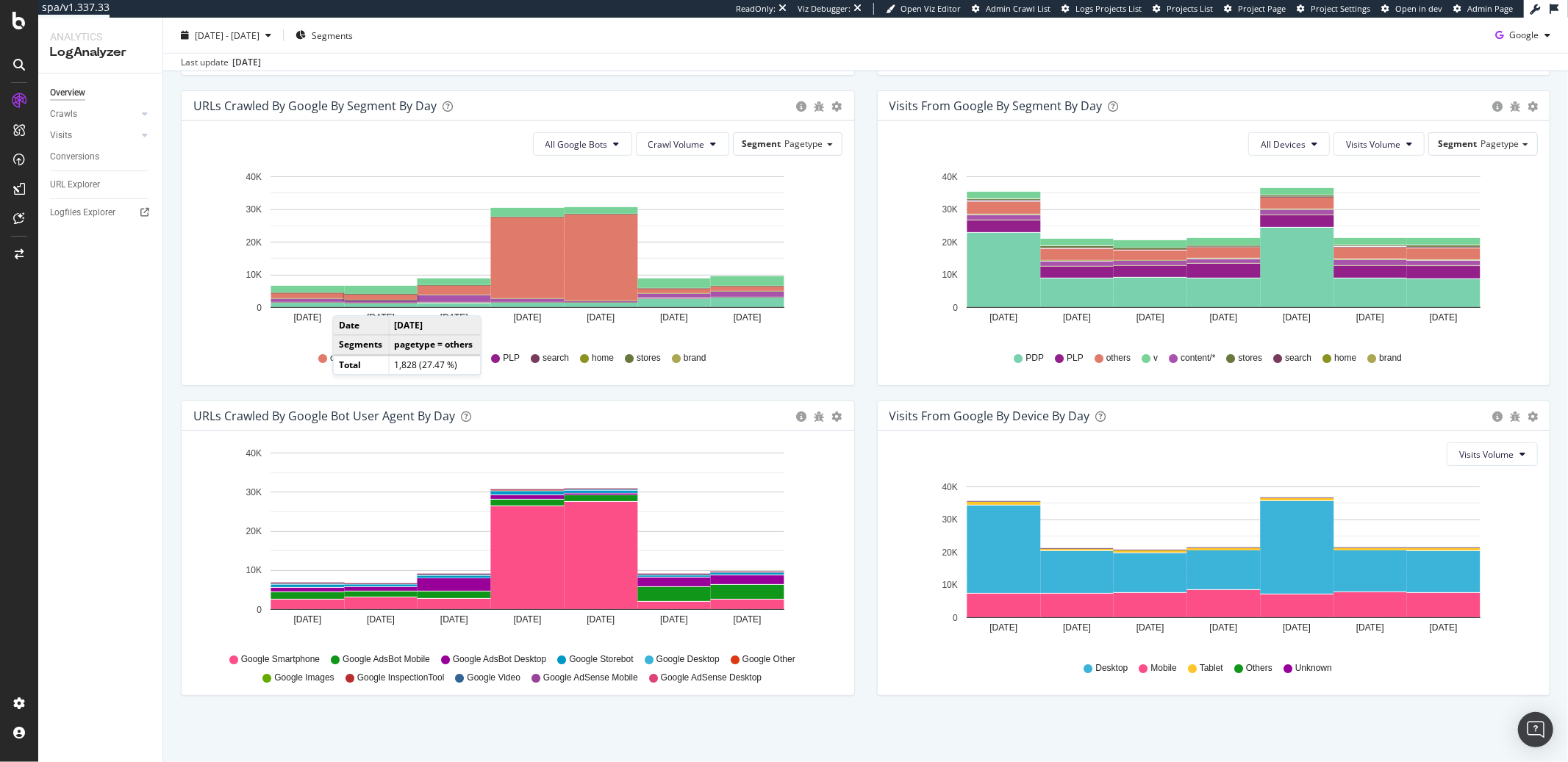
scroll to position [201, 0]
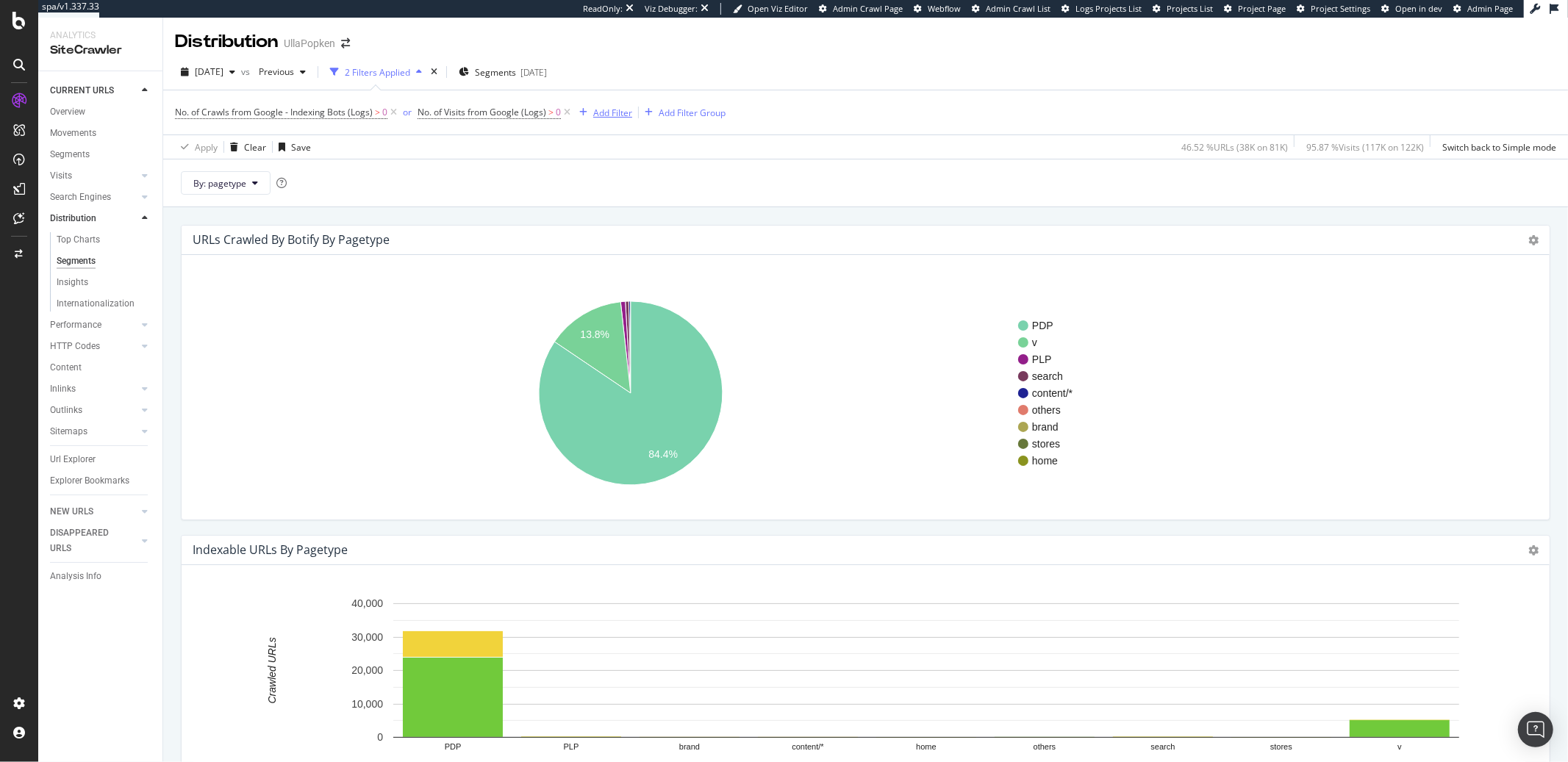
click at [577, 115] on div "button" at bounding box center [583, 112] width 20 height 9
click at [567, 114] on icon at bounding box center [567, 112] width 13 height 14
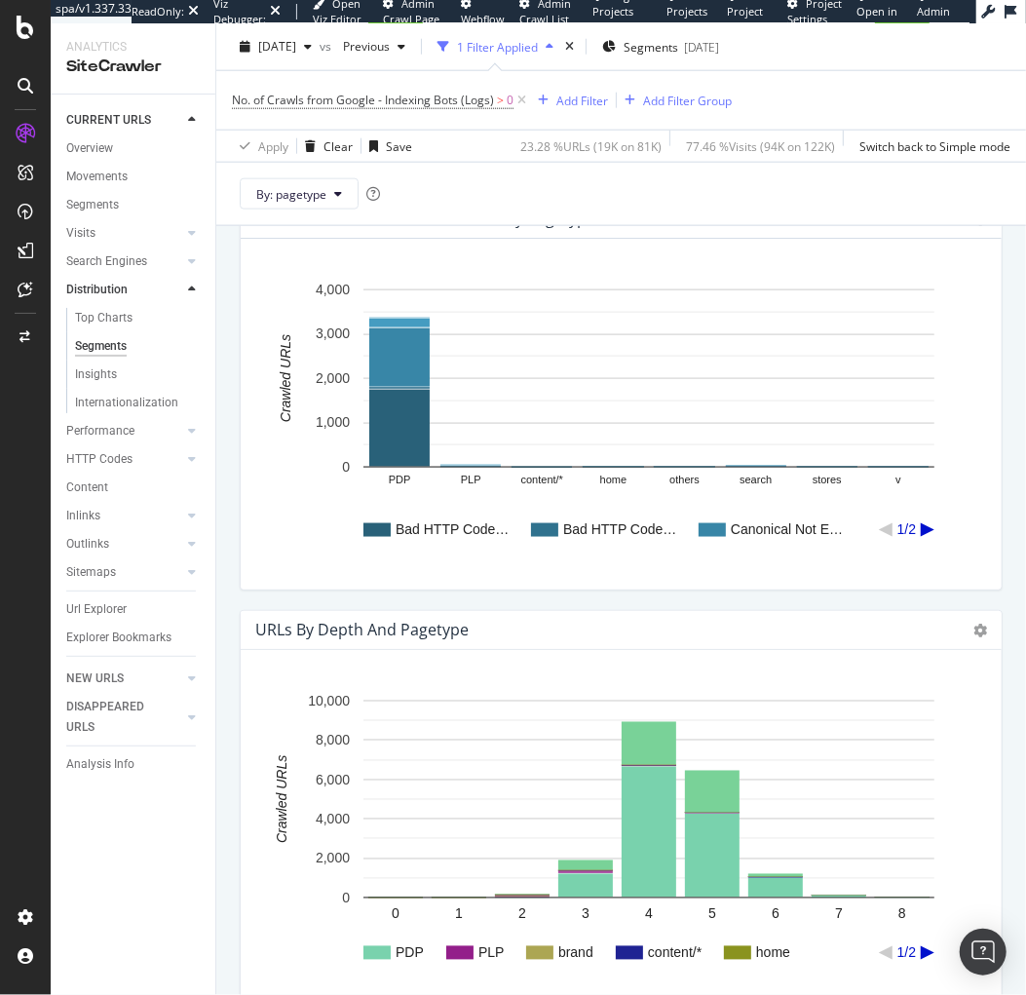
scroll to position [1018, 0]
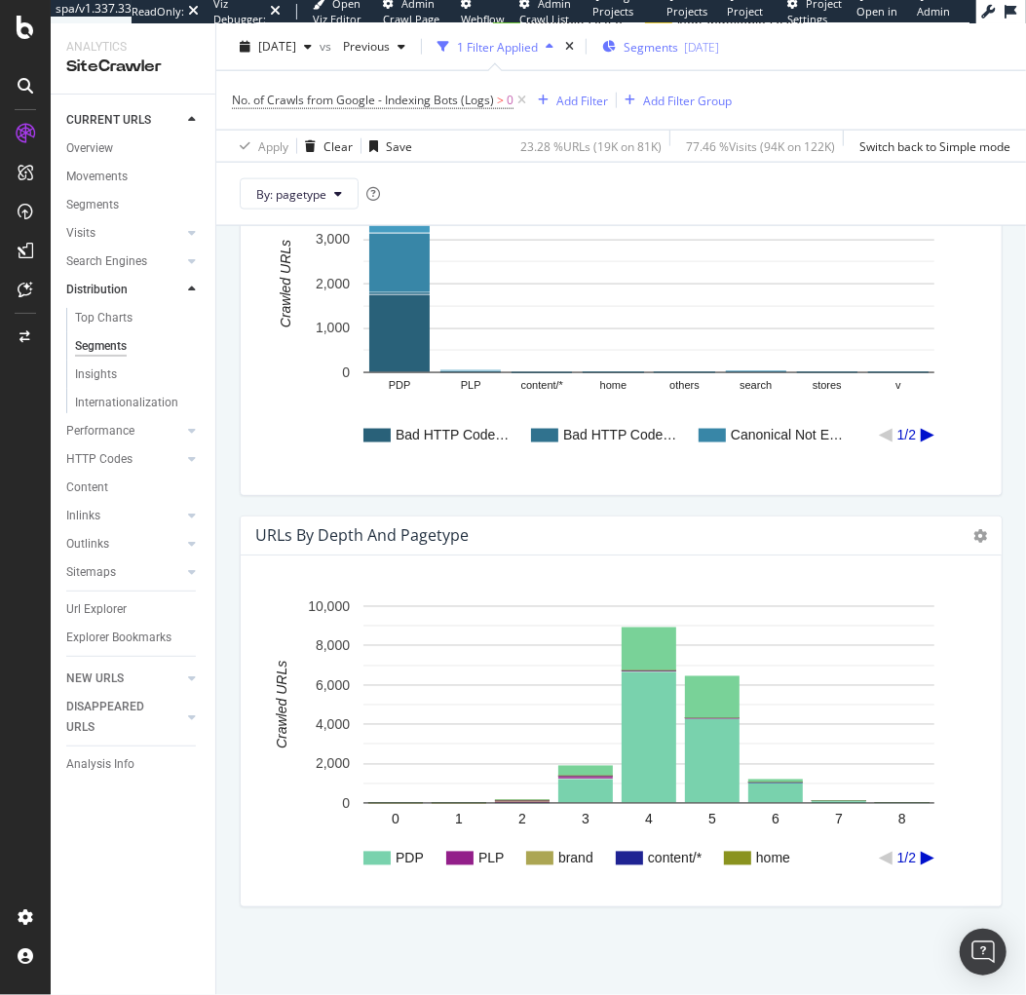
click at [678, 48] on span "Segments" at bounding box center [650, 46] width 55 height 17
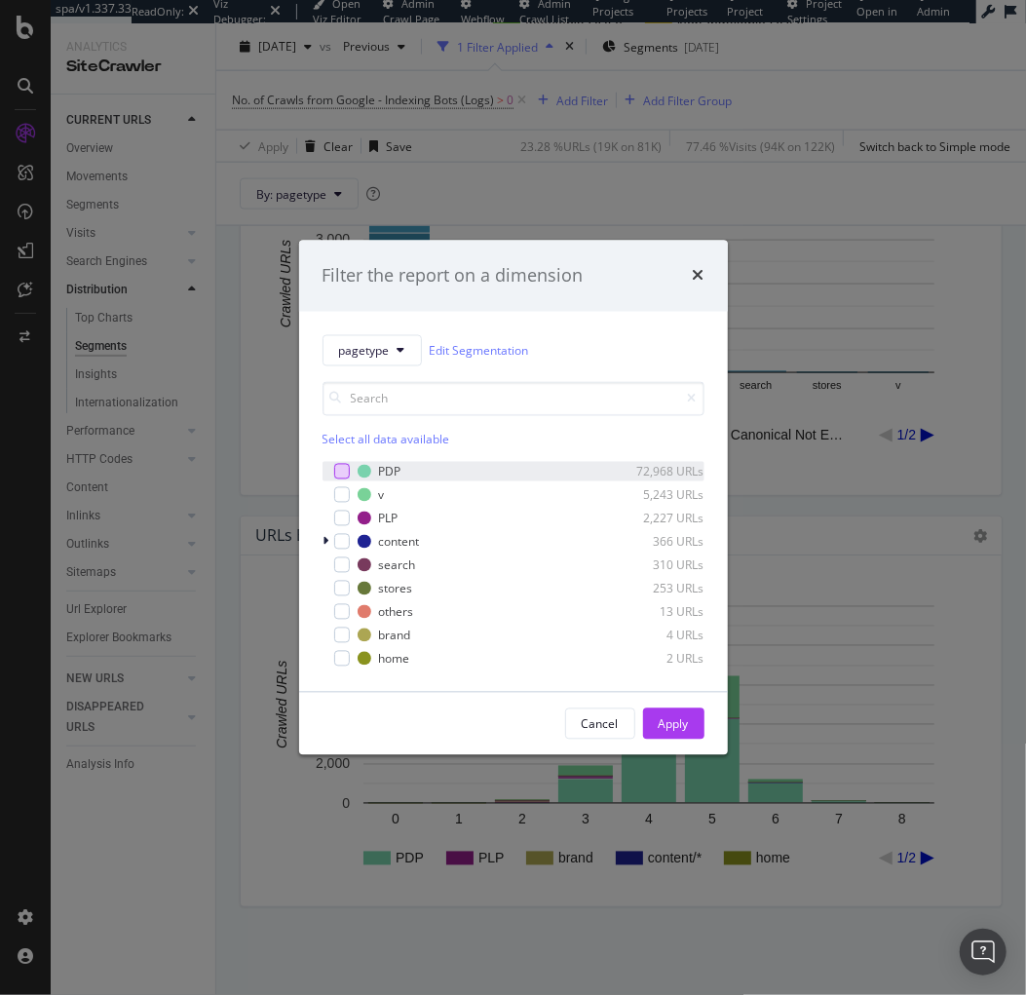
click at [344, 474] on div "modal" at bounding box center [342, 472] width 16 height 16
click at [659, 720] on div "Apply" at bounding box center [674, 723] width 30 height 17
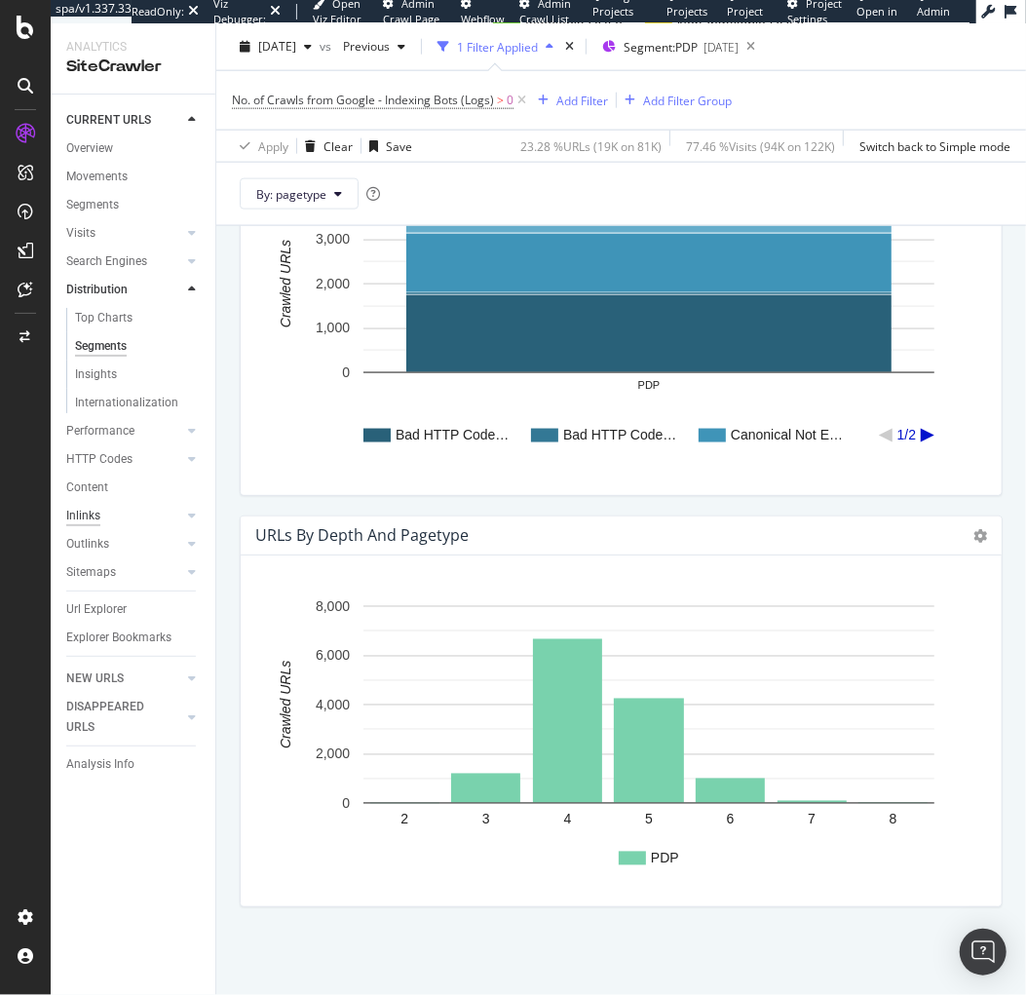
click at [84, 514] on div "Inlinks" at bounding box center [83, 516] width 34 height 20
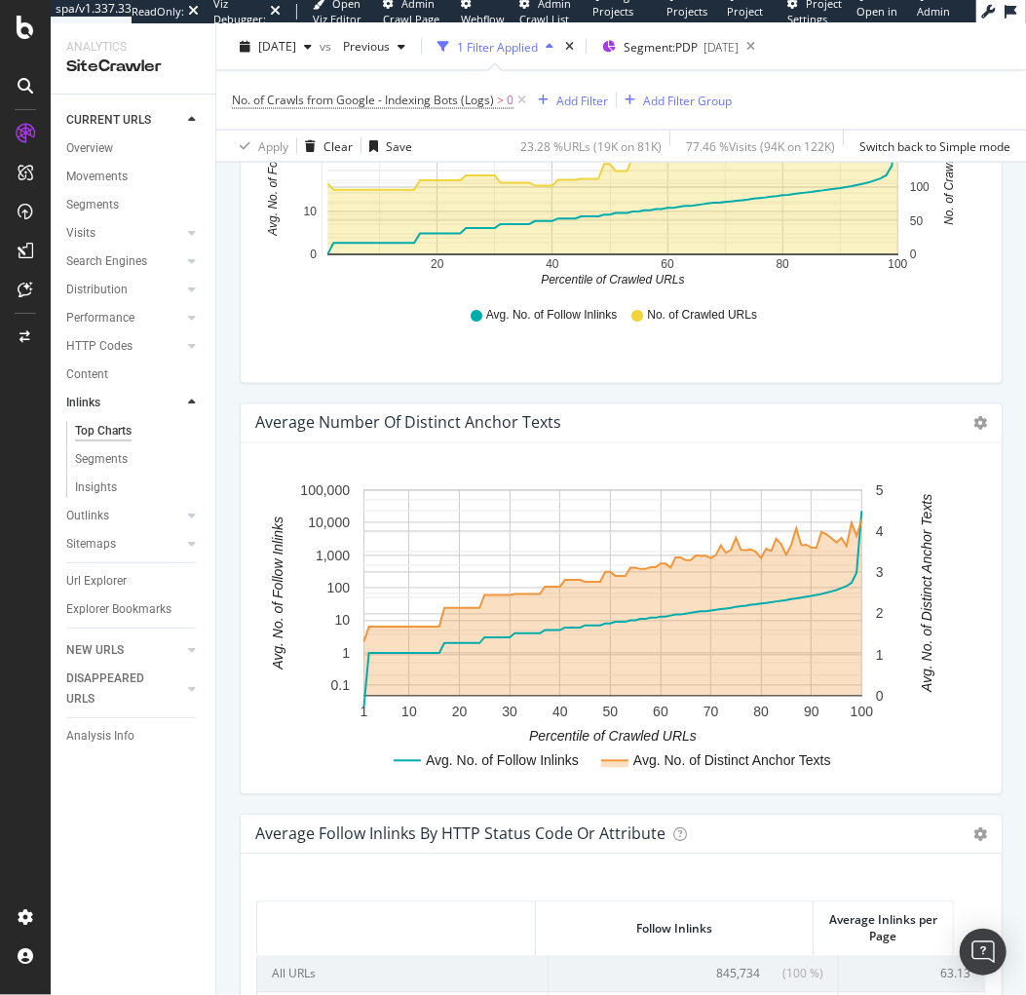
scroll to position [1220, 0]
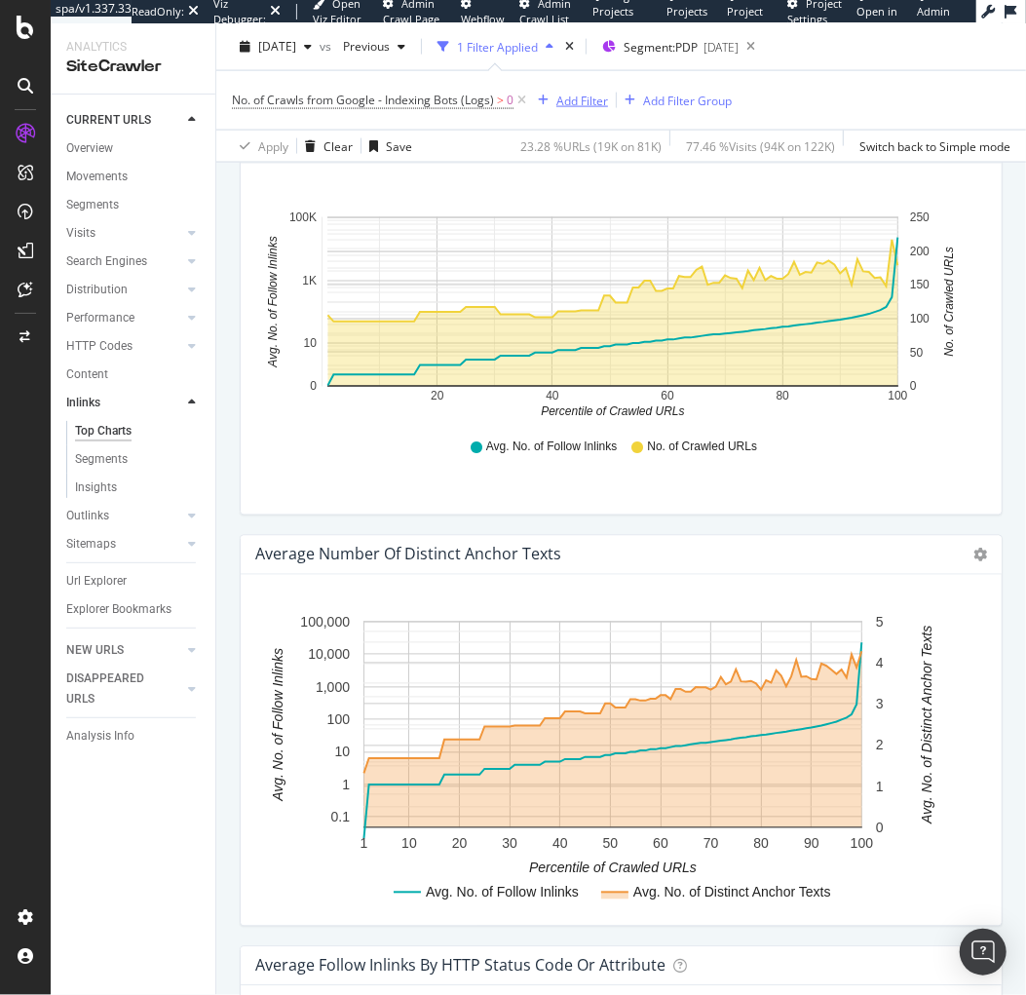
click at [590, 104] on div "Add Filter" at bounding box center [582, 100] width 52 height 17
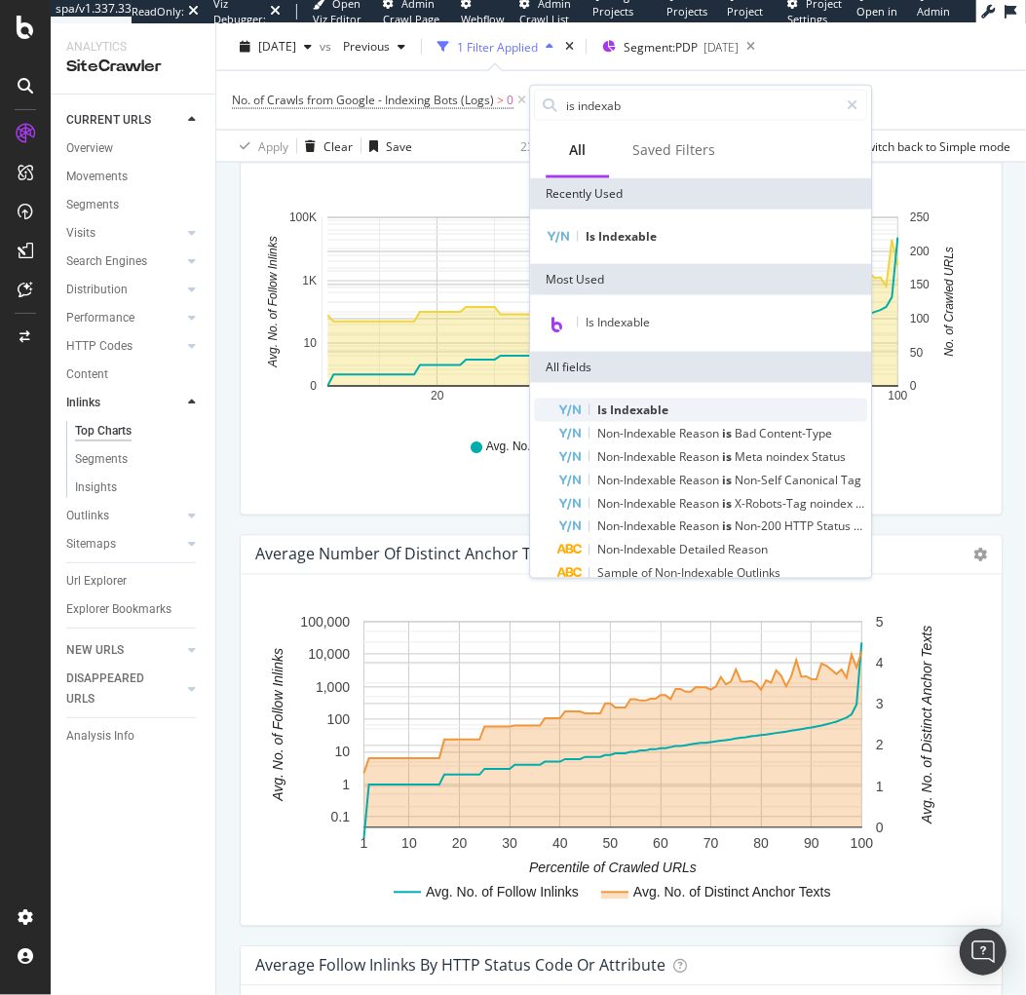
type input "is indexab"
click at [641, 405] on span "Indexable" at bounding box center [639, 409] width 58 height 17
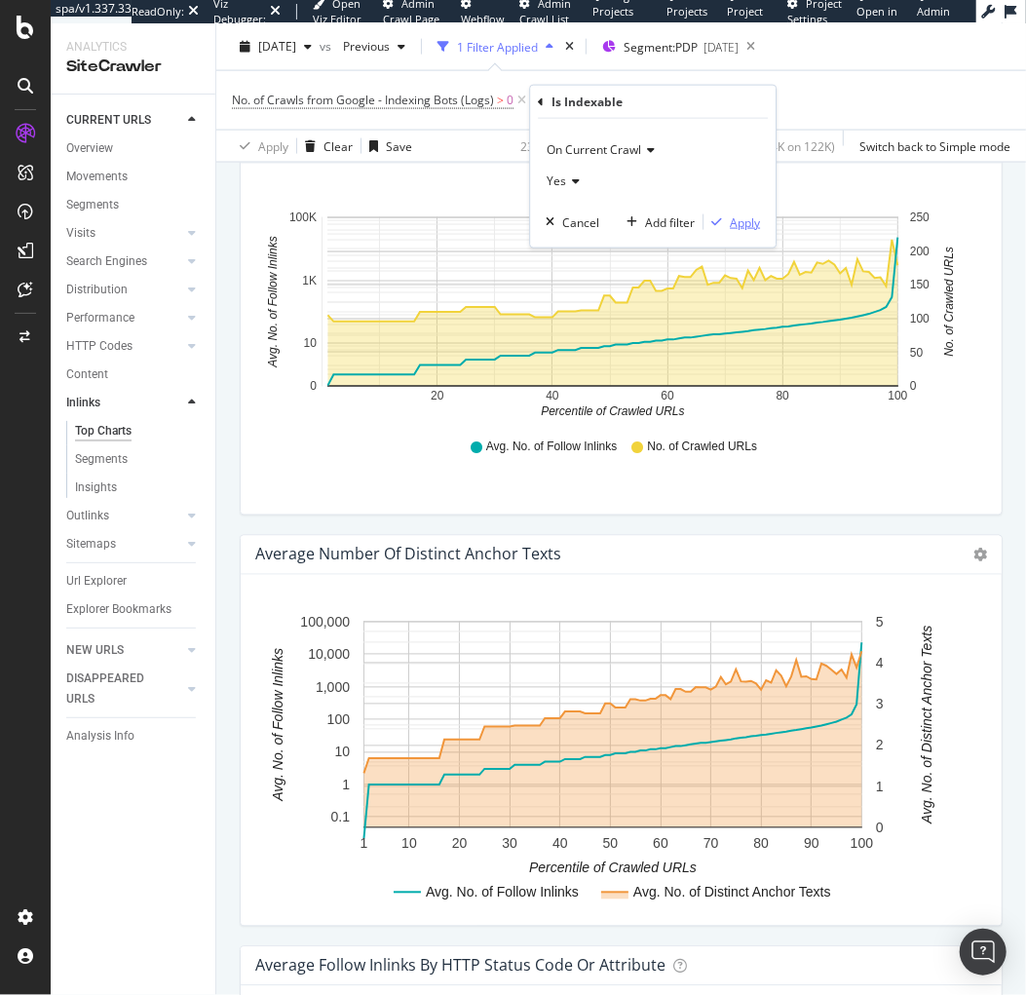
click at [743, 226] on div "Apply" at bounding box center [745, 221] width 30 height 17
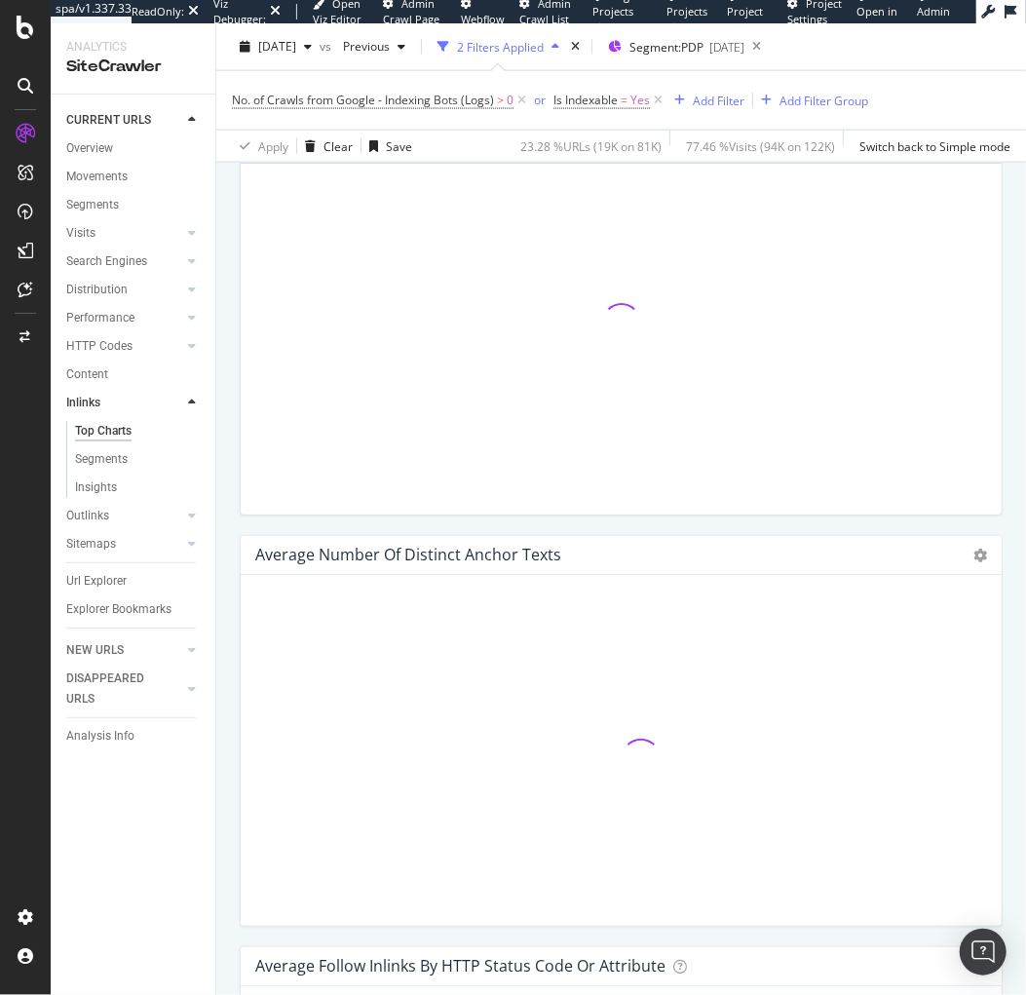
scroll to position [1220, 0]
